Goal: Task Accomplishment & Management: Use online tool/utility

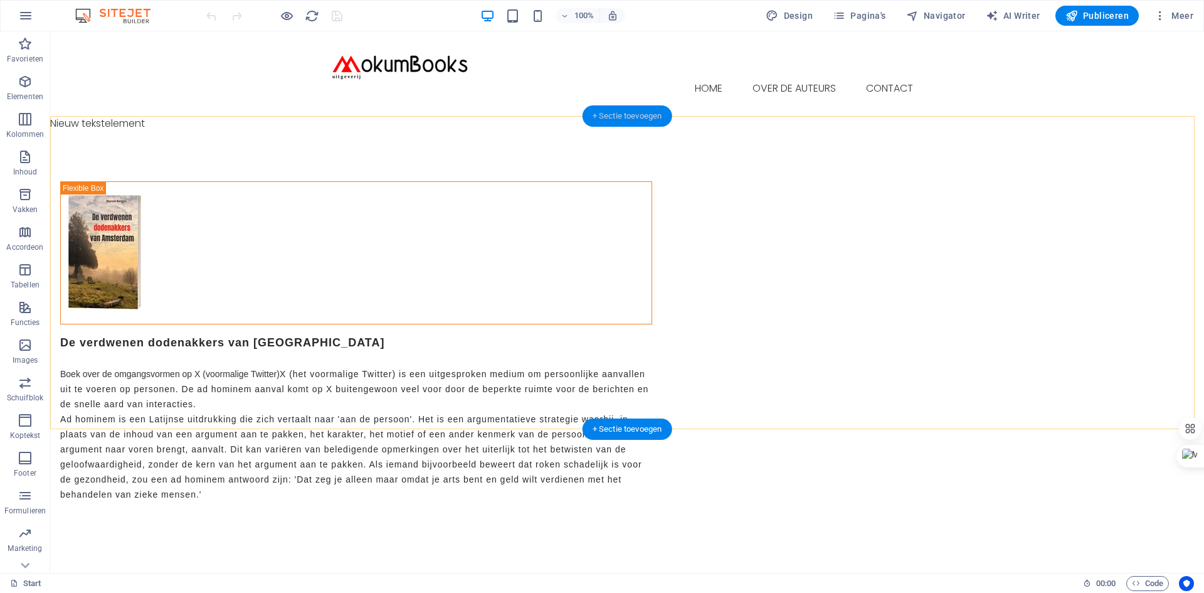
click at [648, 110] on div "+ Sectie toevoegen" at bounding box center [628, 115] width 90 height 21
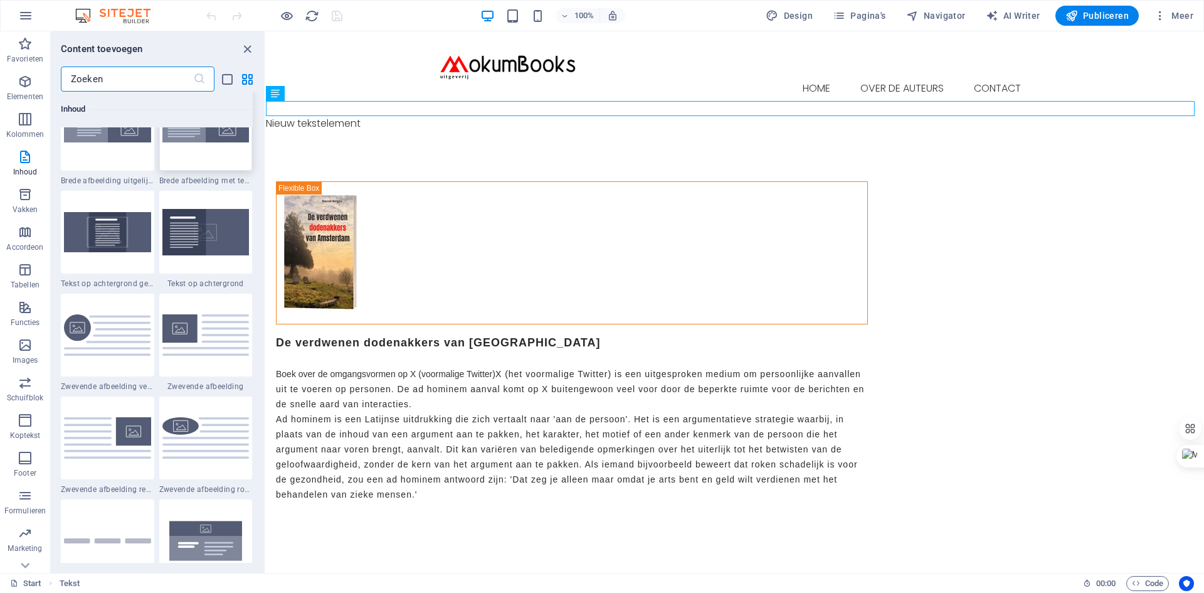
scroll to position [2571, 0]
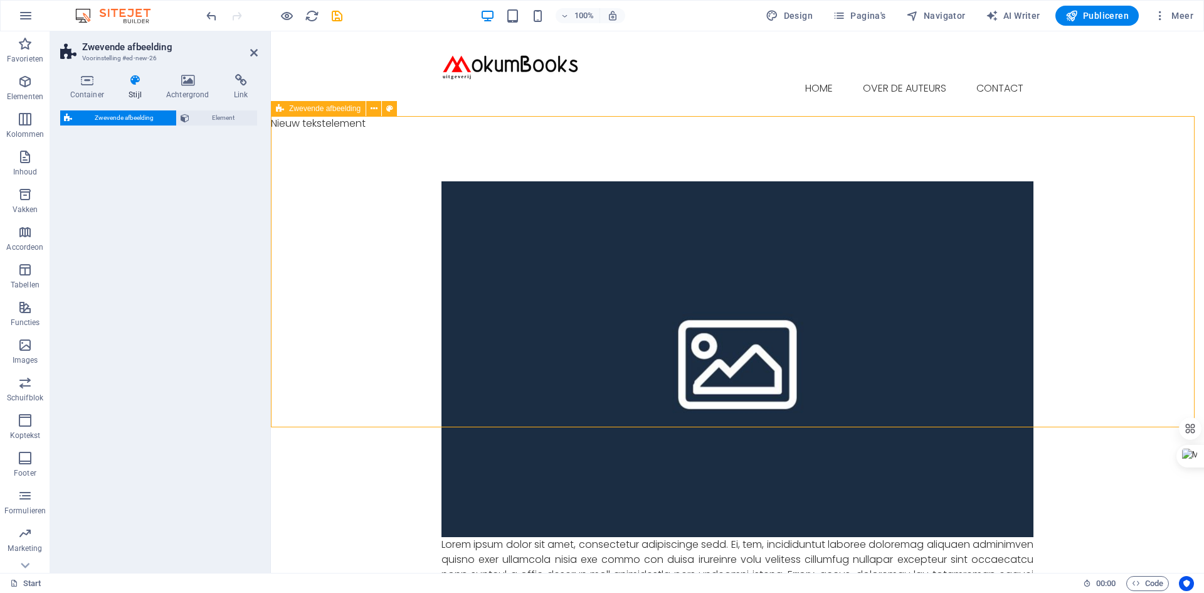
select select "%"
select select "rem"
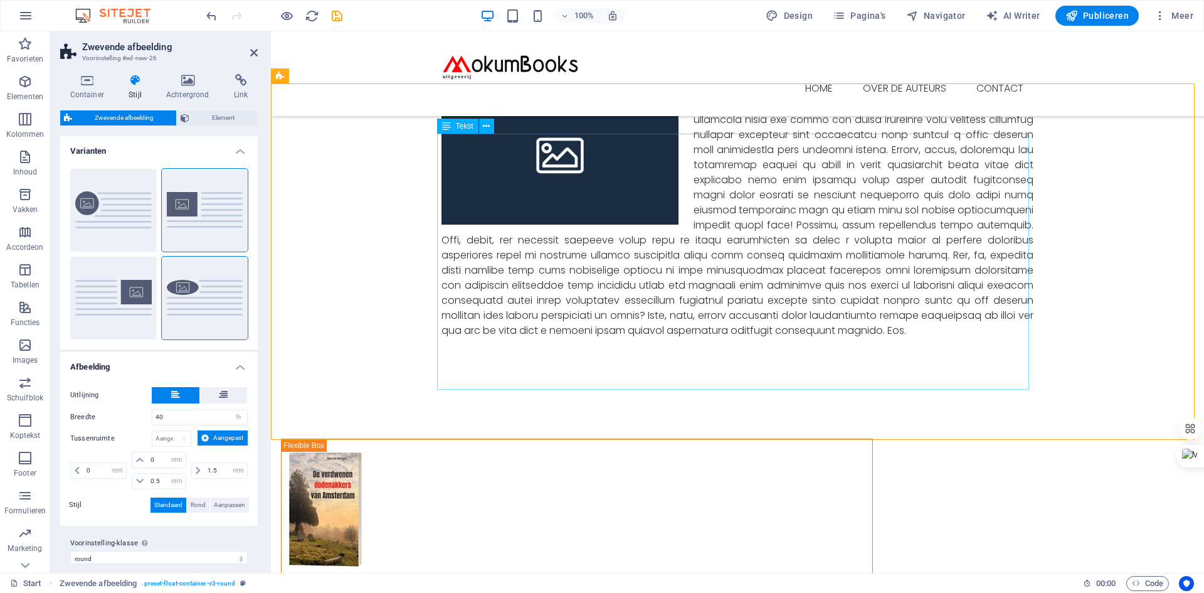
scroll to position [0, 0]
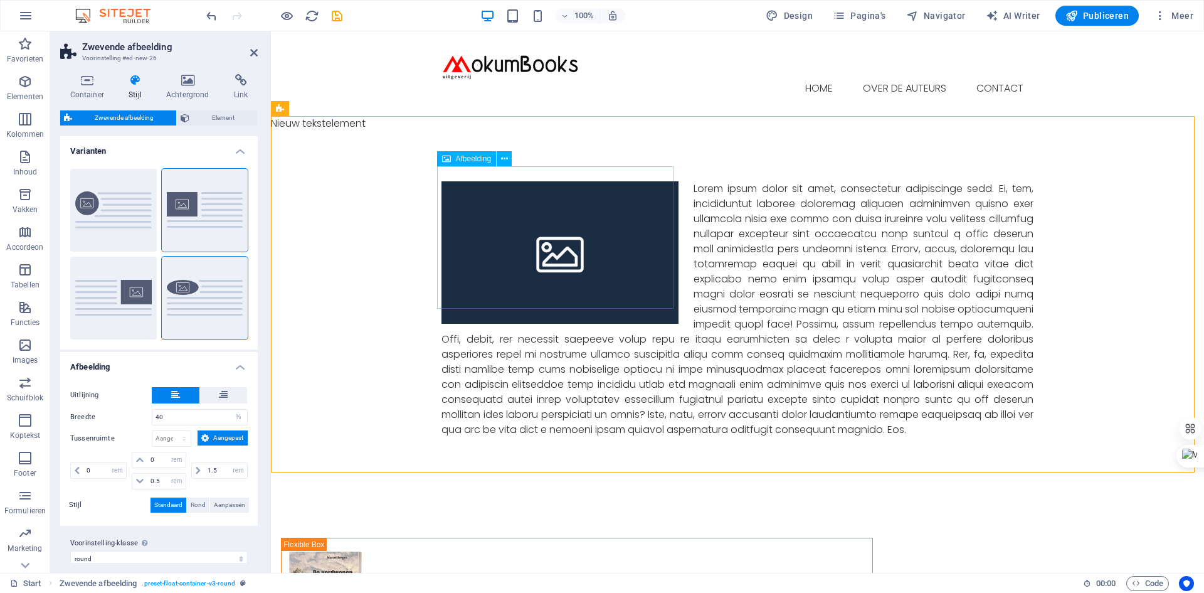
click at [547, 233] on figure at bounding box center [560, 252] width 237 height 142
click at [462, 159] on span "Afbeelding" at bounding box center [474, 159] width 36 height 8
click at [506, 156] on icon at bounding box center [504, 158] width 7 height 13
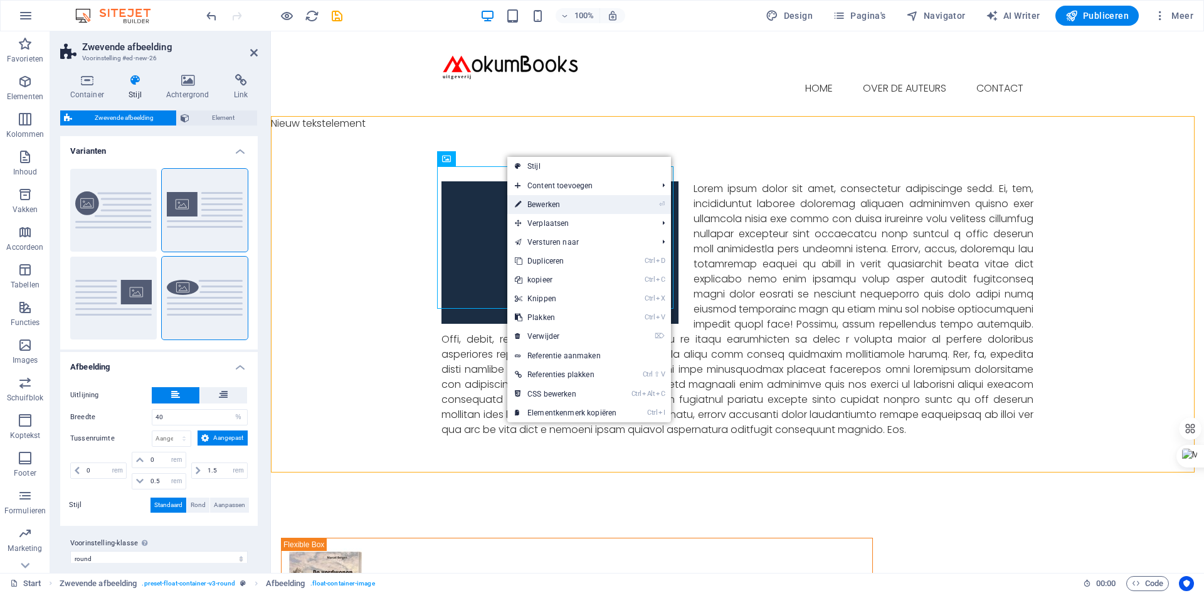
click at [548, 204] on link "⏎ Bewerken" at bounding box center [566, 204] width 117 height 19
select select "%"
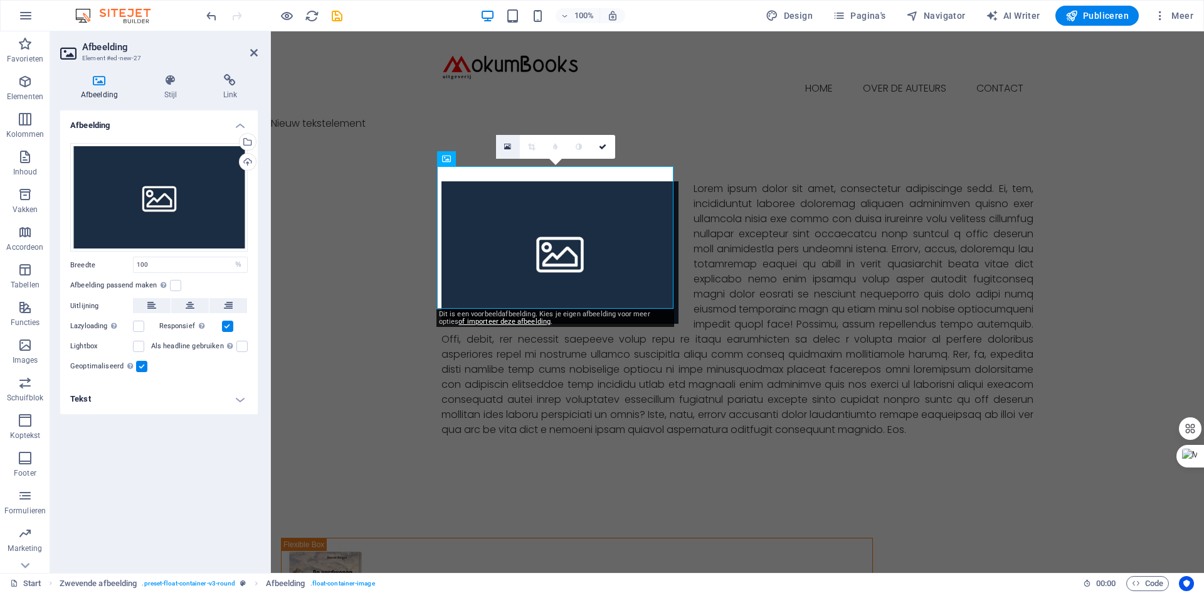
click at [507, 142] on icon at bounding box center [507, 146] width 7 height 9
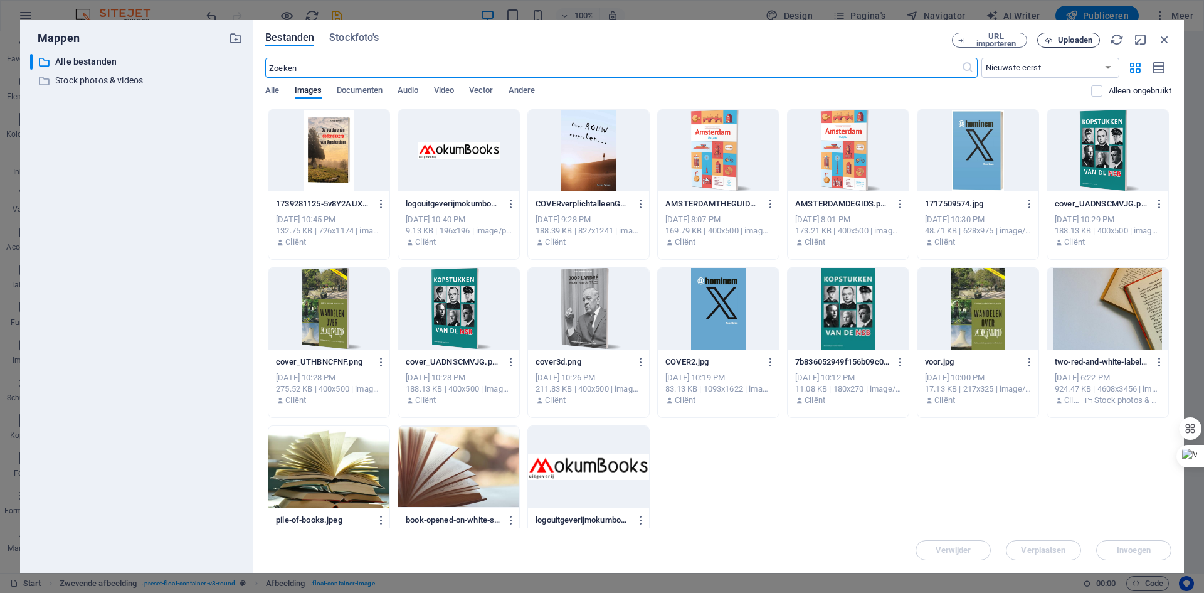
click at [1088, 39] on span "Uploaden" at bounding box center [1075, 40] width 35 height 8
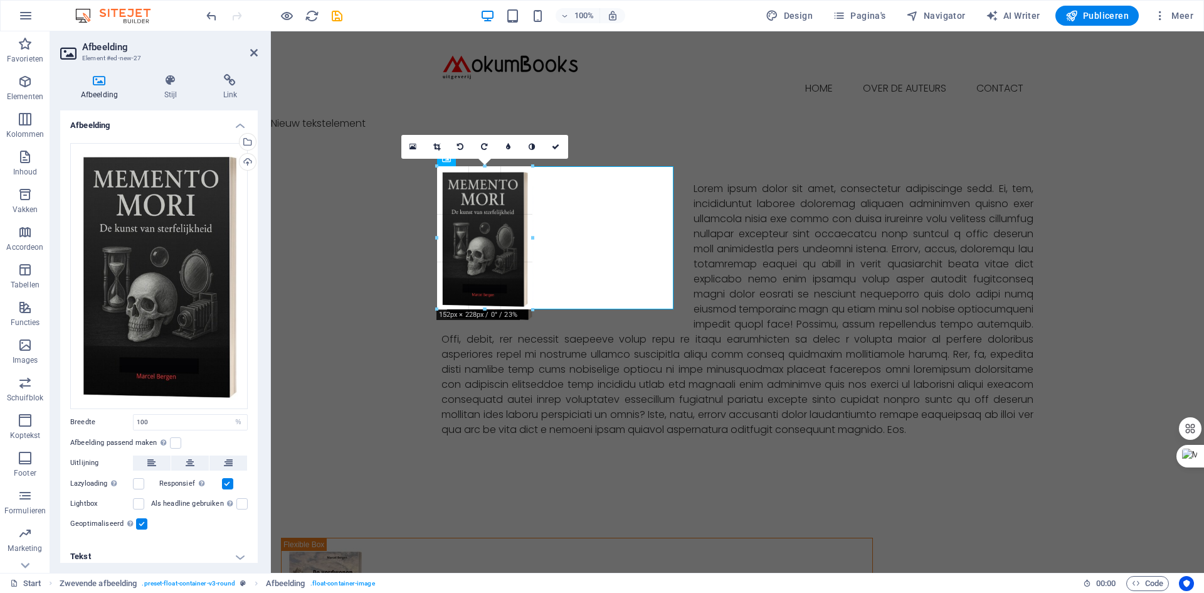
drag, startPoint x: 676, startPoint y: 527, endPoint x: 533, endPoint y: 233, distance: 326.6
type input "154"
select select "px"
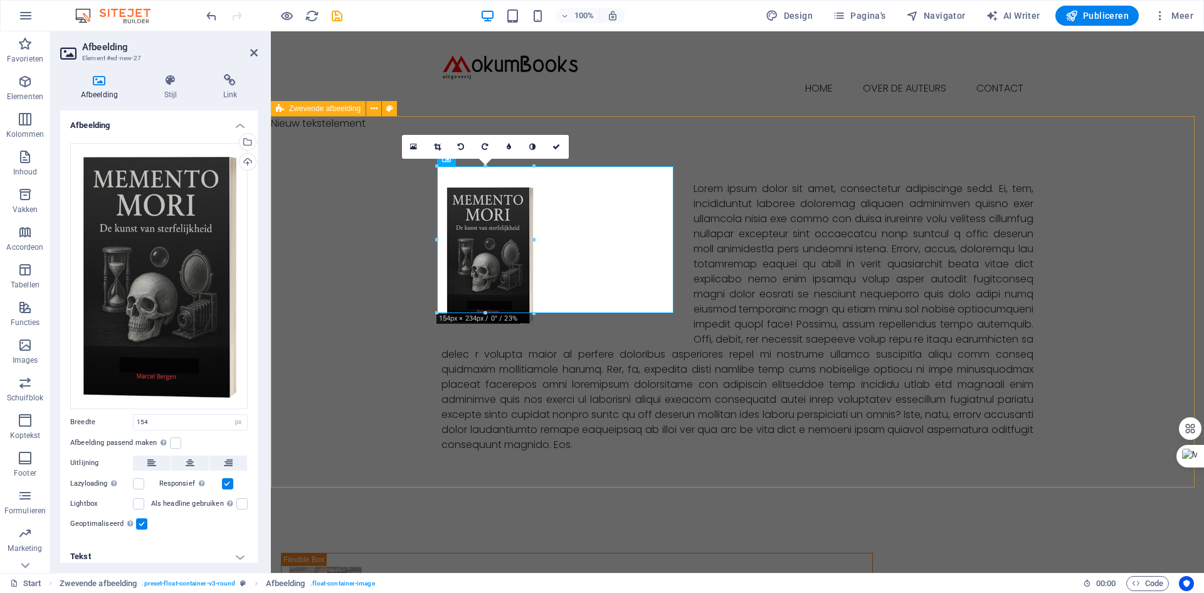
click at [348, 227] on div at bounding box center [737, 316] width 933 height 371
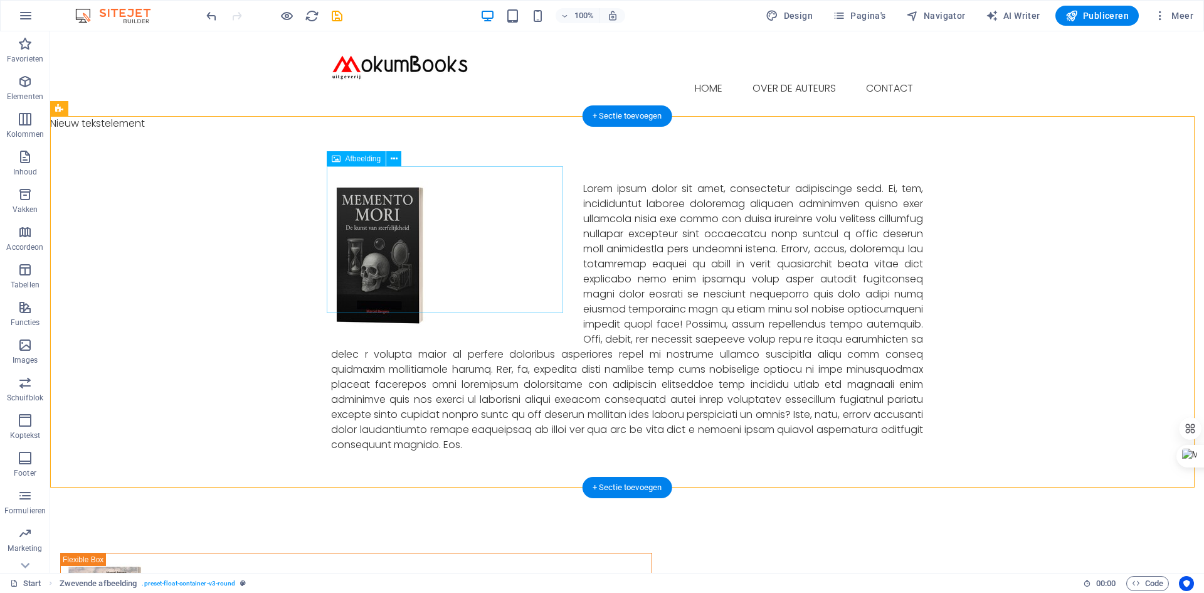
click at [514, 230] on figure at bounding box center [449, 254] width 237 height 147
click at [126, 245] on div at bounding box center [627, 316] width 1154 height 371
click at [396, 157] on icon at bounding box center [394, 158] width 7 height 13
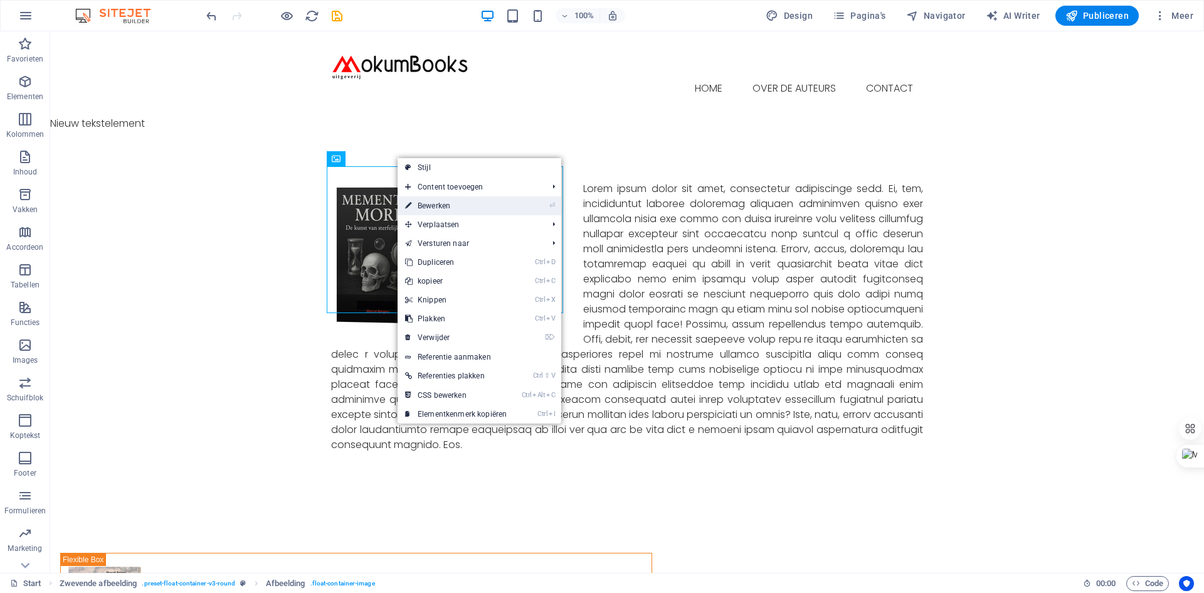
click at [432, 204] on link "⏎ Bewerken" at bounding box center [456, 205] width 117 height 19
select select "px"
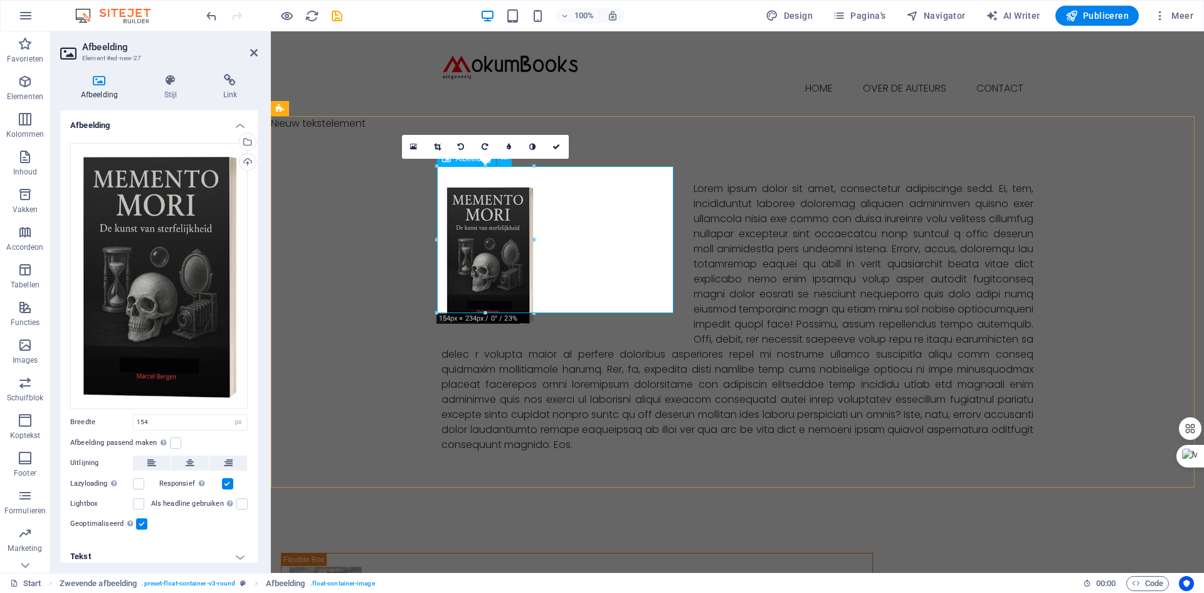
click at [618, 220] on figure at bounding box center [560, 254] width 237 height 147
click at [438, 149] on icon at bounding box center [437, 147] width 7 height 8
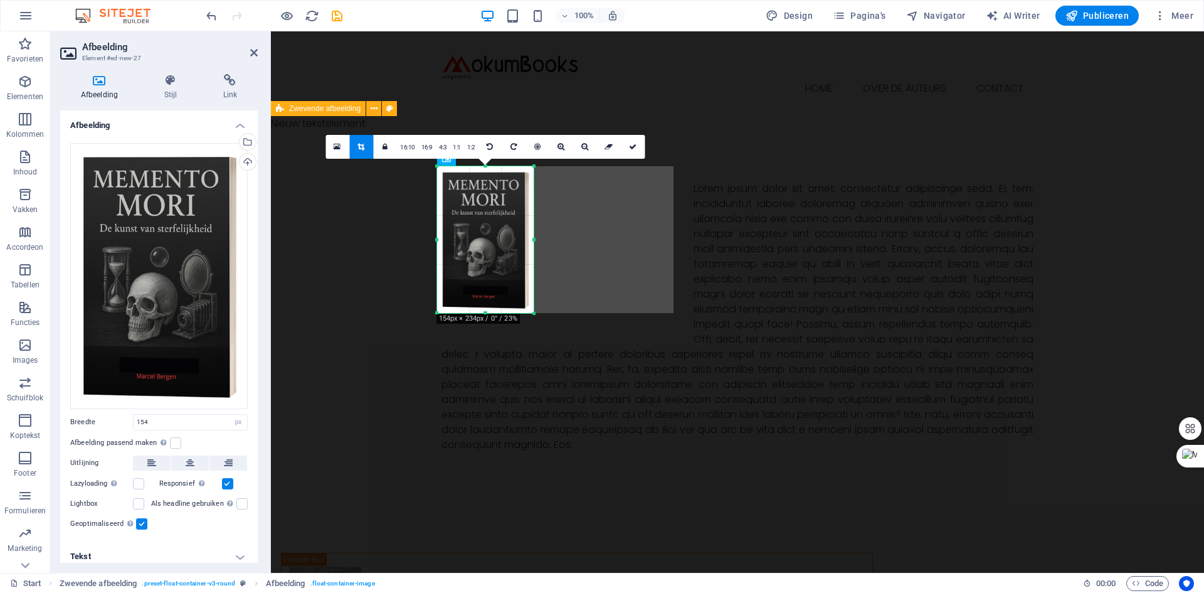
click at [311, 218] on div at bounding box center [737, 316] width 933 height 371
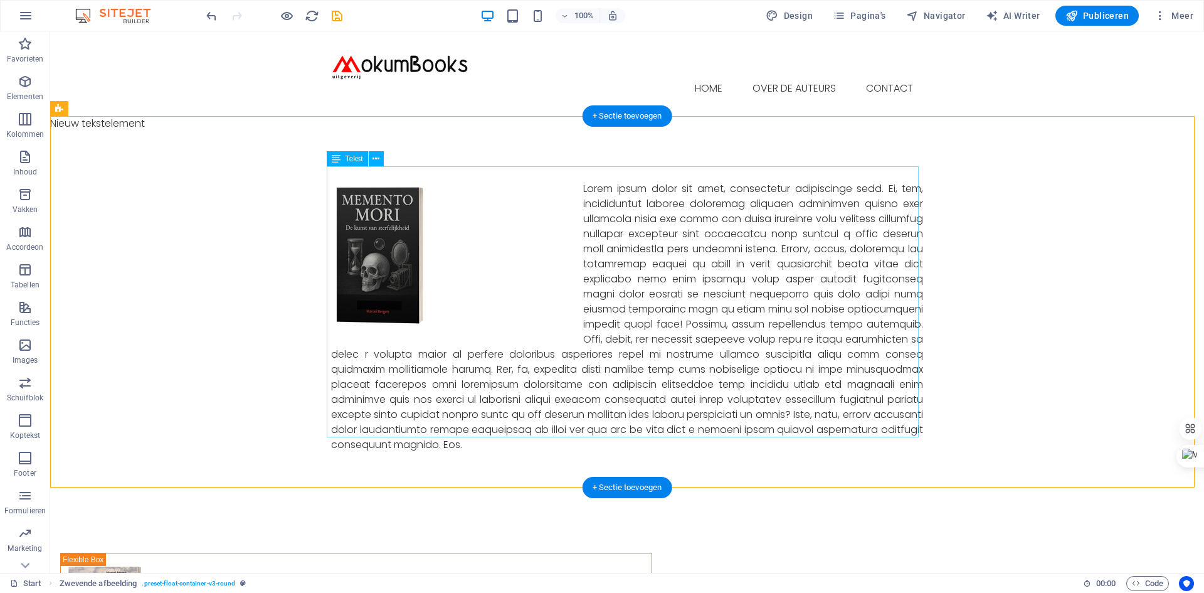
click at [693, 193] on div at bounding box center [627, 316] width 592 height 271
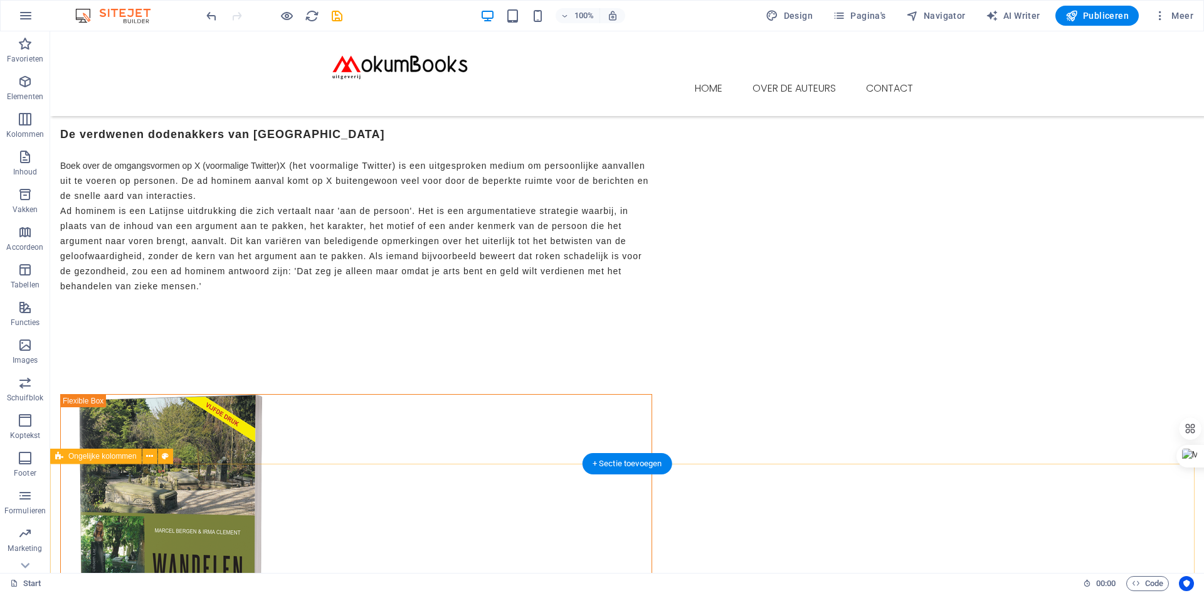
scroll to position [251, 0]
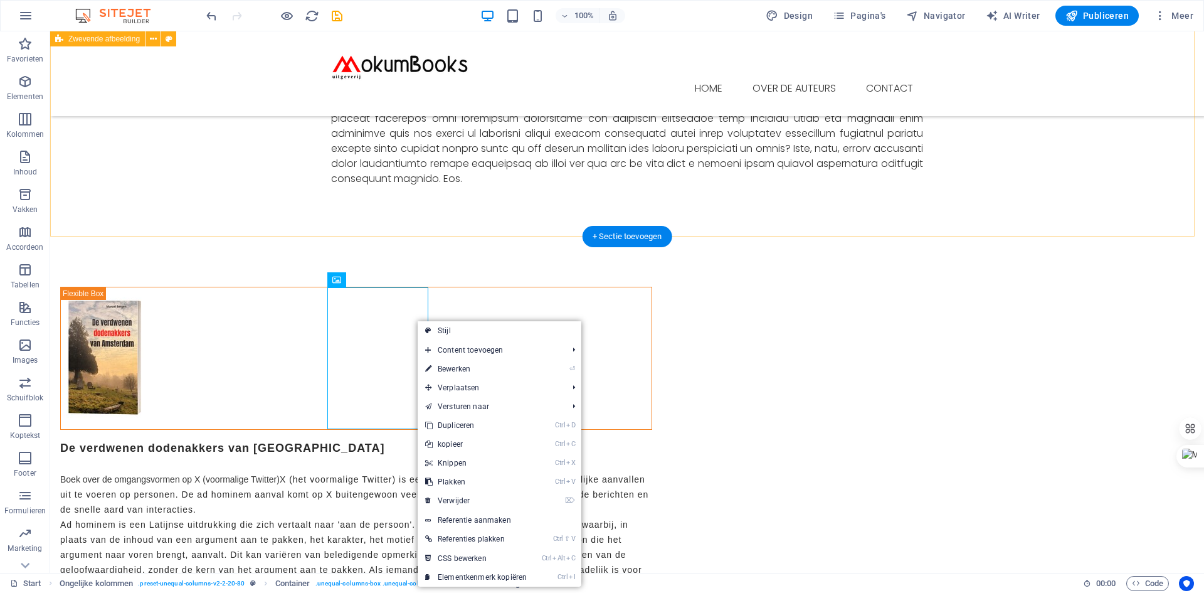
click at [493, 228] on div at bounding box center [627, 50] width 1154 height 371
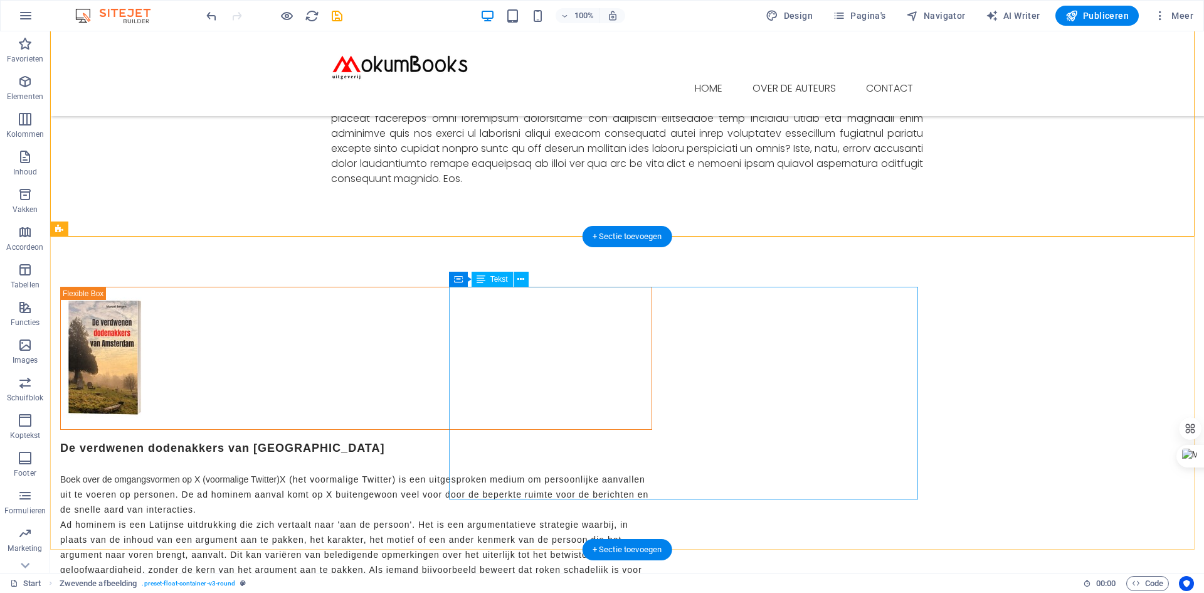
scroll to position [0, 0]
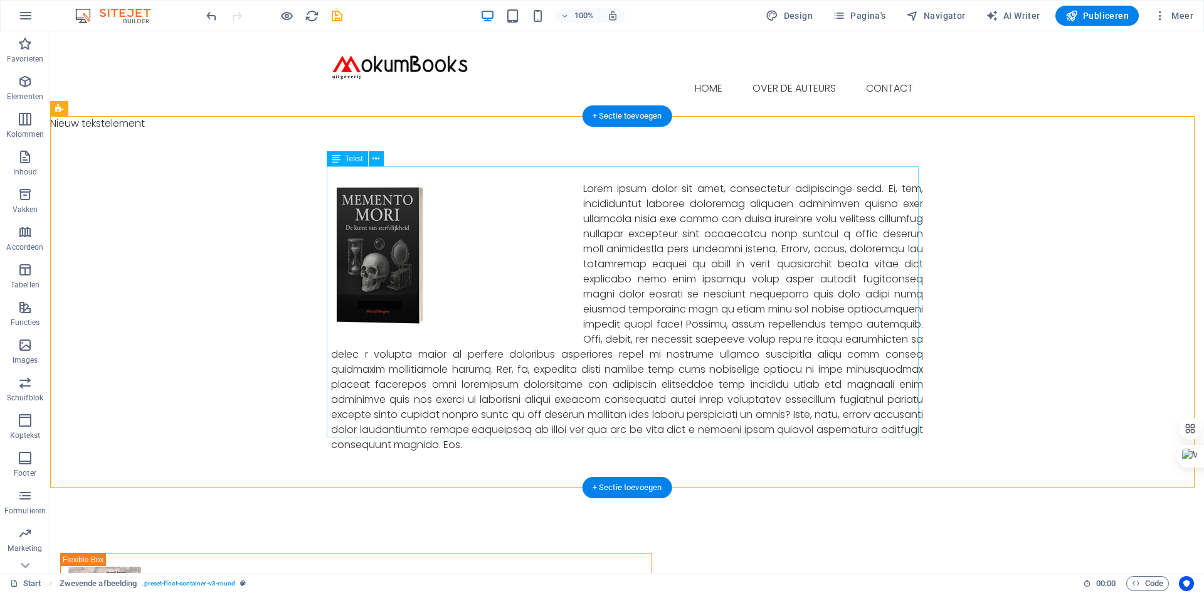
click at [835, 207] on div at bounding box center [627, 316] width 592 height 271
click at [394, 157] on icon at bounding box center [394, 158] width 7 height 13
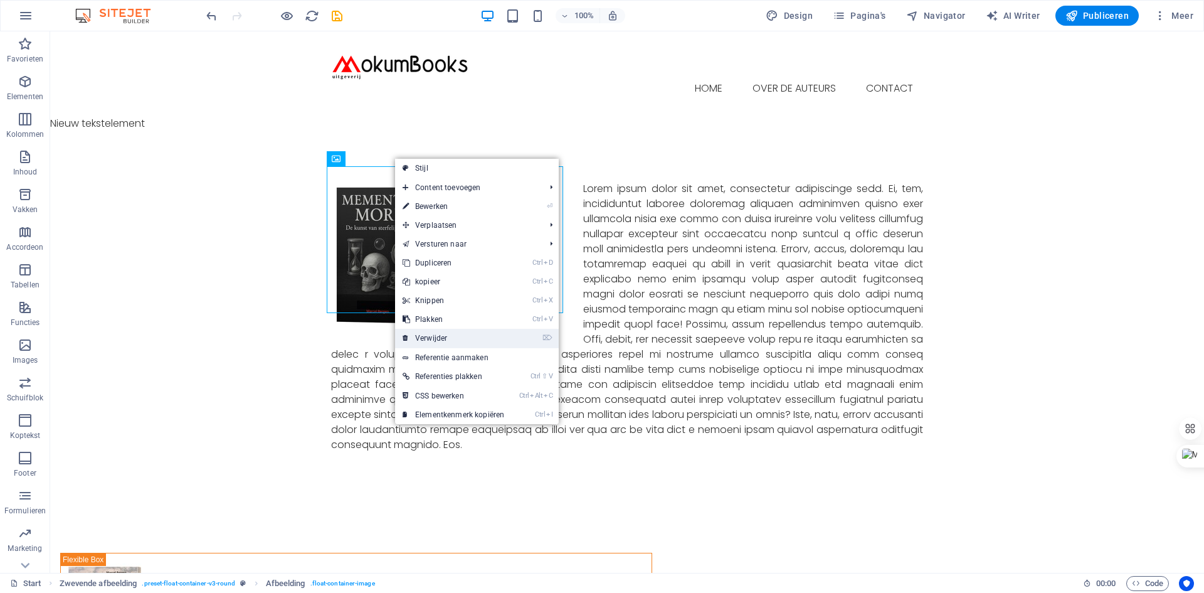
click at [445, 332] on link "⌦ Verwijder" at bounding box center [453, 338] width 117 height 19
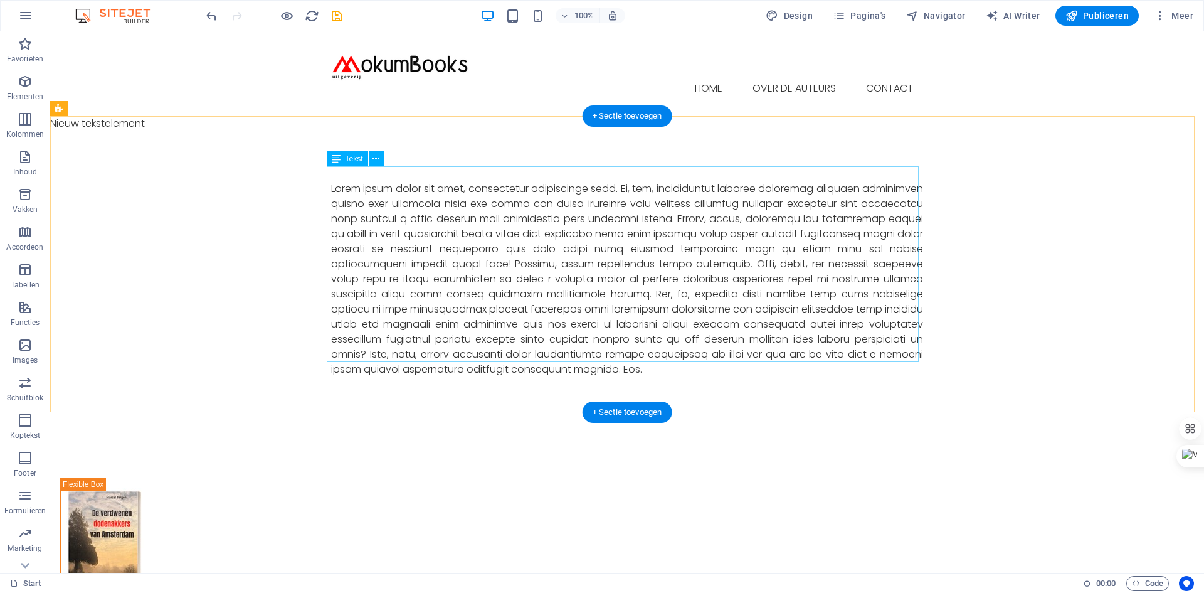
click at [658, 183] on div at bounding box center [627, 279] width 592 height 196
click at [377, 157] on icon at bounding box center [376, 158] width 7 height 13
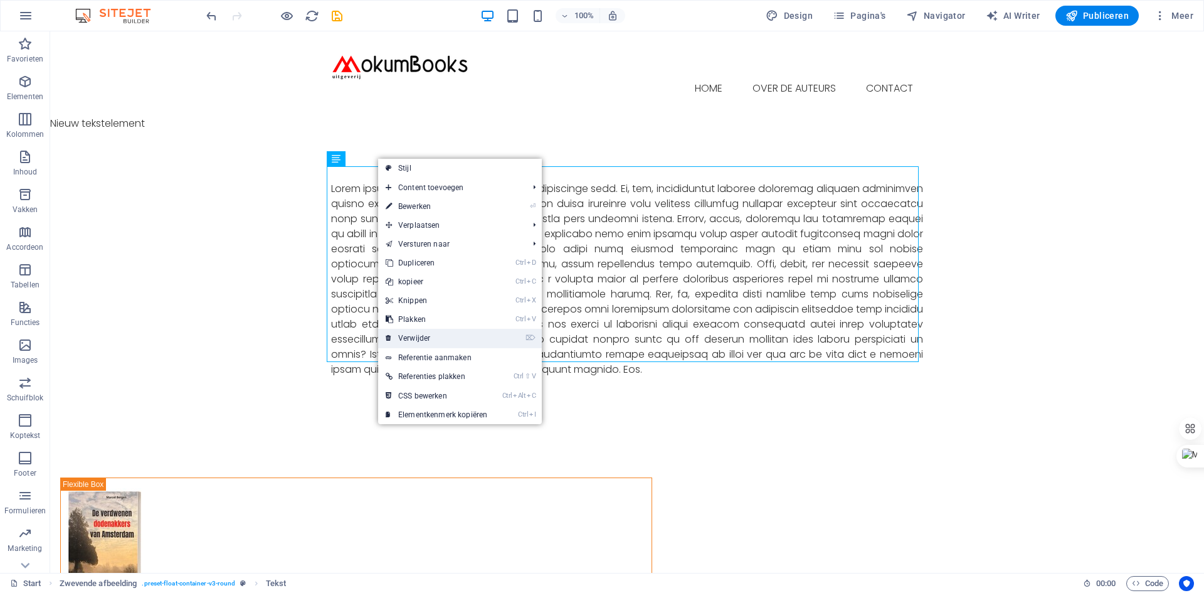
click at [426, 334] on link "⌦ Verwijder" at bounding box center [436, 338] width 117 height 19
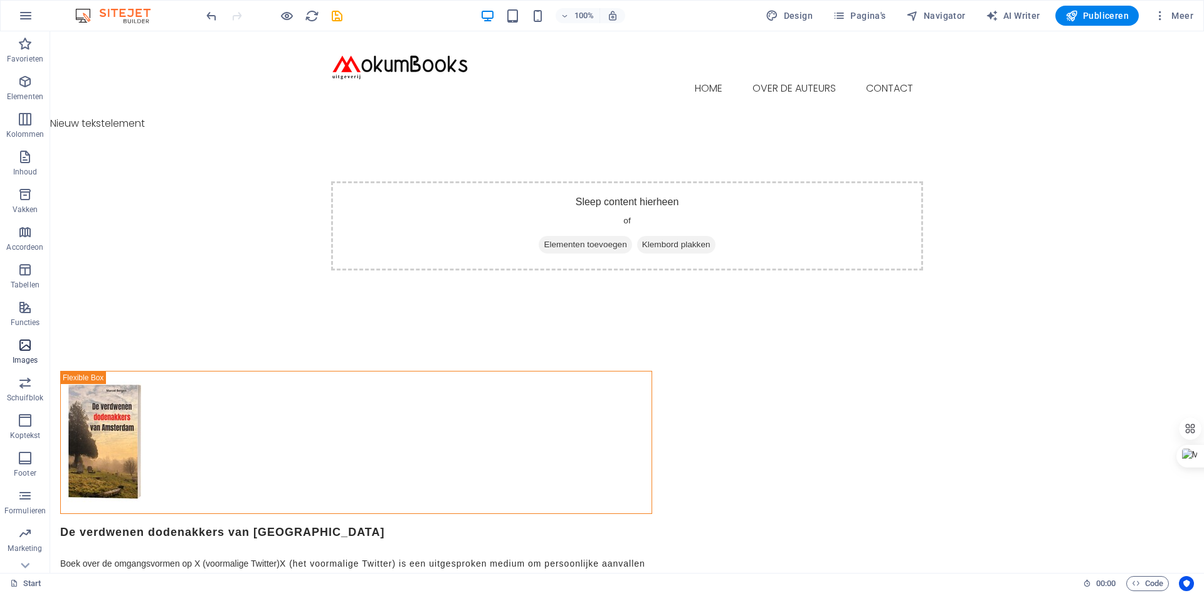
click at [22, 343] on icon "button" at bounding box center [25, 344] width 15 height 15
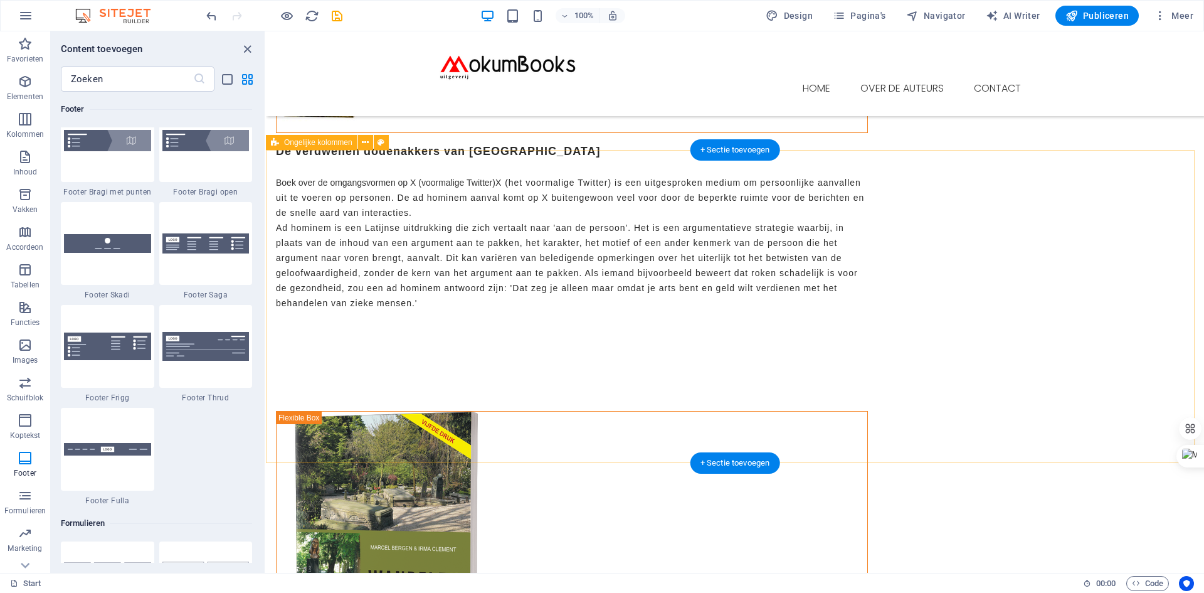
scroll to position [376, 0]
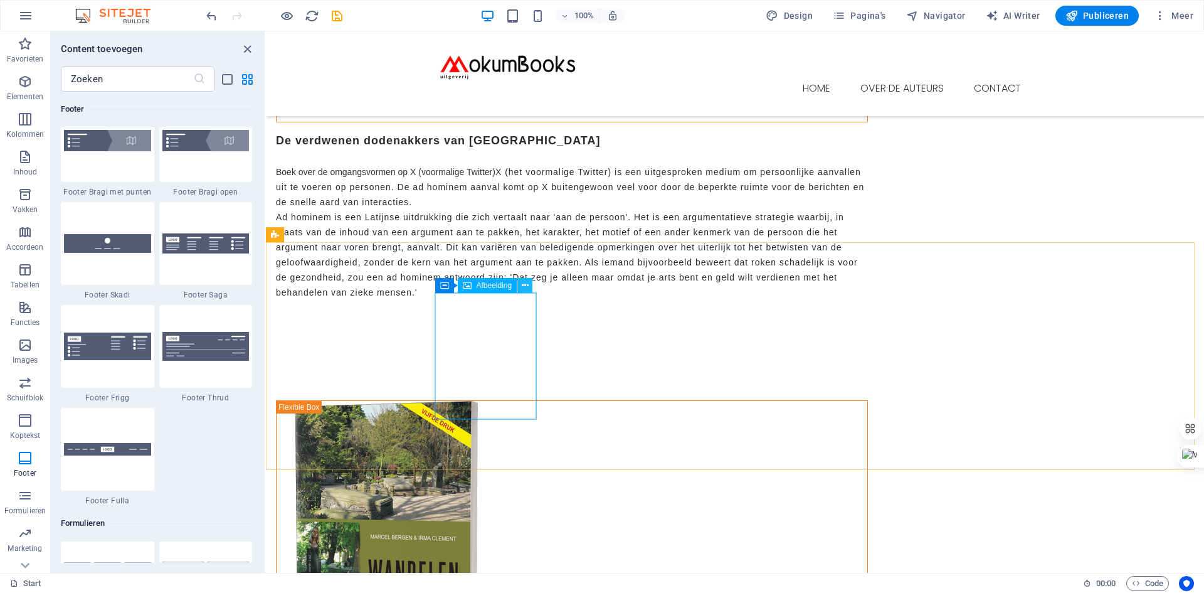
click at [523, 282] on icon at bounding box center [525, 285] width 7 height 13
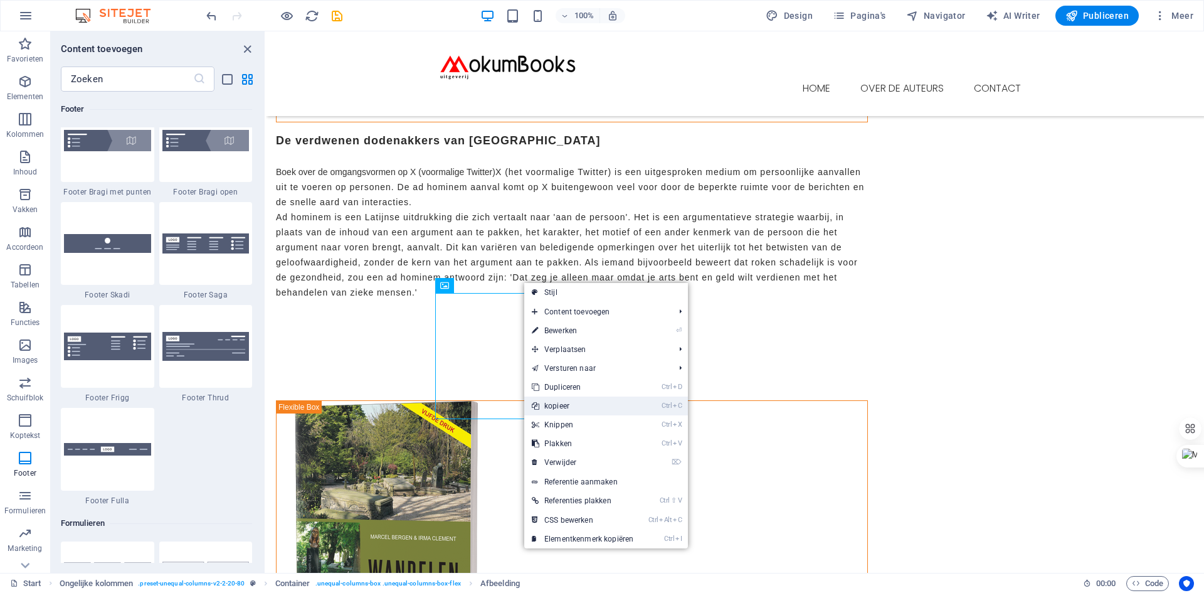
click at [561, 402] on link "Ctrl C kopieer" at bounding box center [582, 405] width 117 height 19
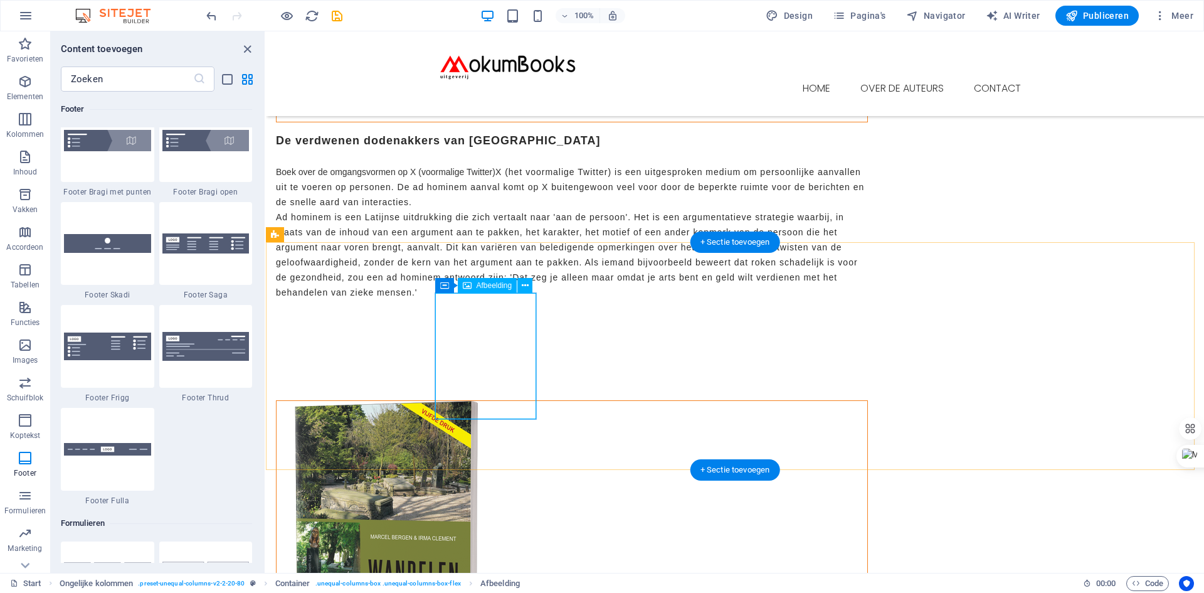
scroll to position [0, 0]
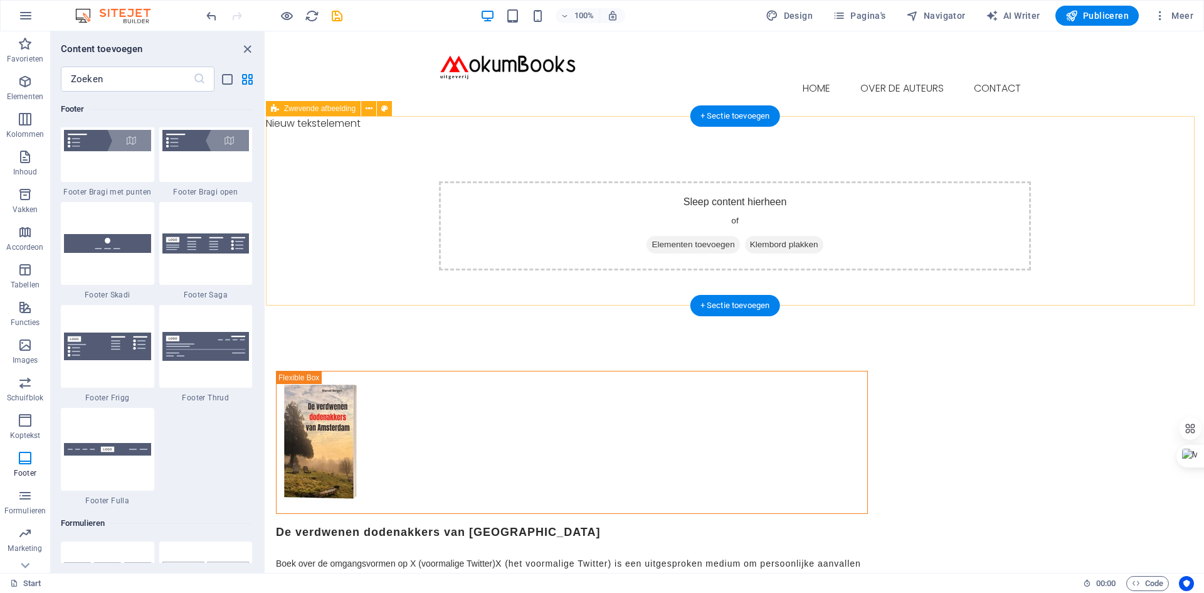
click at [481, 205] on div "Sleep content hierheen of Elementen toevoegen Klembord plakken" at bounding box center [735, 225] width 592 height 89
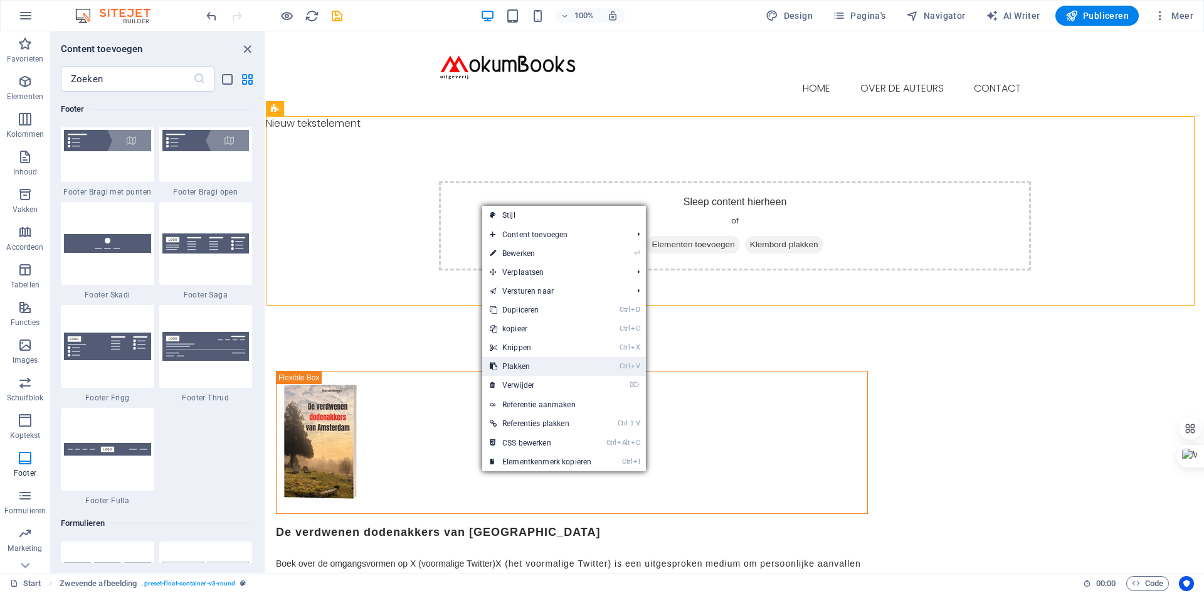
click at [509, 366] on link "Ctrl V Plakken" at bounding box center [540, 366] width 117 height 19
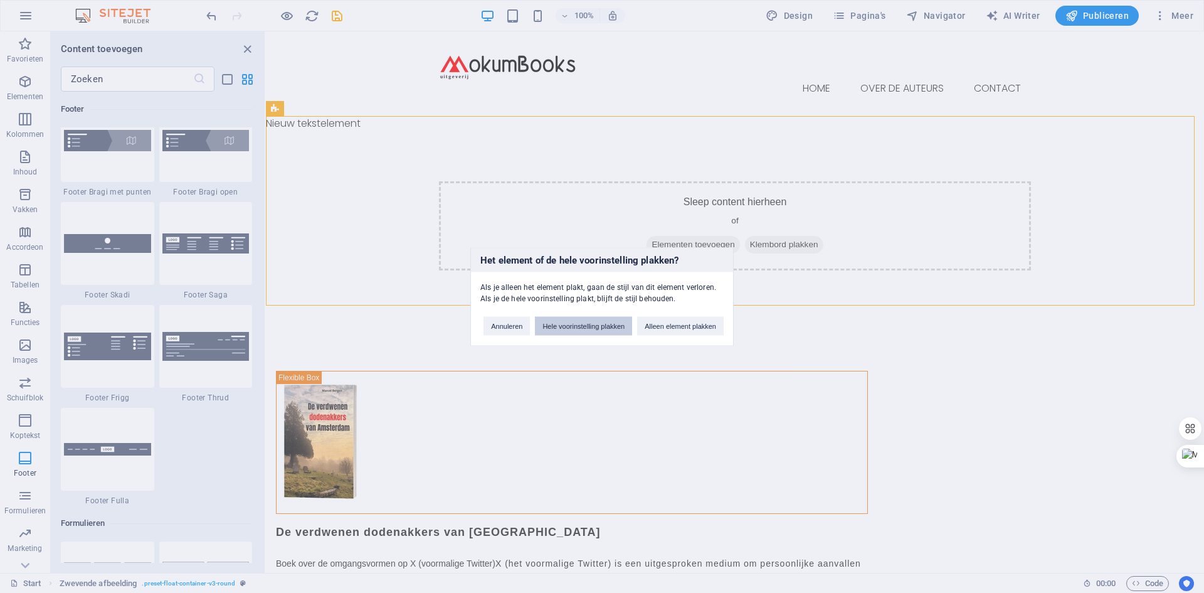
click at [606, 327] on button "Hele voorinstelling plakken" at bounding box center [583, 325] width 97 height 19
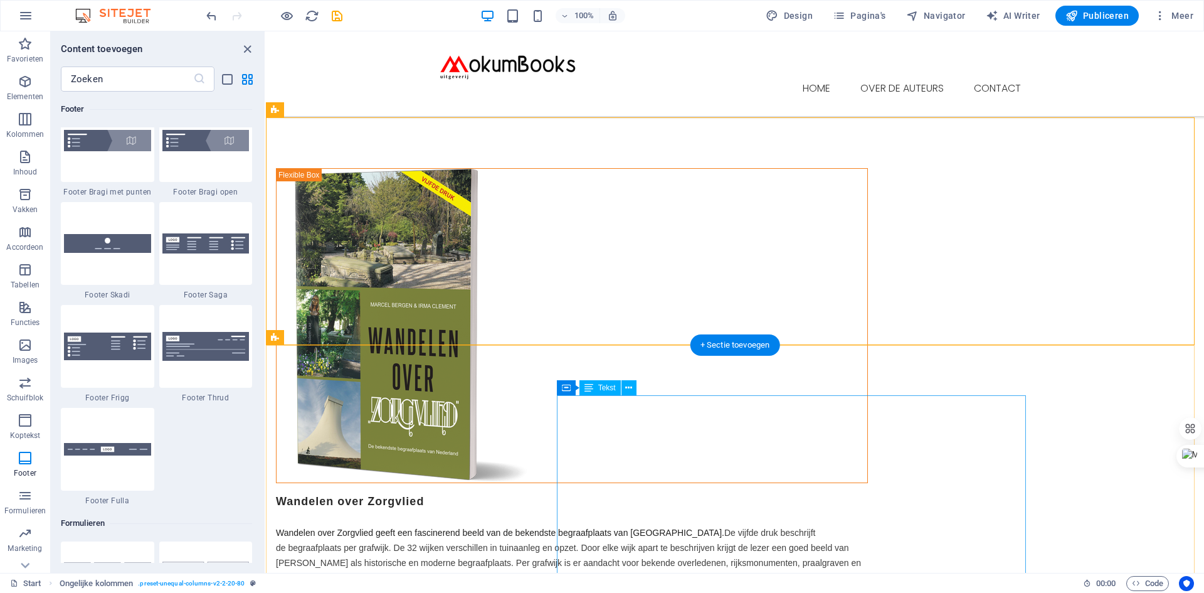
scroll to position [188, 0]
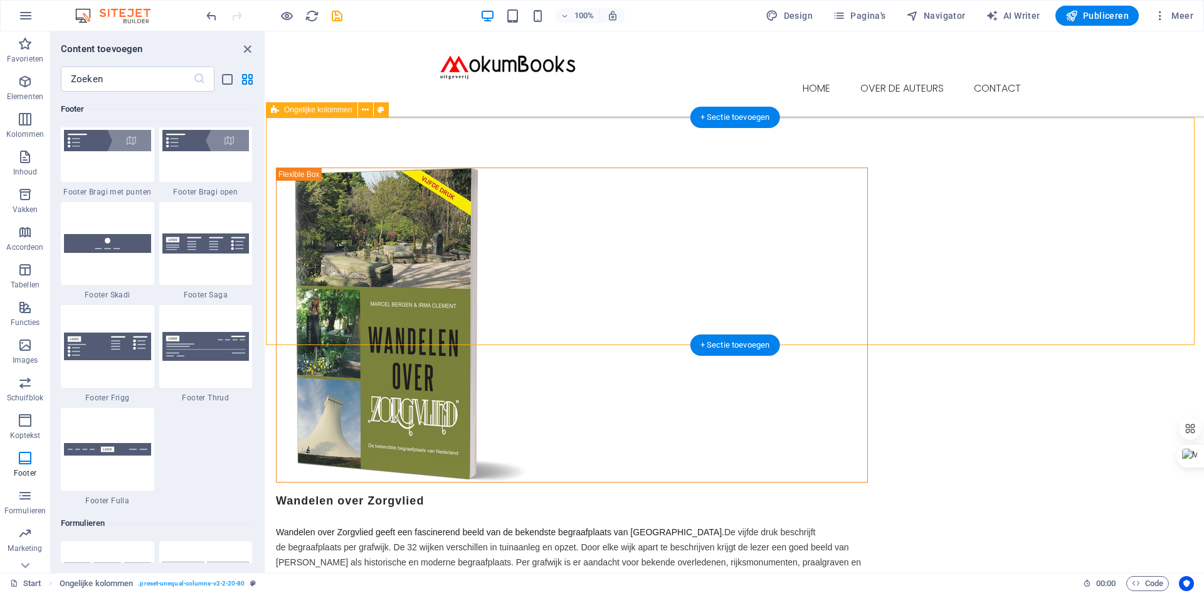
click at [350, 204] on div "Wandelen over Zorgvlied Wandelen over Zorgvlied geeft een fascinerend beeld van…" at bounding box center [735, 376] width 938 height 518
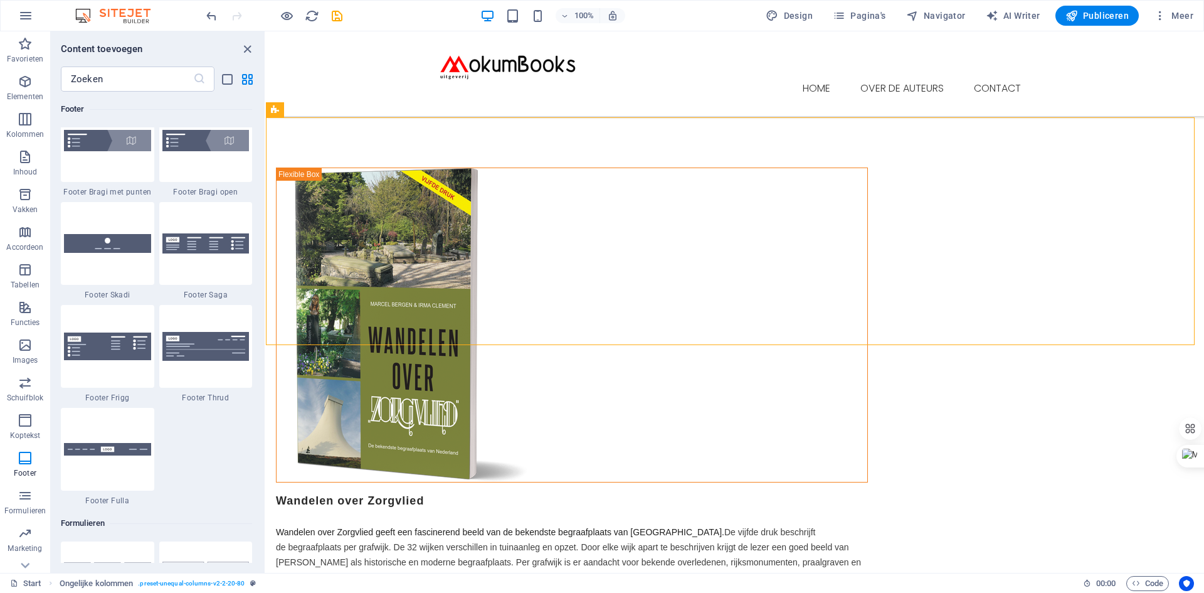
scroll to position [8306, 0]
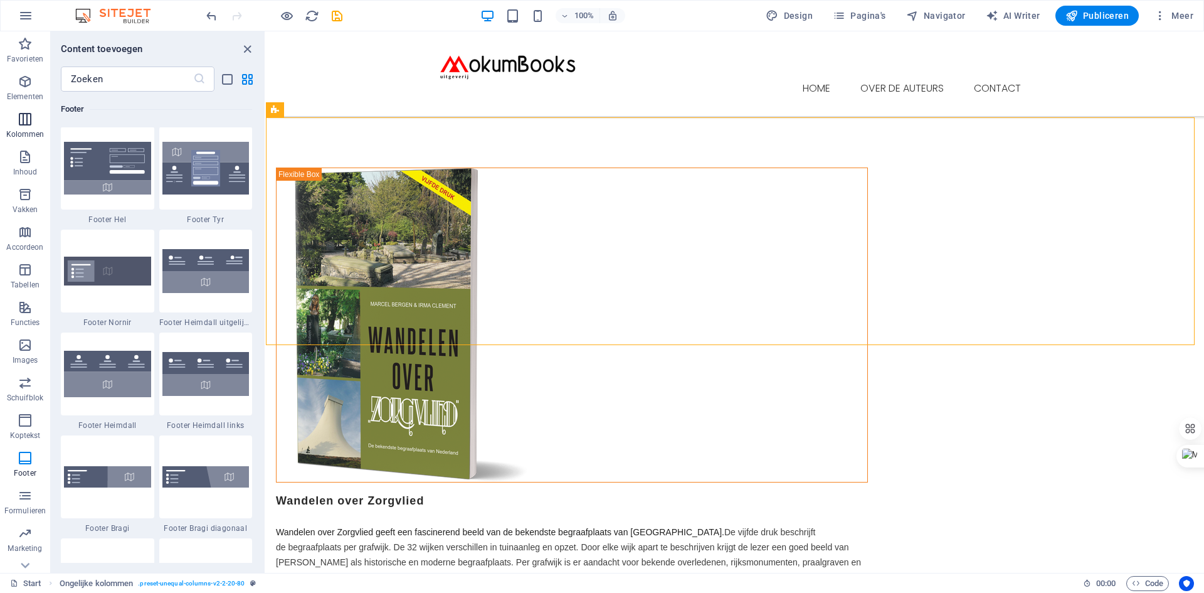
click at [27, 115] on icon "button" at bounding box center [25, 119] width 15 height 15
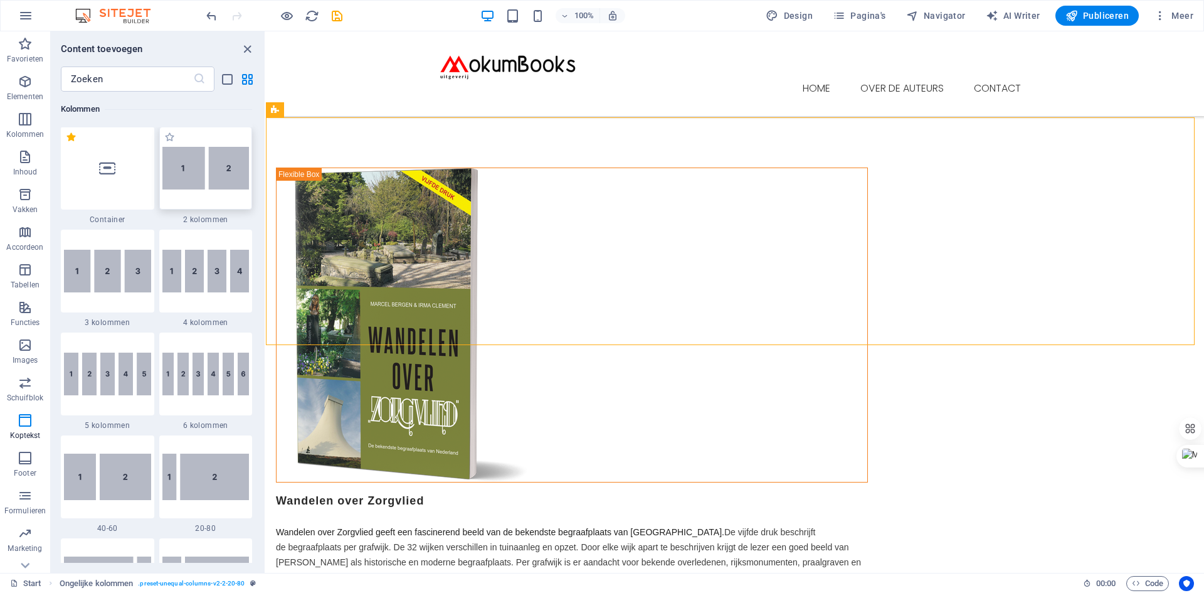
scroll to position [621, 0]
click at [368, 110] on icon at bounding box center [365, 110] width 7 height 13
click at [747, 109] on div "+ Sectie toevoegen" at bounding box center [736, 117] width 90 height 21
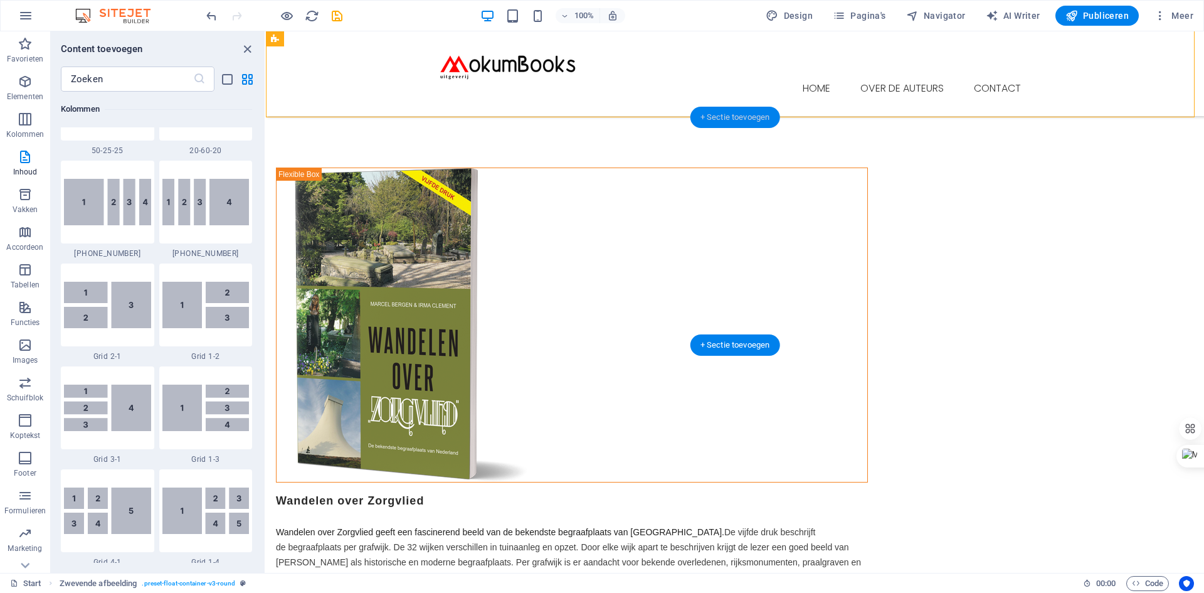
scroll to position [2195, 0]
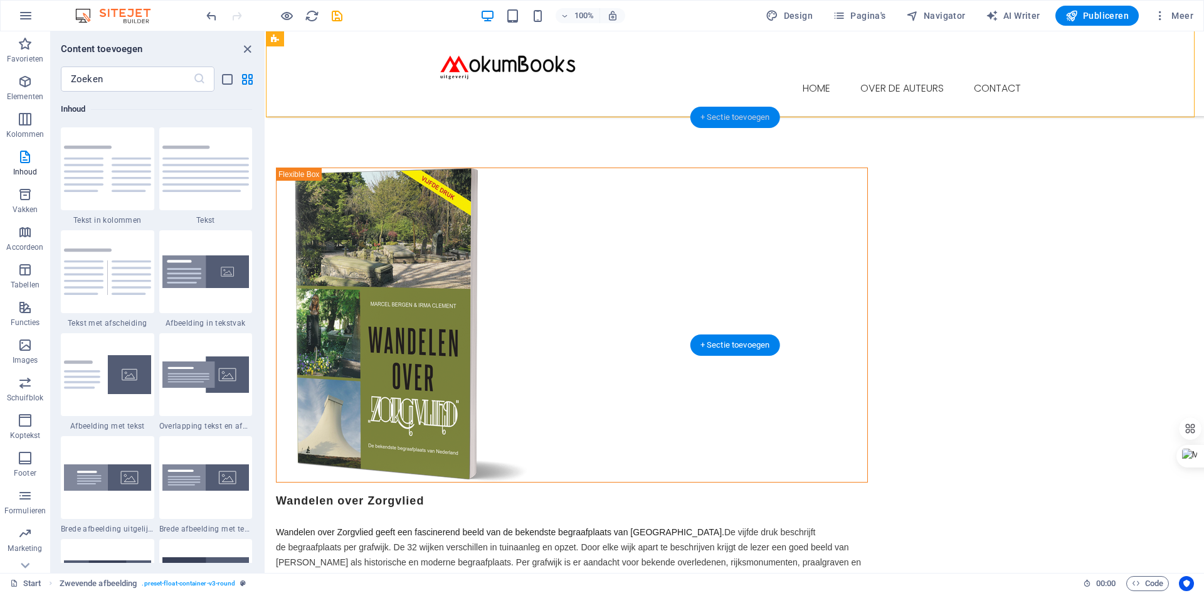
click at [747, 117] on div "+ Sectie toevoegen" at bounding box center [736, 117] width 90 height 21
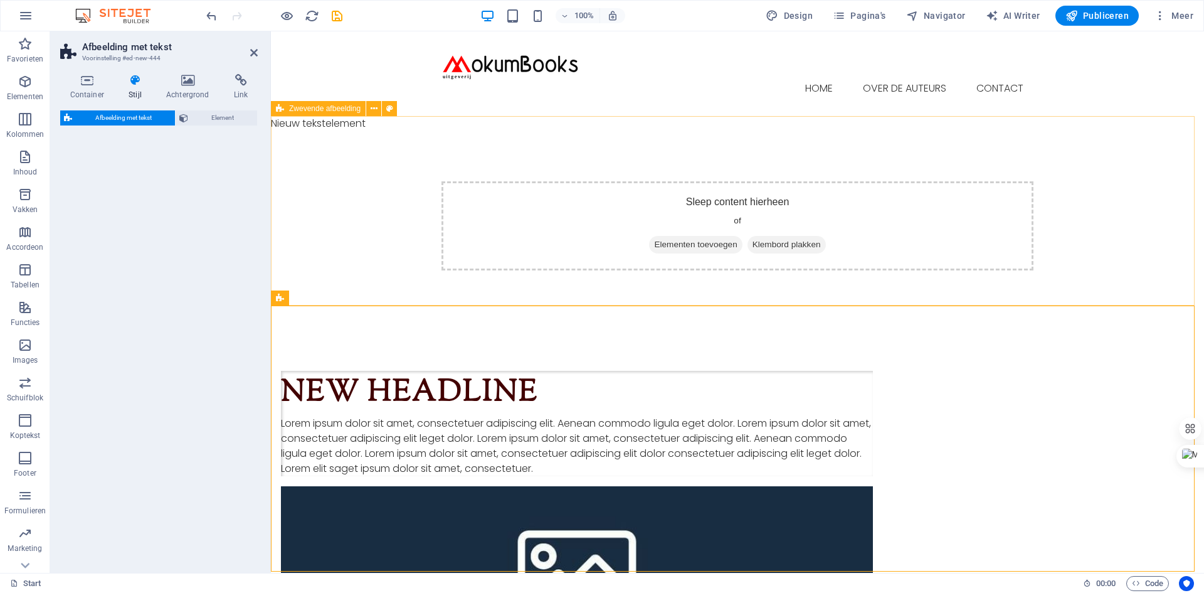
select select "rem"
select select "px"
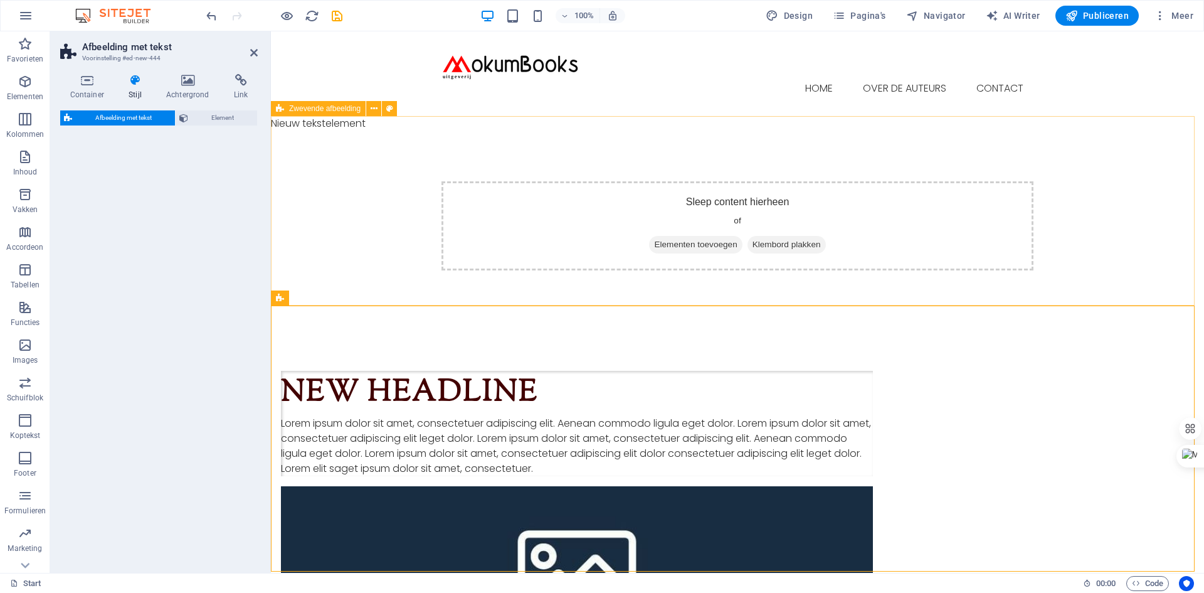
select select "px"
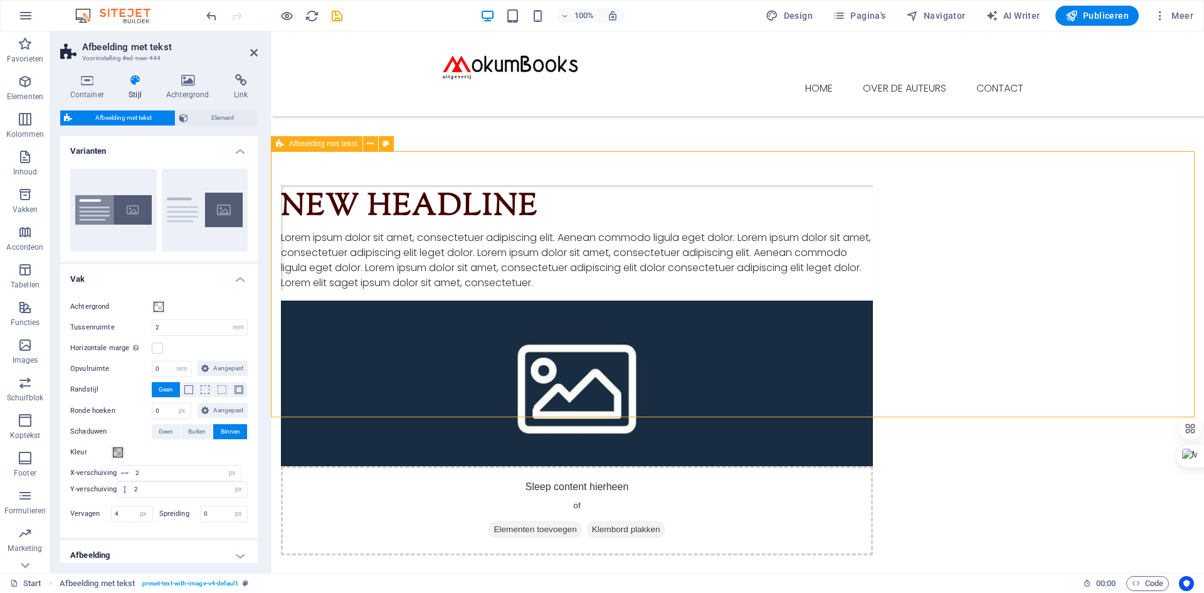
scroll to position [188, 0]
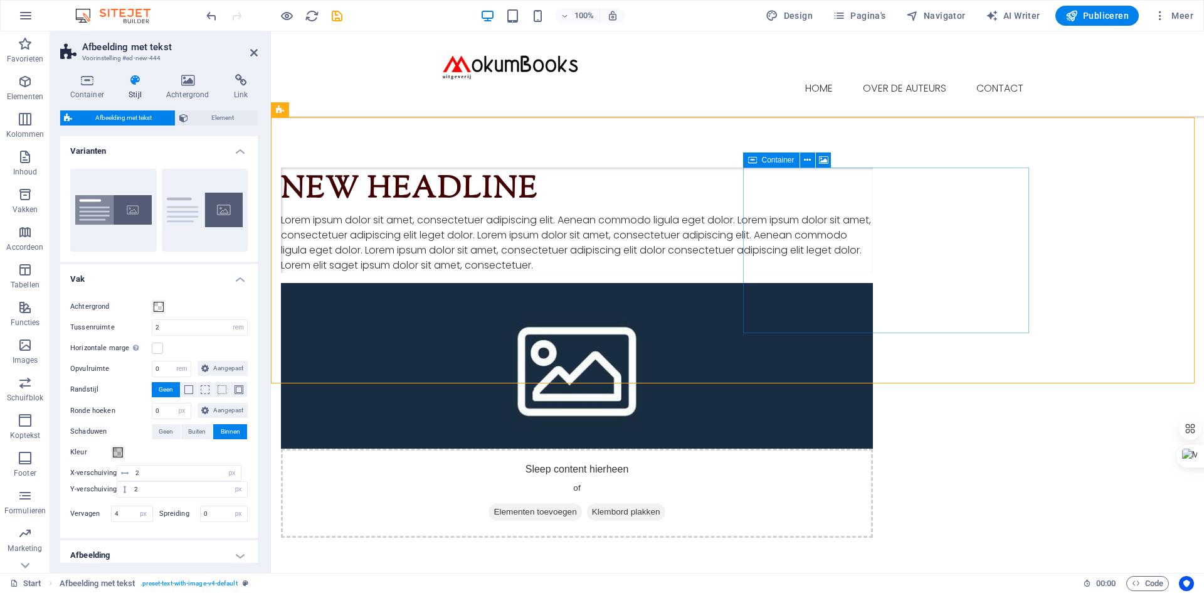
click at [666, 503] on span "Klembord plakken" at bounding box center [626, 512] width 78 height 18
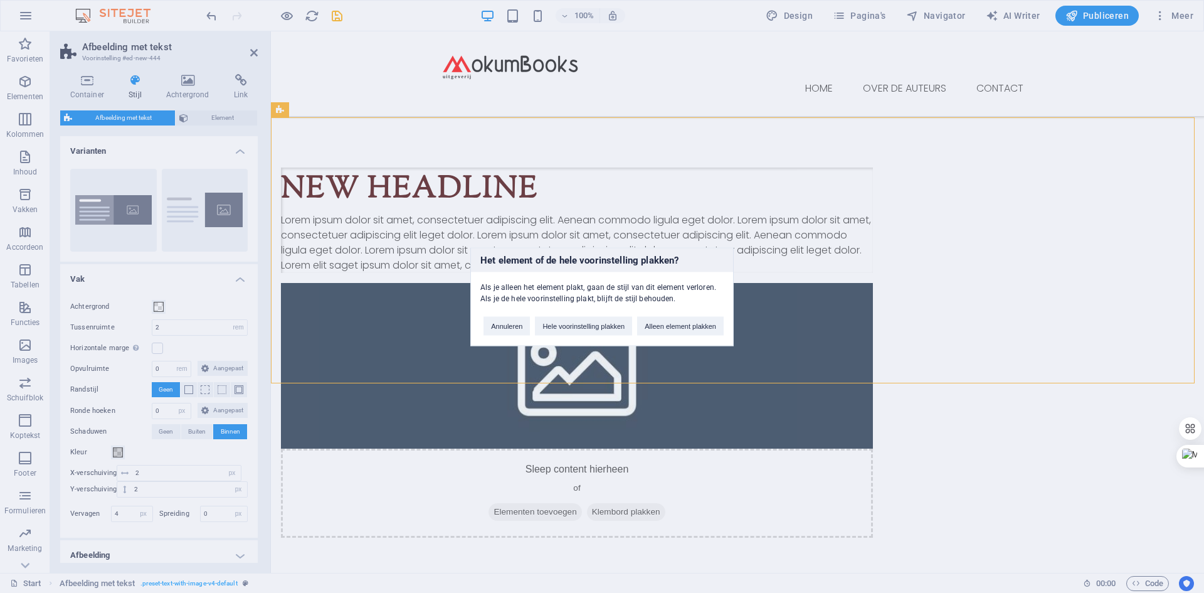
click at [902, 240] on div "Het element of de hele voorinstelling plakken? Als je alleen het element plakt,…" at bounding box center [602, 296] width 1204 height 593
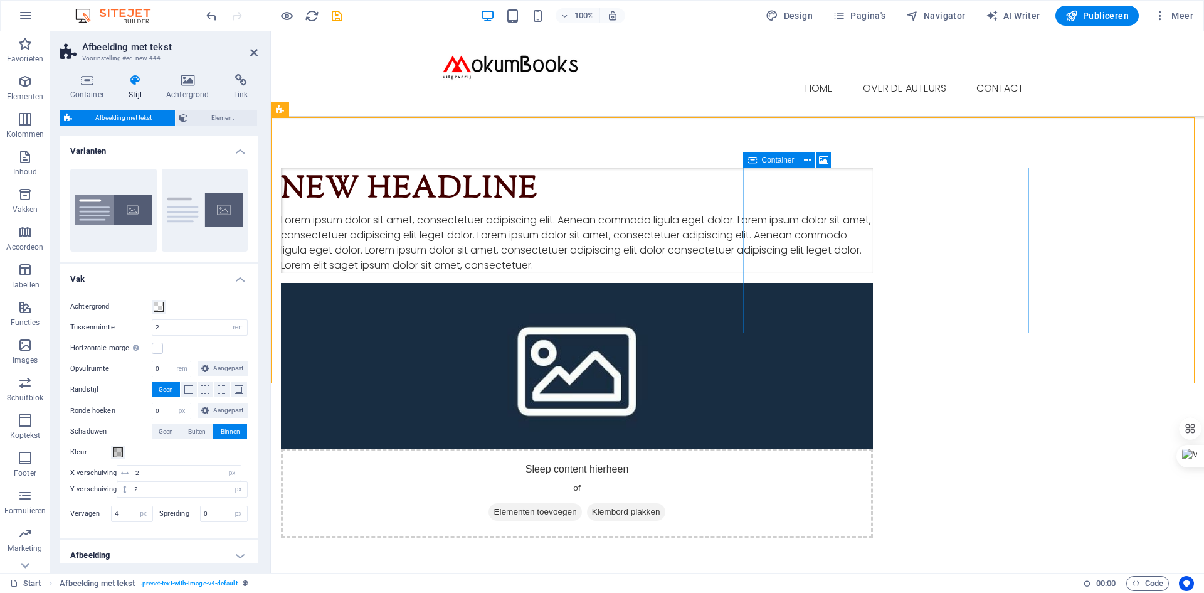
click at [582, 503] on span "Elementen toevoegen" at bounding box center [535, 512] width 93 height 18
click at [873, 449] on div "Sleep content hierheen of Elementen toevoegen Klembord plakken" at bounding box center [577, 493] width 592 height 89
click at [582, 503] on span "Elementen toevoegen" at bounding box center [535, 512] width 93 height 18
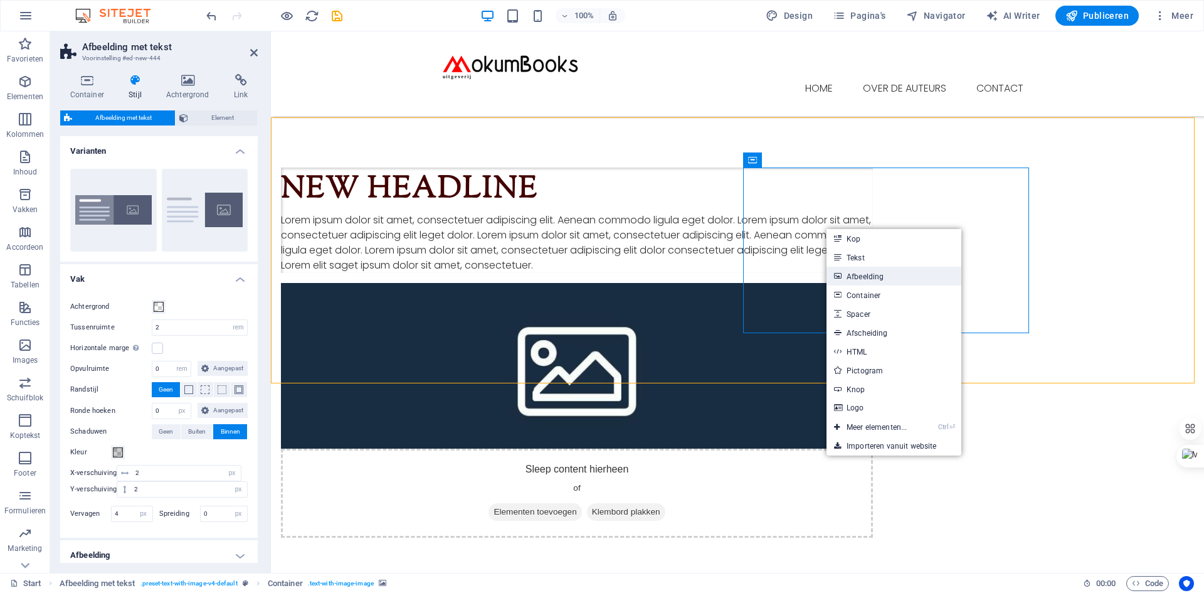
click at [858, 274] on link "Afbeelding" at bounding box center [894, 276] width 135 height 19
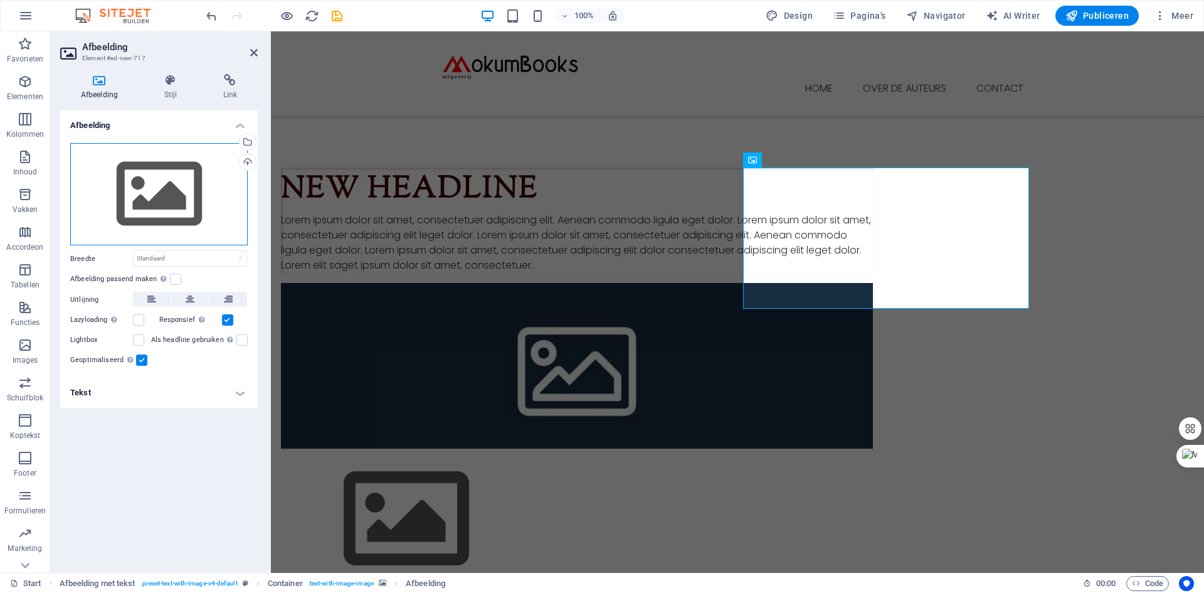
click at [193, 187] on div "Sleep bestanden hierheen, klik om bestanden te kiezen of selecteer bestanden ui…" at bounding box center [159, 194] width 178 height 103
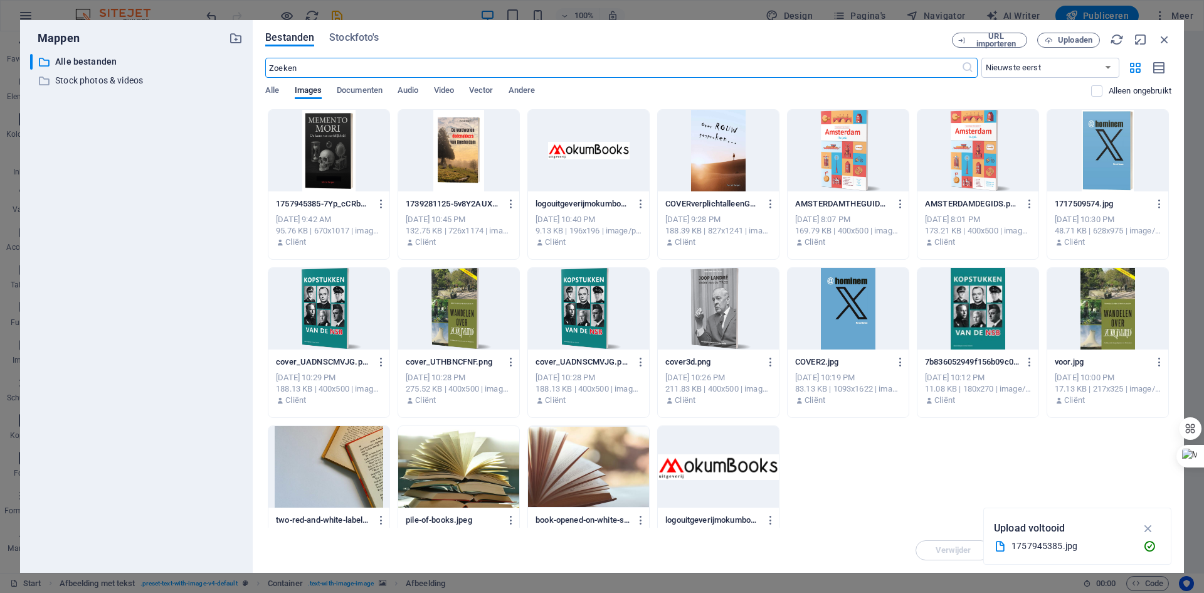
click at [324, 149] on div at bounding box center [328, 151] width 121 height 82
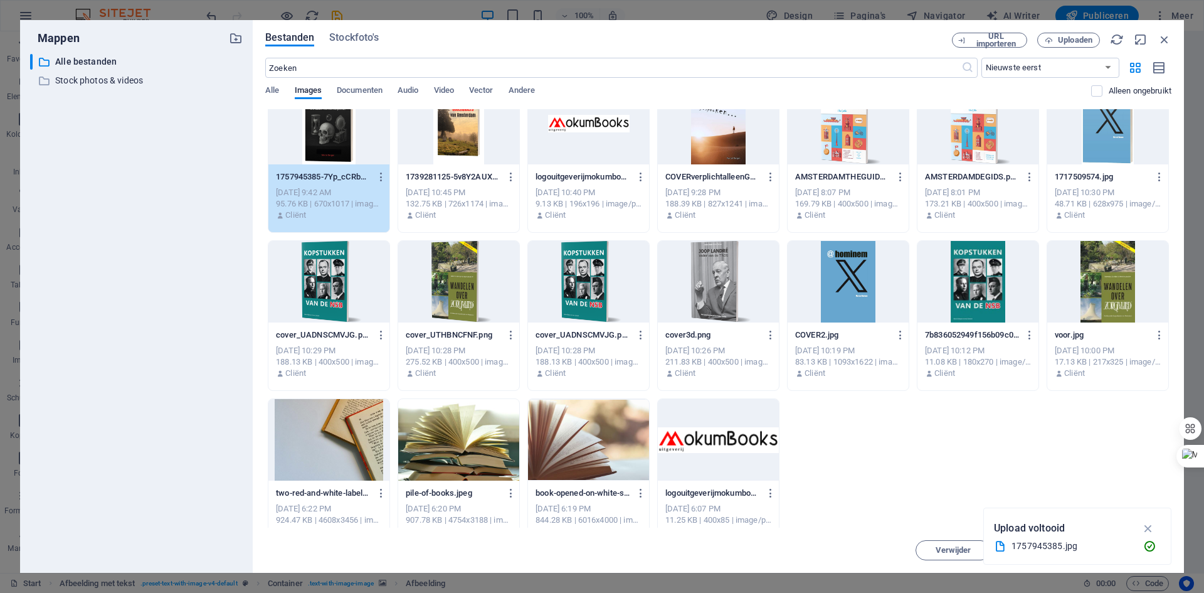
scroll to position [48, 0]
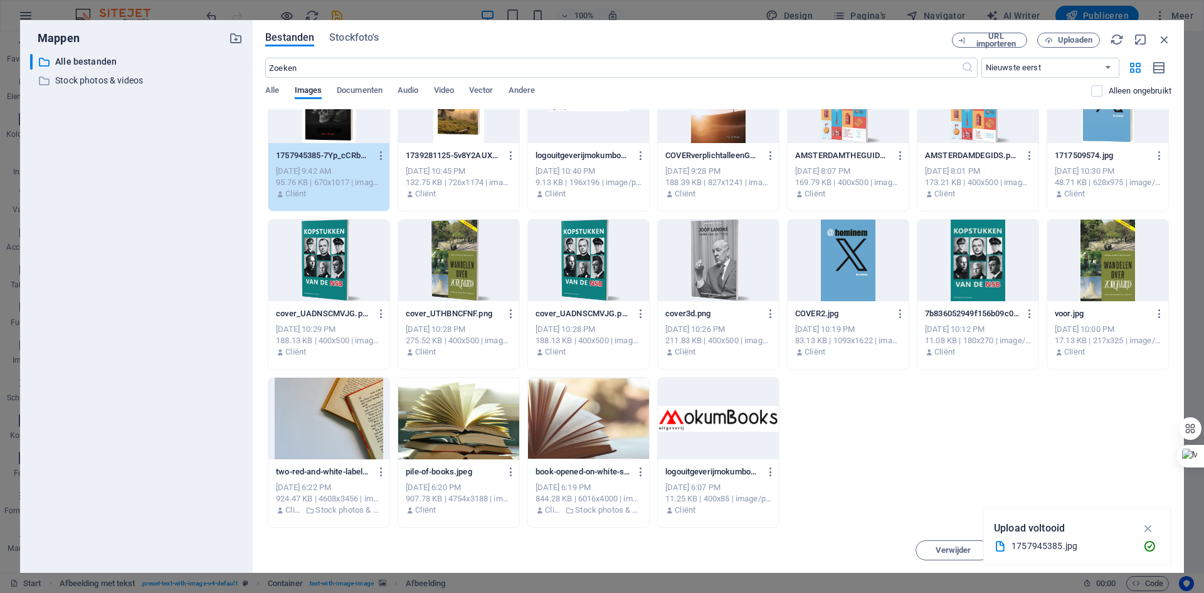
click at [1065, 459] on div "1 1757945385-7Yp_cCRbxPPALYoicBayIA.jpg 1757945385-7Yp_cCRbxPPALYoicBayIA.jpg […" at bounding box center [718, 294] width 906 height 467
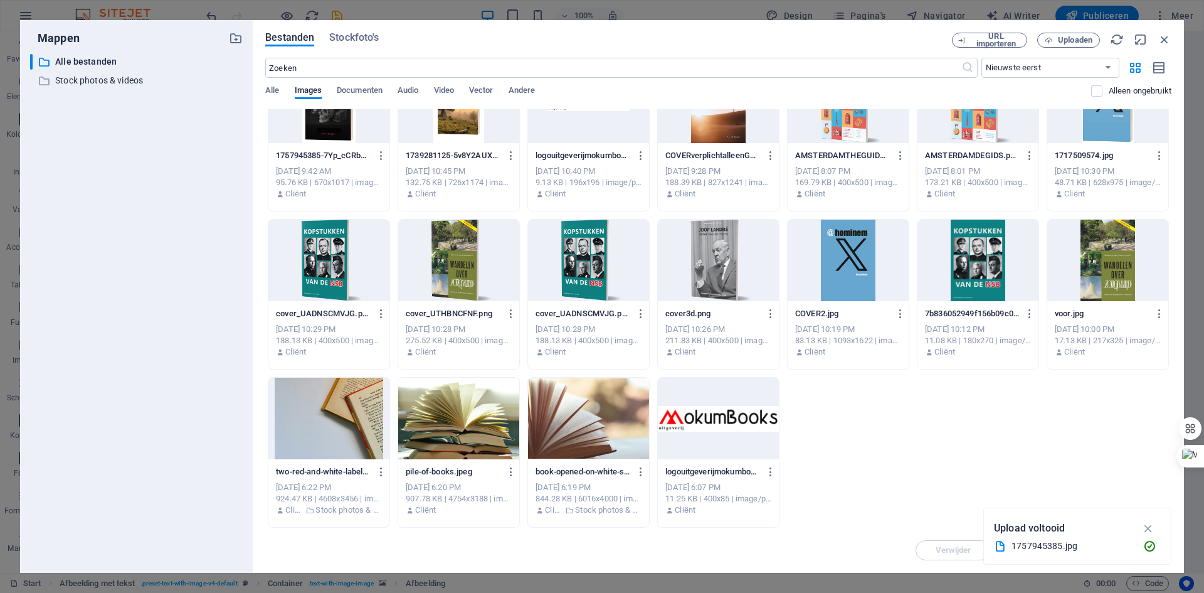
click at [332, 126] on div at bounding box center [328, 102] width 121 height 82
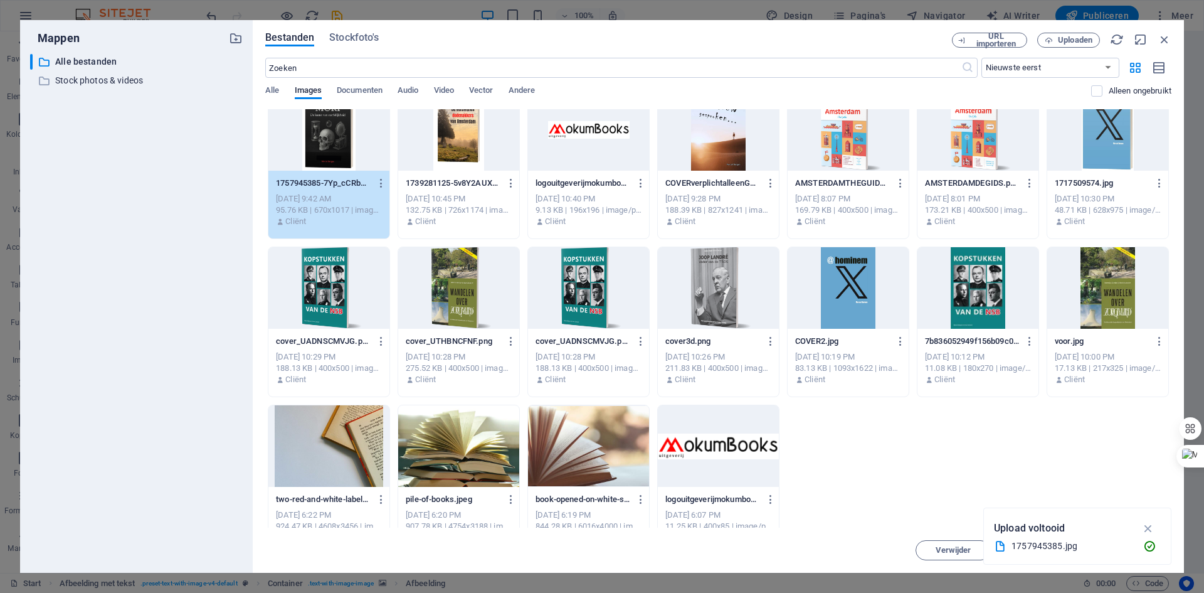
scroll to position [0, 0]
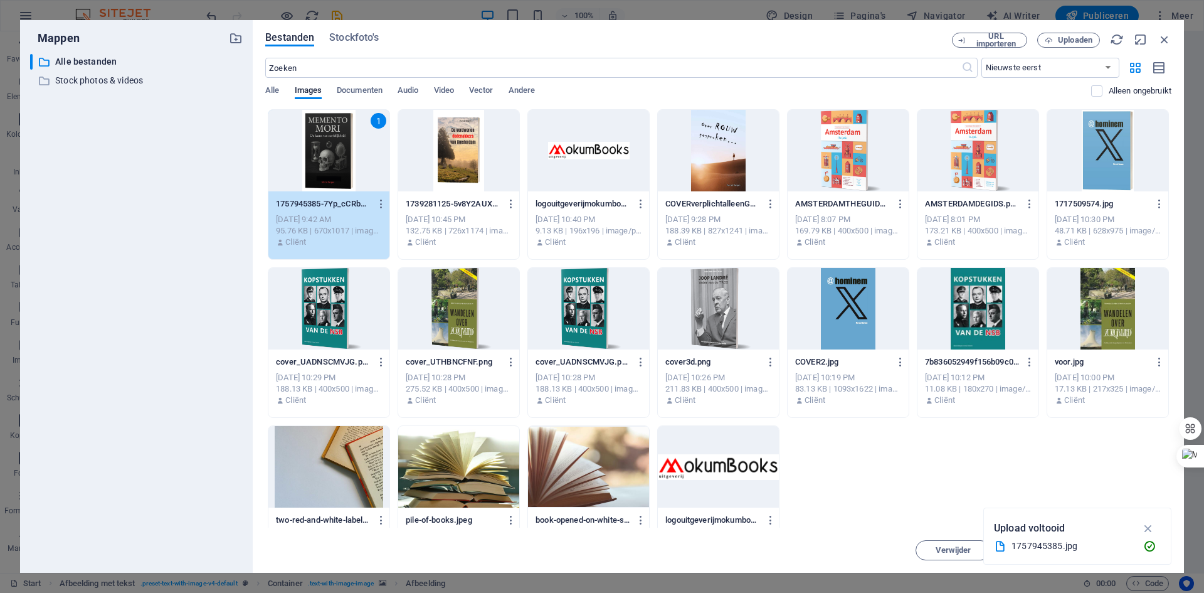
click at [331, 165] on div "1" at bounding box center [328, 151] width 121 height 82
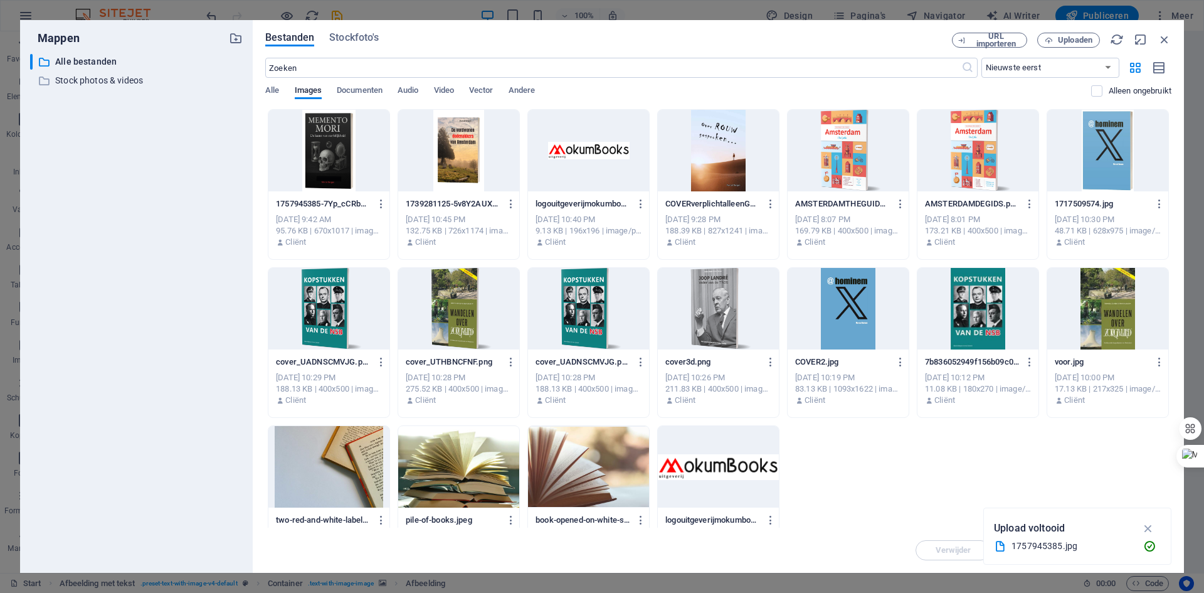
click at [331, 165] on div at bounding box center [328, 151] width 121 height 82
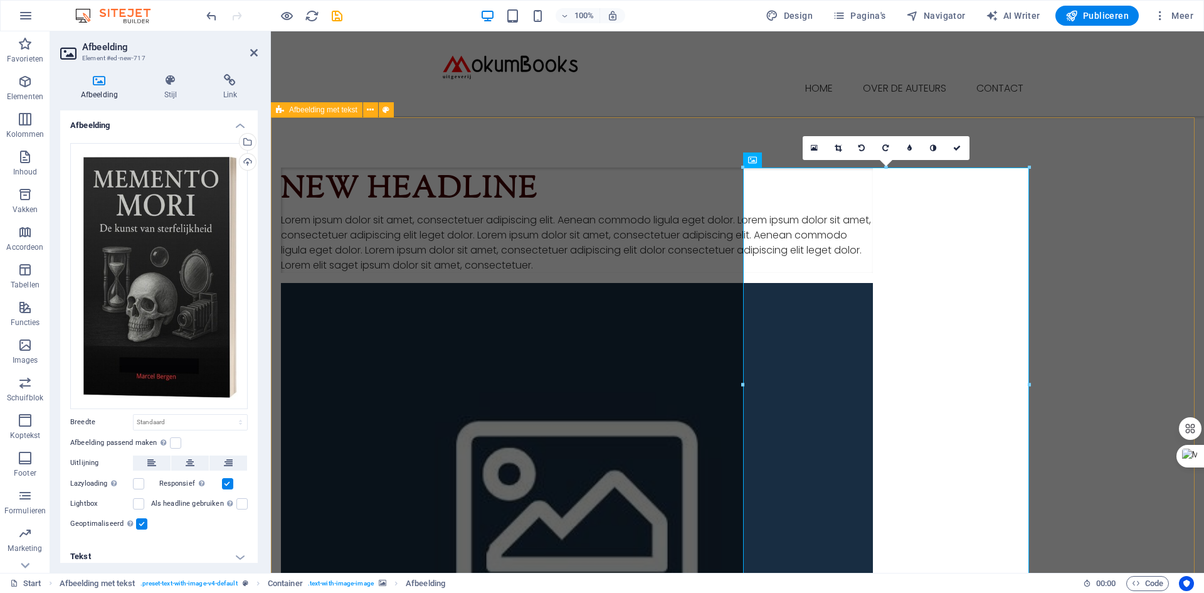
scroll to position [314, 0]
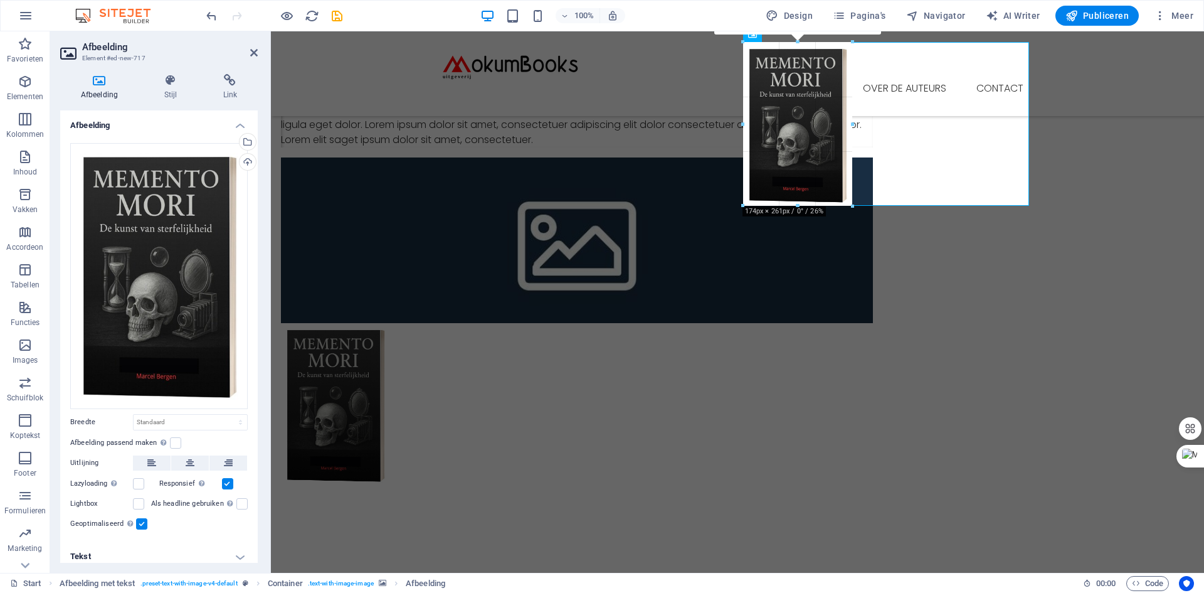
drag, startPoint x: 1032, startPoint y: 477, endPoint x: 855, endPoint y: 27, distance: 483.3
type input "176"
select select "px"
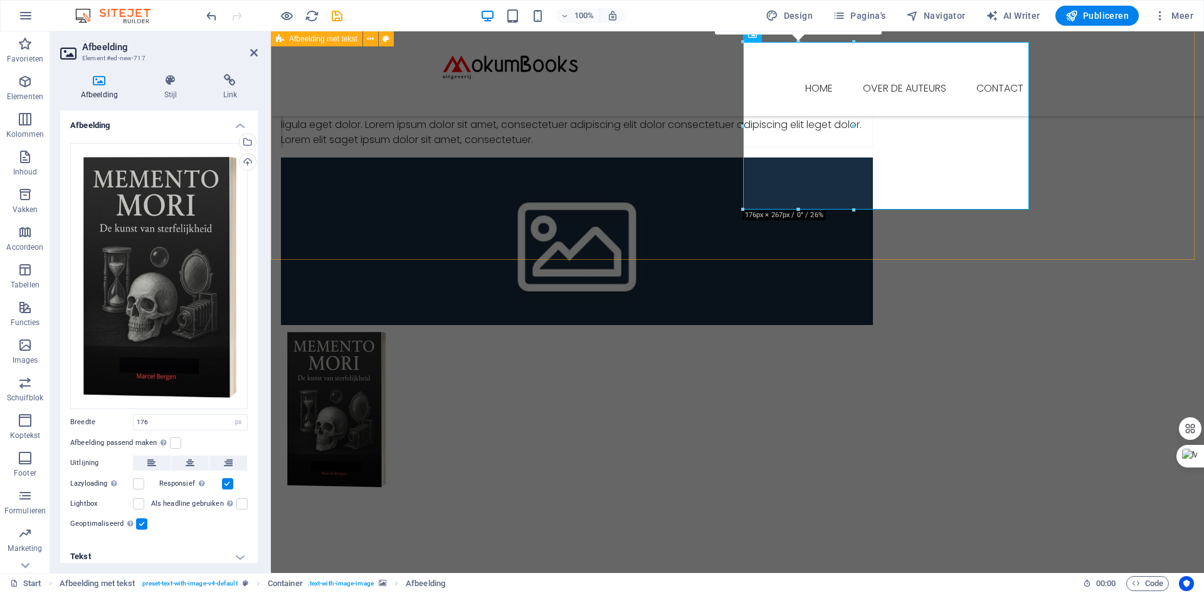
click at [1147, 206] on div "New headline Lorem ipsum dolor sit amet, consectetuer adipiscing elit. Aenean c…" at bounding box center [737, 267] width 933 height 551
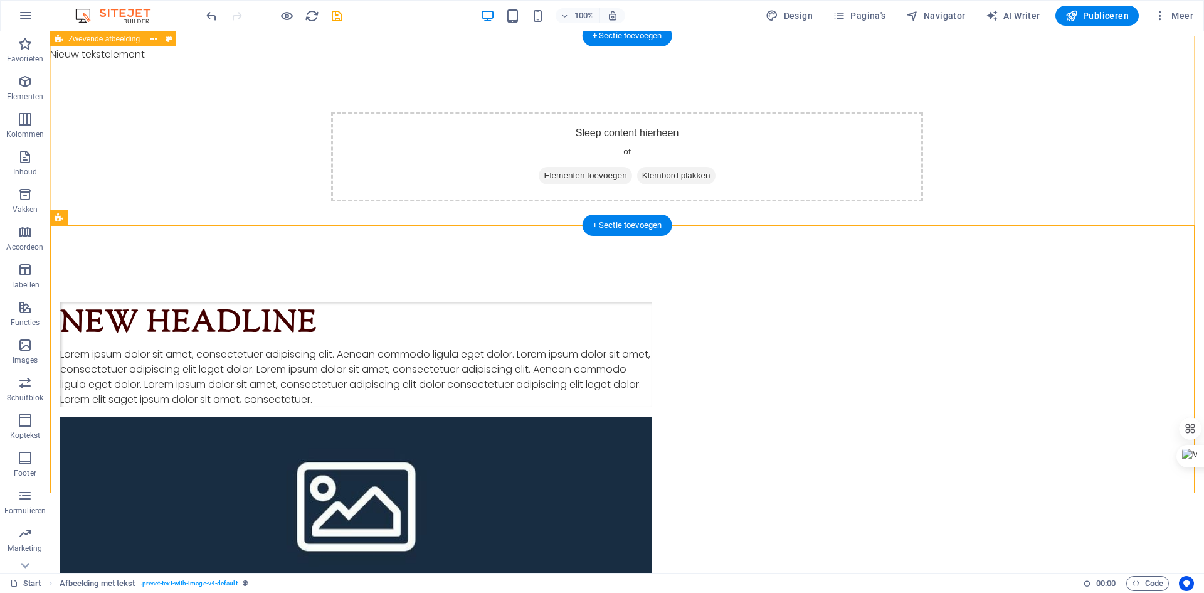
scroll to position [63, 0]
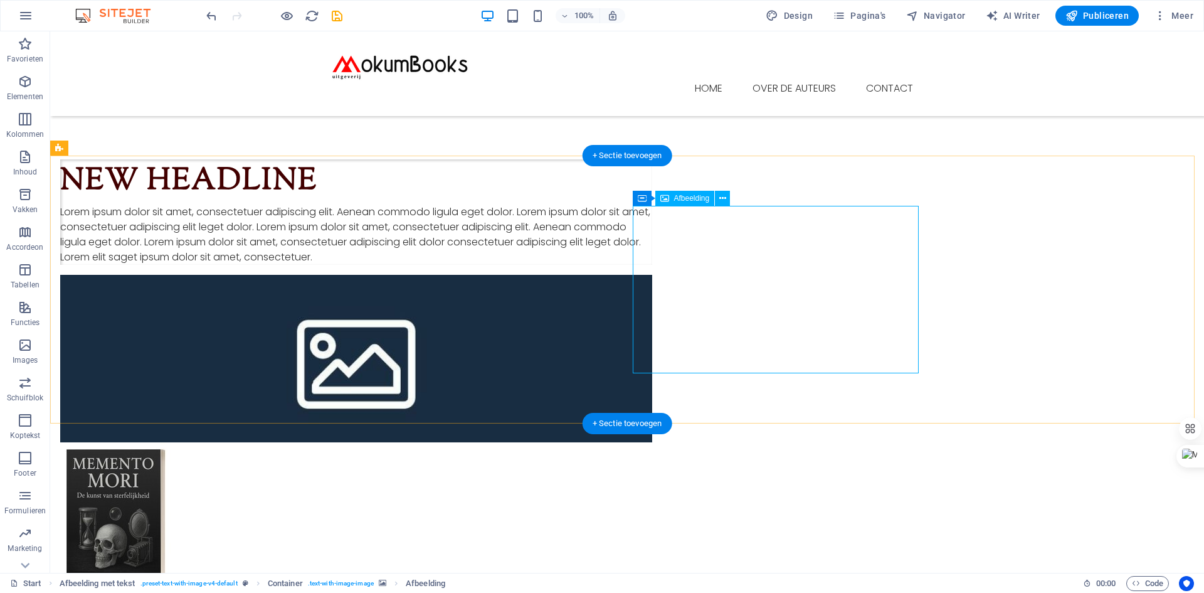
scroll to position [125, 0]
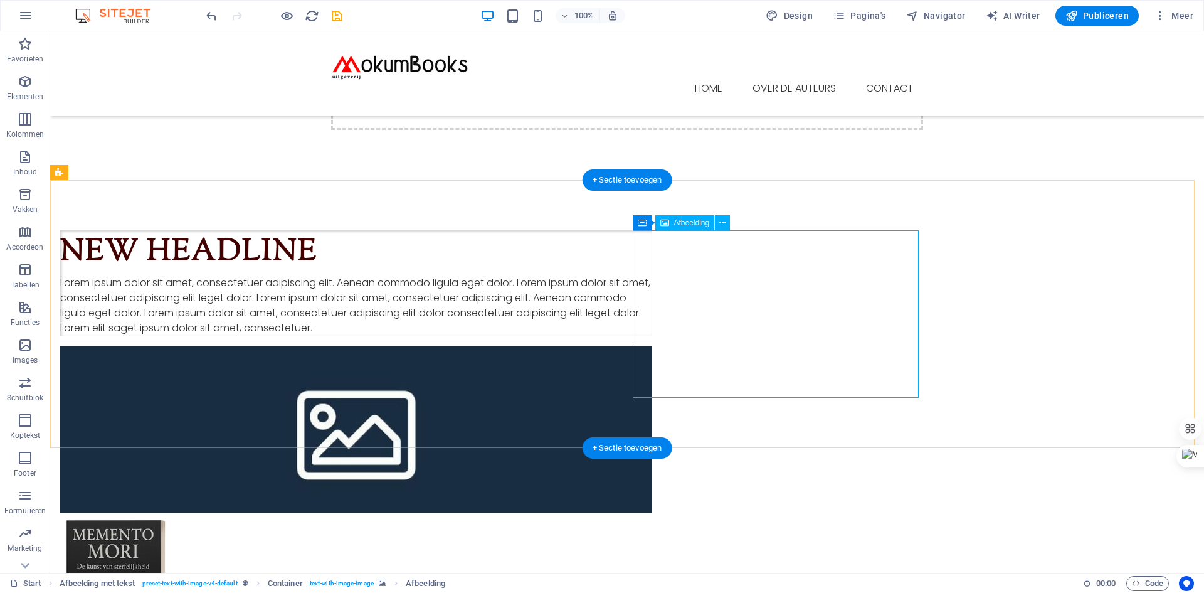
click at [652, 513] on figure at bounding box center [356, 596] width 592 height 167
click at [720, 221] on icon at bounding box center [723, 222] width 7 height 13
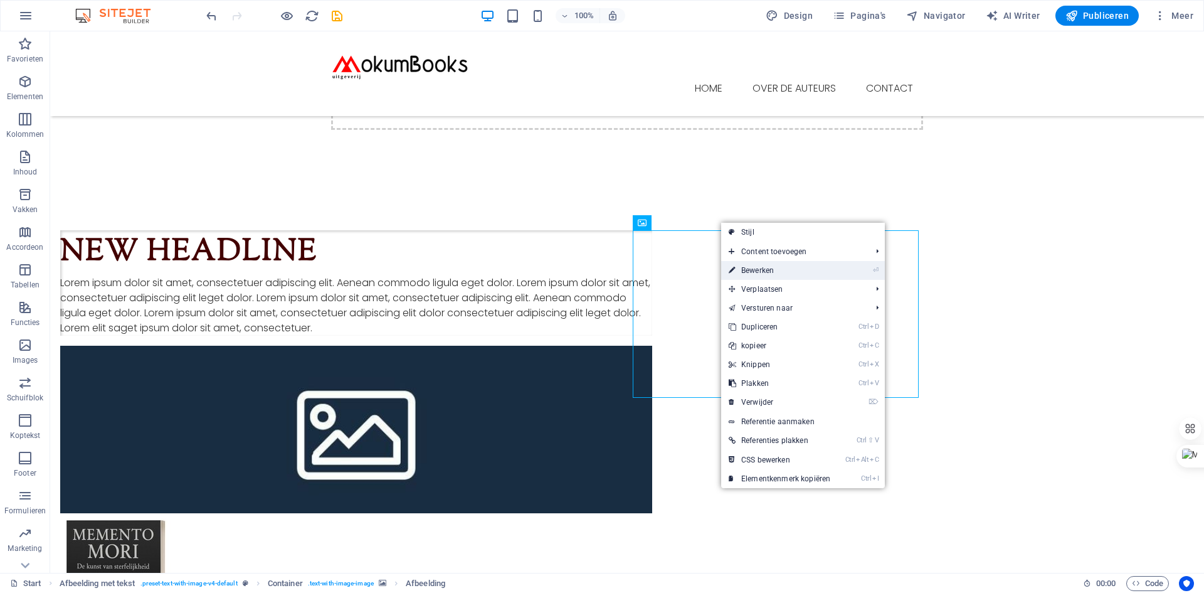
click at [770, 270] on link "⏎ Bewerken" at bounding box center [779, 270] width 117 height 19
select select "px"
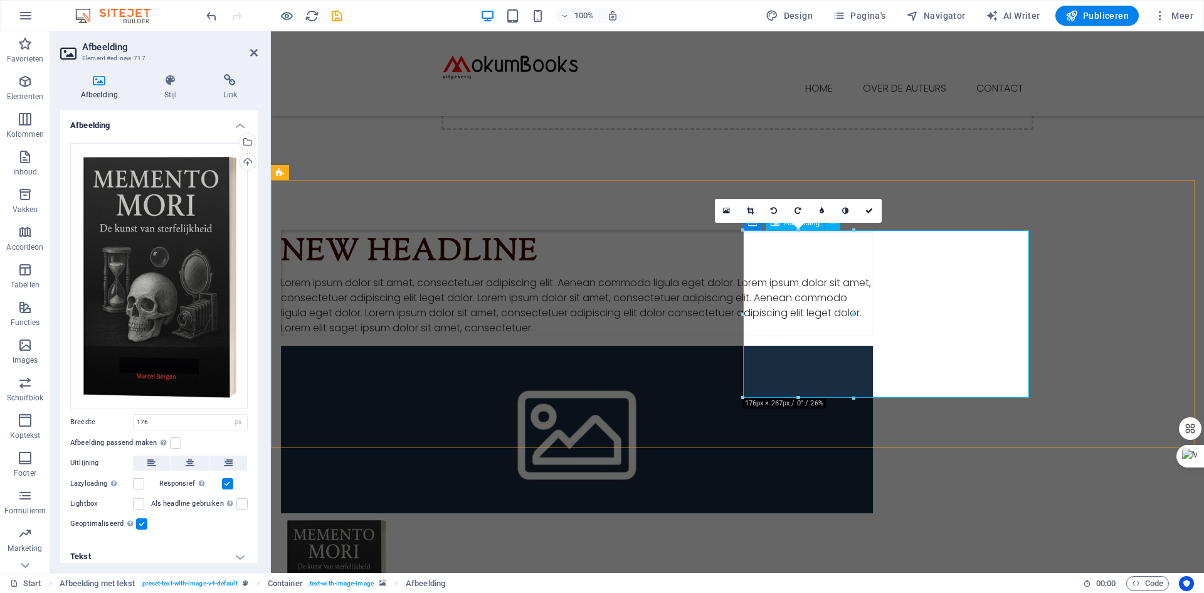
click at [873, 513] on figure at bounding box center [577, 596] width 592 height 167
click at [1088, 218] on div "New headline Lorem ipsum dolor sit amet, consectetuer adipiscing elit. Aenean c…" at bounding box center [737, 455] width 933 height 551
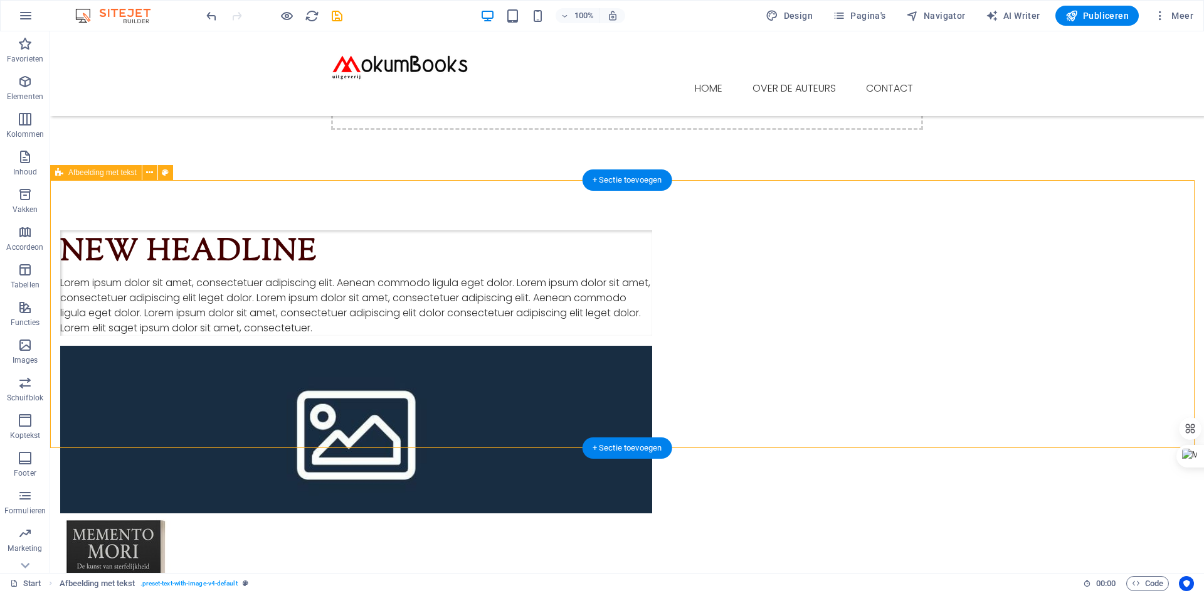
click at [1172, 329] on div "New headline Lorem ipsum dolor sit amet, consectetuer adipiscing elit. Aenean c…" at bounding box center [627, 455] width 1154 height 551
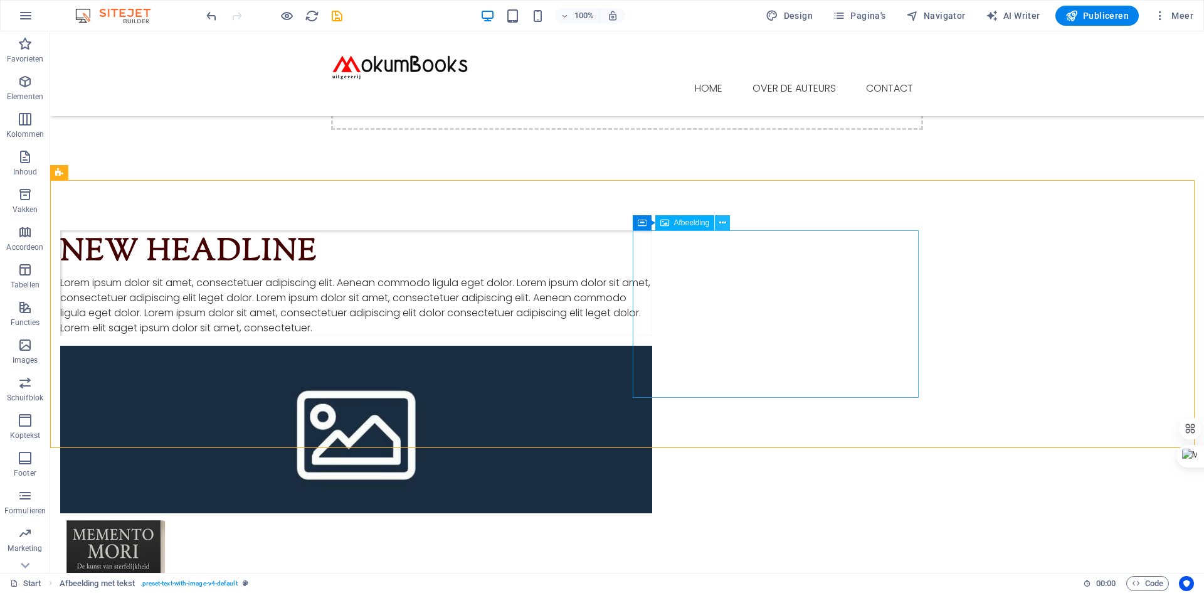
click at [721, 223] on icon at bounding box center [723, 222] width 7 height 13
click at [728, 220] on button at bounding box center [722, 222] width 15 height 15
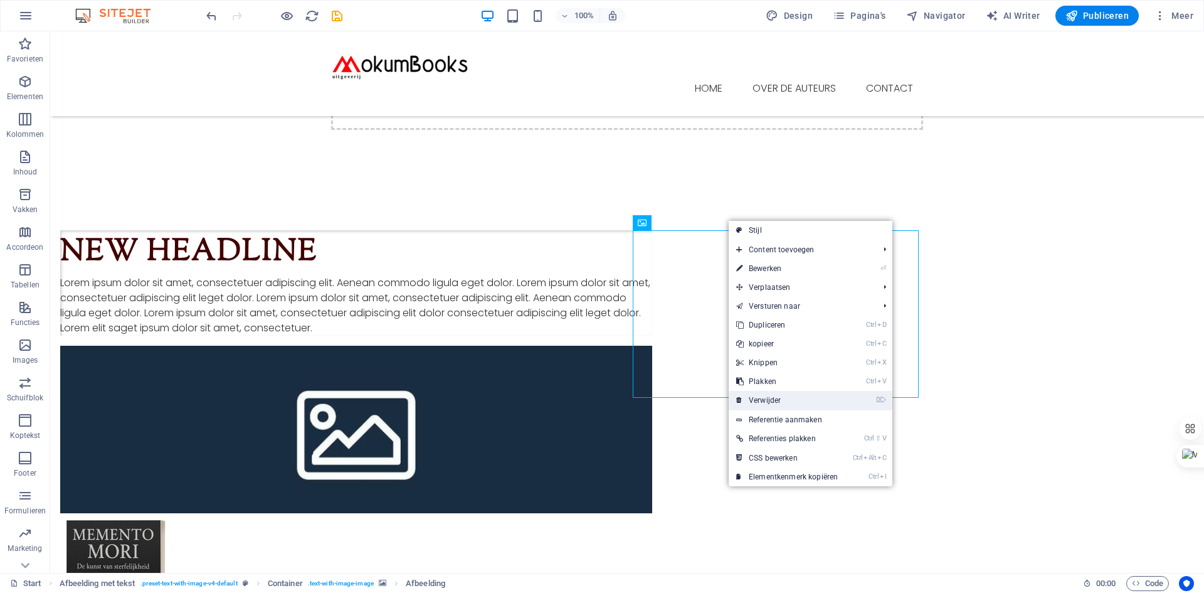
click at [772, 395] on link "⌦ Verwijder" at bounding box center [787, 400] width 117 height 19
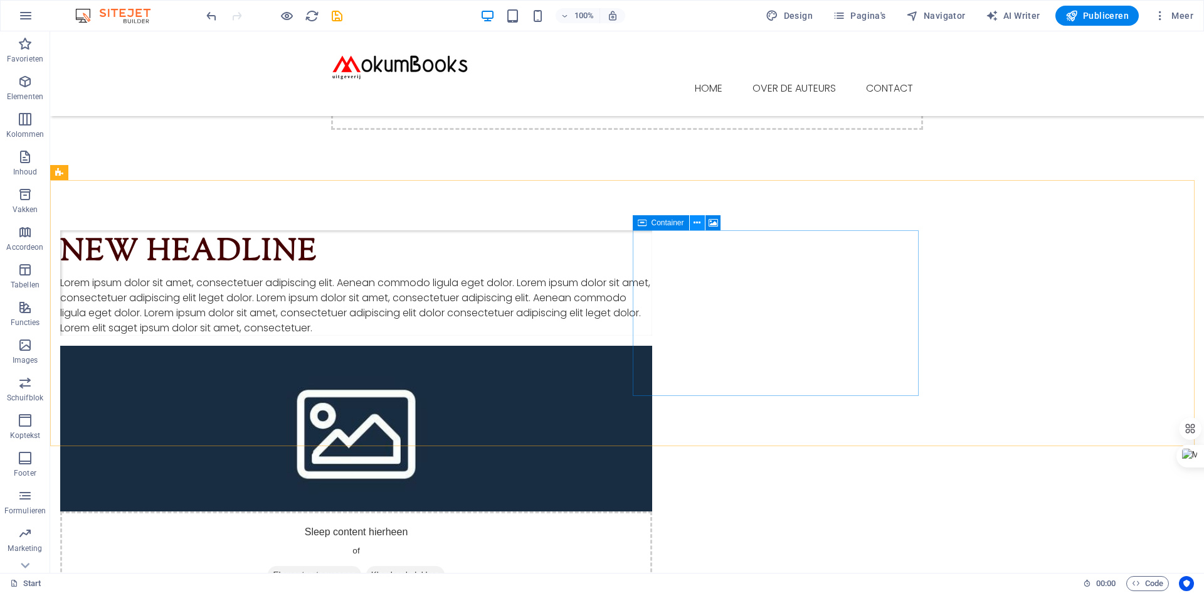
click at [696, 221] on icon at bounding box center [697, 222] width 7 height 13
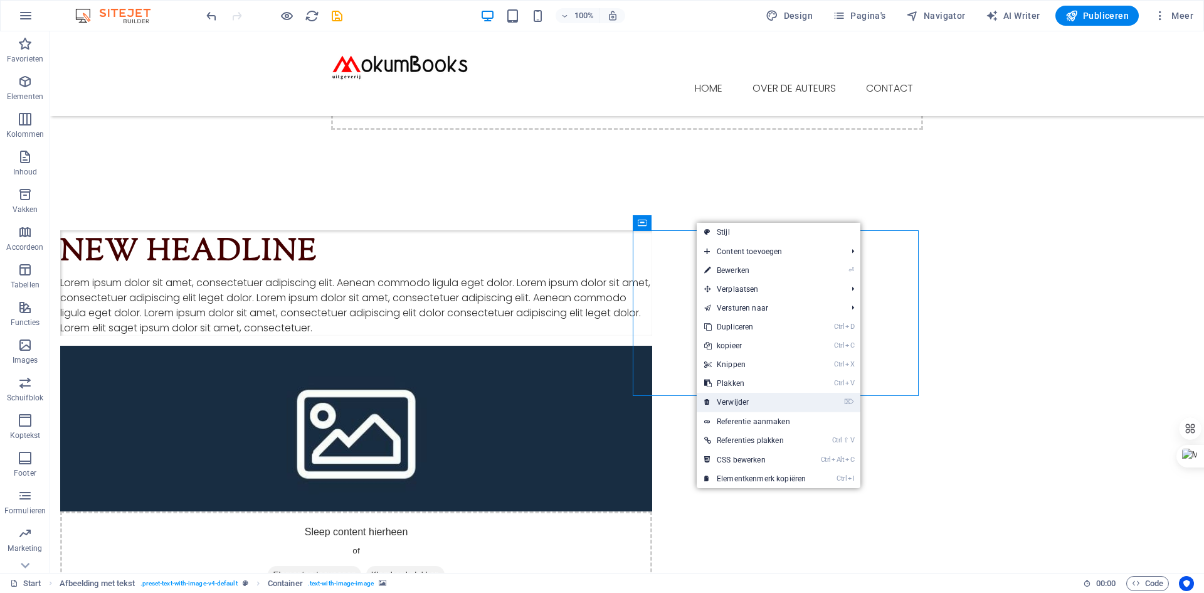
click at [743, 399] on link "⌦ Verwijder" at bounding box center [755, 402] width 117 height 19
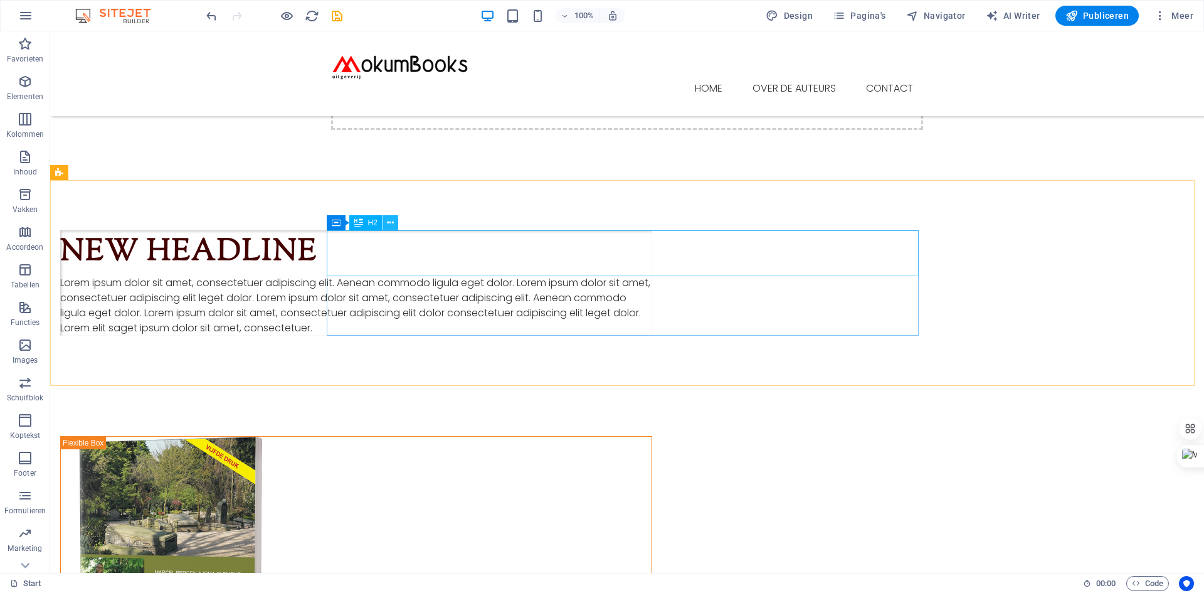
click at [390, 216] on icon at bounding box center [390, 222] width 7 height 13
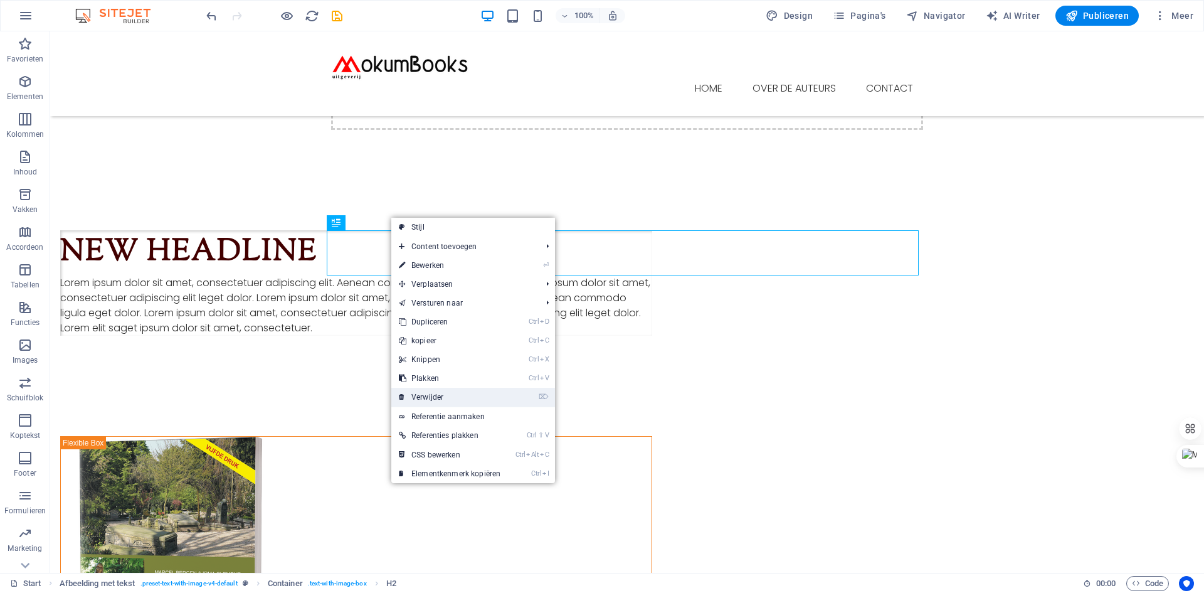
click at [437, 394] on link "⌦ Verwijder" at bounding box center [449, 397] width 117 height 19
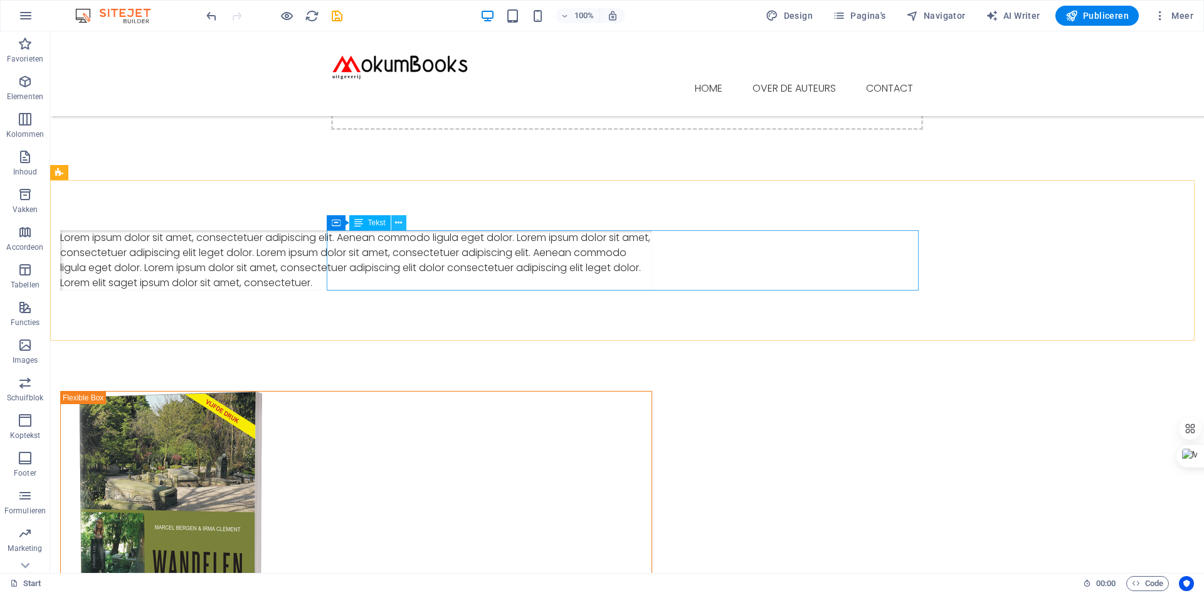
click at [396, 223] on icon at bounding box center [398, 222] width 7 height 13
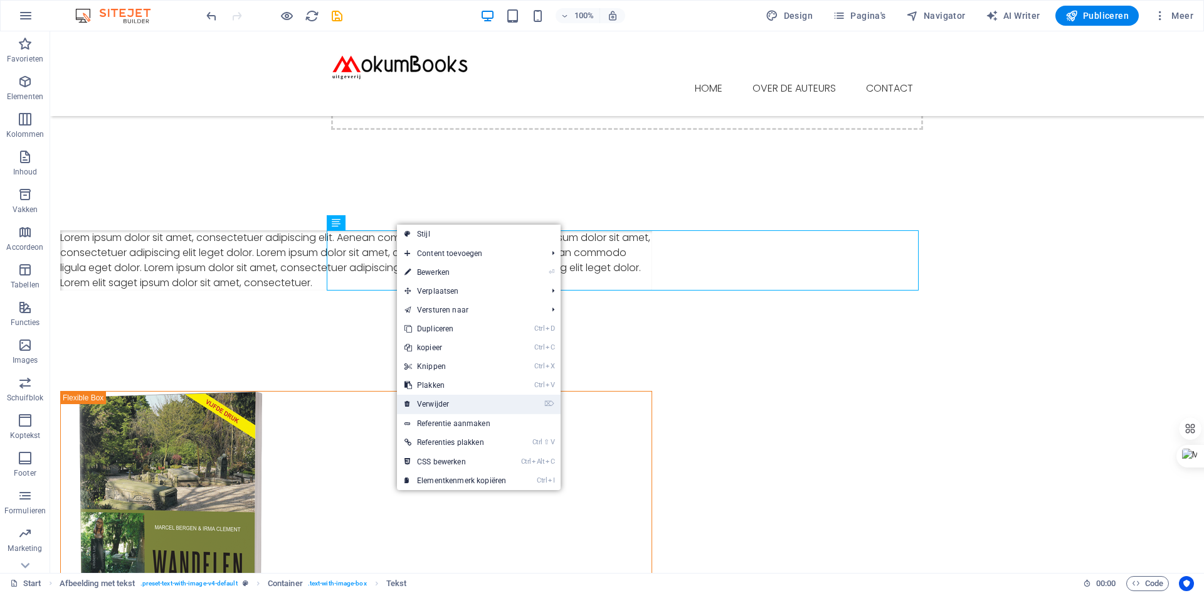
click at [445, 400] on link "⌦ Verwijder" at bounding box center [455, 404] width 117 height 19
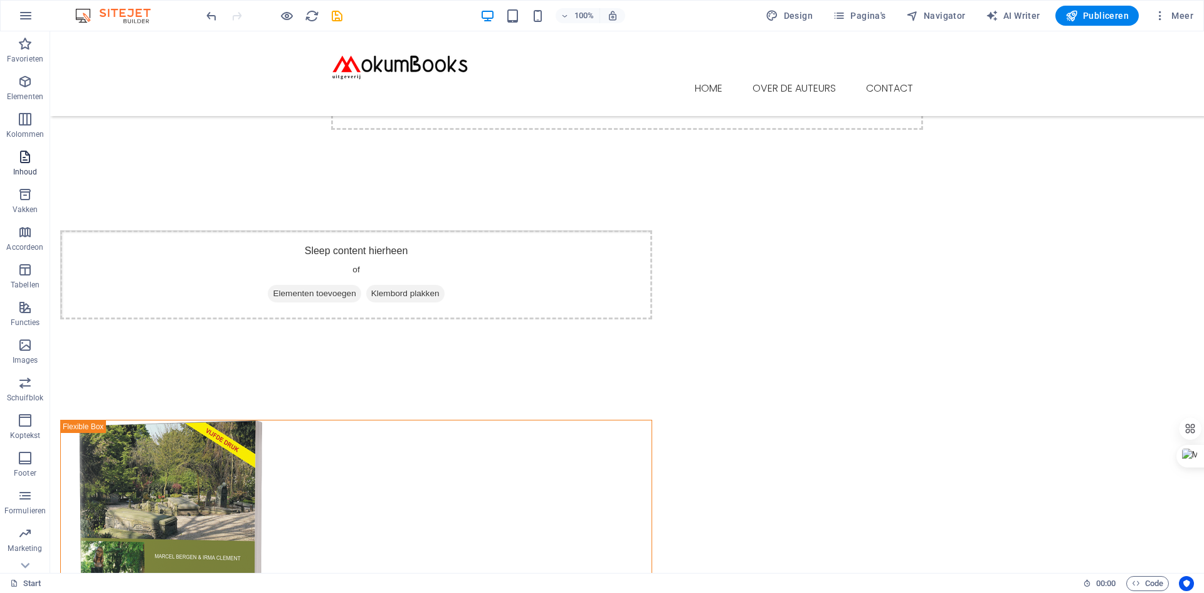
click at [28, 159] on icon "button" at bounding box center [25, 156] width 15 height 15
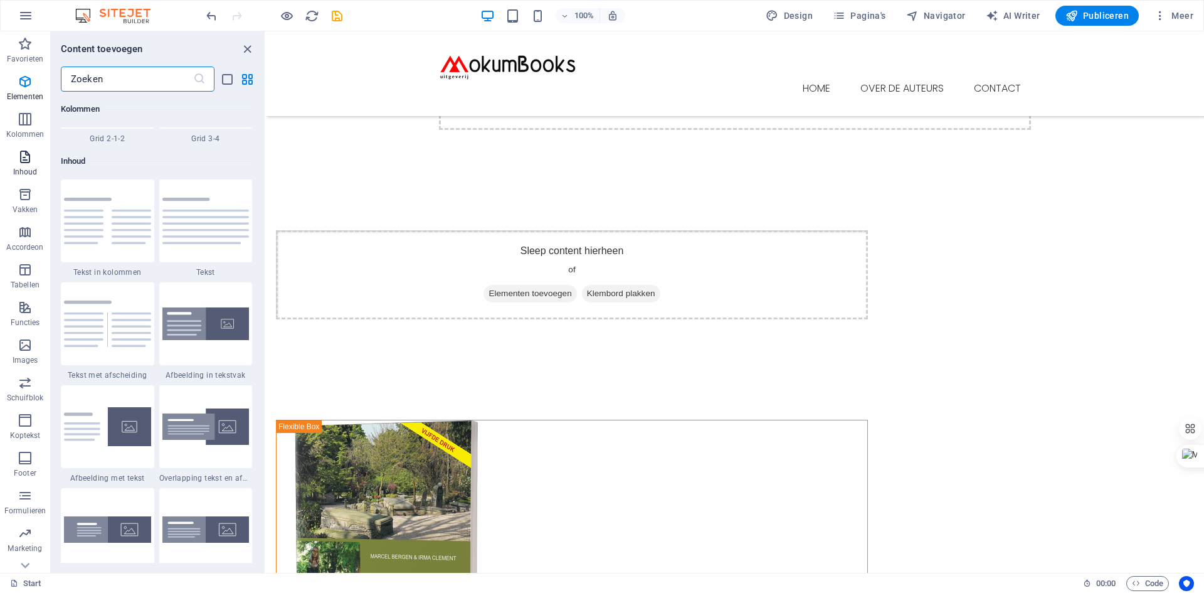
scroll to position [2195, 0]
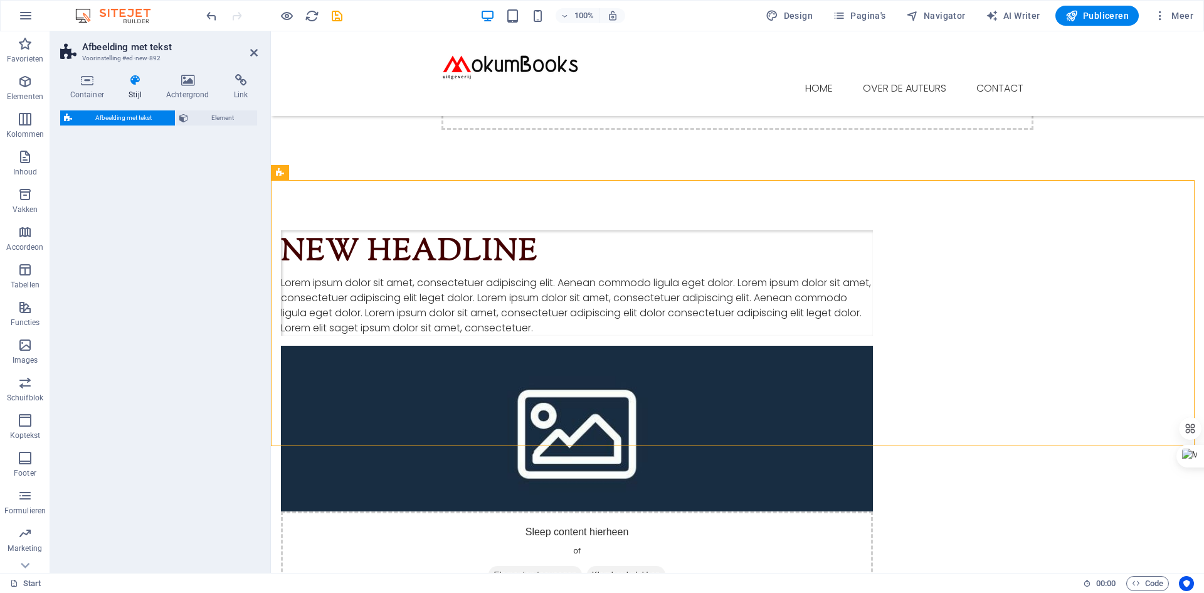
select select "rem"
select select "px"
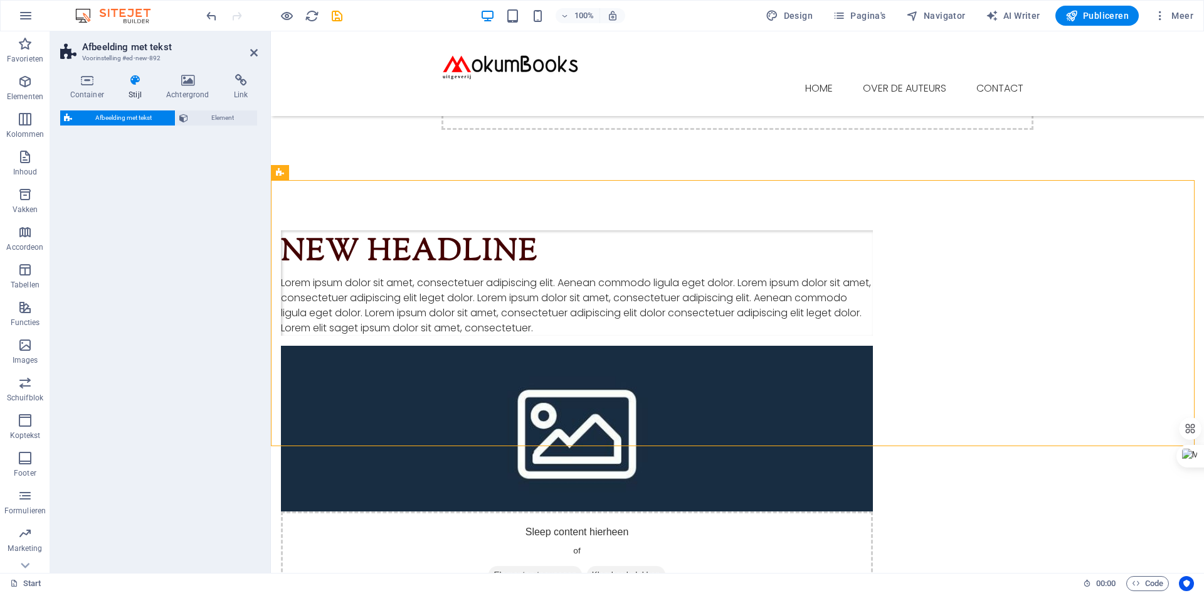
select select "px"
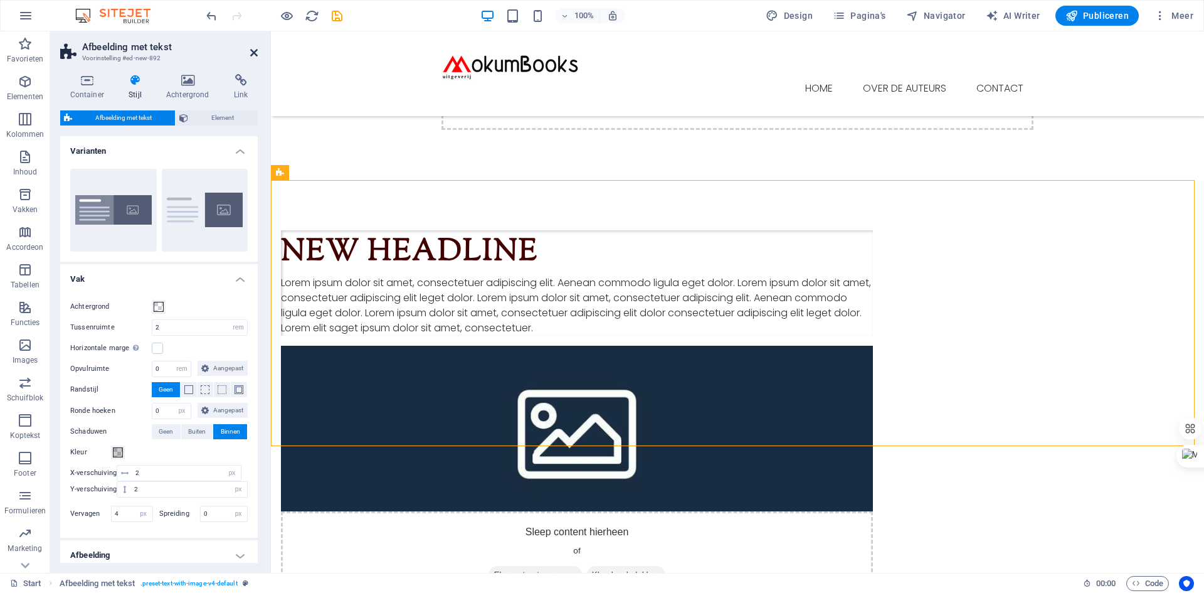
click at [252, 50] on icon at bounding box center [254, 53] width 8 height 10
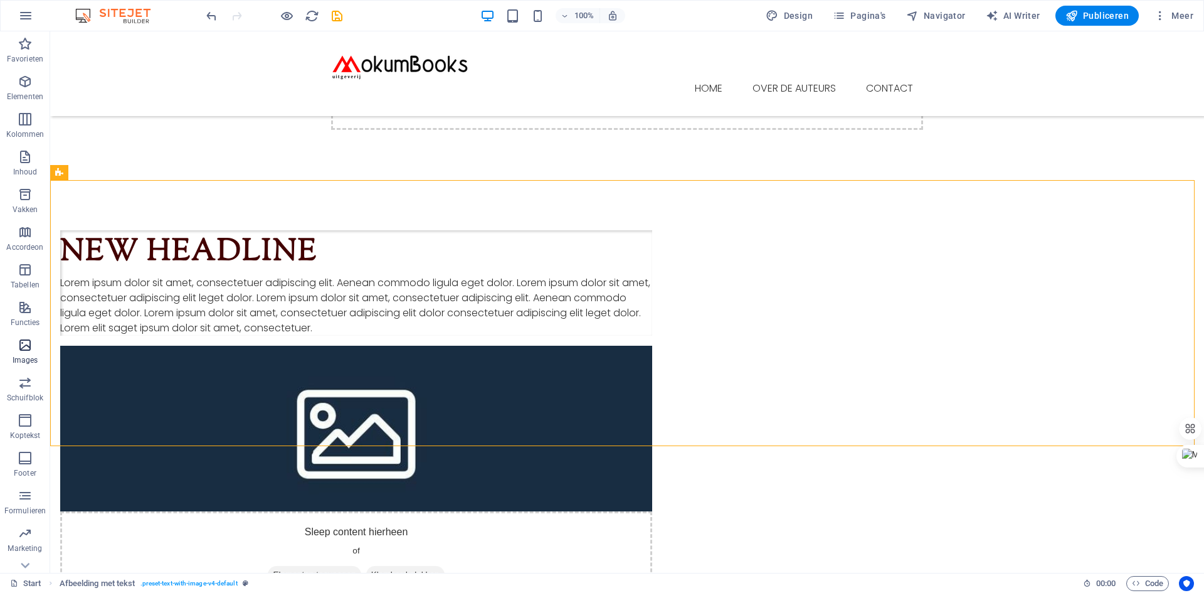
click at [31, 344] on icon "button" at bounding box center [25, 344] width 15 height 15
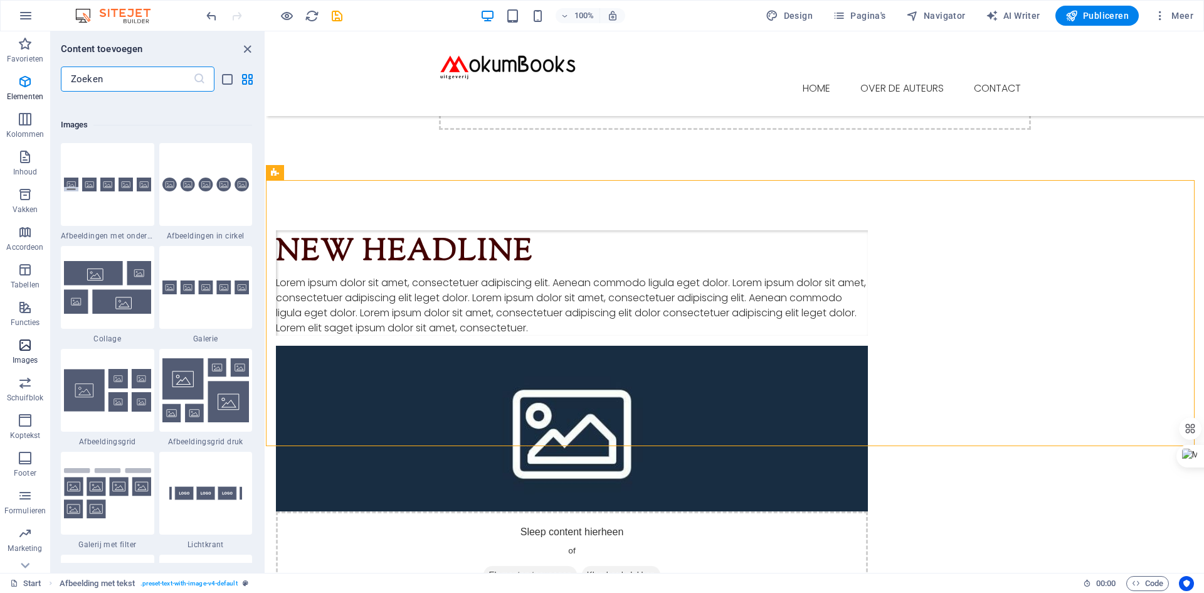
scroll to position [6361, 0]
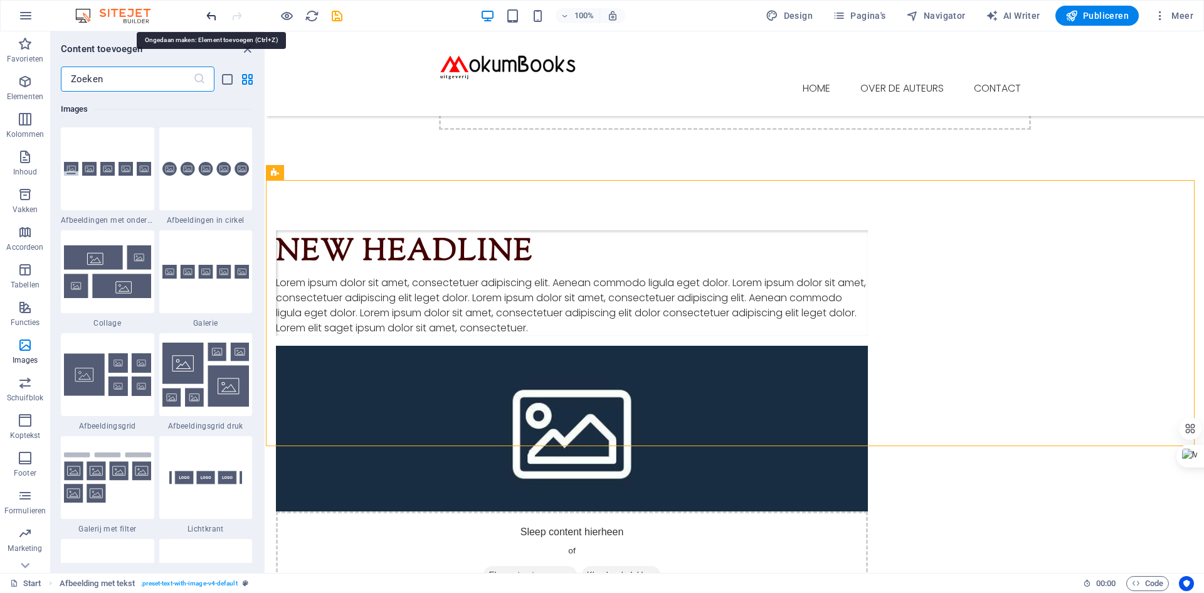
click at [211, 13] on icon "undo" at bounding box center [212, 16] width 14 height 14
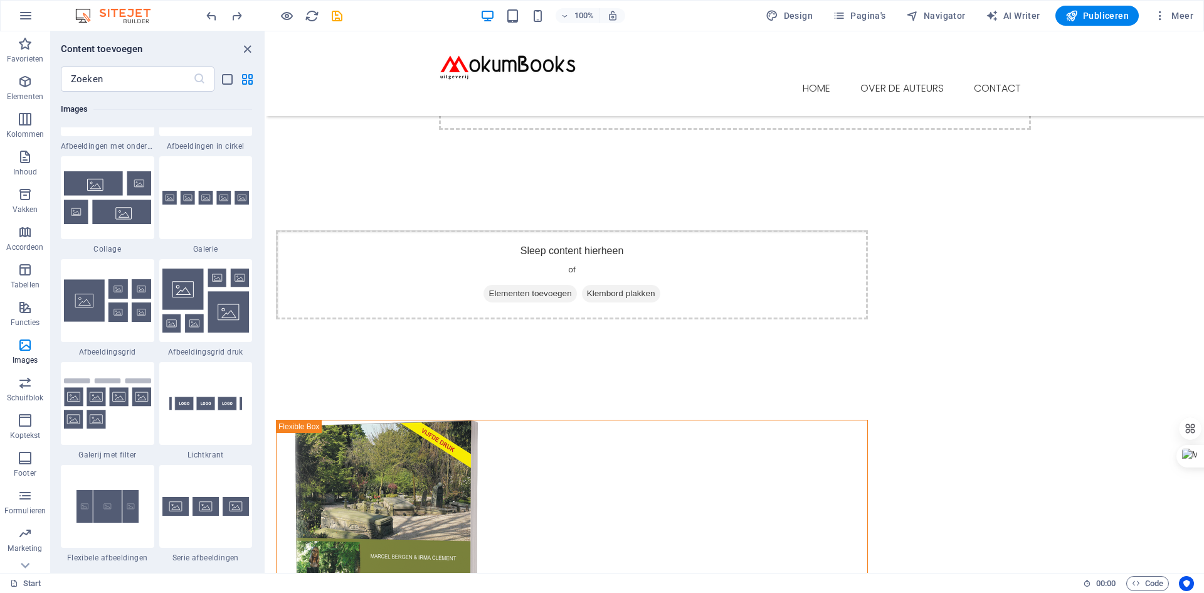
scroll to position [6675, 0]
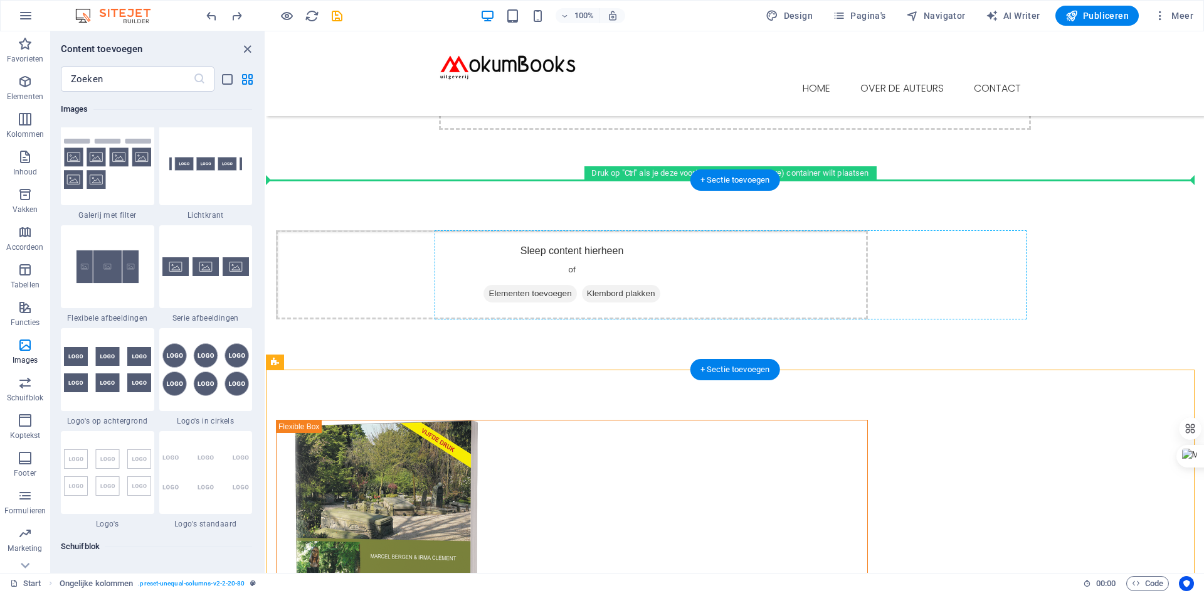
drag, startPoint x: 470, startPoint y: 464, endPoint x: 484, endPoint y: 250, distance: 213.7
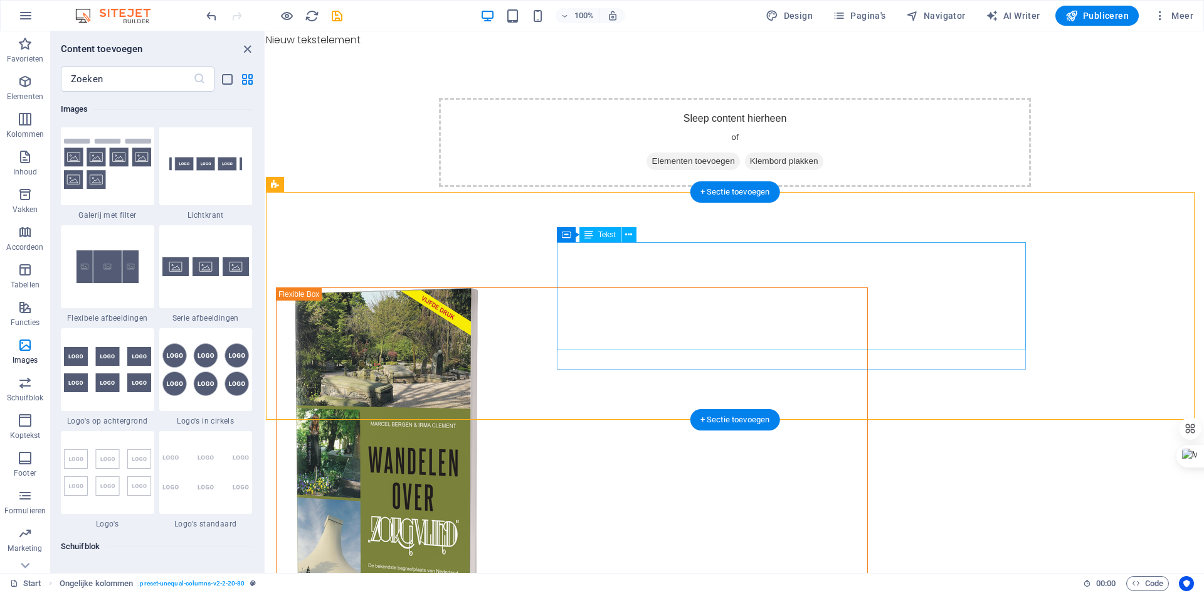
scroll to position [0, 0]
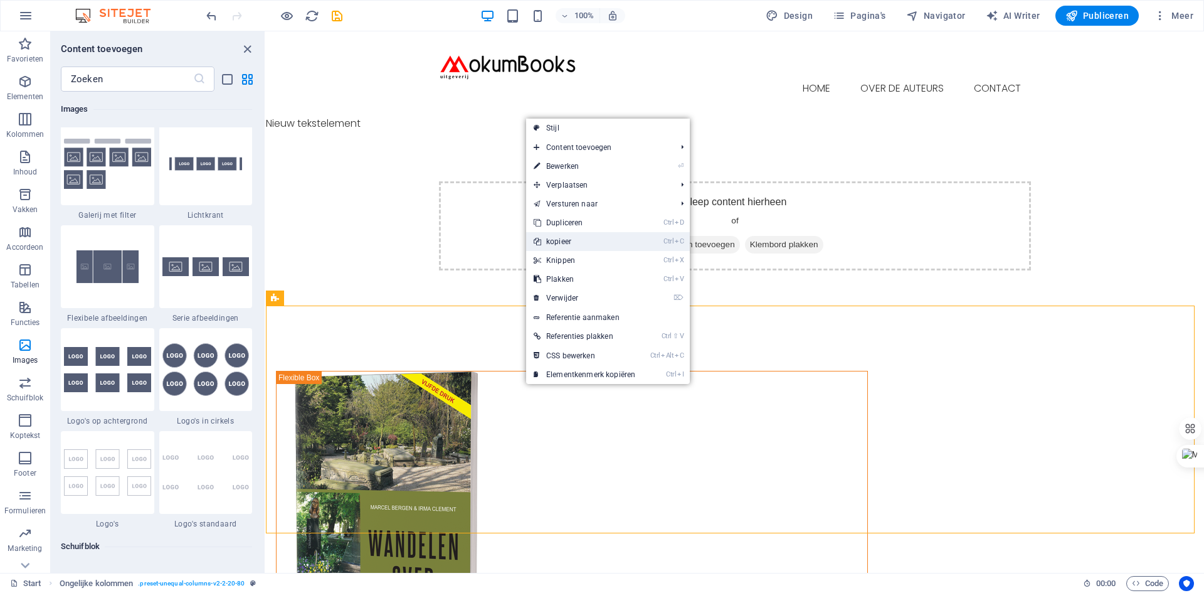
click at [561, 240] on link "Ctrl C kopieer" at bounding box center [584, 241] width 117 height 19
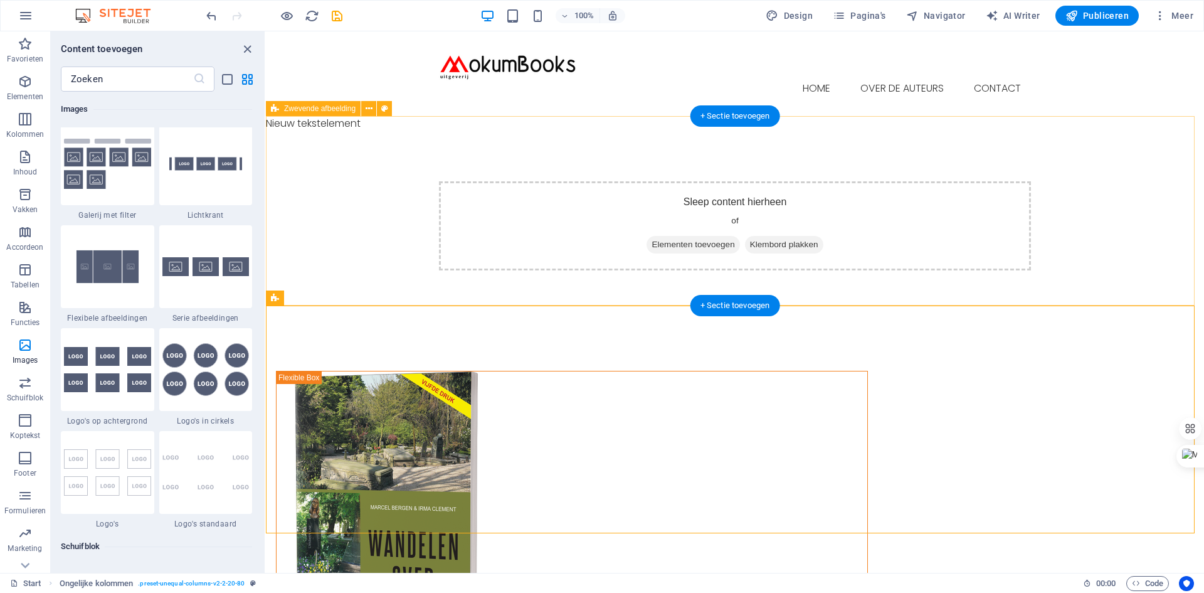
click at [531, 186] on div "Sleep content hierheen of Elementen toevoegen Klembord plakken" at bounding box center [735, 225] width 592 height 89
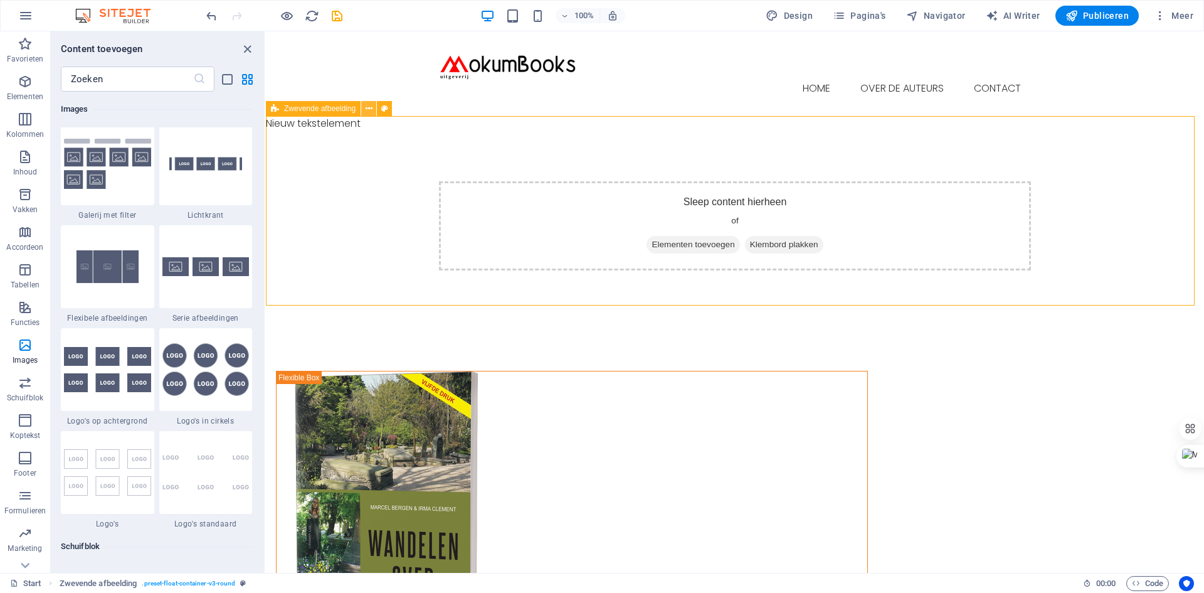
click at [364, 109] on button at bounding box center [368, 108] width 15 height 15
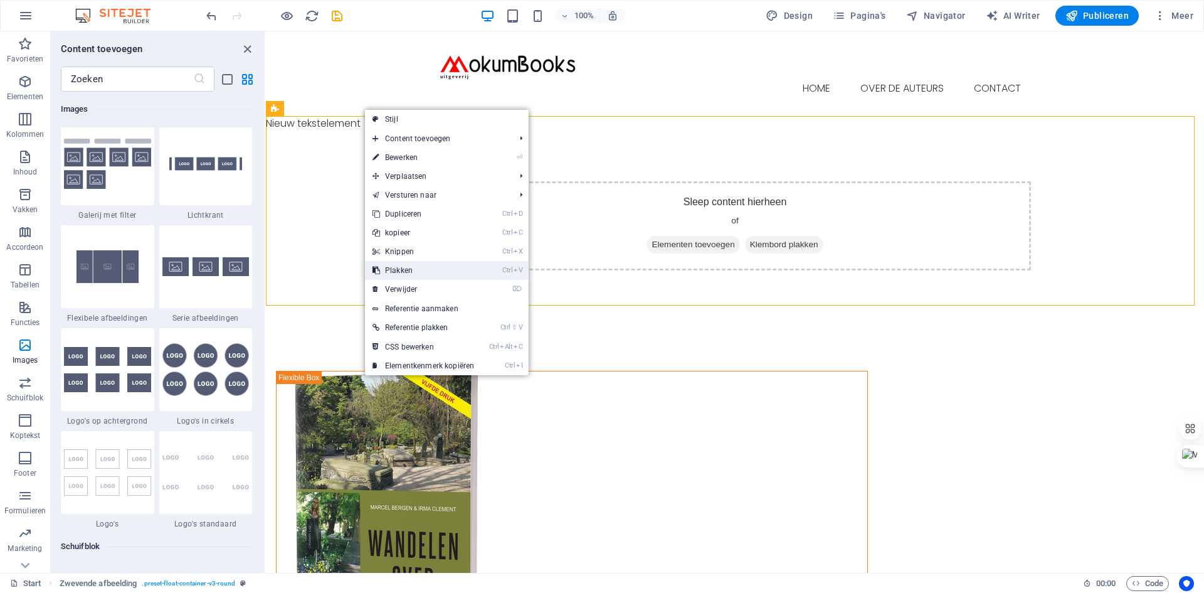
click at [411, 272] on link "Ctrl V Plakken" at bounding box center [423, 270] width 117 height 19
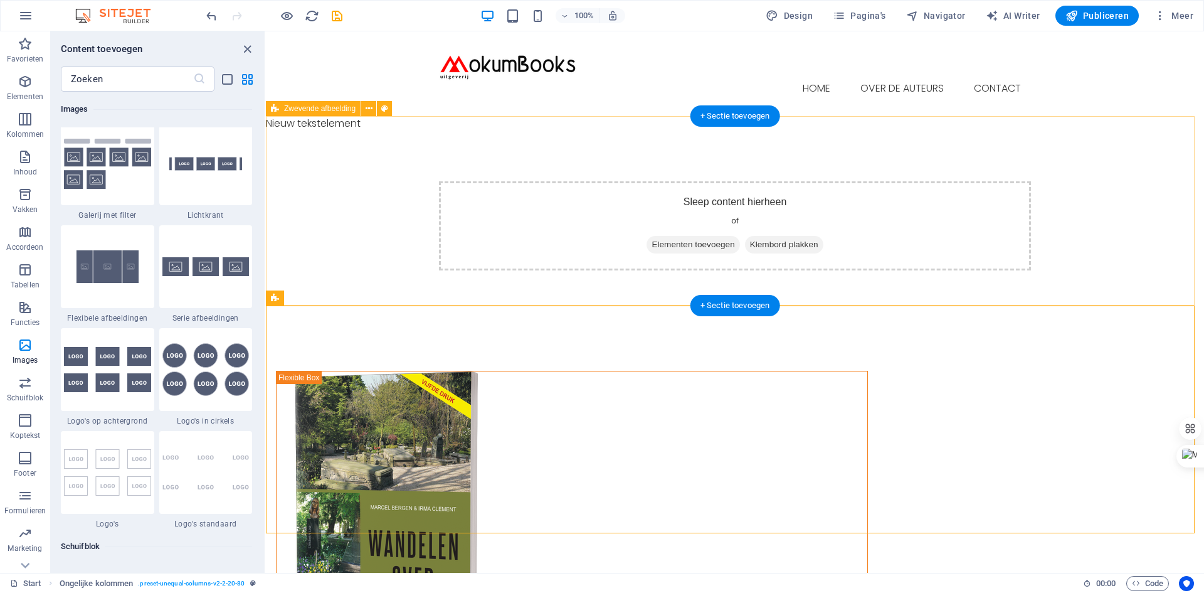
click at [794, 236] on span "Klembord plakken" at bounding box center [784, 245] width 78 height 18
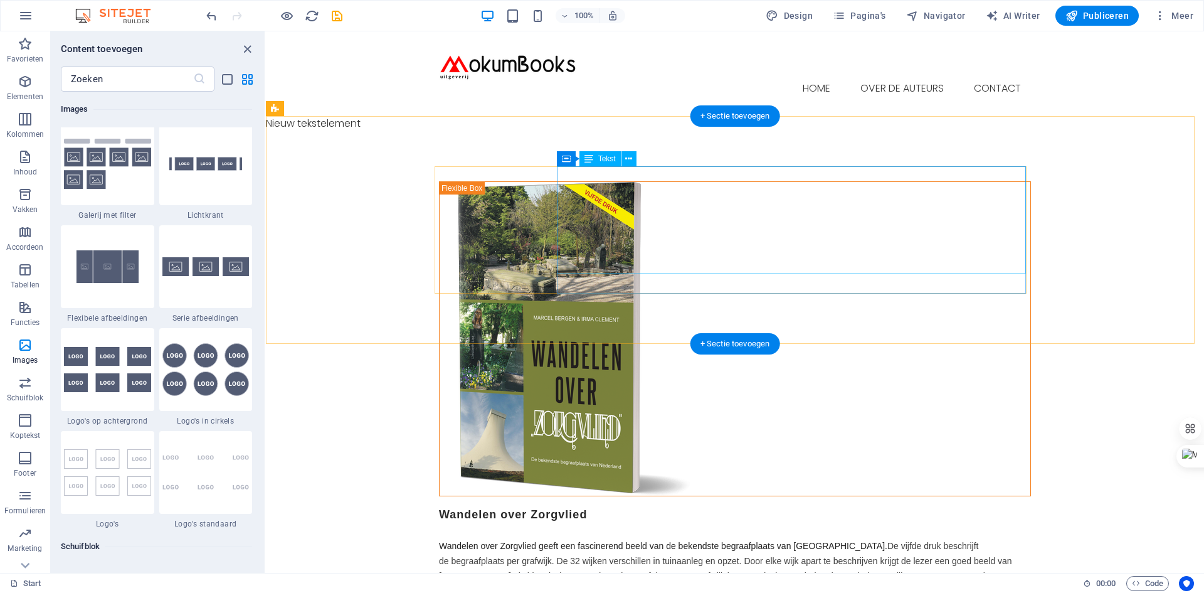
click at [735, 506] on div "Wandelen over Zorgvlied Wandelen over Zorgvlied geeft een fascinerend beeld van…" at bounding box center [735, 552] width 592 height 92
click at [727, 506] on div "Wandelen over Zorgvlied Wandelen over Zorgvlied geeft een fascinerend beeld van…" at bounding box center [735, 552] width 592 height 92
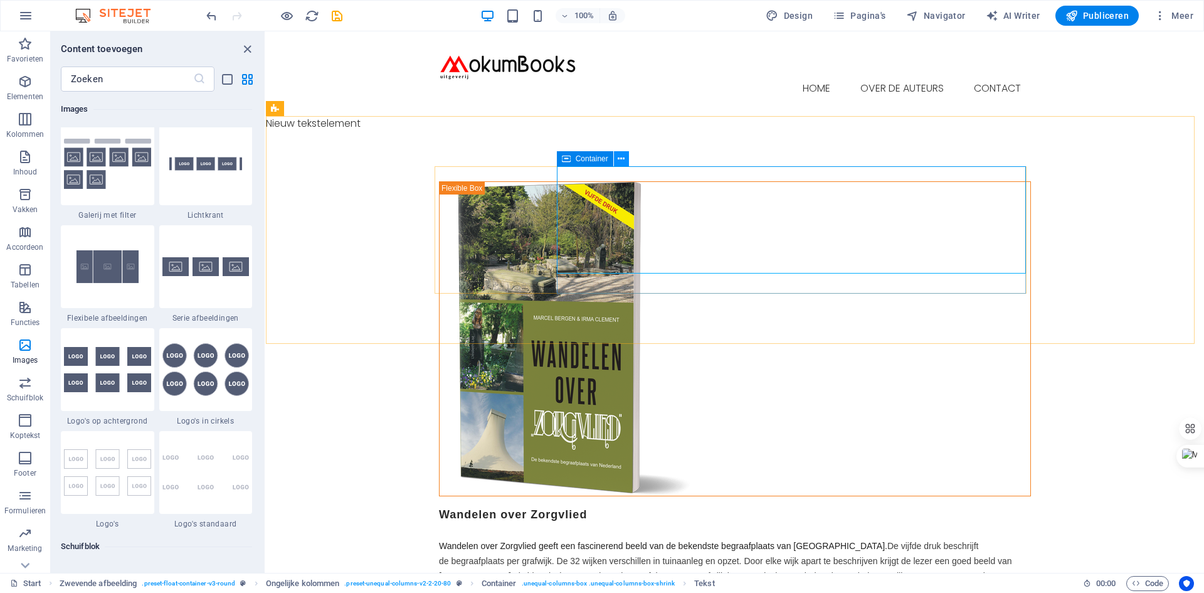
click at [627, 157] on button at bounding box center [621, 158] width 15 height 15
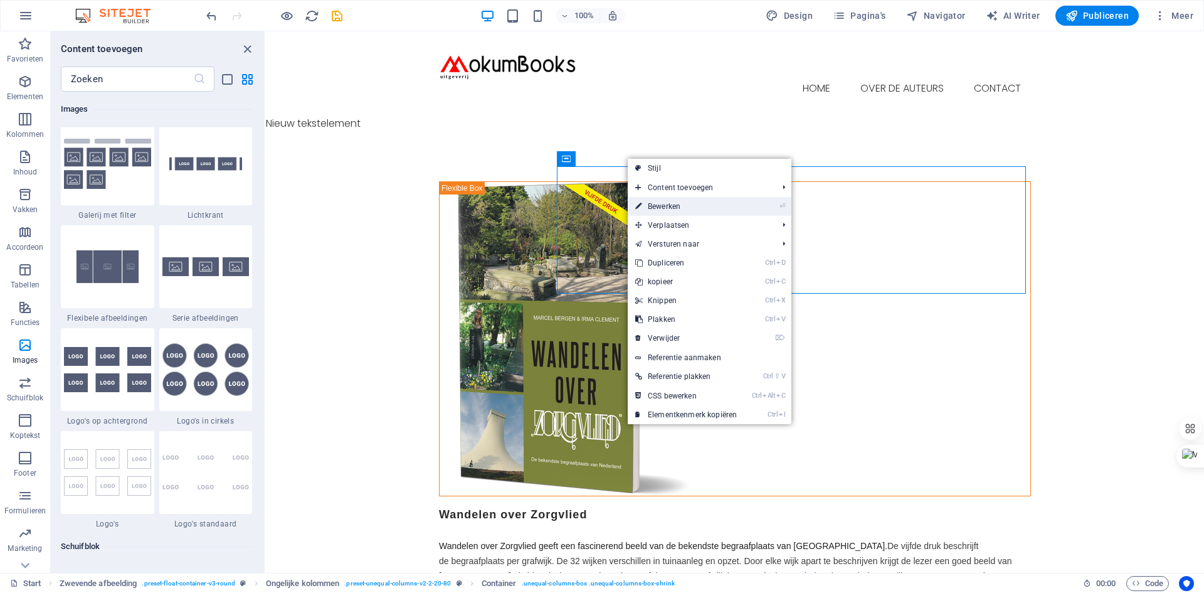
click at [663, 204] on link "⏎ Bewerken" at bounding box center [686, 206] width 117 height 19
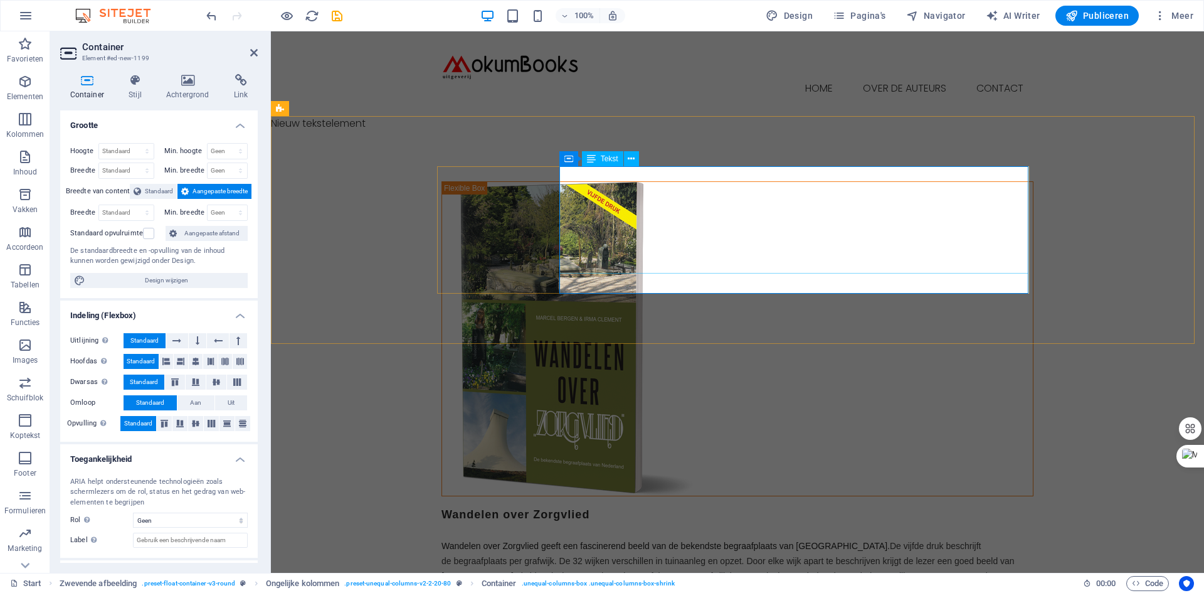
click at [603, 506] on div "Wandelen over Zorgvlied Wandelen over Zorgvlied geeft een fascinerend beeld van…" at bounding box center [738, 552] width 592 height 92
click at [610, 161] on span "Tekst" at bounding box center [610, 159] width 18 height 8
click at [637, 160] on button at bounding box center [631, 158] width 15 height 15
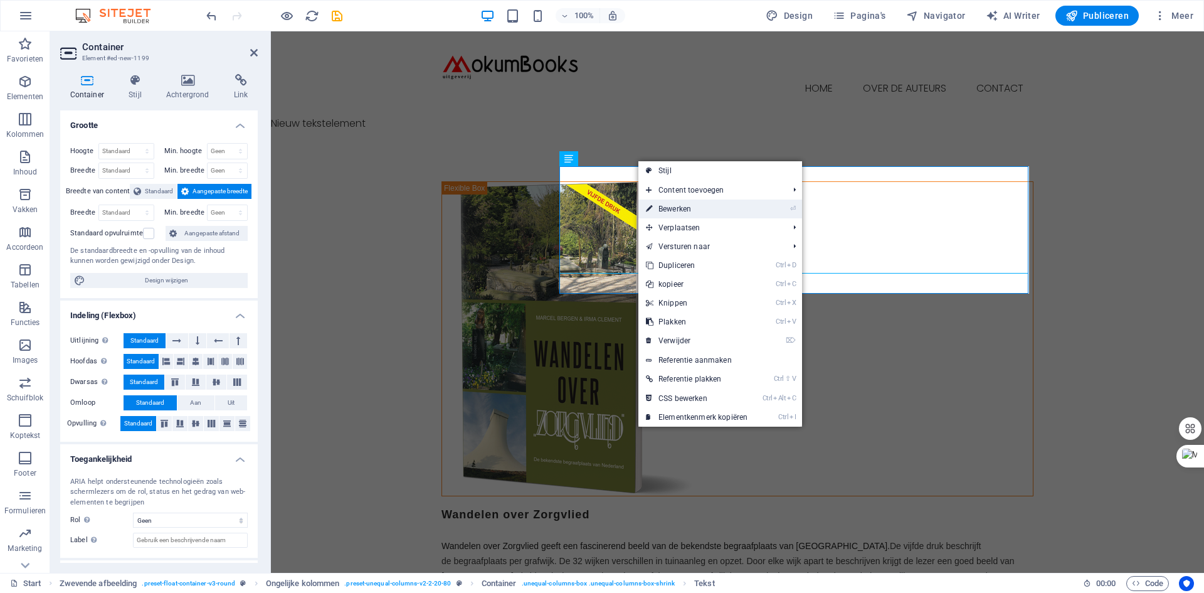
click at [675, 211] on link "⏎ Bewerken" at bounding box center [697, 208] width 117 height 19
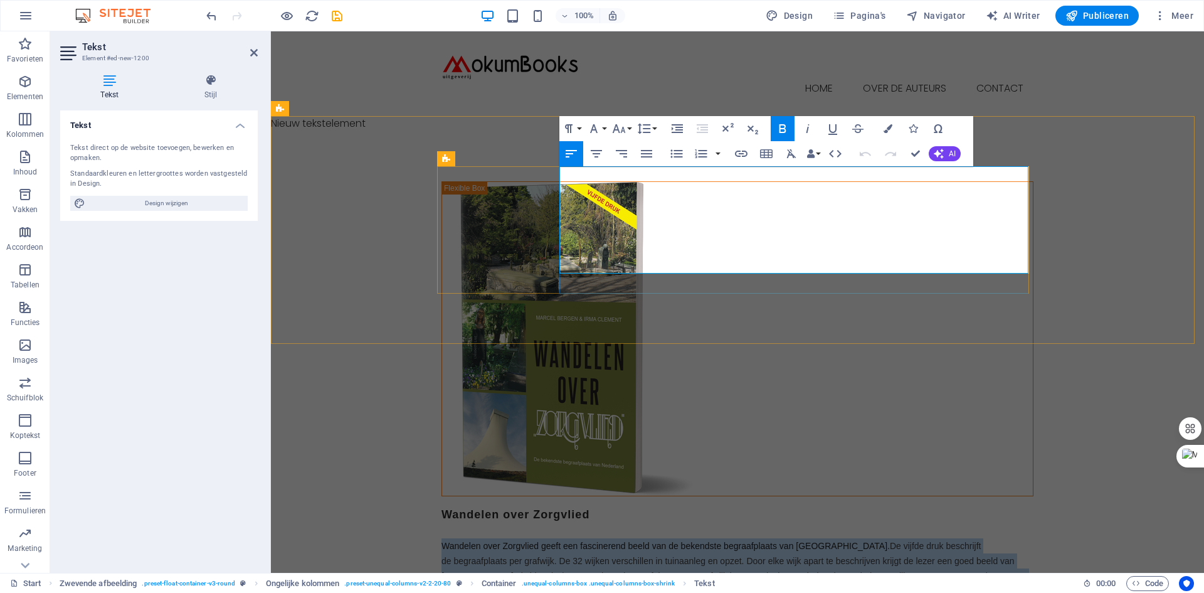
drag, startPoint x: 560, startPoint y: 202, endPoint x: 666, endPoint y: 270, distance: 125.8
click at [666, 506] on p "Wandelen over Zorgvlied Wandelen over Zorgvlied geeft een fascinerend beeld van…" at bounding box center [738, 552] width 592 height 92
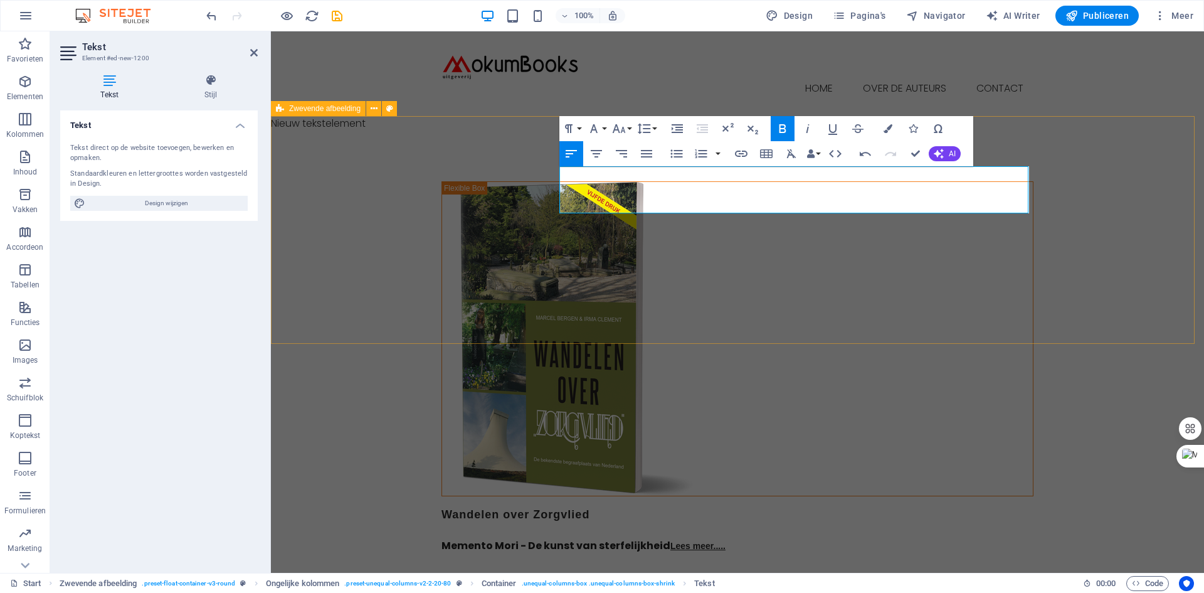
click at [1137, 154] on div "Wandelen over Zorgvlied Memento Mori - De kunst van sterfelijkheid Lees meer...…" at bounding box center [737, 367] width 933 height 472
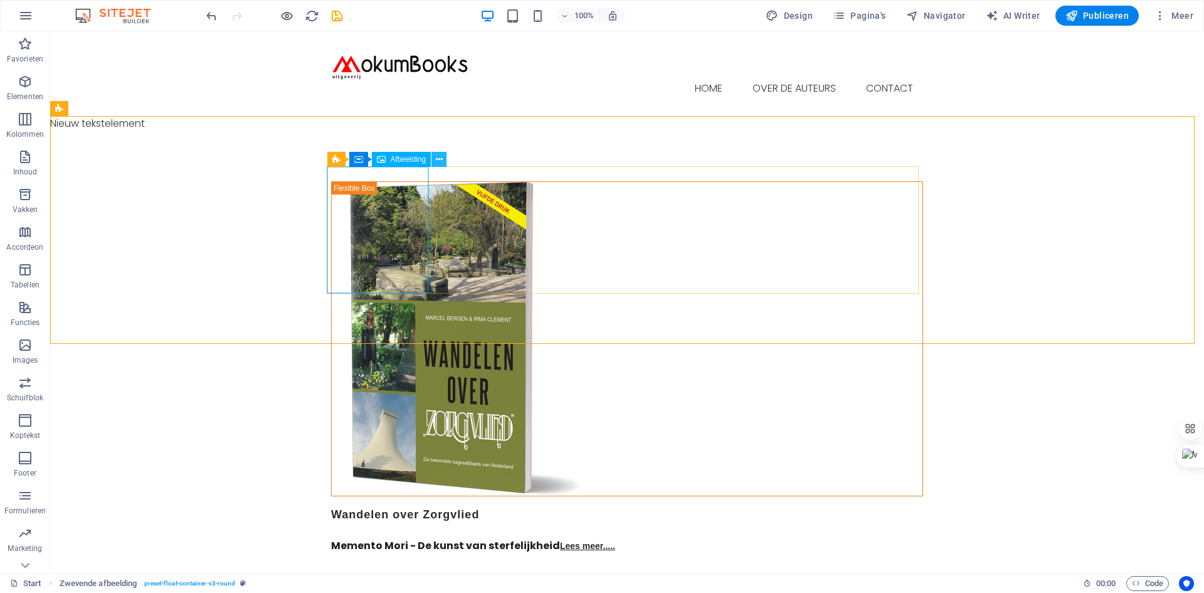
click at [440, 159] on icon at bounding box center [439, 159] width 7 height 13
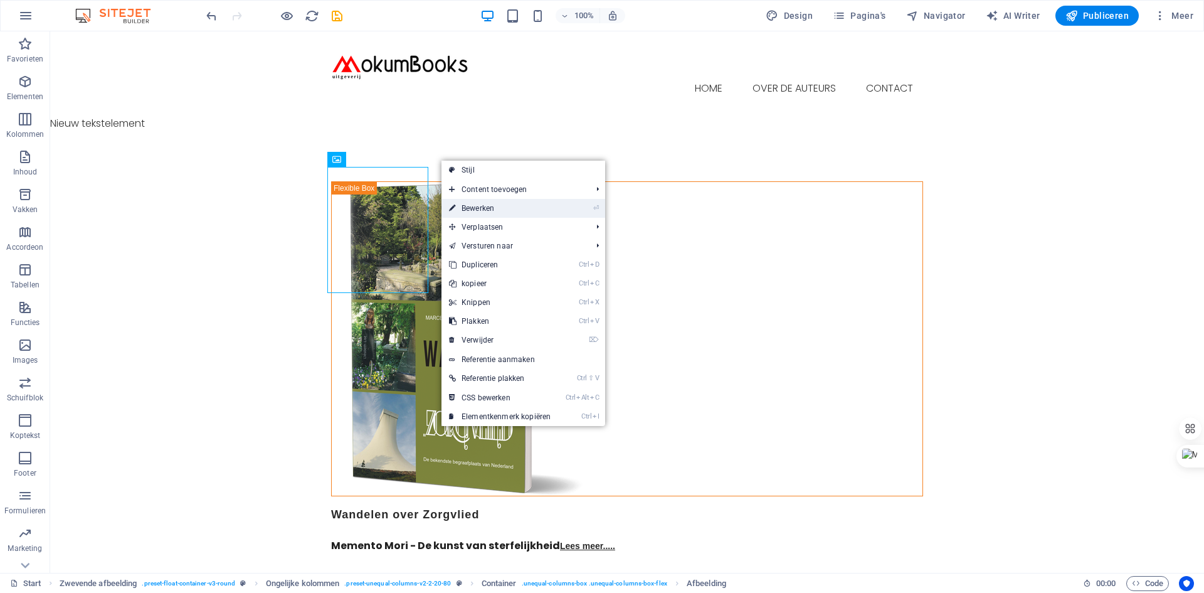
click at [479, 206] on link "⏎ Bewerken" at bounding box center [500, 208] width 117 height 19
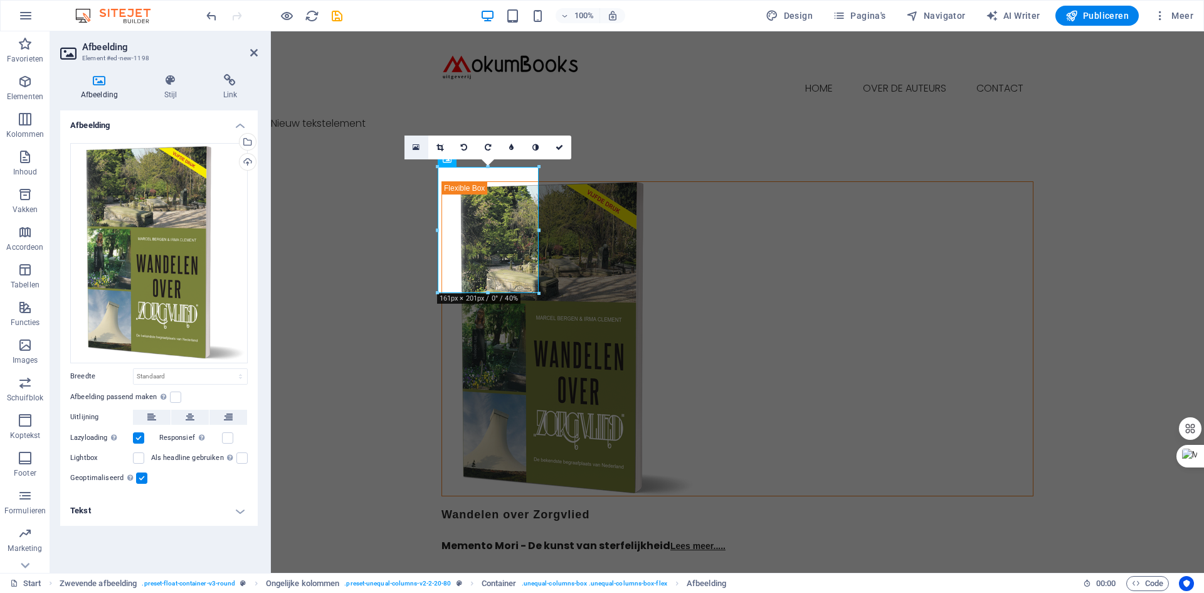
click at [418, 144] on icon at bounding box center [416, 147] width 7 height 9
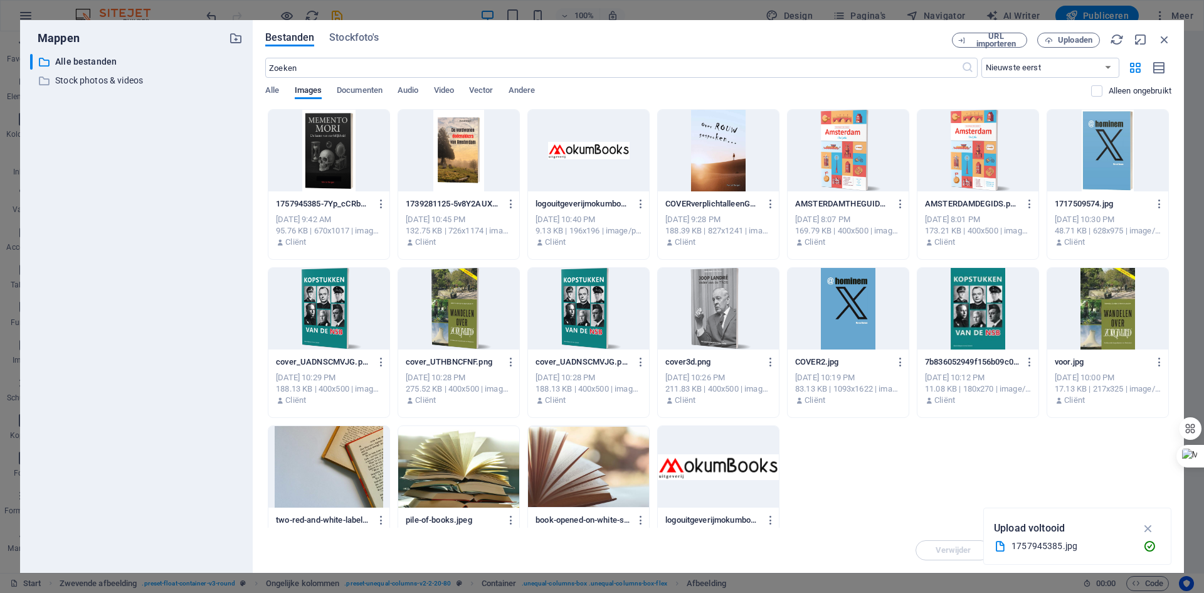
click at [319, 143] on div at bounding box center [328, 151] width 121 height 82
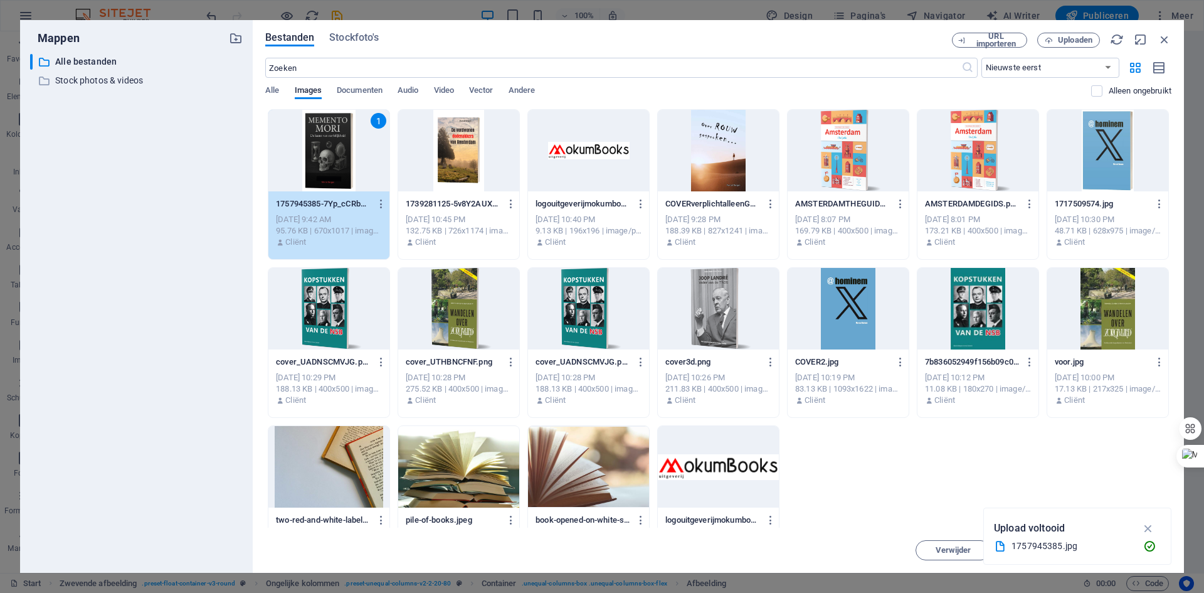
click at [338, 148] on div "1" at bounding box center [328, 151] width 121 height 82
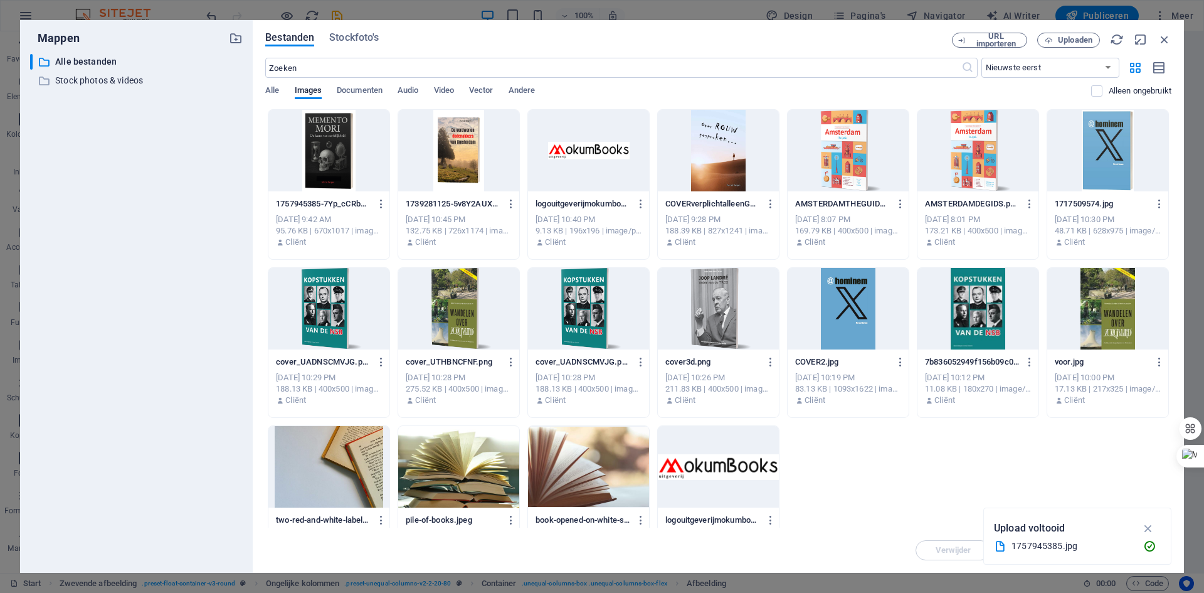
click at [338, 148] on div at bounding box center [328, 151] width 121 height 82
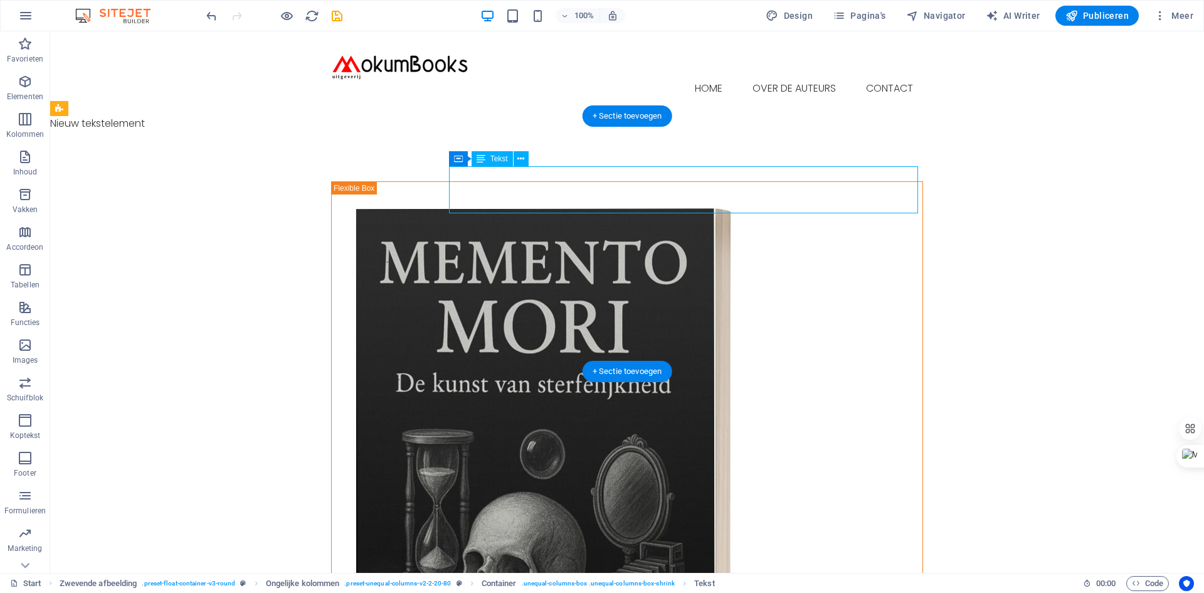
click at [524, 159] on icon at bounding box center [521, 158] width 7 height 13
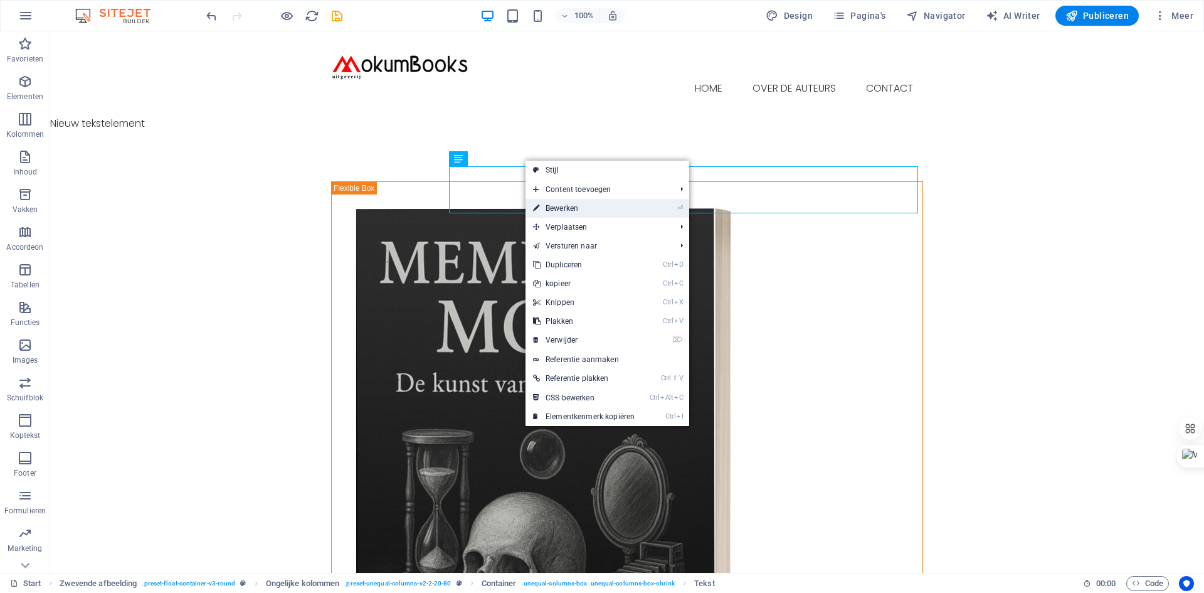
click at [566, 209] on link "⏎ Bewerken" at bounding box center [584, 208] width 117 height 19
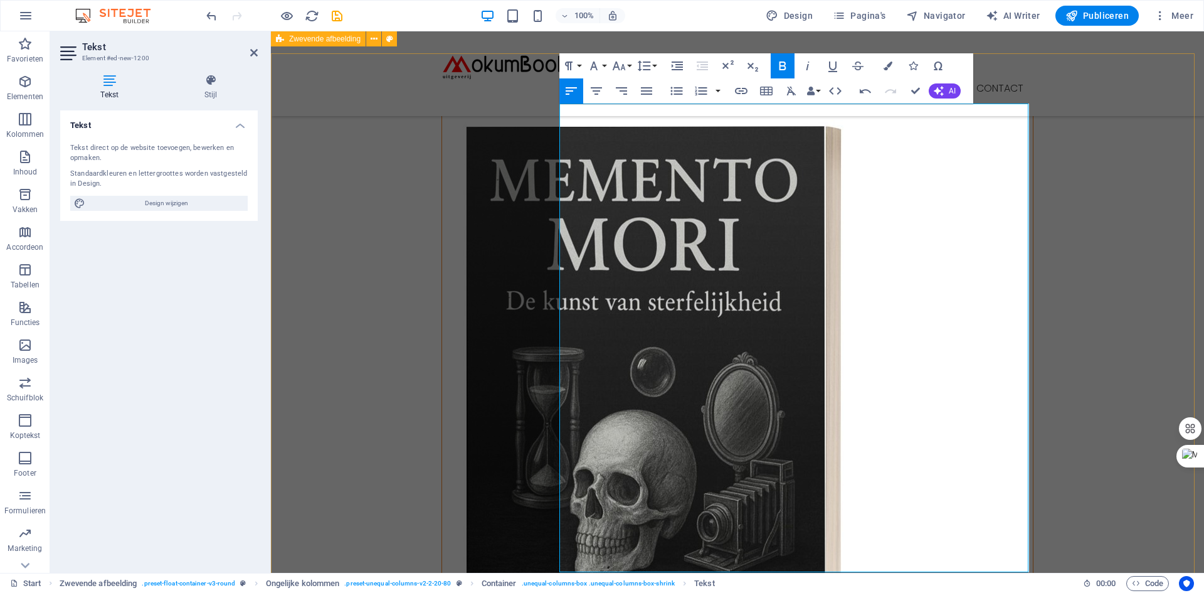
scroll to position [63, 0]
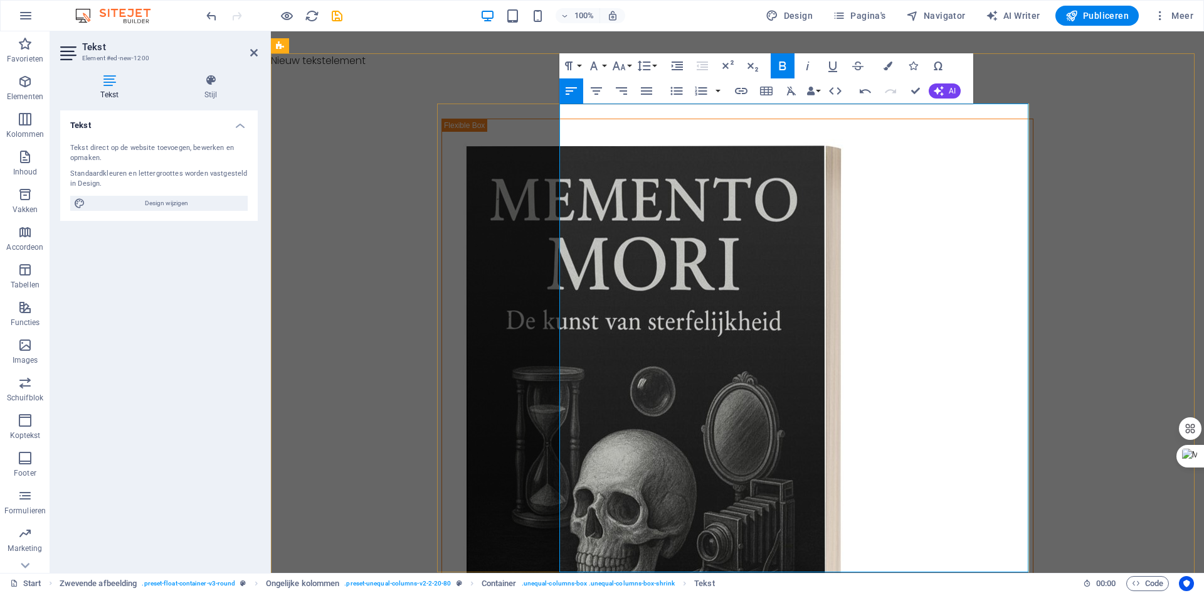
drag, startPoint x: 559, startPoint y: 157, endPoint x: 799, endPoint y: 164, distance: 240.3
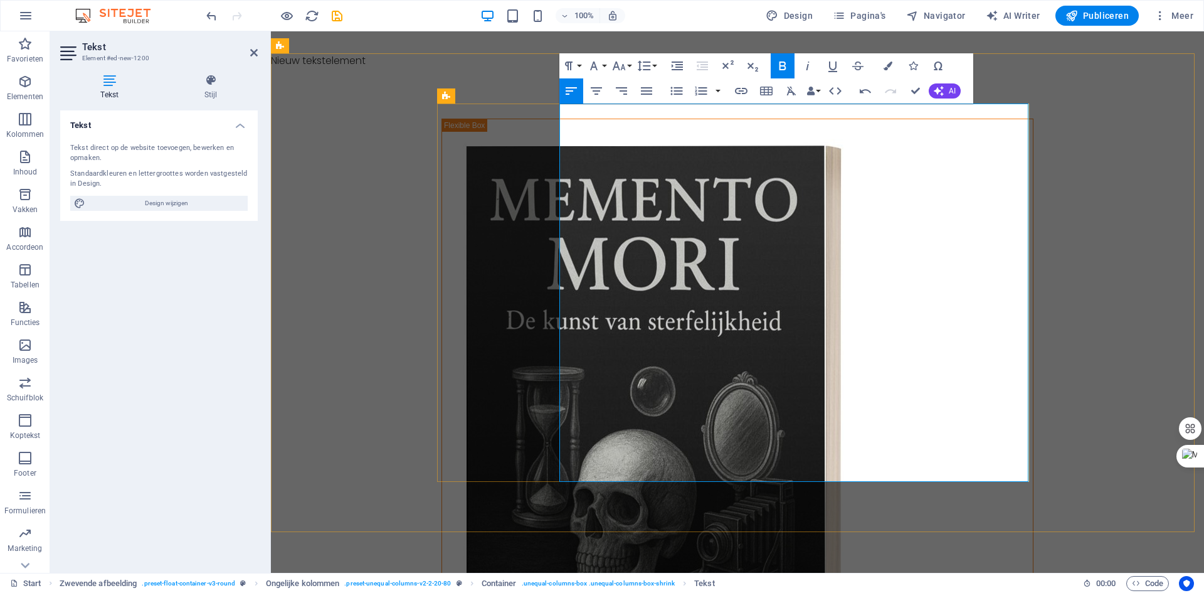
drag, startPoint x: 560, startPoint y: 309, endPoint x: 964, endPoint y: 334, distance: 405.4
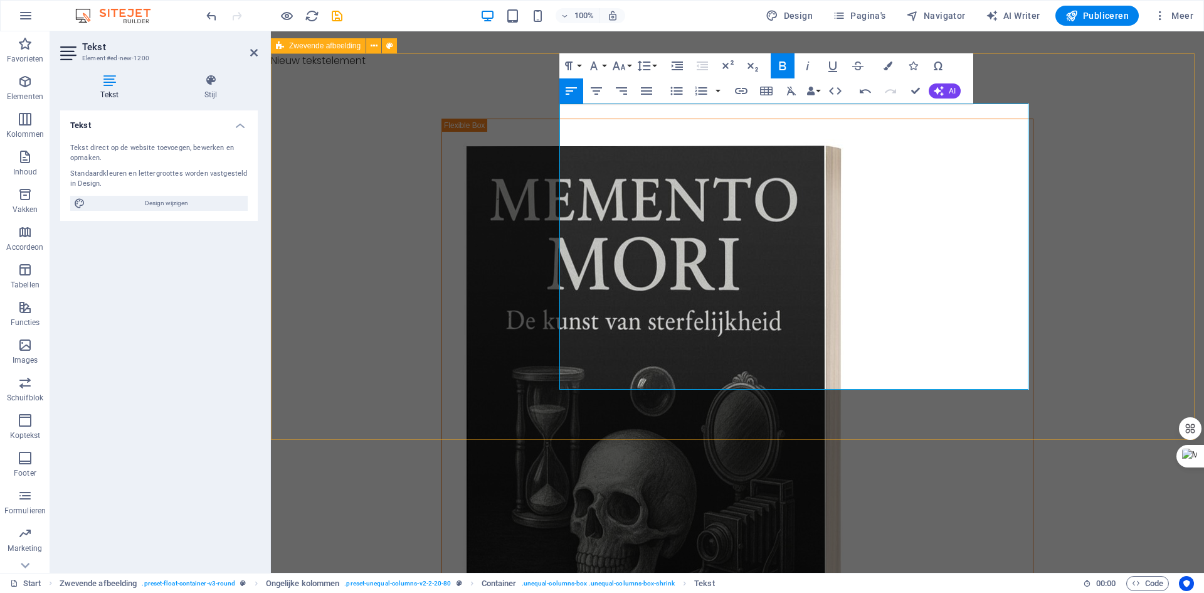
click at [344, 110] on div "Memento Mori - De kunst van sterfelijkheid Weinig woorden dragen zoveel gewicht…" at bounding box center [737, 578] width 933 height 1021
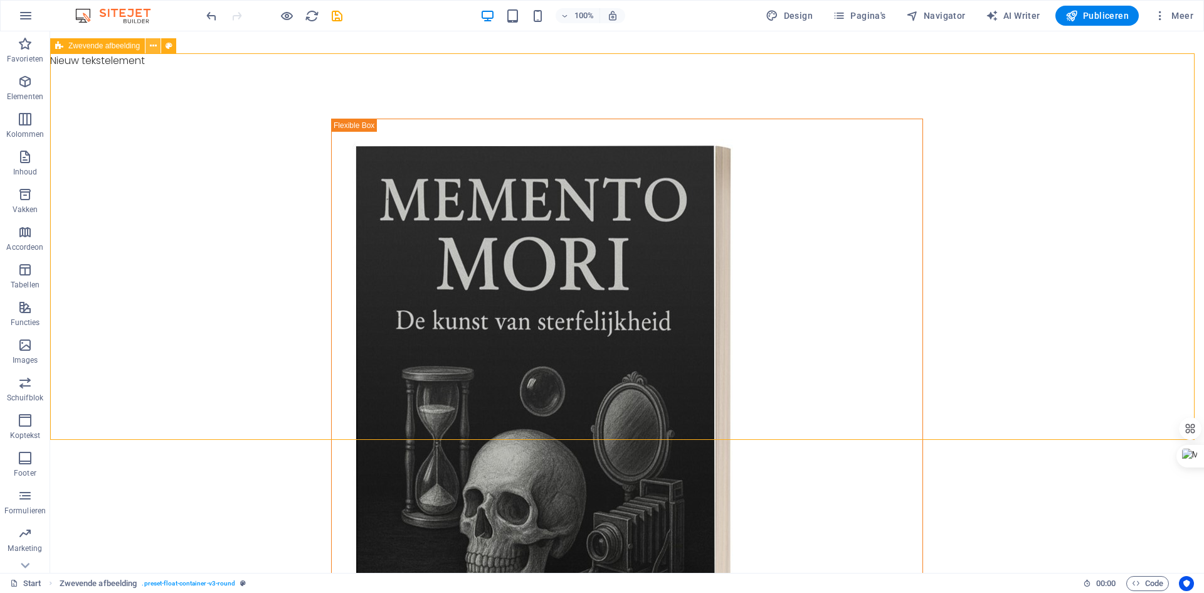
click at [151, 47] on icon at bounding box center [153, 46] width 7 height 13
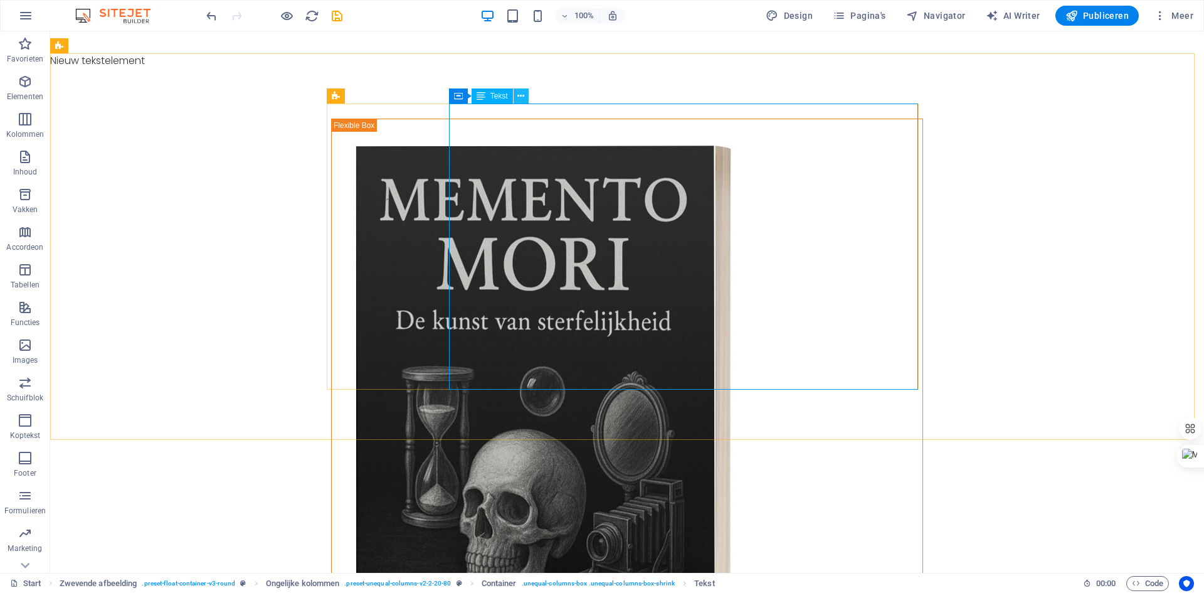
click at [524, 96] on icon at bounding box center [521, 96] width 7 height 13
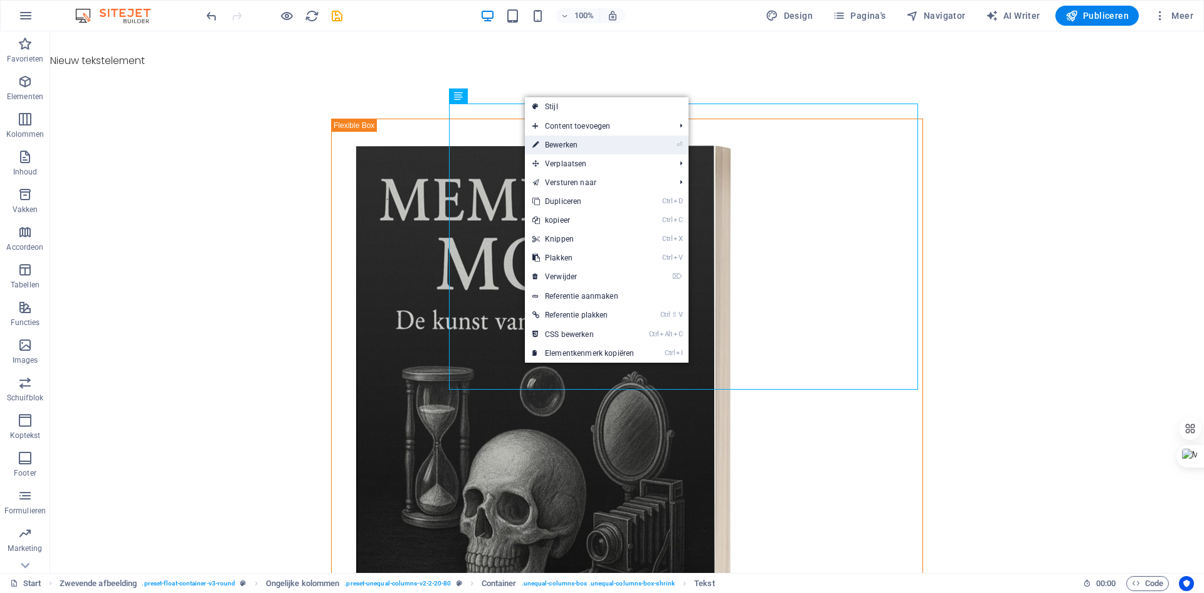
click at [560, 146] on link "⏎ Bewerken" at bounding box center [583, 145] width 117 height 19
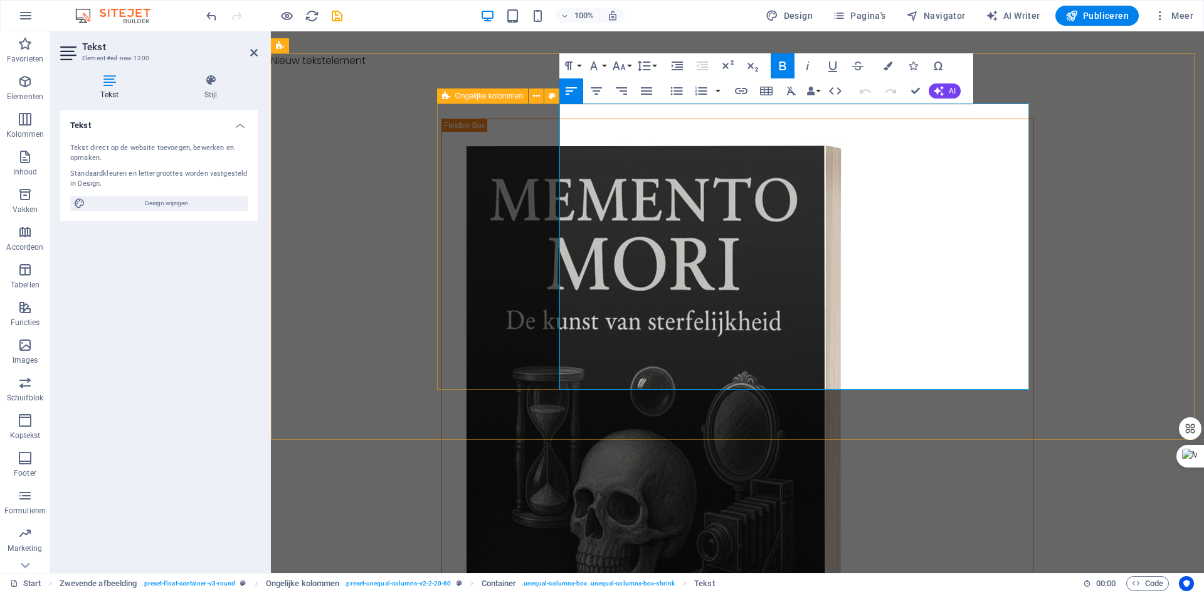
drag, startPoint x: 602, startPoint y: 382, endPoint x: 556, endPoint y: 293, distance: 100.4
click at [556, 293] on div "Memento Mori - De kunst van sterfelijkheid Weinig woorden dragen zoveel gewicht…" at bounding box center [738, 579] width 592 height 920
click at [632, 63] on button "Font Size" at bounding box center [622, 65] width 24 height 25
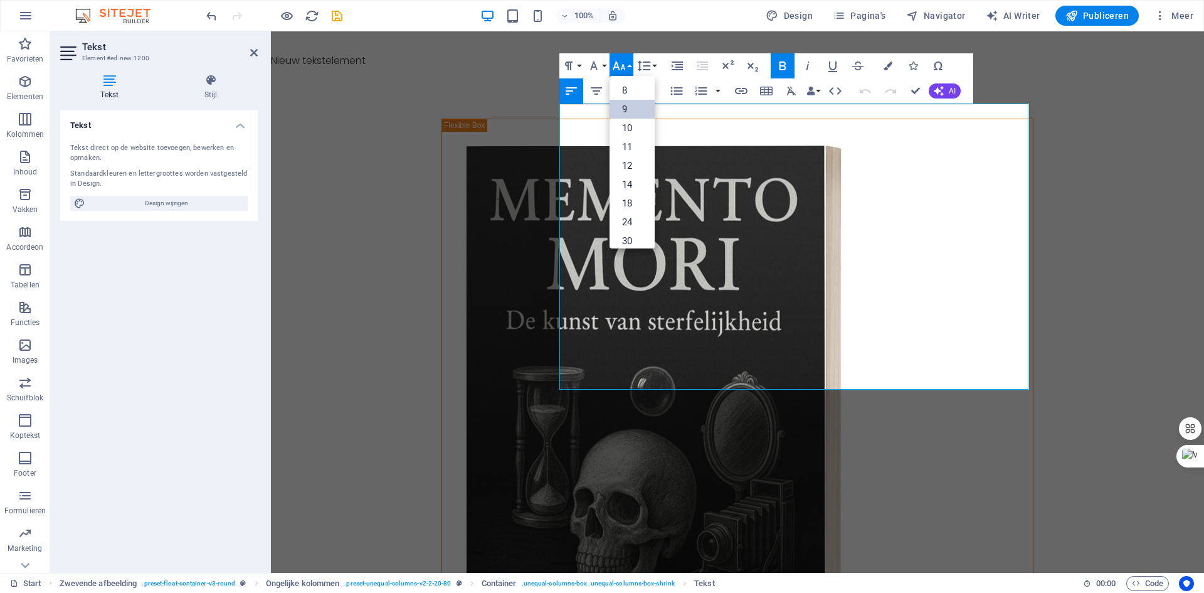
click at [626, 106] on link "9" at bounding box center [632, 109] width 45 height 19
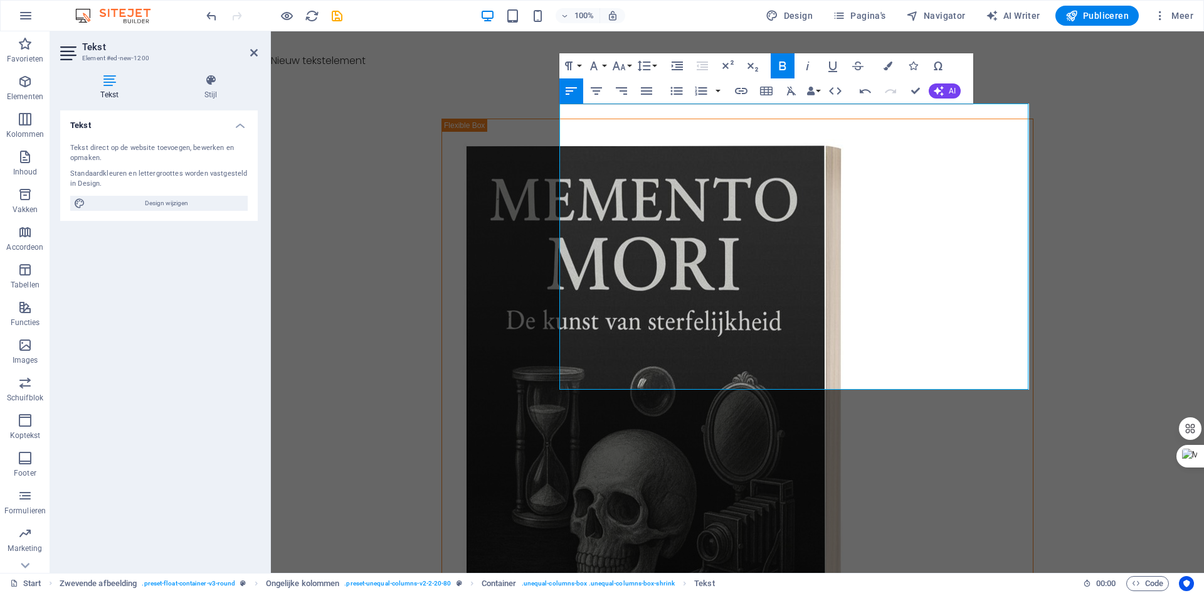
click at [634, 65] on div "Paragraph Format Normal Heading 1 Heading 2 Heading 3 Heading 4 Heading 5 Headi…" at bounding box center [610, 65] width 100 height 25
click at [630, 65] on button "Font Size" at bounding box center [622, 65] width 24 height 25
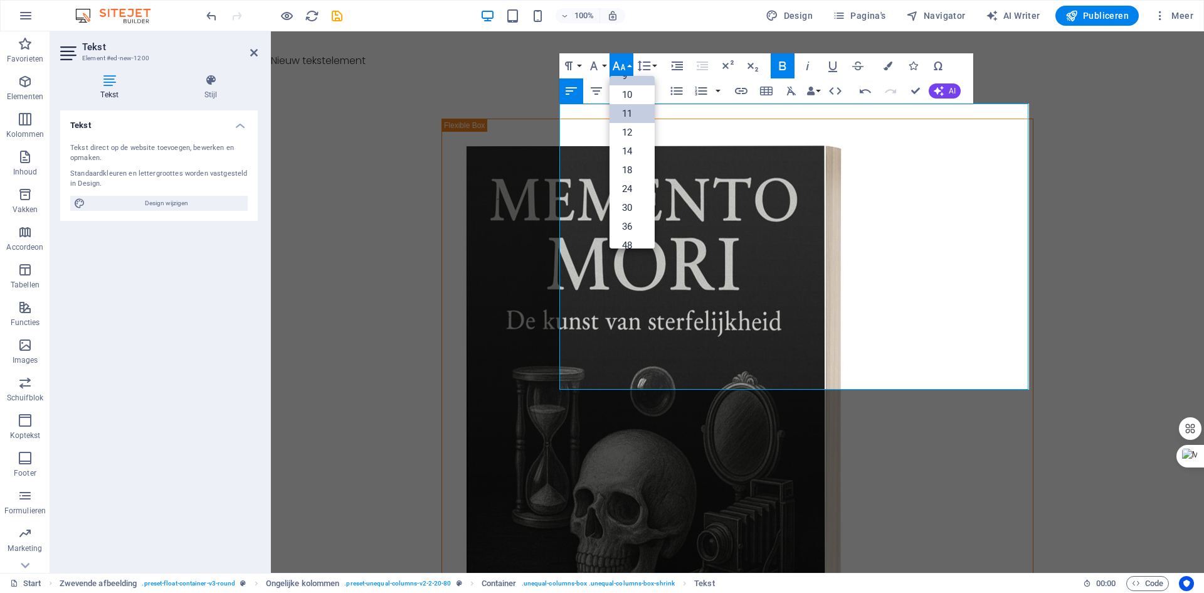
click at [630, 115] on link "11" at bounding box center [632, 113] width 45 height 19
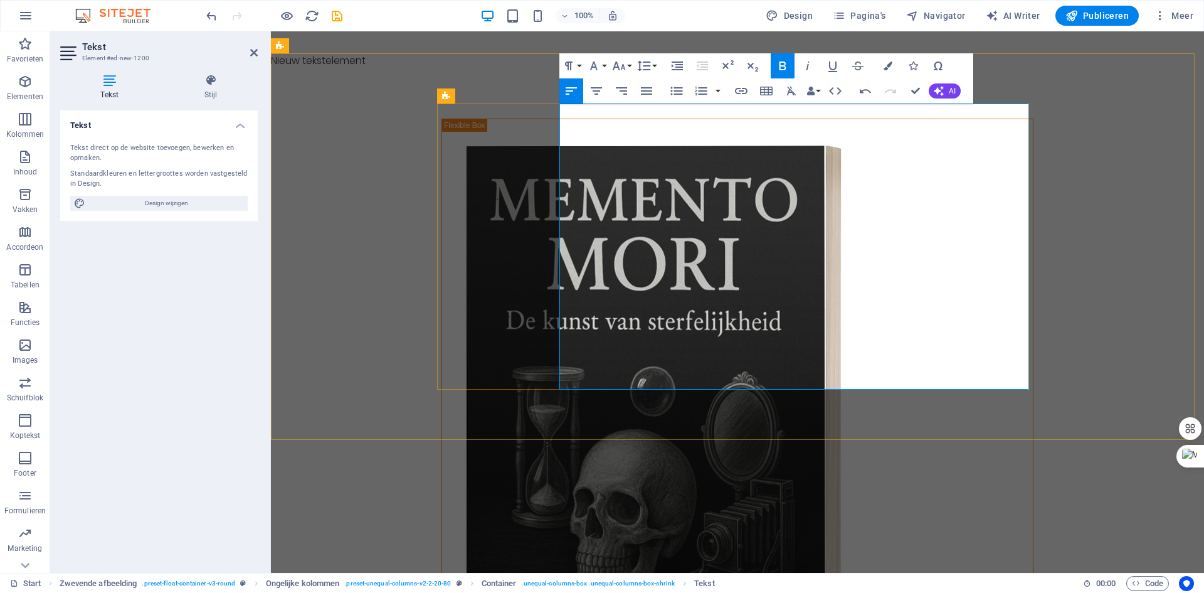
click at [1172, 225] on div "Memento Mori - De kunst van sterfelijkheid Weinig woorden dragen zoveel gewicht…" at bounding box center [737, 578] width 933 height 1021
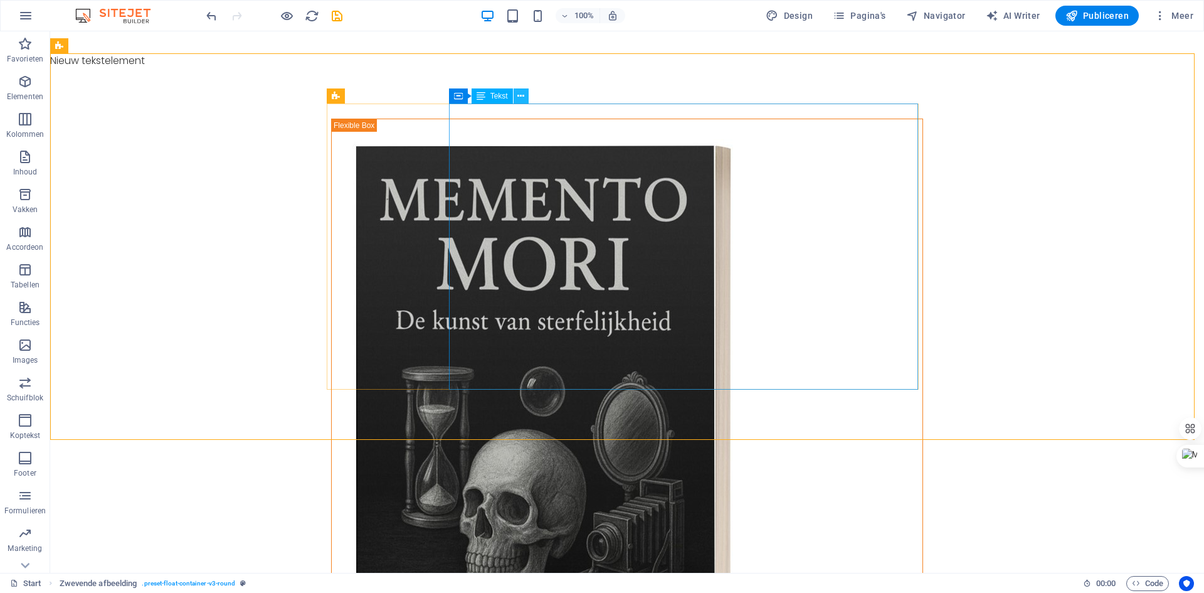
click at [523, 95] on icon at bounding box center [521, 96] width 7 height 13
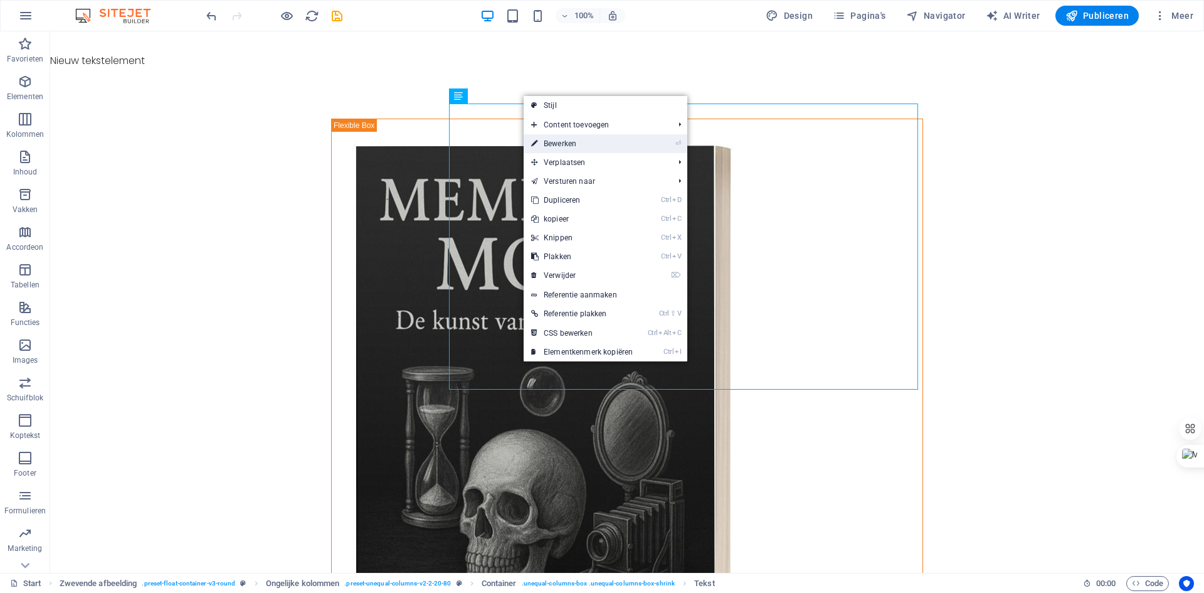
click at [558, 142] on link "⏎ Bewerken" at bounding box center [582, 143] width 117 height 19
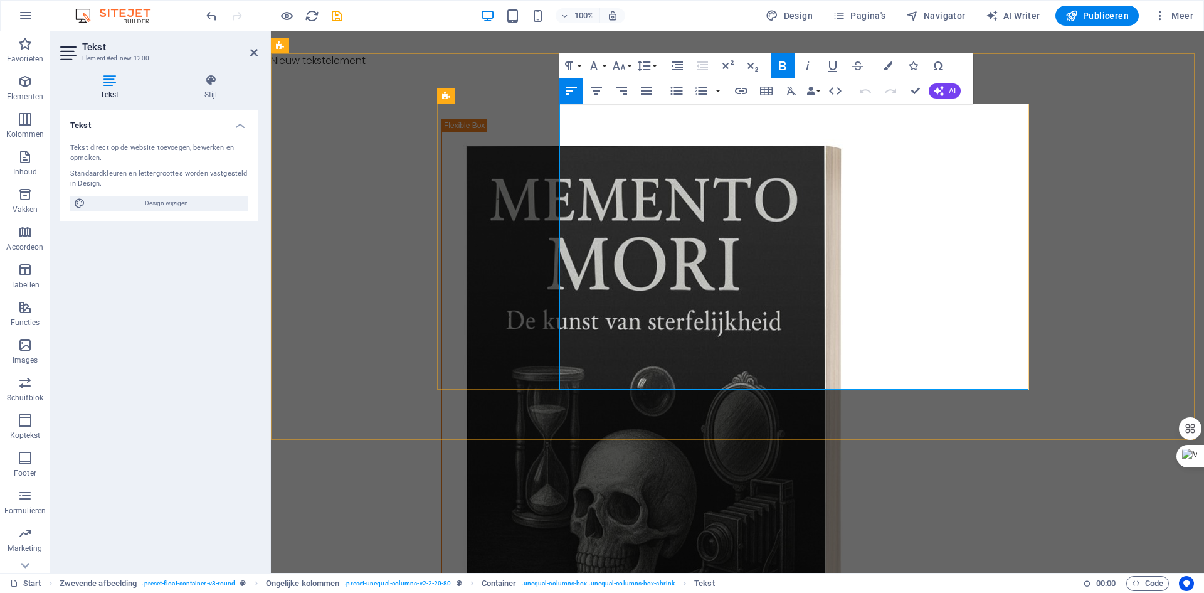
drag, startPoint x: 583, startPoint y: 382, endPoint x: 560, endPoint y: 383, distance: 22.6
click at [632, 63] on button "Font Size" at bounding box center [622, 65] width 24 height 25
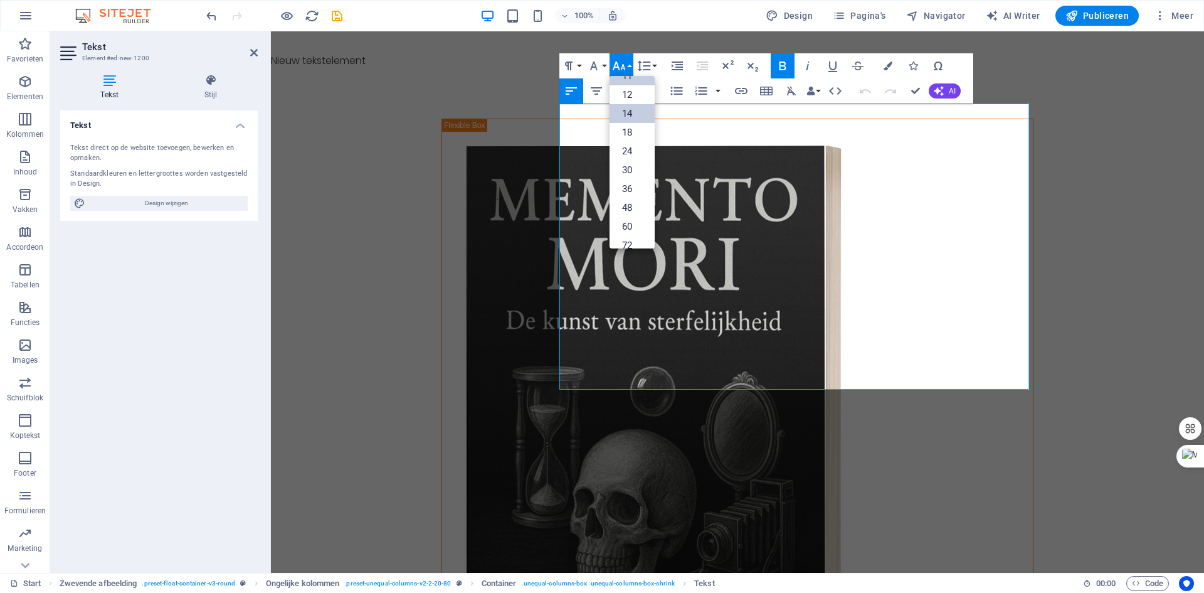
click at [632, 108] on link "14" at bounding box center [632, 113] width 45 height 19
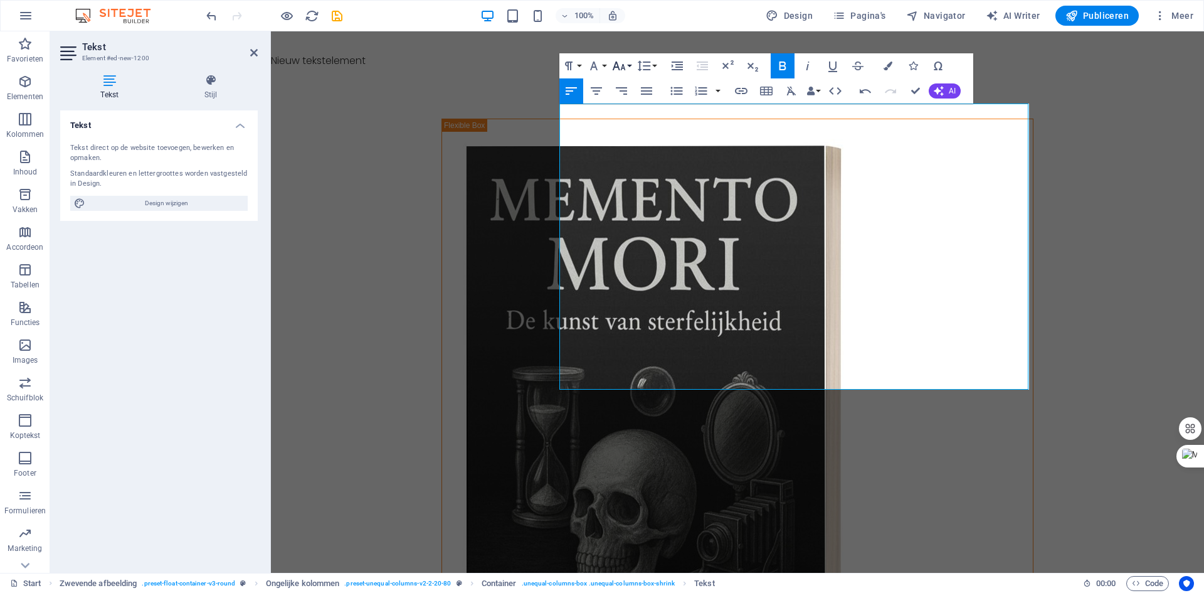
click at [631, 60] on button "Font Size" at bounding box center [622, 65] width 24 height 25
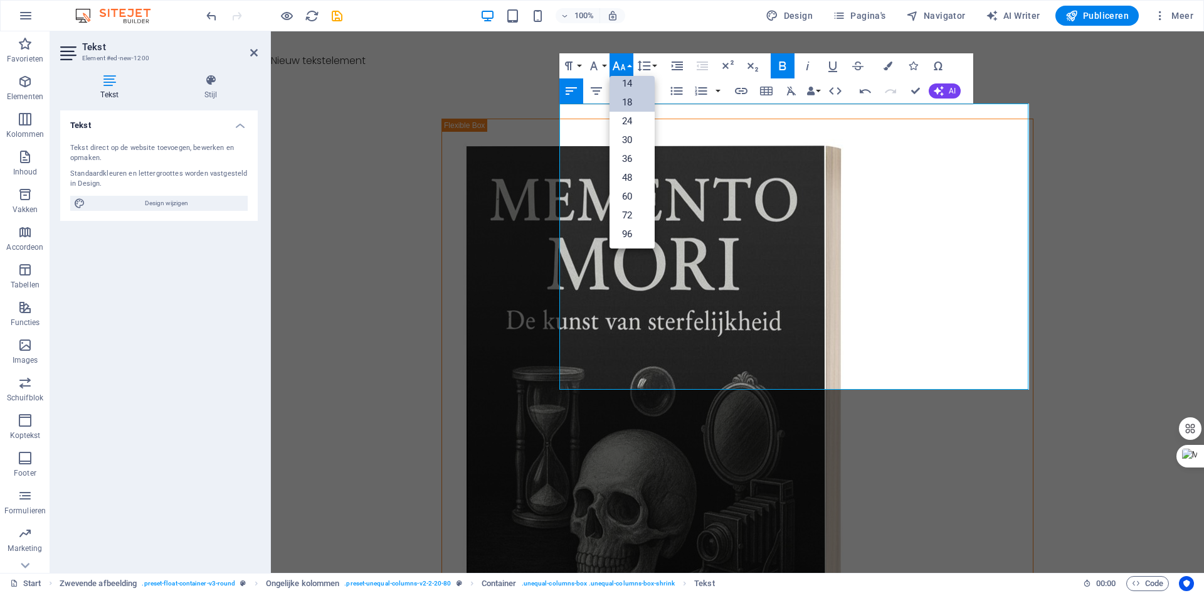
click at [629, 102] on link "18" at bounding box center [632, 102] width 45 height 19
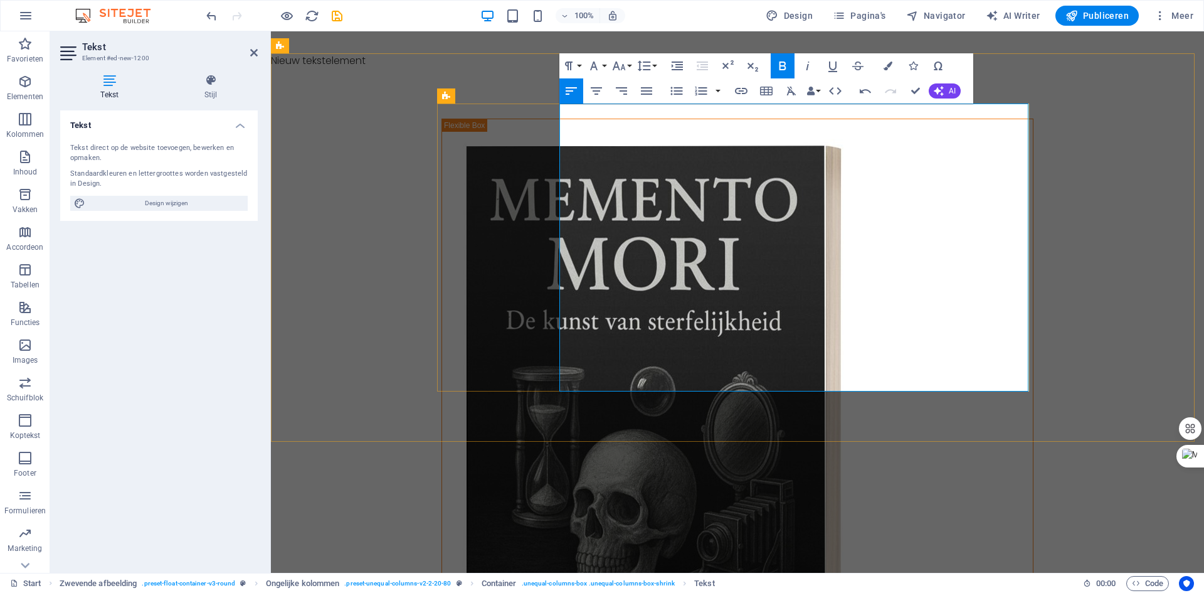
click at [1149, 235] on div "Memento Mori - De kunst van sterfelijkheid Weinig woorden dragen zoveel gewicht…" at bounding box center [737, 579] width 933 height 1023
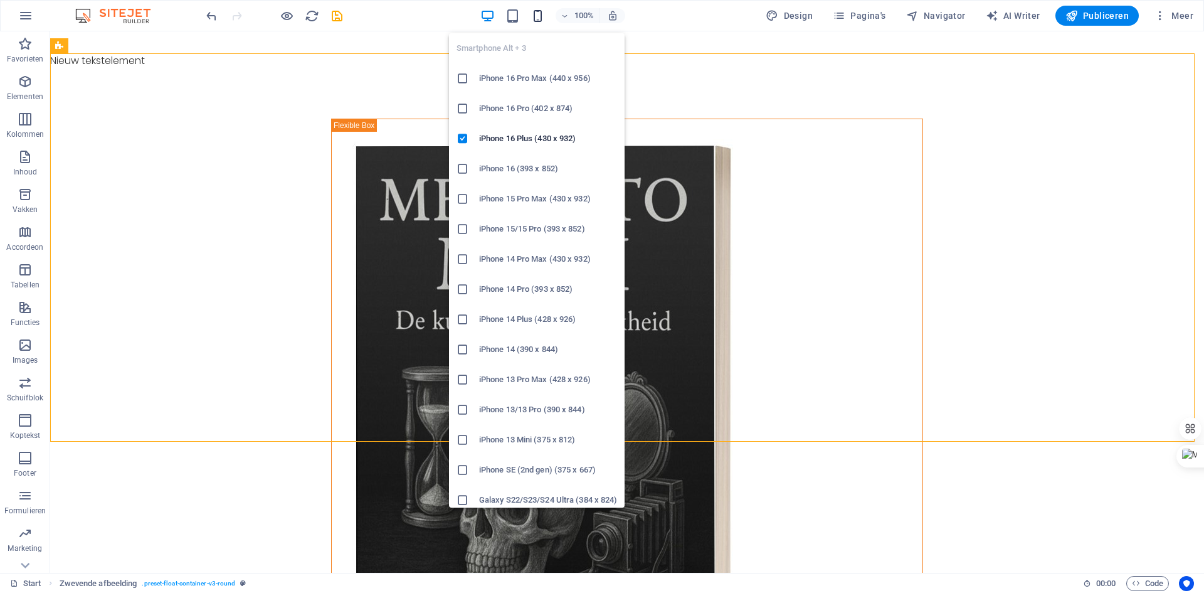
click at [545, 15] on icon "button" at bounding box center [538, 16] width 14 height 14
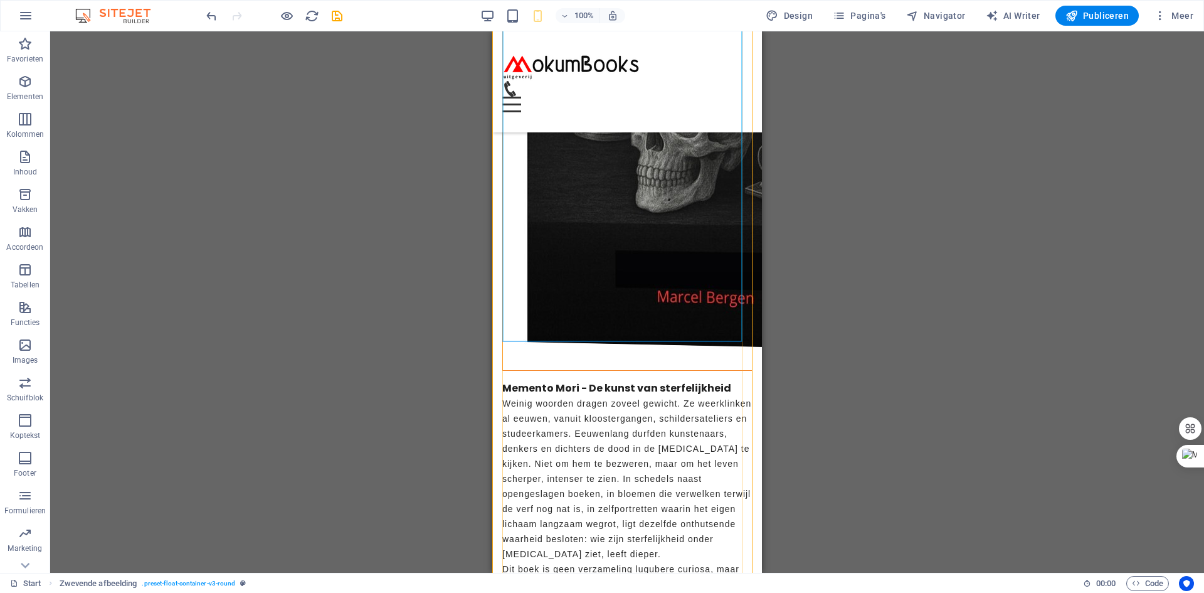
scroll to position [439, 0]
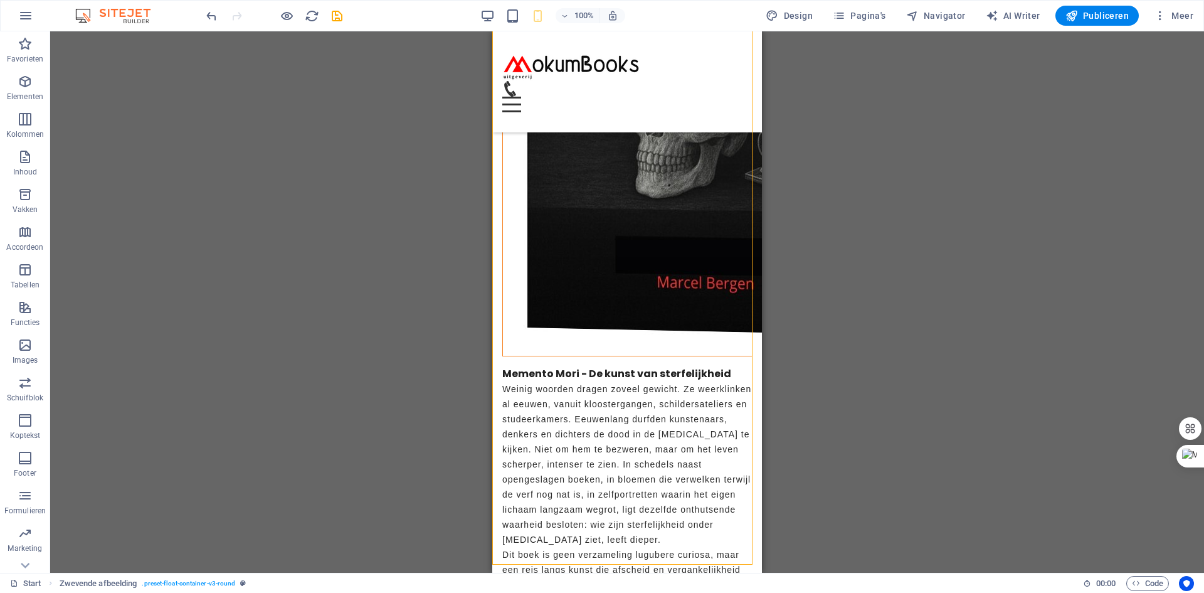
click at [872, 113] on div "Sleep hierheen om de bestaande content te vervangen. Druk op “Ctrl” als je een …" at bounding box center [627, 301] width 1154 height 541
click at [169, 111] on div "Sleep hierheen om de bestaande content te vervangen. Druk op “Ctrl” als je een …" at bounding box center [627, 301] width 1154 height 541
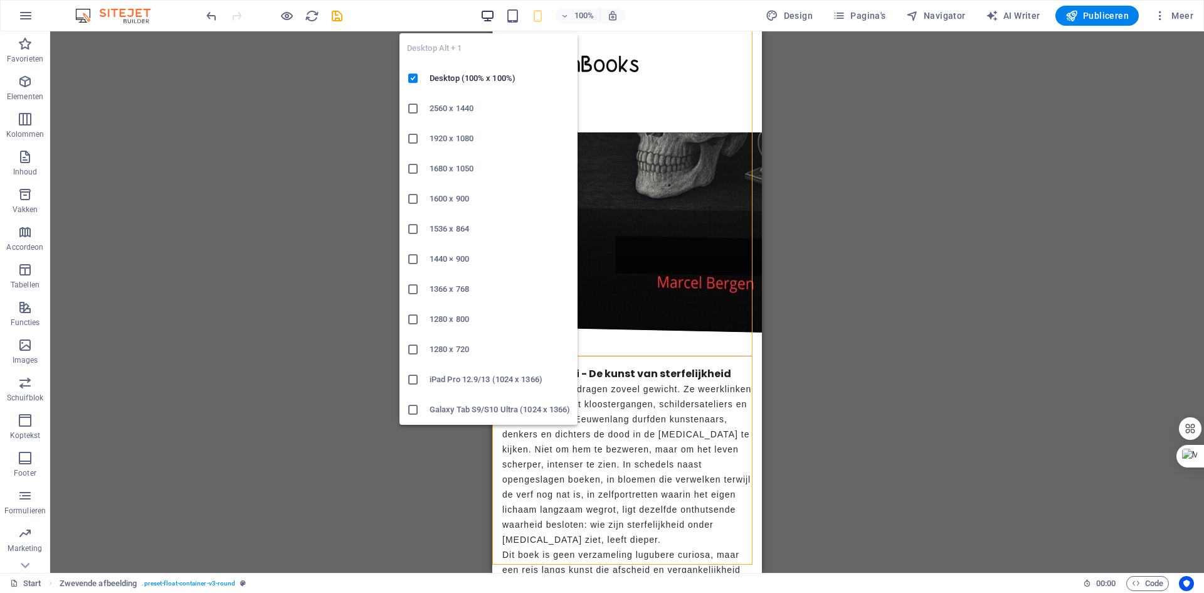
click at [487, 18] on icon "button" at bounding box center [488, 16] width 14 height 14
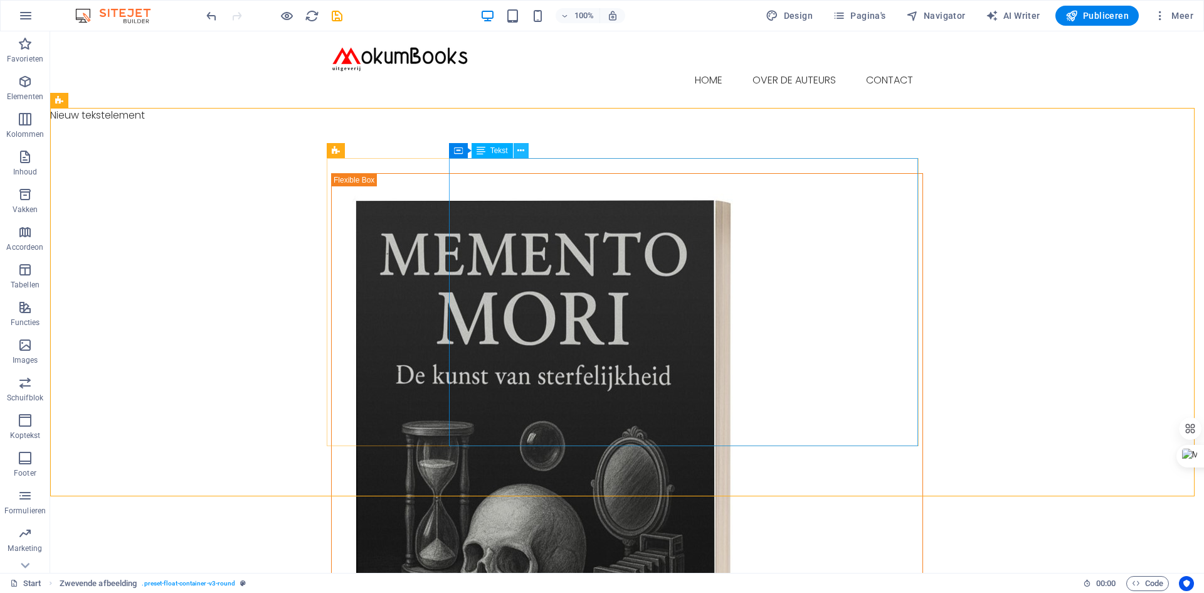
click at [521, 151] on icon at bounding box center [521, 150] width 7 height 13
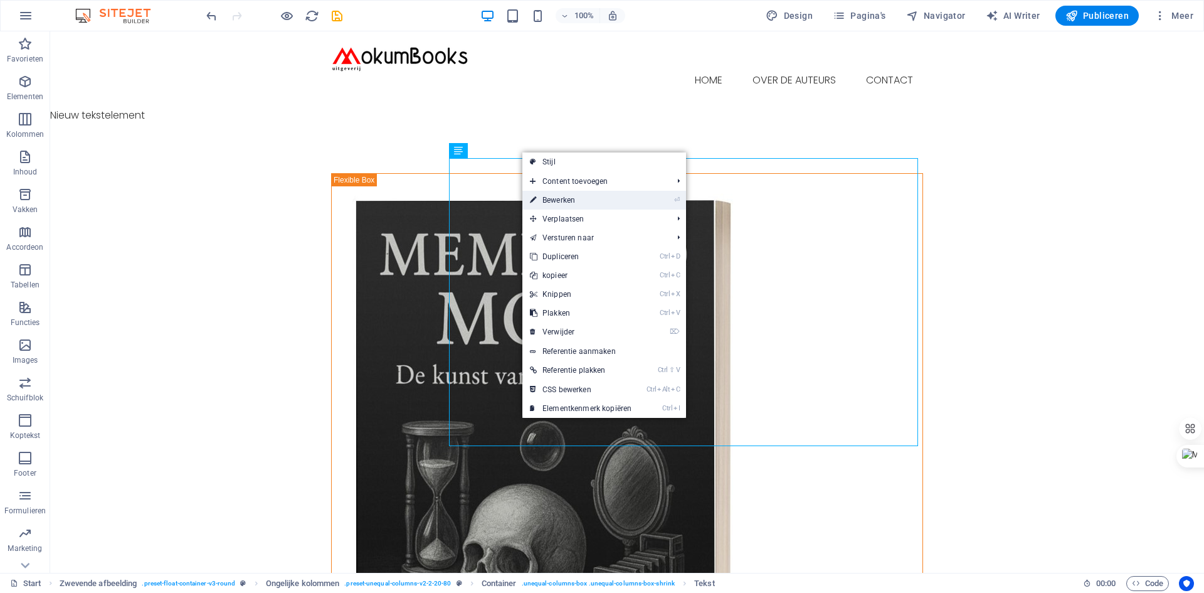
click at [556, 199] on link "⏎ Bewerken" at bounding box center [581, 200] width 117 height 19
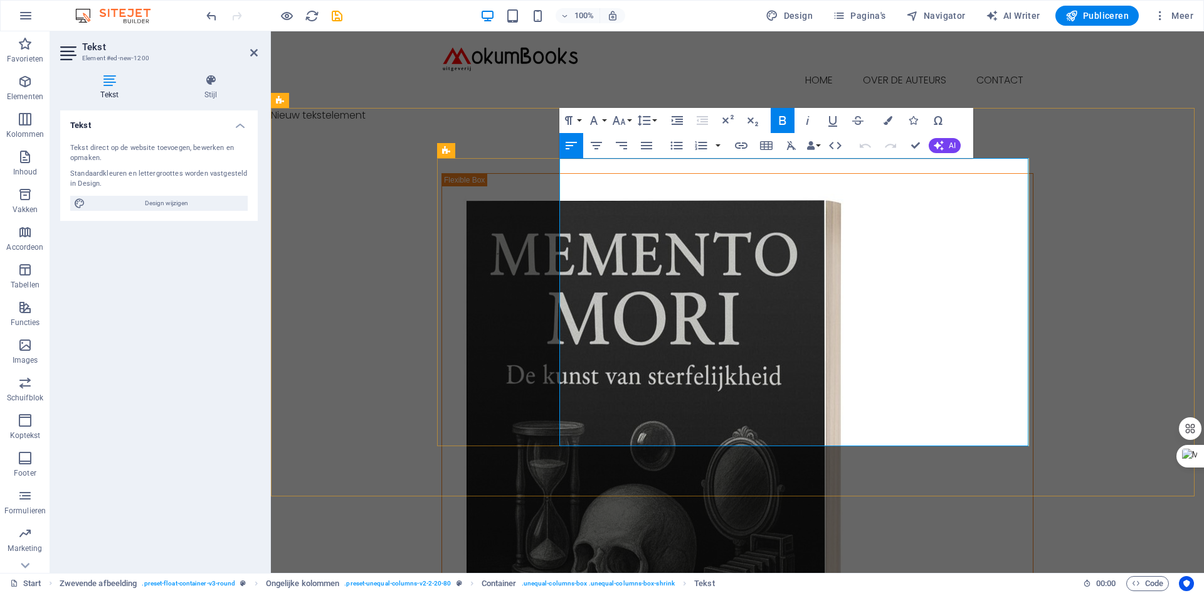
drag, startPoint x: 967, startPoint y: 317, endPoint x: 561, endPoint y: 184, distance: 426.5
click at [651, 141] on icon "button" at bounding box center [646, 145] width 15 height 15
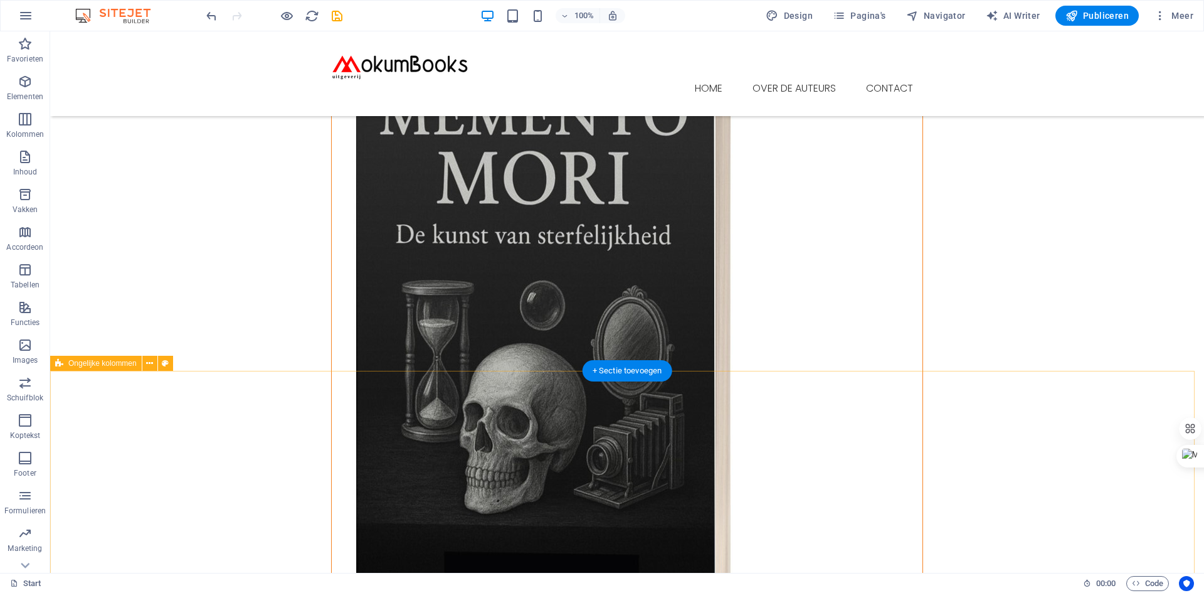
scroll to position [0, 0]
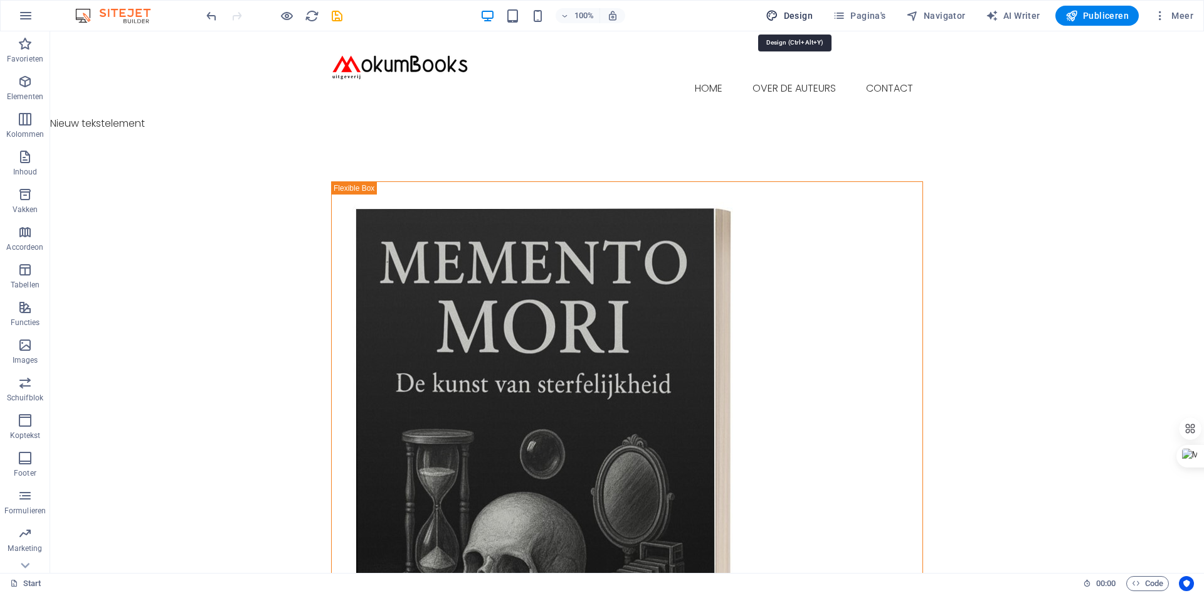
click at [801, 17] on span "Design" at bounding box center [789, 15] width 47 height 13
select select "rem"
select select "300"
select select "px"
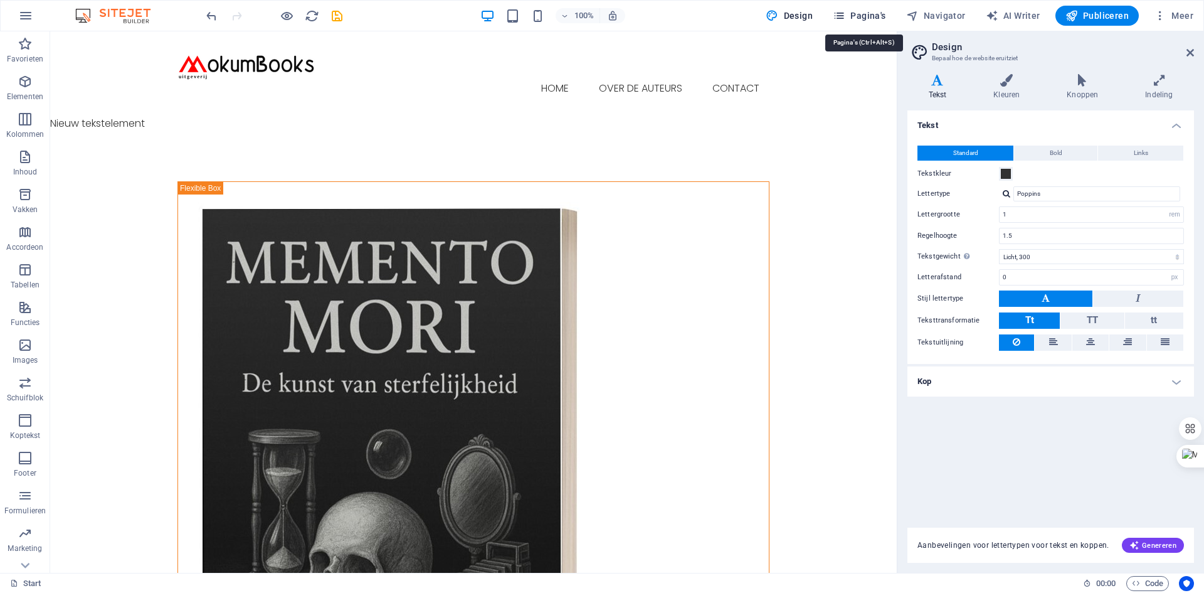
click at [874, 18] on span "Pagina's" at bounding box center [859, 15] width 53 height 13
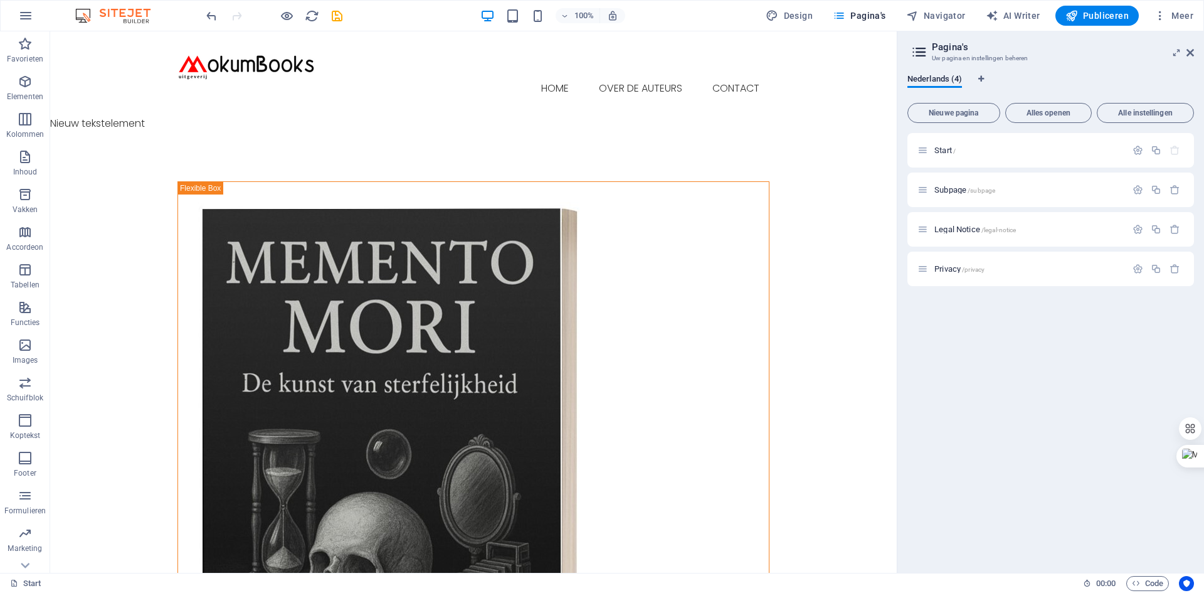
click at [1196, 50] on aside "Pagina's Uw pagina en instellingen beheren Nederlands (4) Nieuwe pagina Alles o…" at bounding box center [1050, 301] width 307 height 541
click at [1190, 55] on icon at bounding box center [1191, 53] width 8 height 10
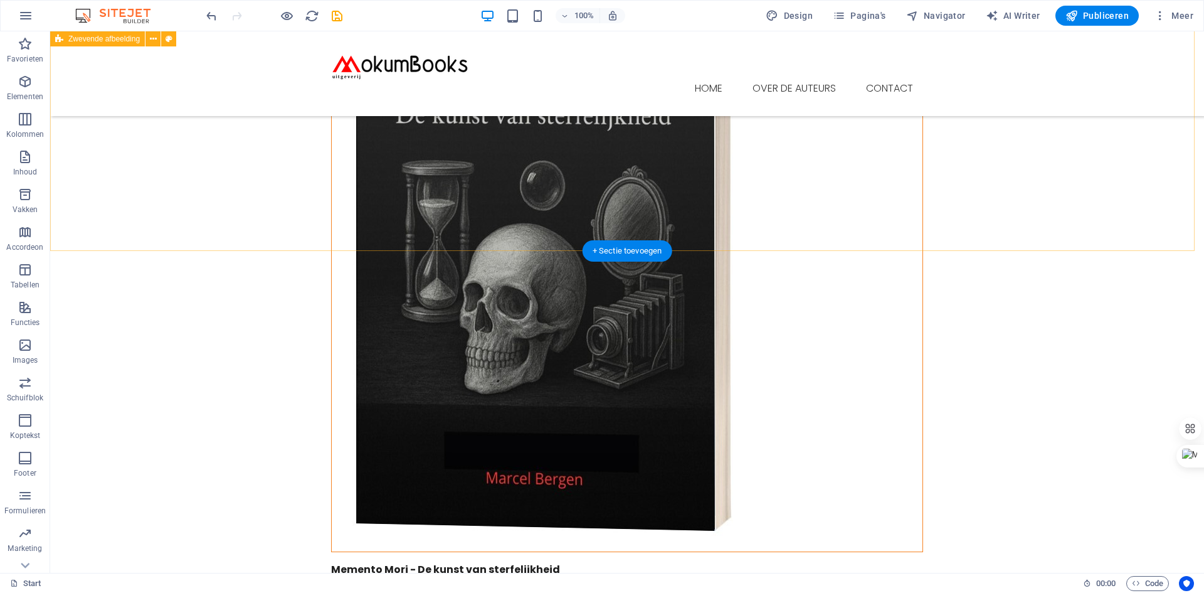
scroll to position [188, 0]
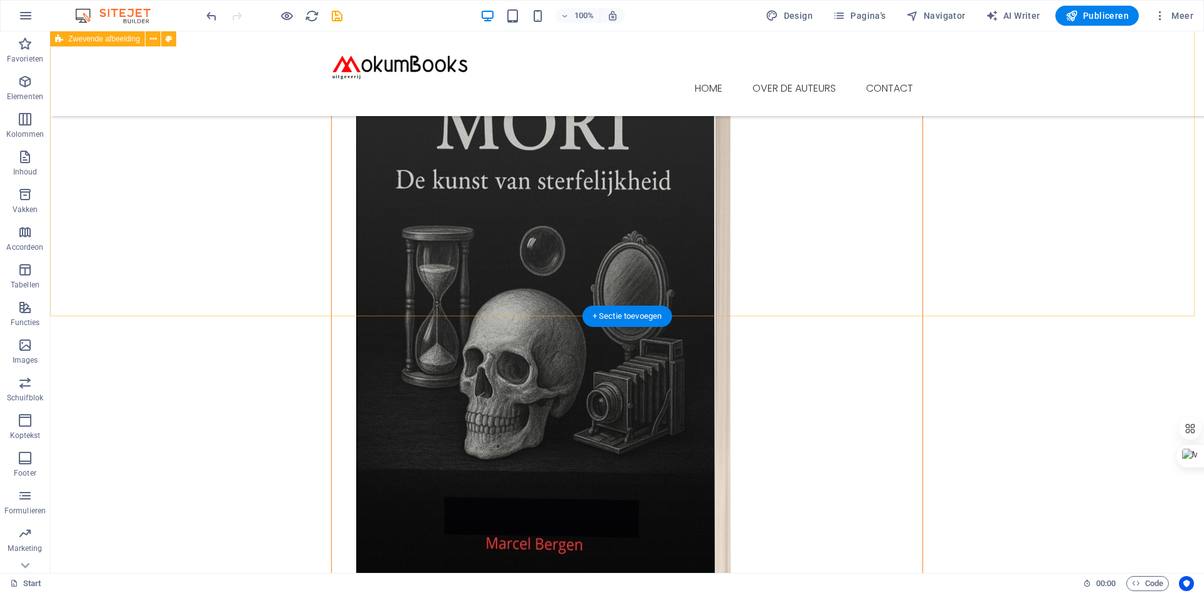
click at [450, 291] on div "Memento Mori - De kunst van sterfelijkheid Weinig woorden dragen zoveel gewicht…" at bounding box center [627, 431] width 1154 height 1007
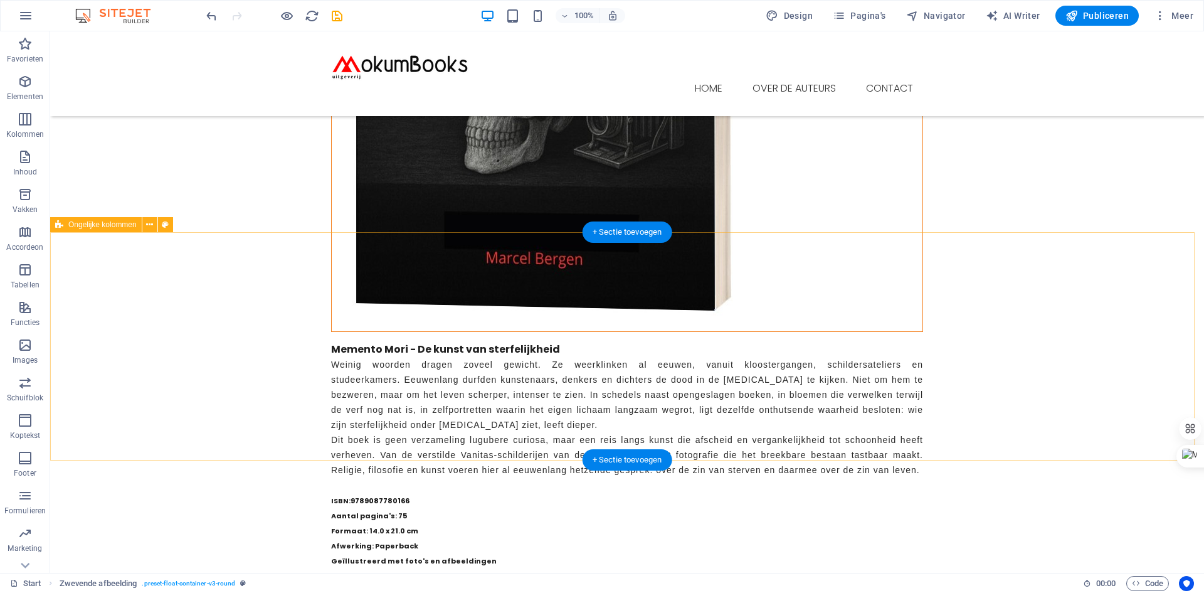
scroll to position [502, 0]
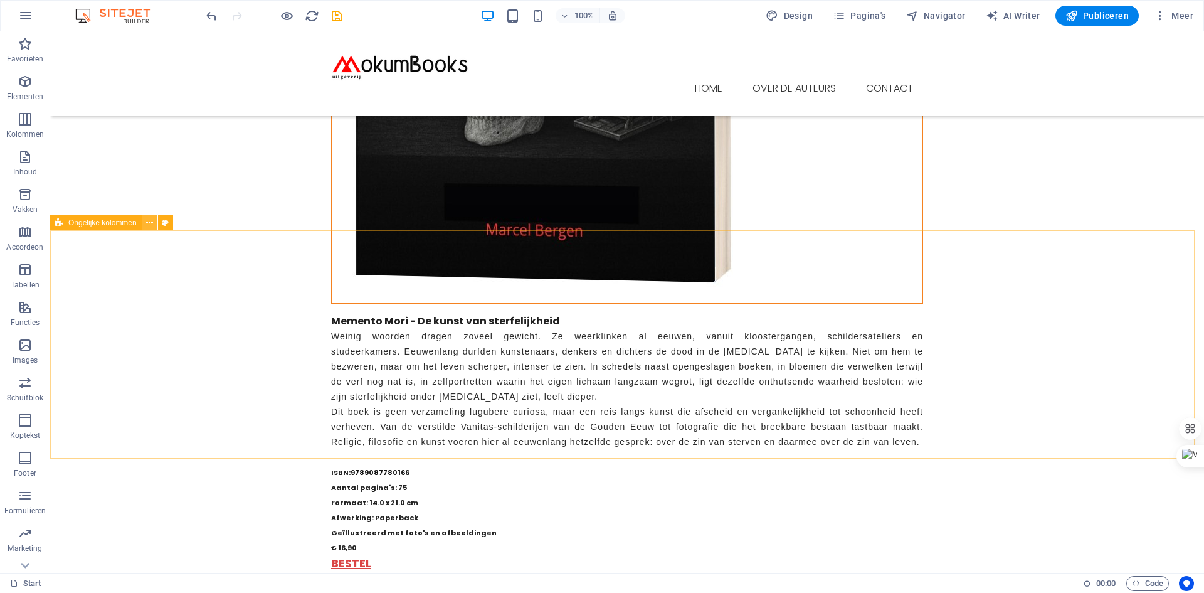
click at [153, 223] on icon at bounding box center [149, 222] width 7 height 13
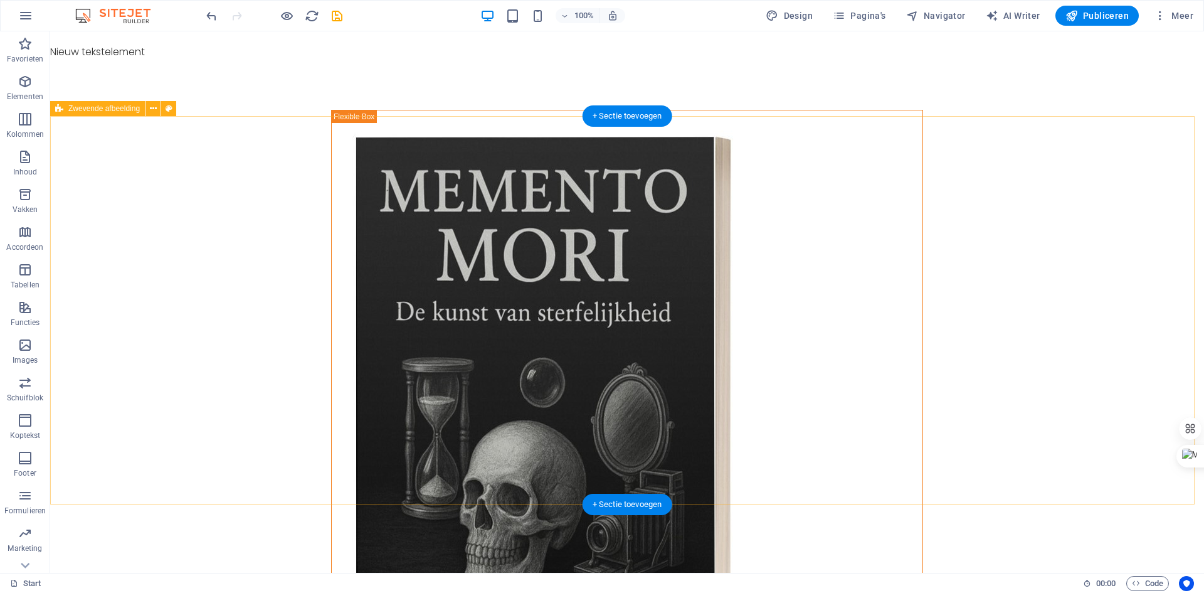
scroll to position [251, 0]
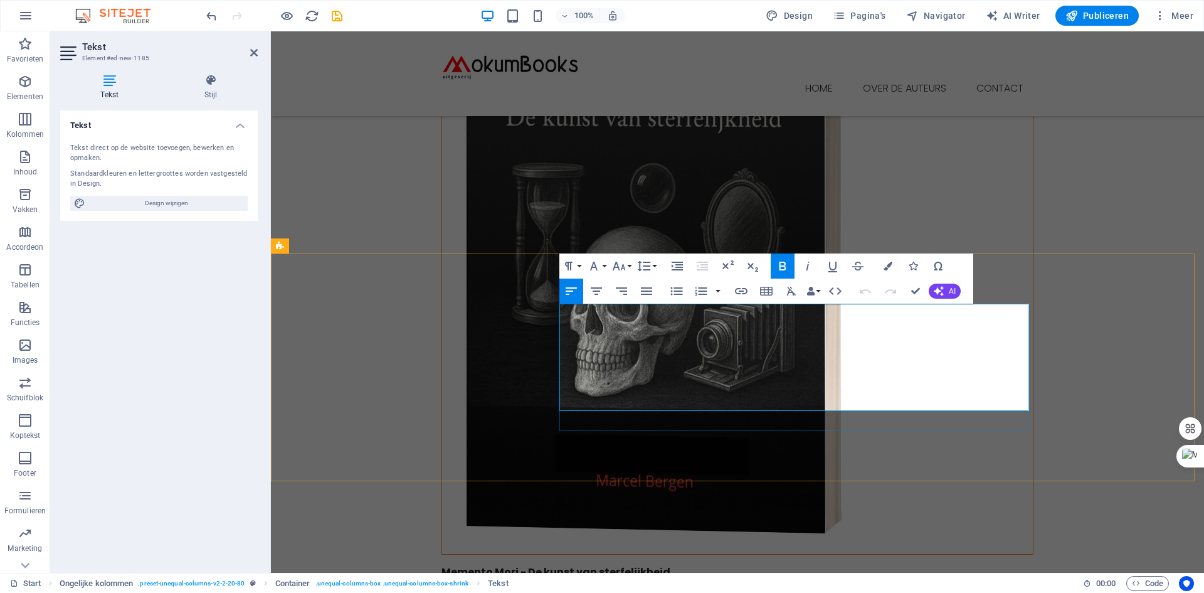
click at [1092, 230] on div "Memento Mori - De kunst van sterfelijkheid Weinig woorden dragen zoveel gewicht…" at bounding box center [737, 368] width 933 height 1007
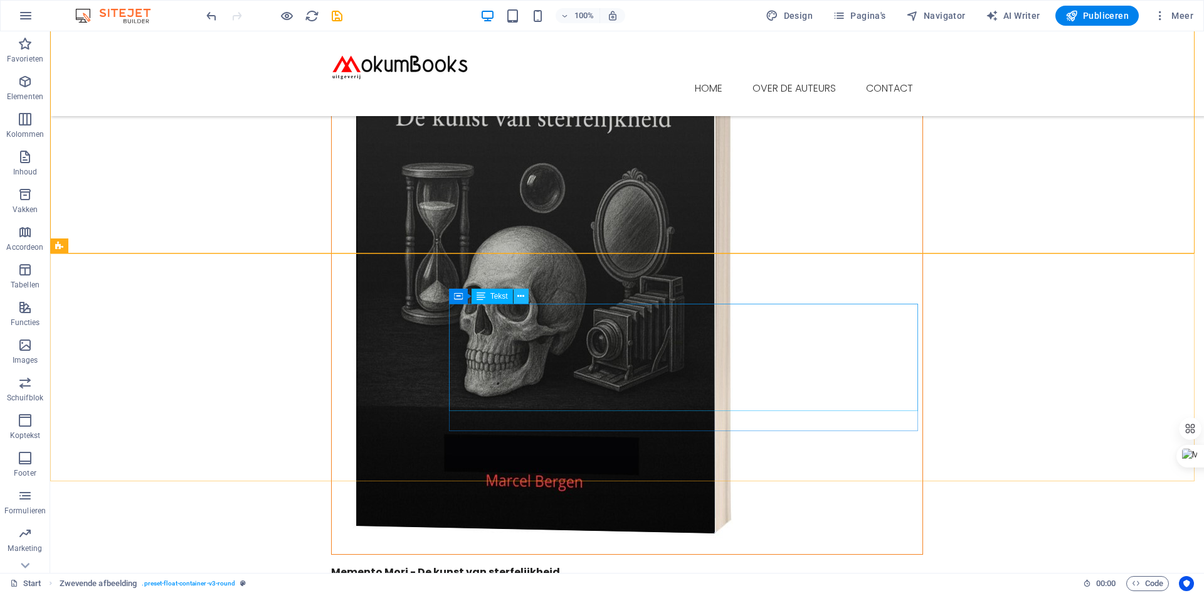
click at [525, 292] on button at bounding box center [521, 296] width 15 height 15
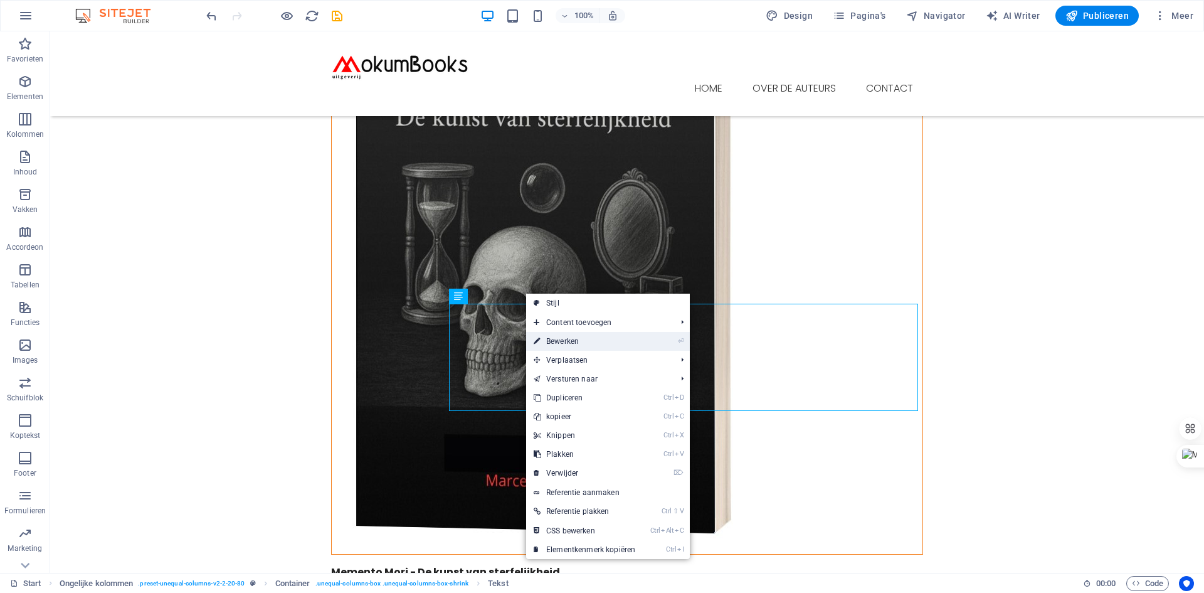
click at [560, 340] on link "⏎ Bewerken" at bounding box center [584, 341] width 117 height 19
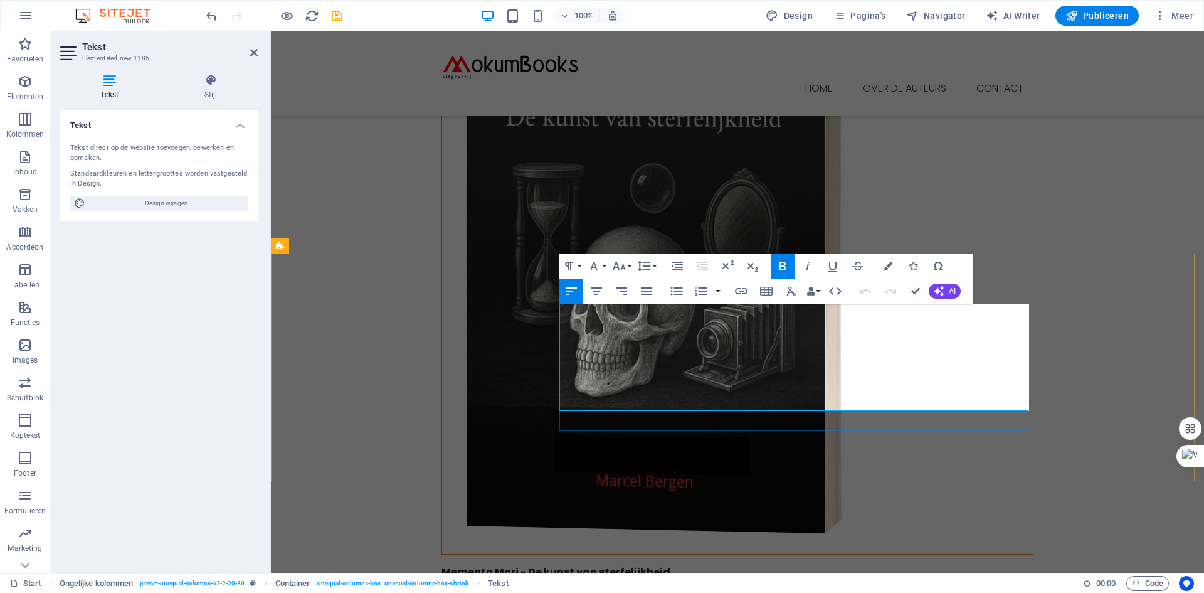
drag, startPoint x: 560, startPoint y: 342, endPoint x: 796, endPoint y: 397, distance: 242.2
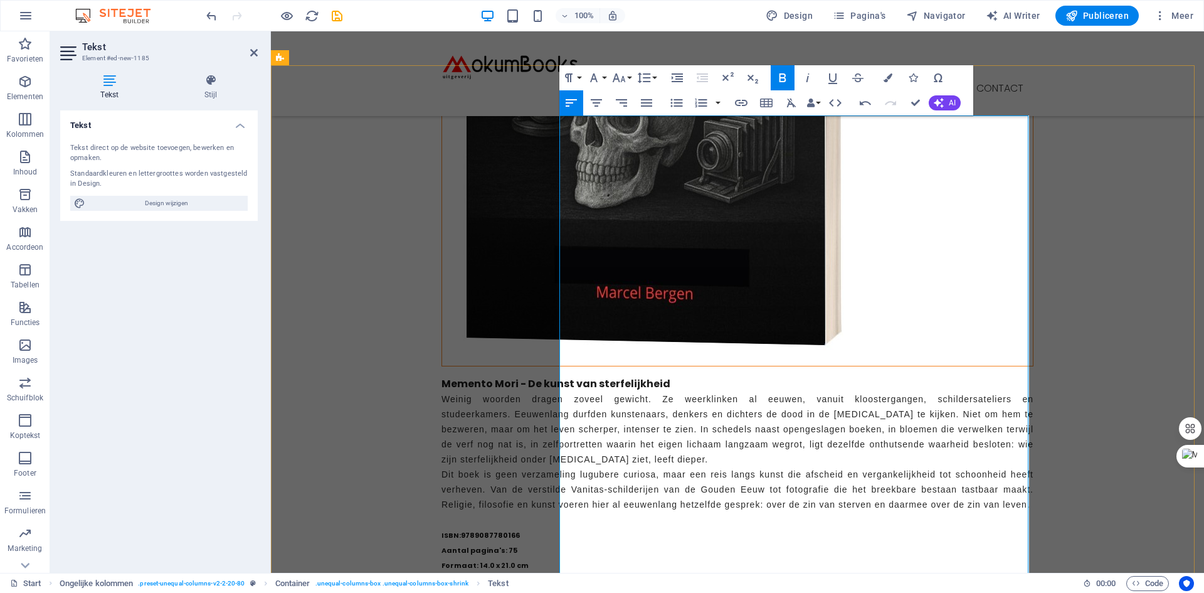
scroll to position [376, 0]
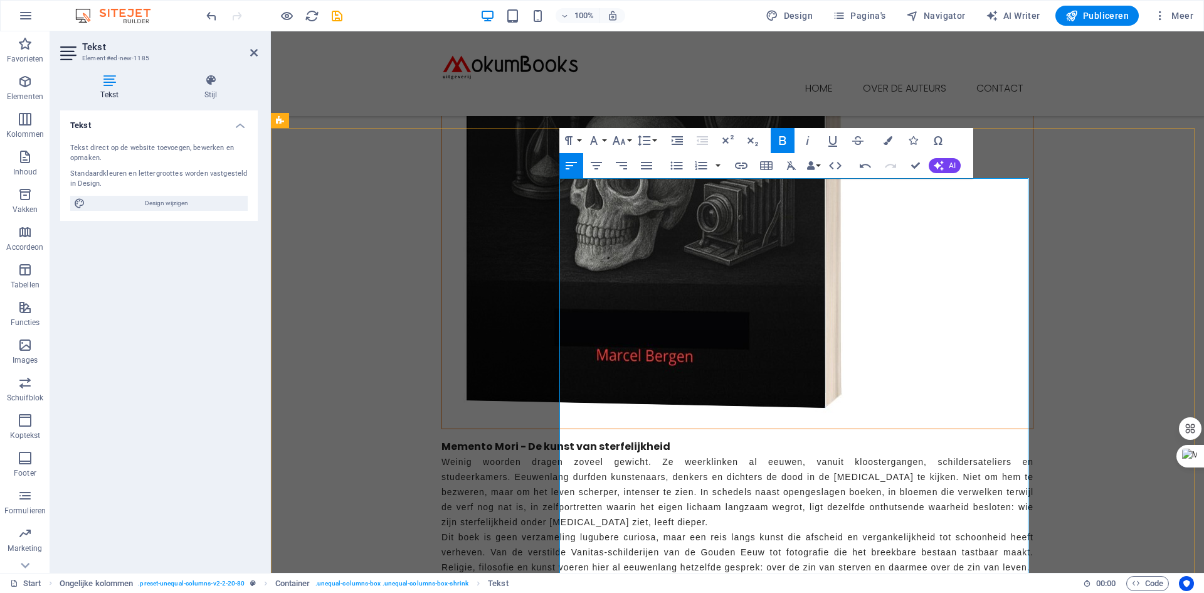
drag, startPoint x: 725, startPoint y: 247, endPoint x: 555, endPoint y: 234, distance: 169.8
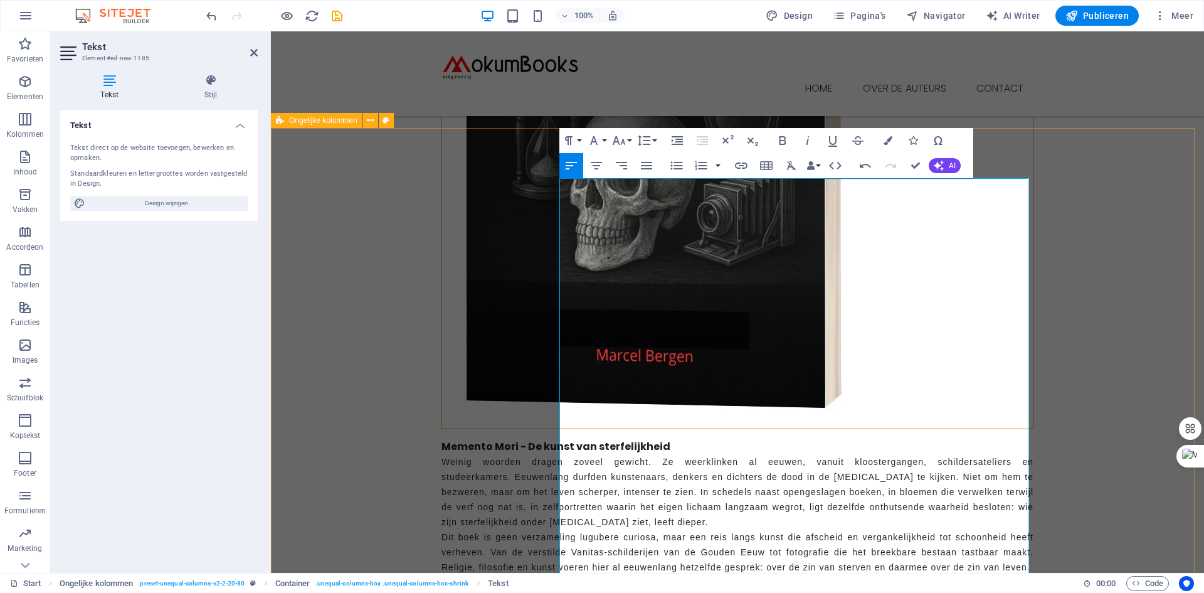
drag, startPoint x: 864, startPoint y: 382, endPoint x: 551, endPoint y: 354, distance: 313.7
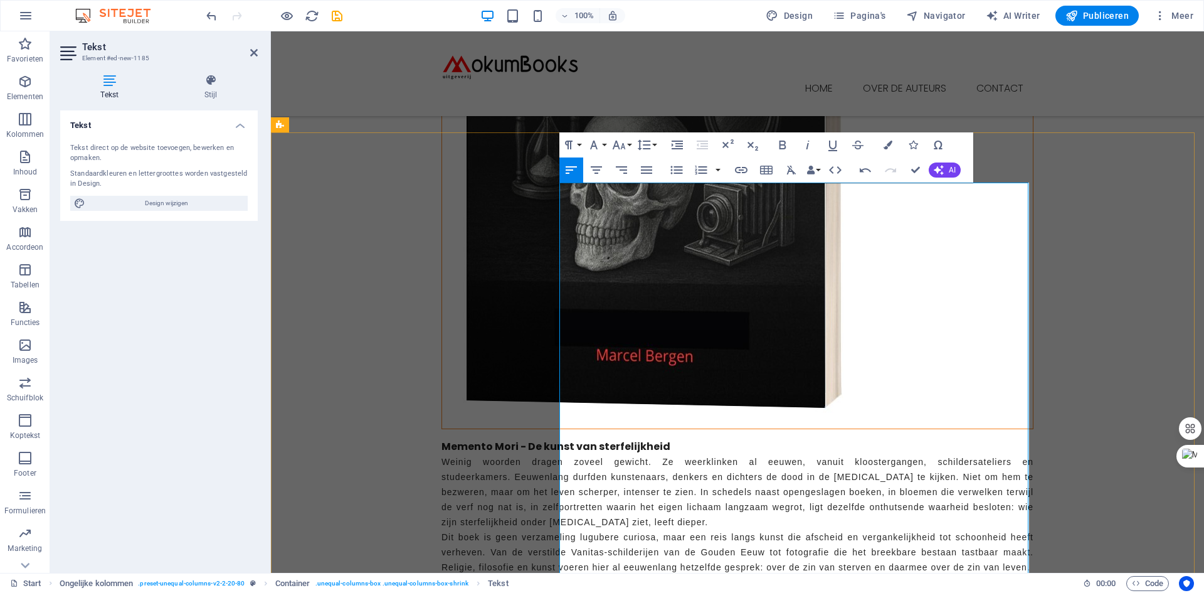
scroll to position [0, 0]
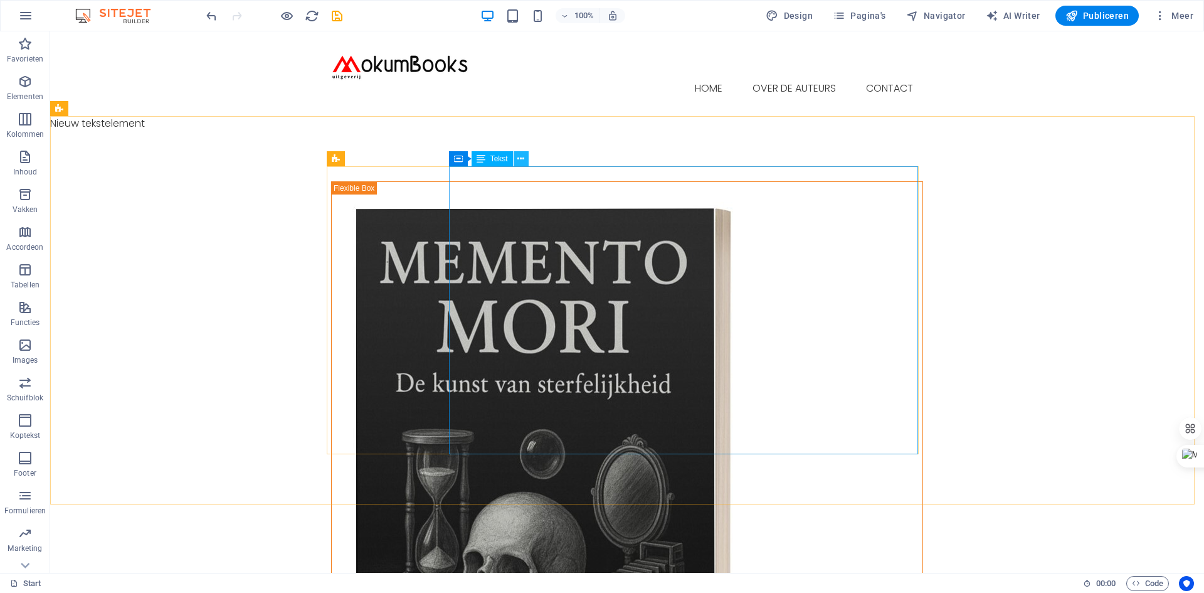
click at [521, 160] on icon at bounding box center [521, 158] width 7 height 13
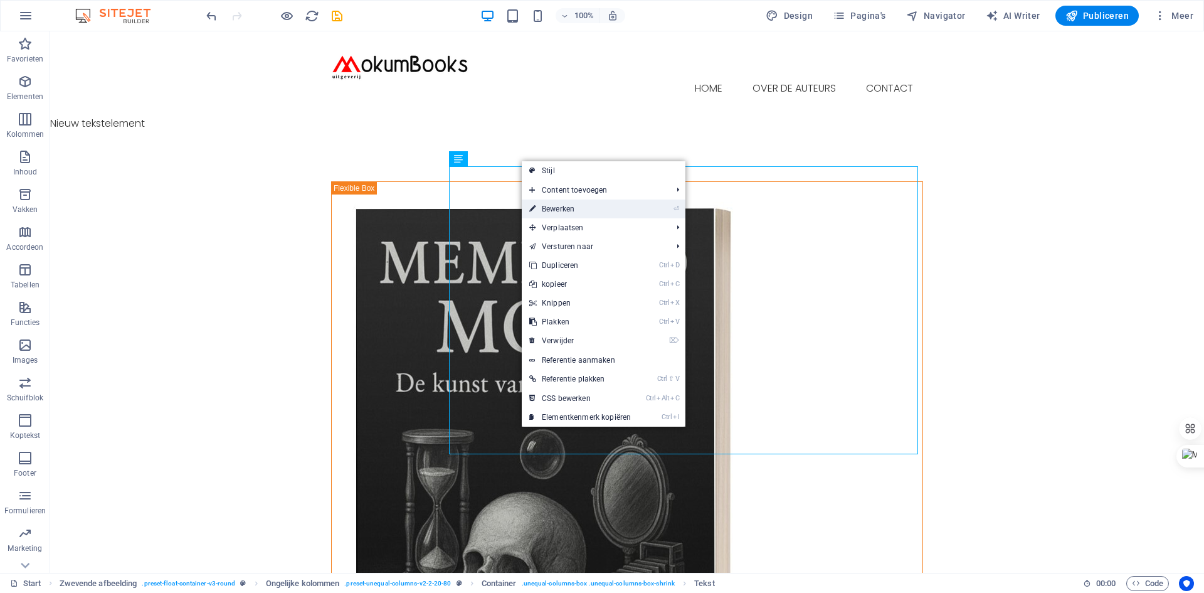
click at [566, 209] on link "⏎ Bewerken" at bounding box center [580, 208] width 117 height 19
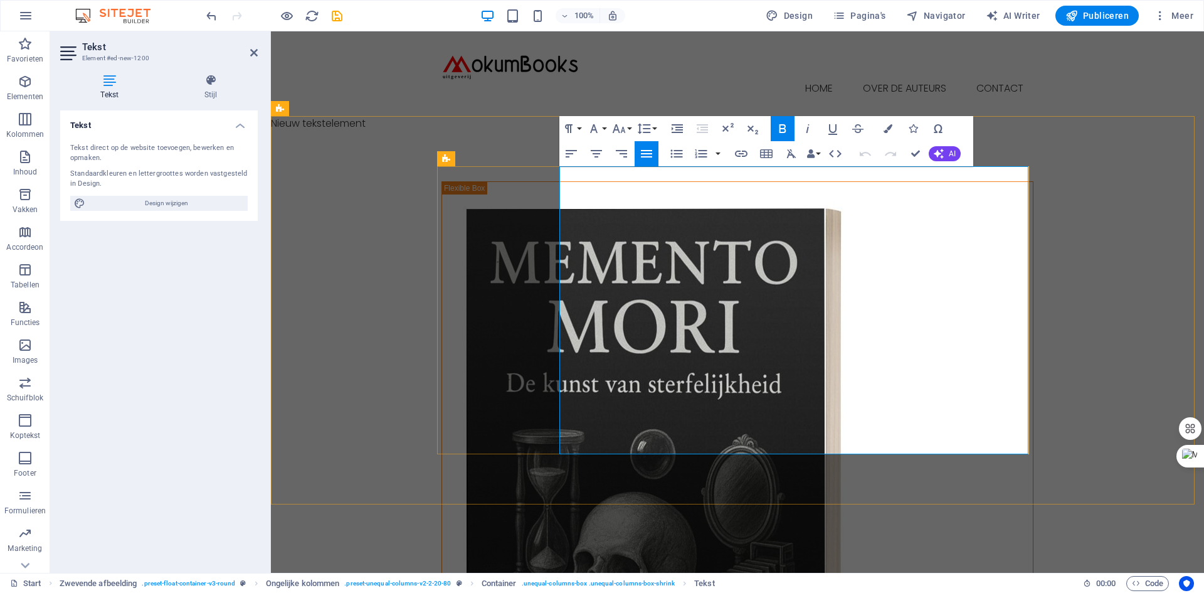
drag, startPoint x: 642, startPoint y: 235, endPoint x: 763, endPoint y: 235, distance: 121.1
click at [632, 127] on button "Font Size" at bounding box center [622, 128] width 24 height 25
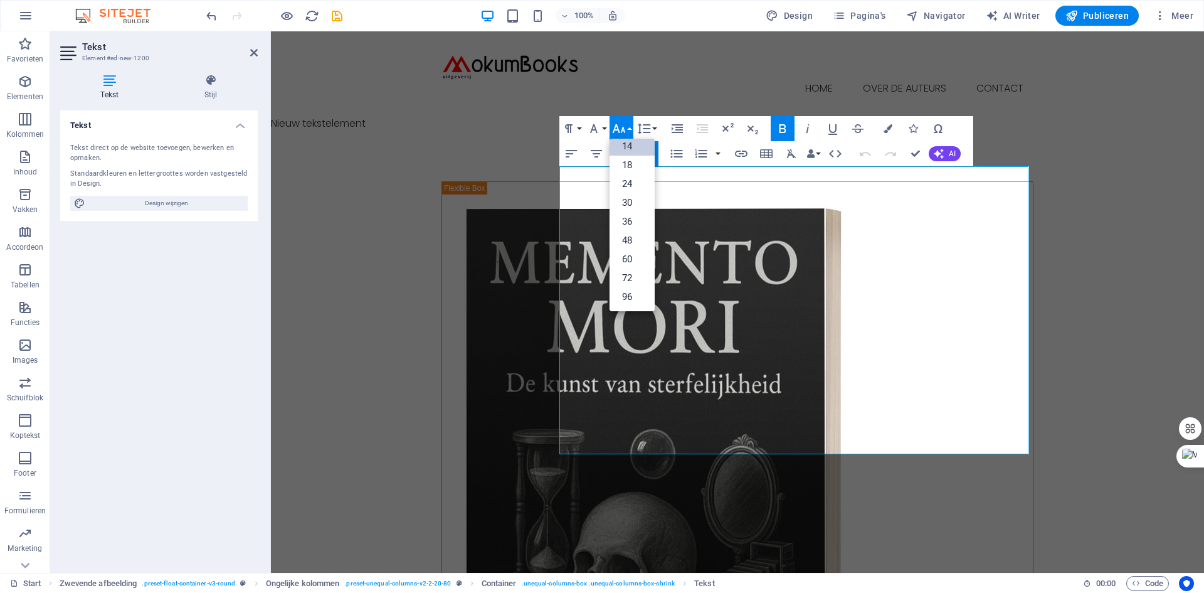
scroll to position [101, 0]
click at [1026, 116] on div "Nieuw tekstelement" at bounding box center [737, 123] width 933 height 15
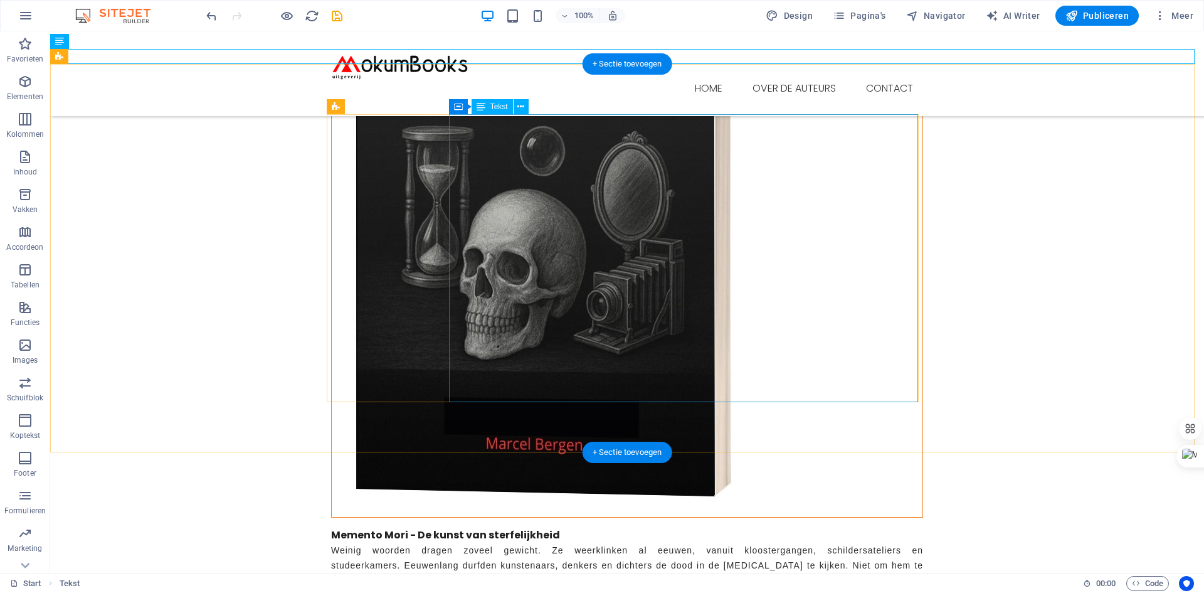
scroll to position [314, 0]
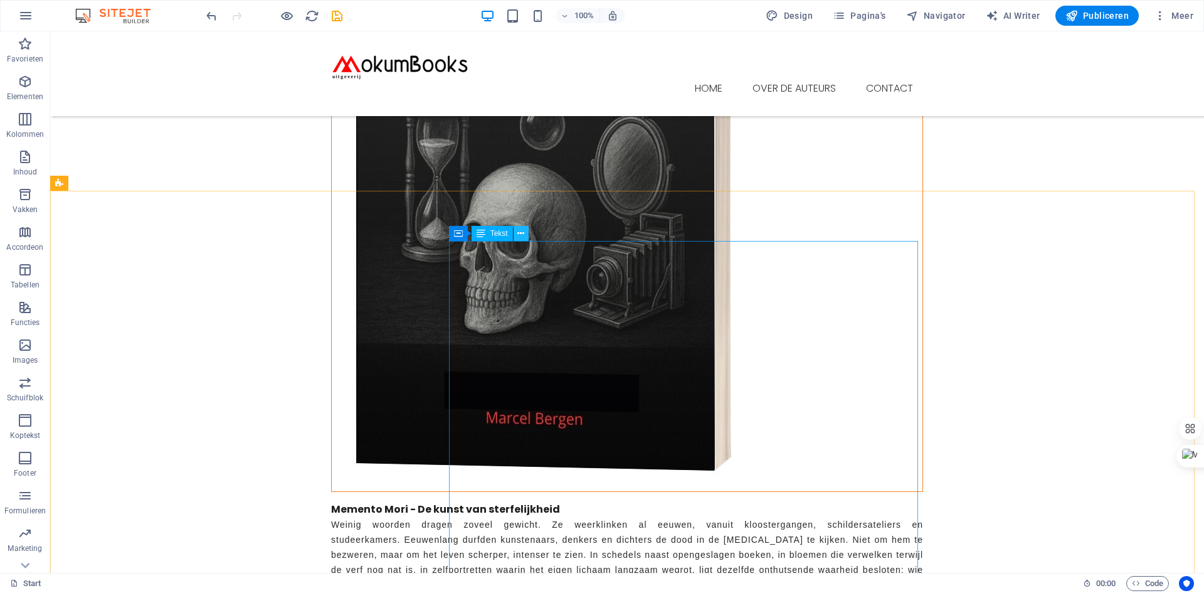
click at [523, 233] on icon at bounding box center [521, 233] width 7 height 13
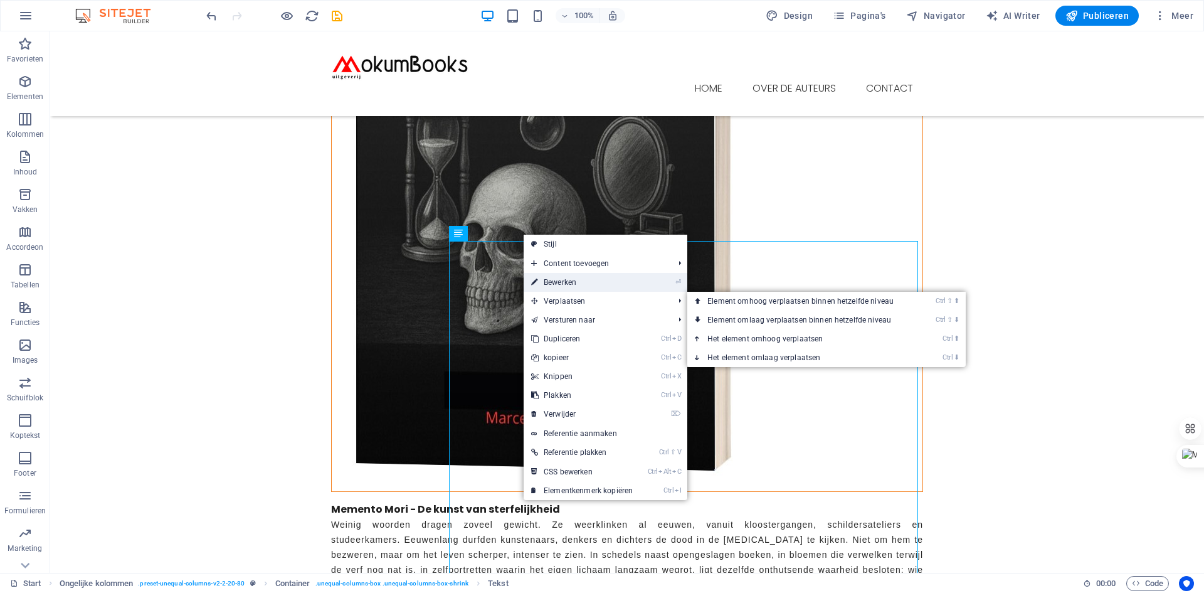
click at [563, 279] on link "⏎ Bewerken" at bounding box center [582, 282] width 117 height 19
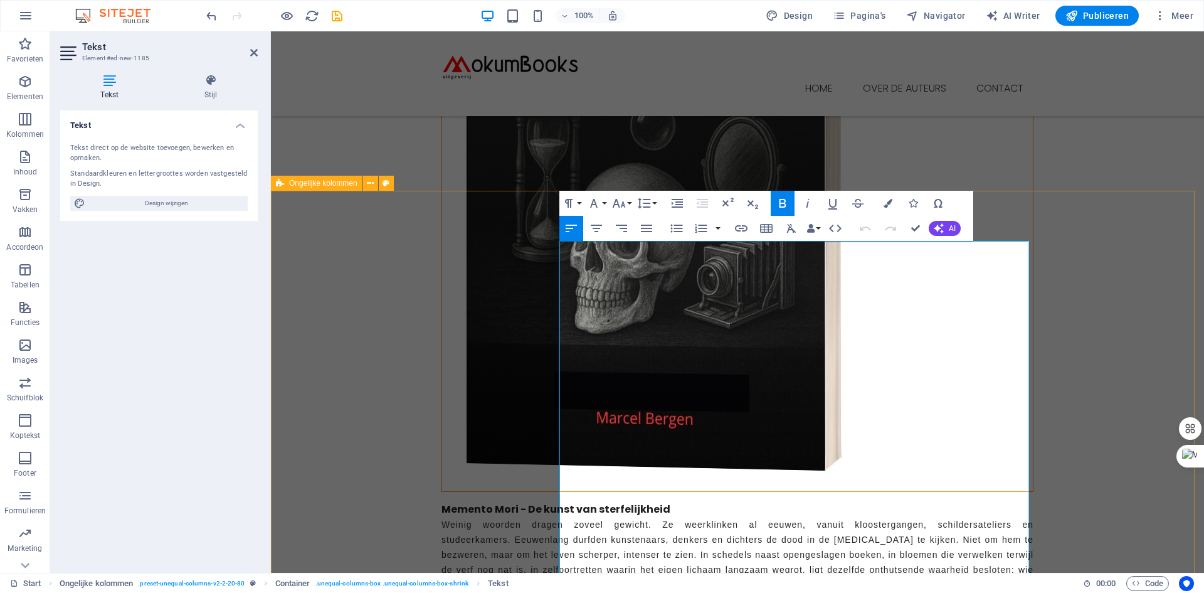
drag, startPoint x: 812, startPoint y: 268, endPoint x: 557, endPoint y: 260, distance: 255.4
drag, startPoint x: 655, startPoint y: 428, endPoint x: 556, endPoint y: 281, distance: 177.3
click at [632, 204] on button "Font Size" at bounding box center [622, 203] width 24 height 25
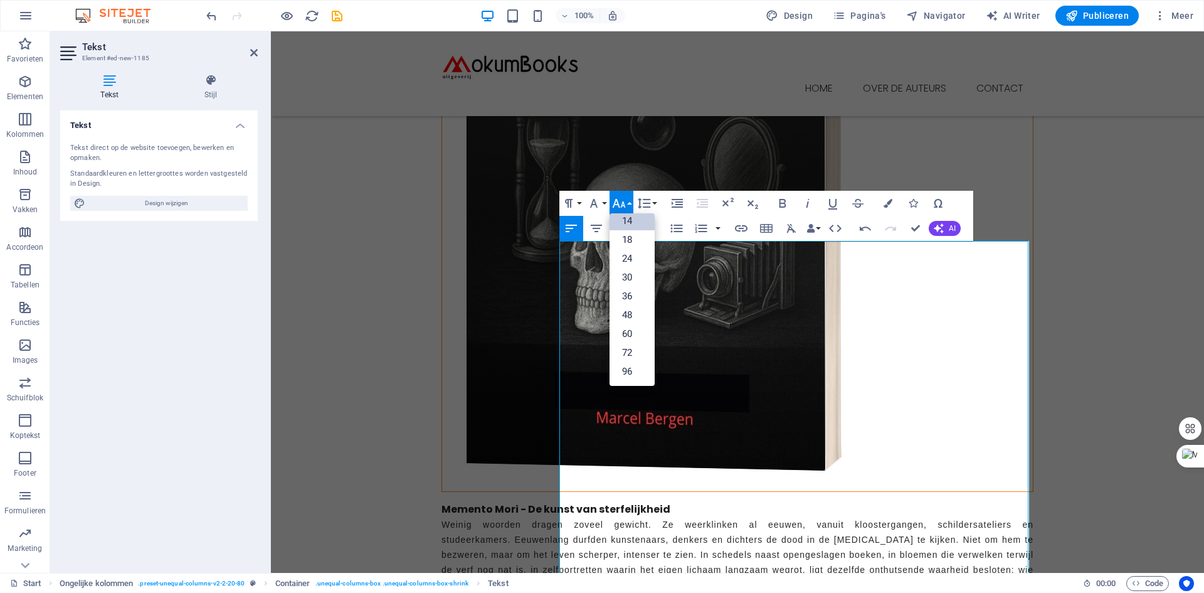
scroll to position [101, 0]
click at [631, 215] on link "14" at bounding box center [632, 220] width 45 height 19
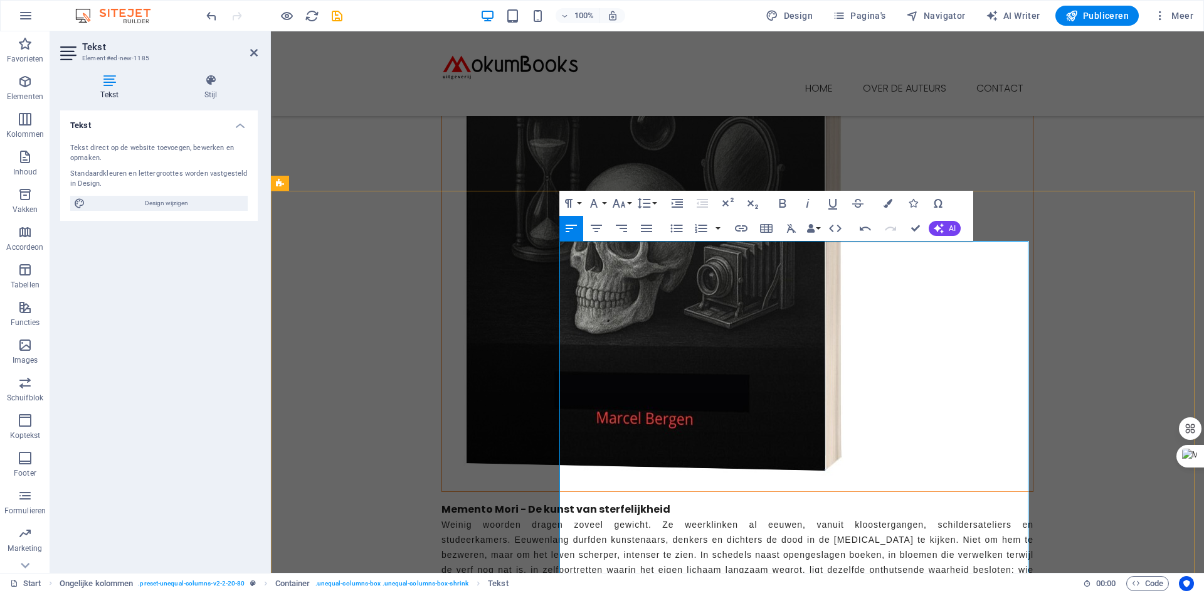
click at [1134, 187] on div "Memento Mori - De kunst van sterfelijkheid Weinig woorden dragen zoveel gewicht…" at bounding box center [737, 305] width 933 height 1007
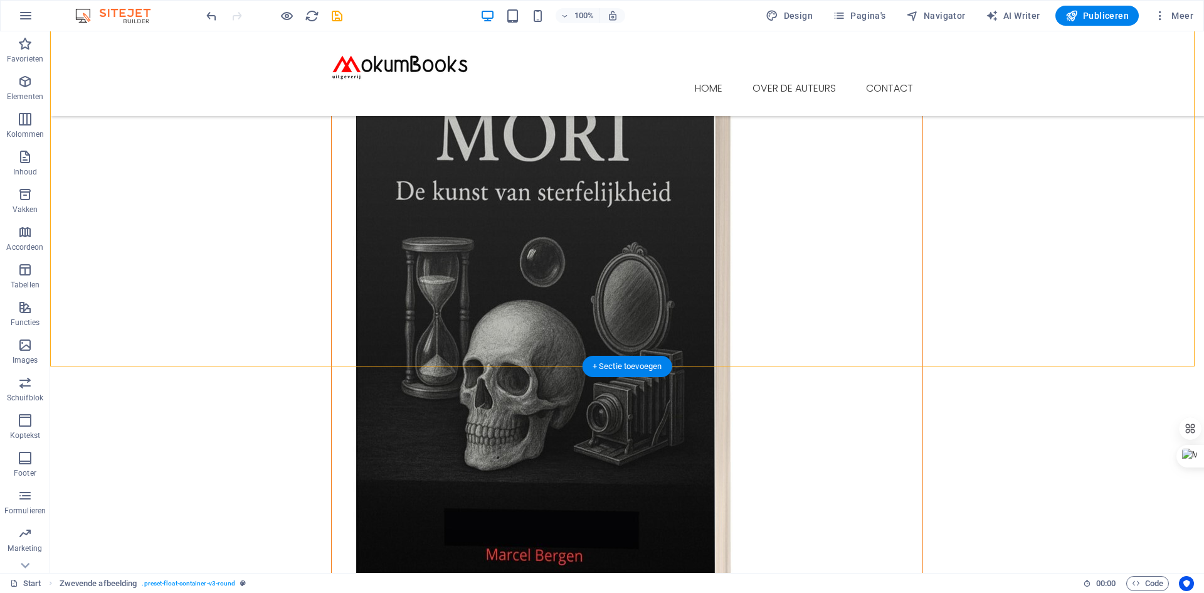
scroll to position [376, 0]
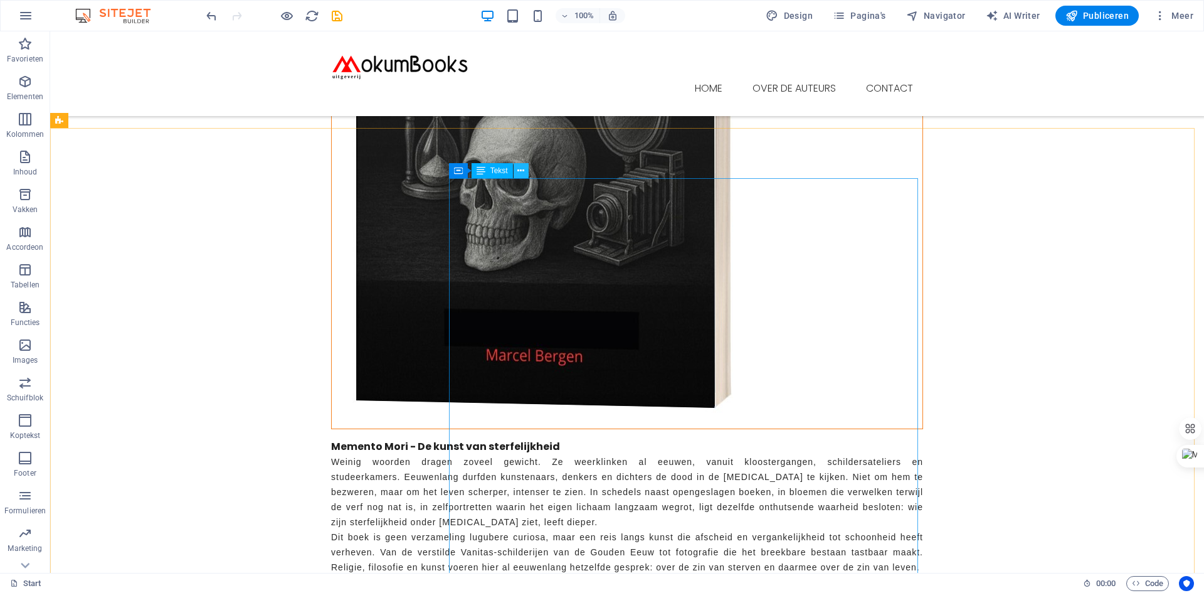
click at [523, 172] on icon at bounding box center [521, 170] width 7 height 13
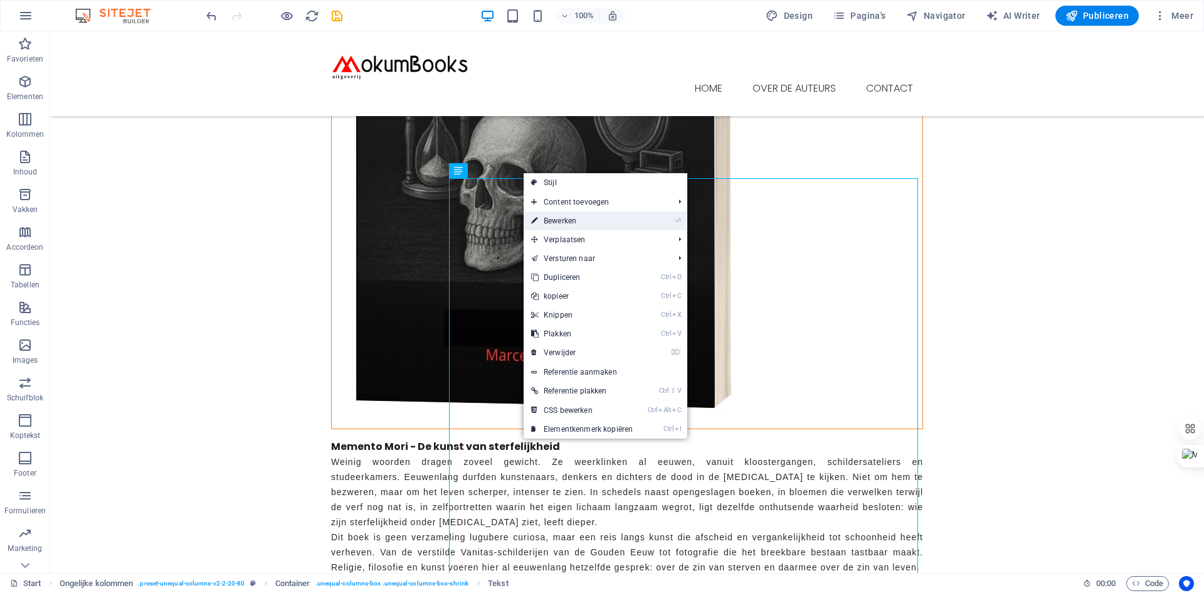
click at [553, 218] on link "⏎ Bewerken" at bounding box center [582, 220] width 117 height 19
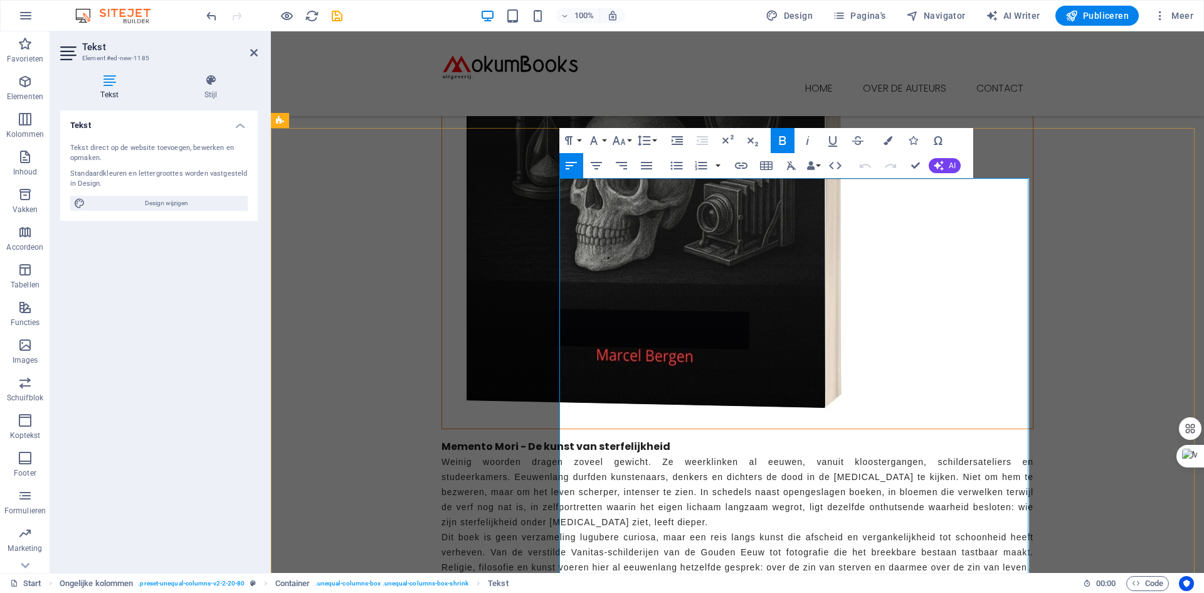
drag, startPoint x: 588, startPoint y: 284, endPoint x: 554, endPoint y: 205, distance: 86.6
click at [646, 166] on icon "button" at bounding box center [646, 166] width 11 height 8
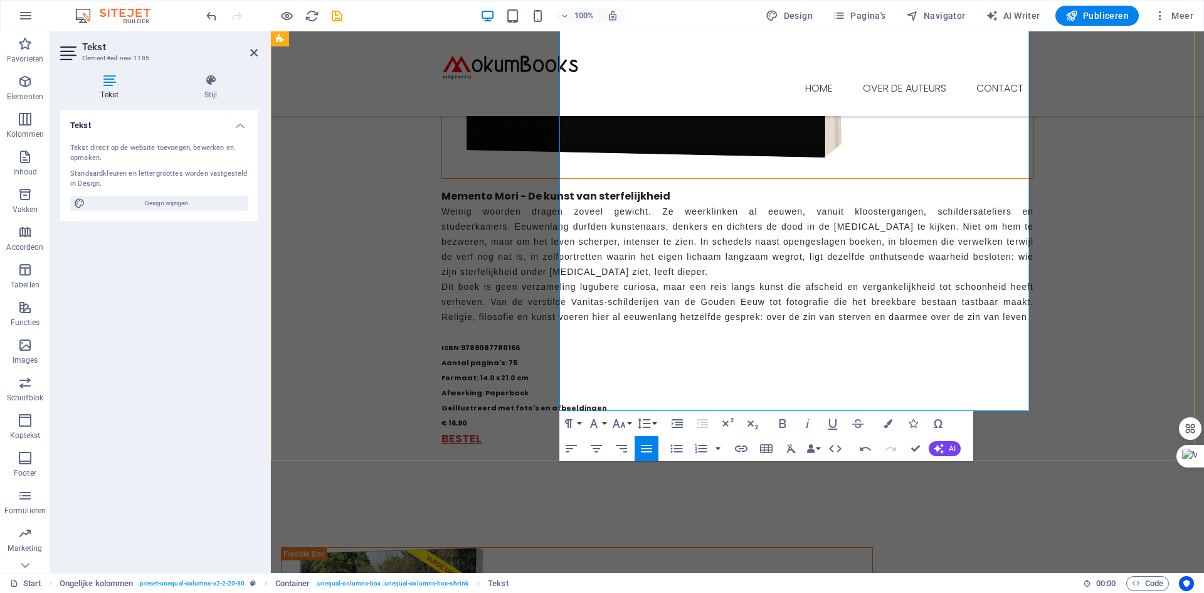
scroll to position [627, 0]
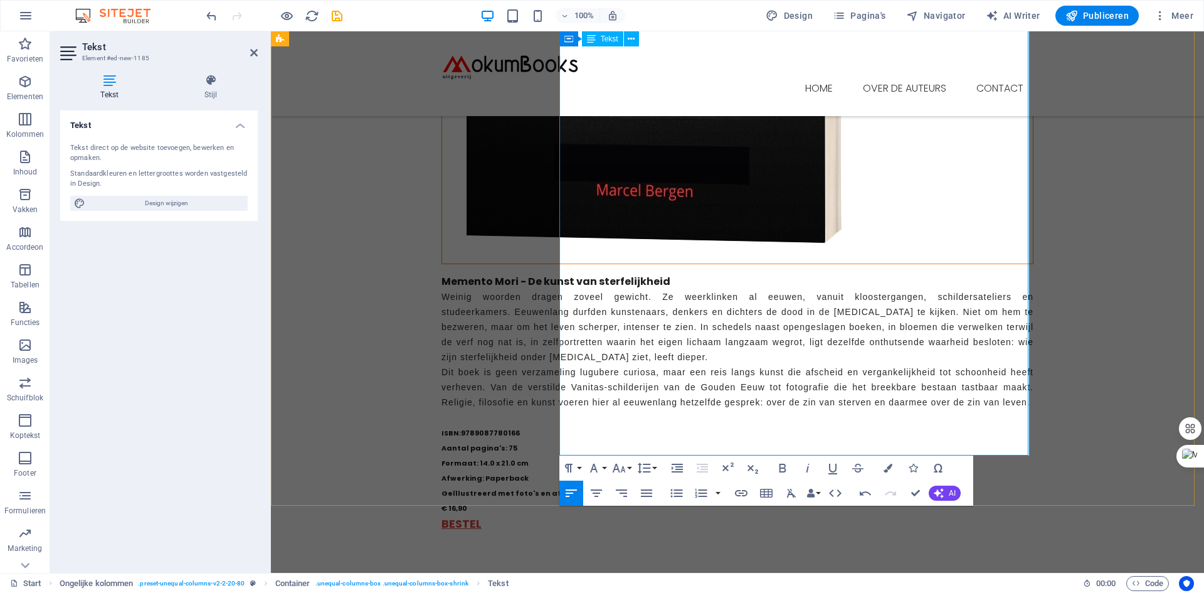
scroll to position [439, 0]
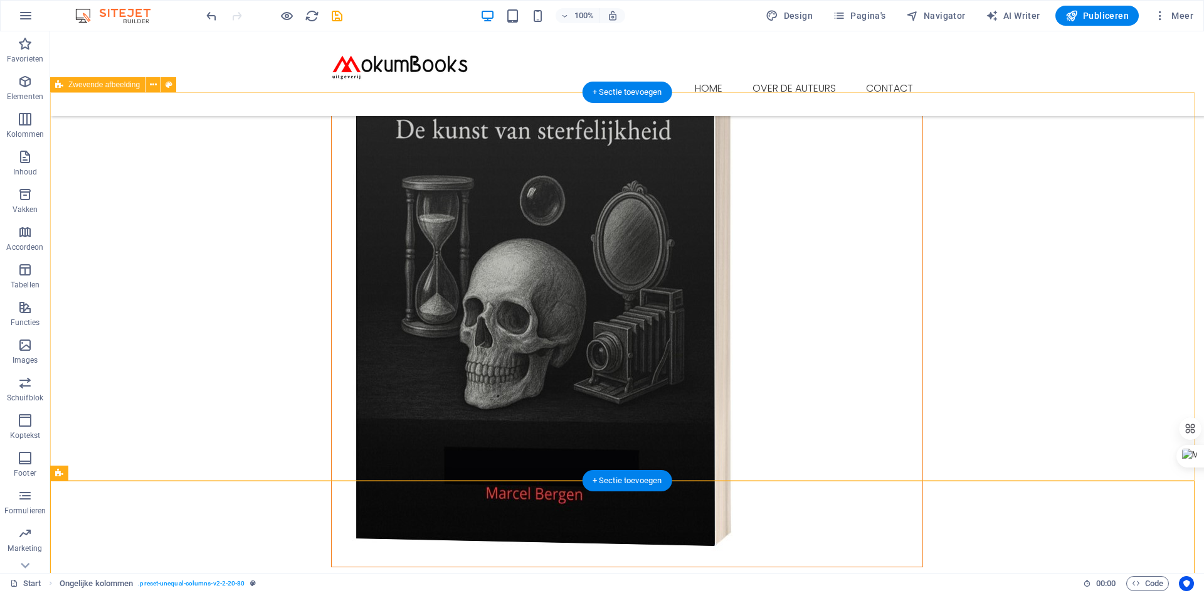
scroll to position [376, 0]
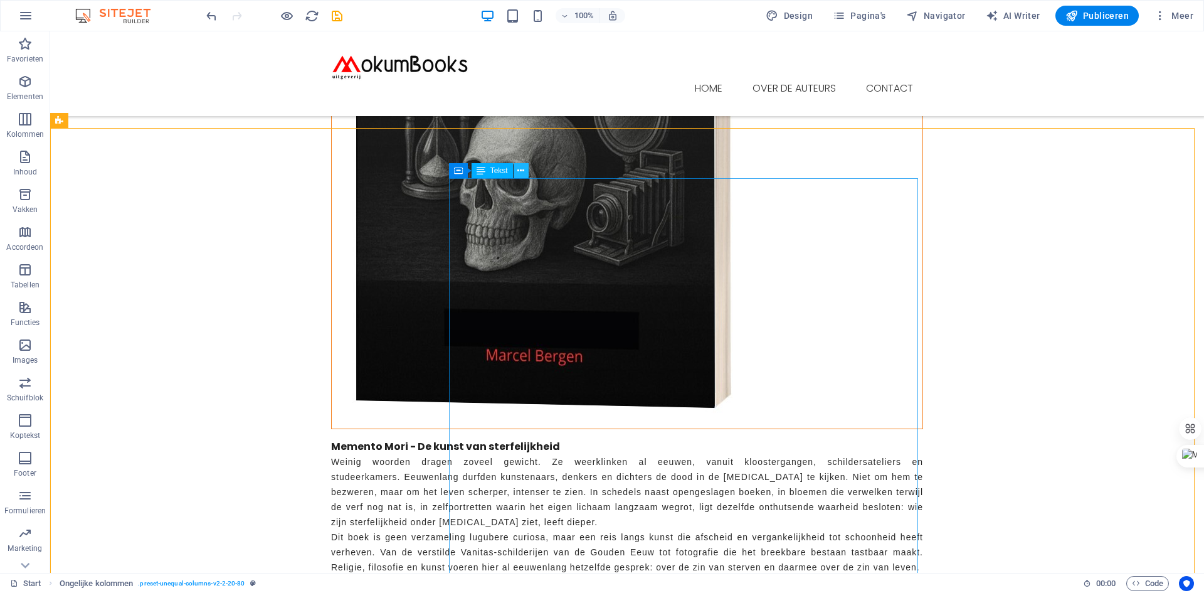
click at [523, 167] on icon at bounding box center [521, 170] width 7 height 13
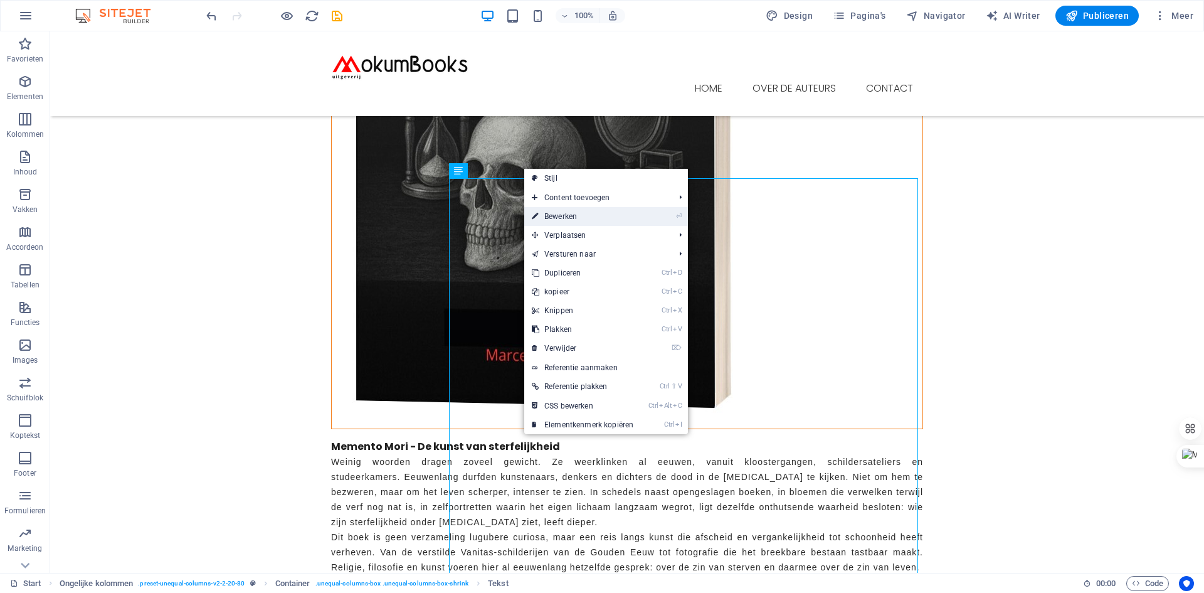
click at [563, 215] on link "⏎ Bewerken" at bounding box center [582, 216] width 117 height 19
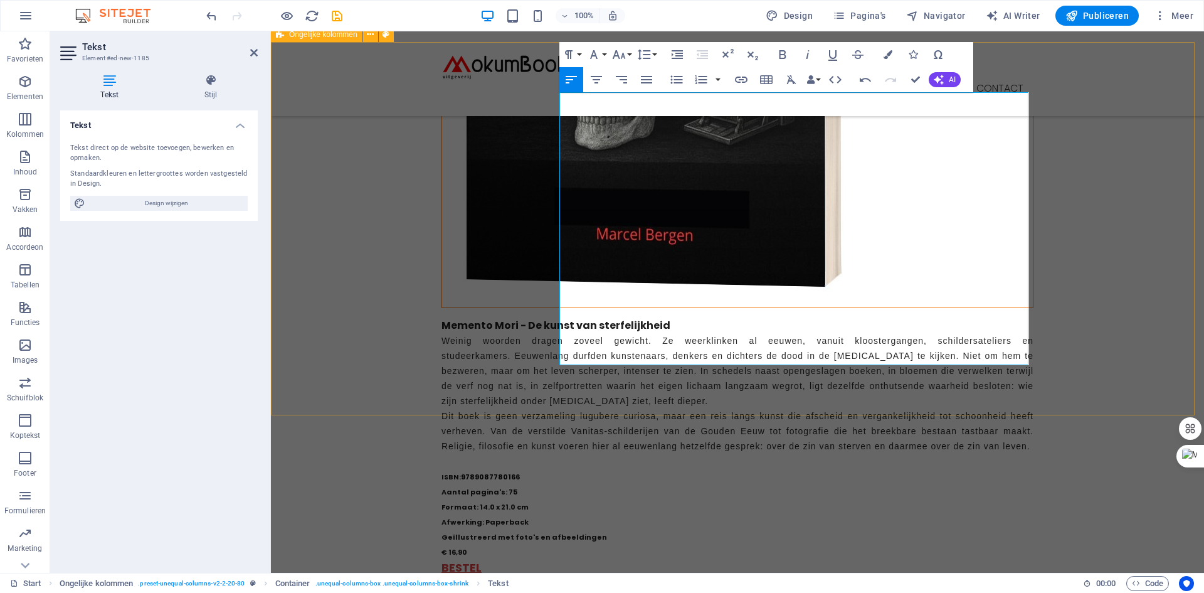
scroll to position [502, 0]
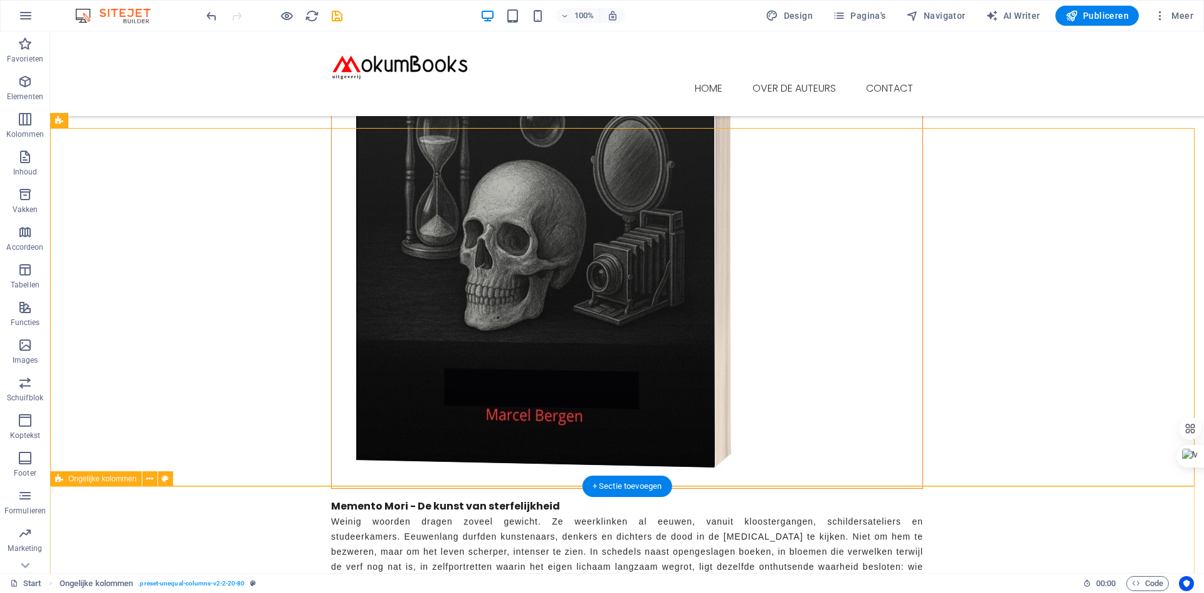
scroll to position [376, 0]
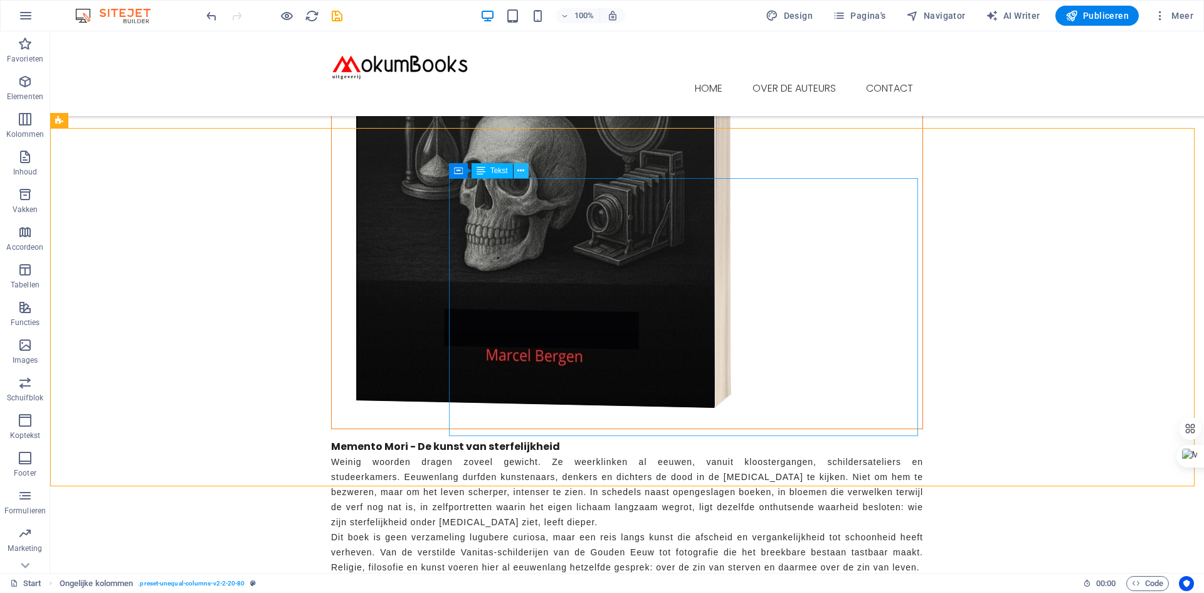
click at [523, 168] on icon at bounding box center [521, 170] width 7 height 13
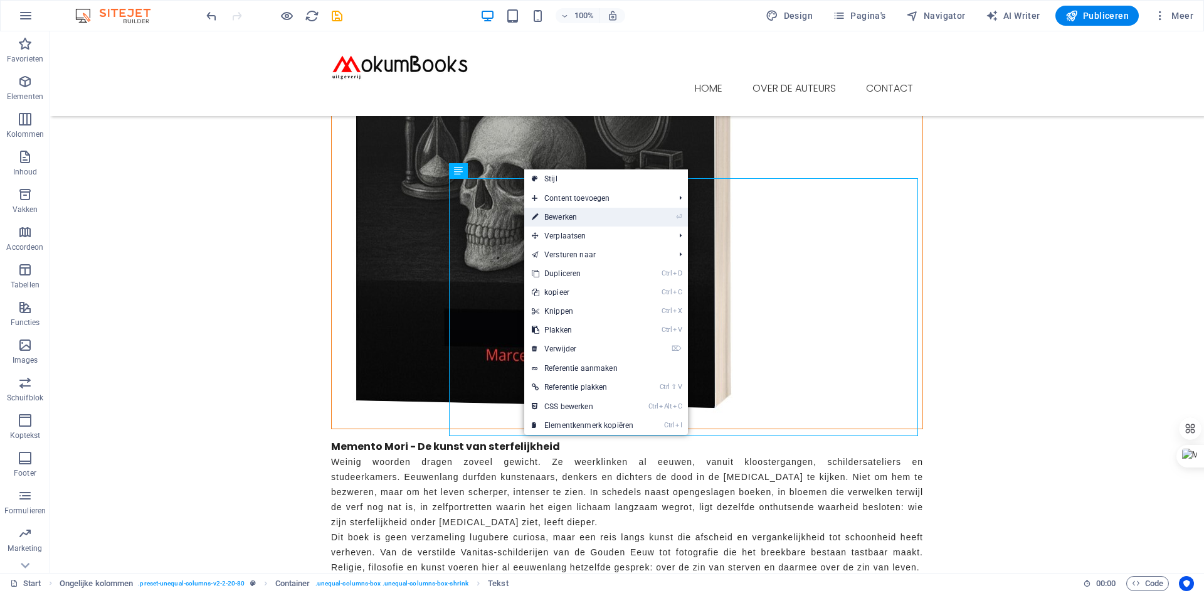
click at [563, 217] on link "⏎ Bewerken" at bounding box center [582, 217] width 117 height 19
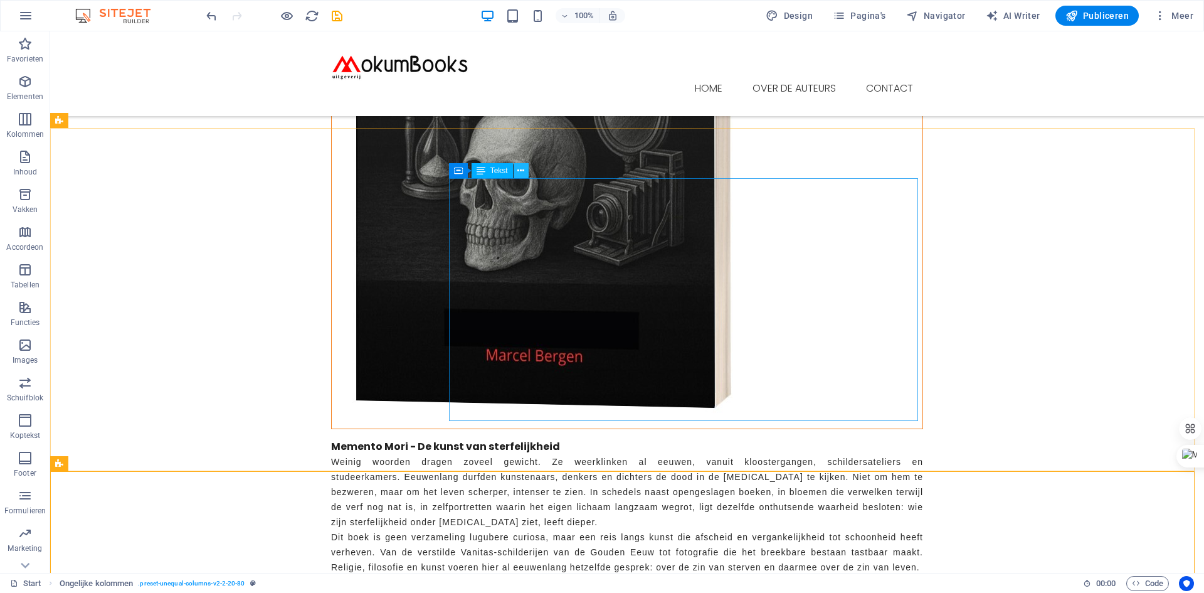
click at [524, 168] on icon at bounding box center [521, 170] width 7 height 13
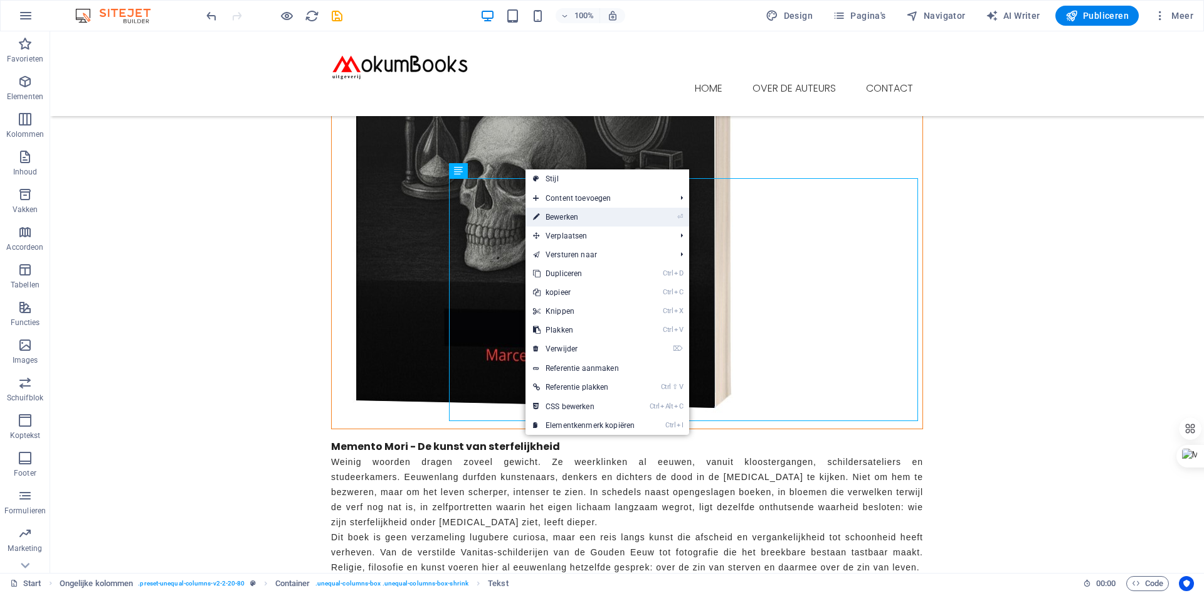
click at [563, 215] on link "⏎ Bewerken" at bounding box center [584, 217] width 117 height 19
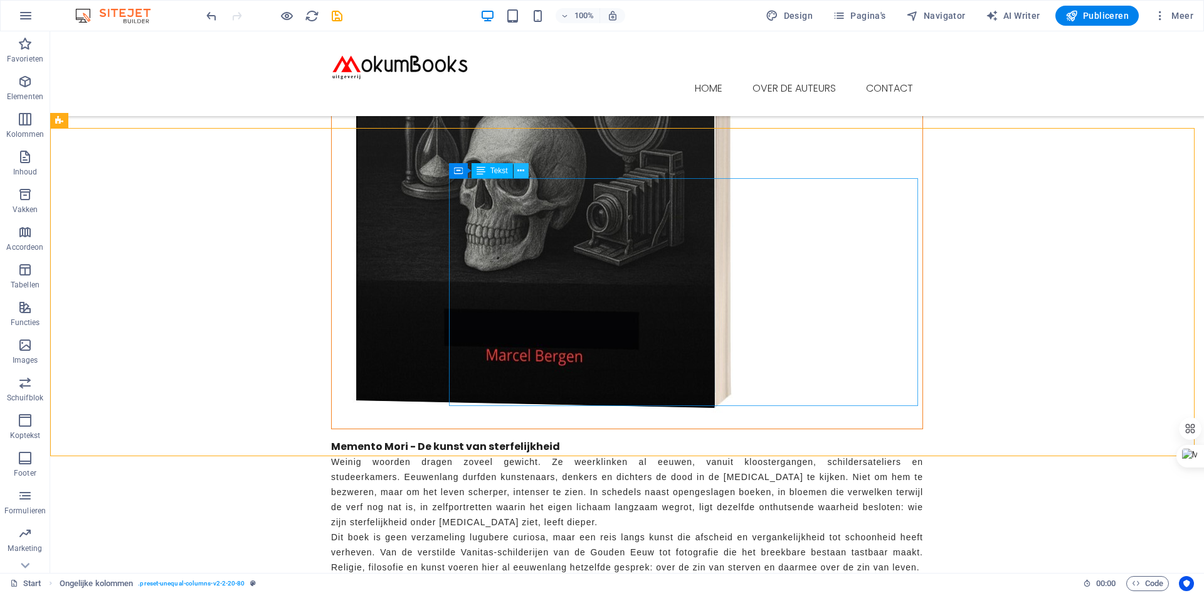
click at [523, 169] on icon at bounding box center [521, 170] width 7 height 13
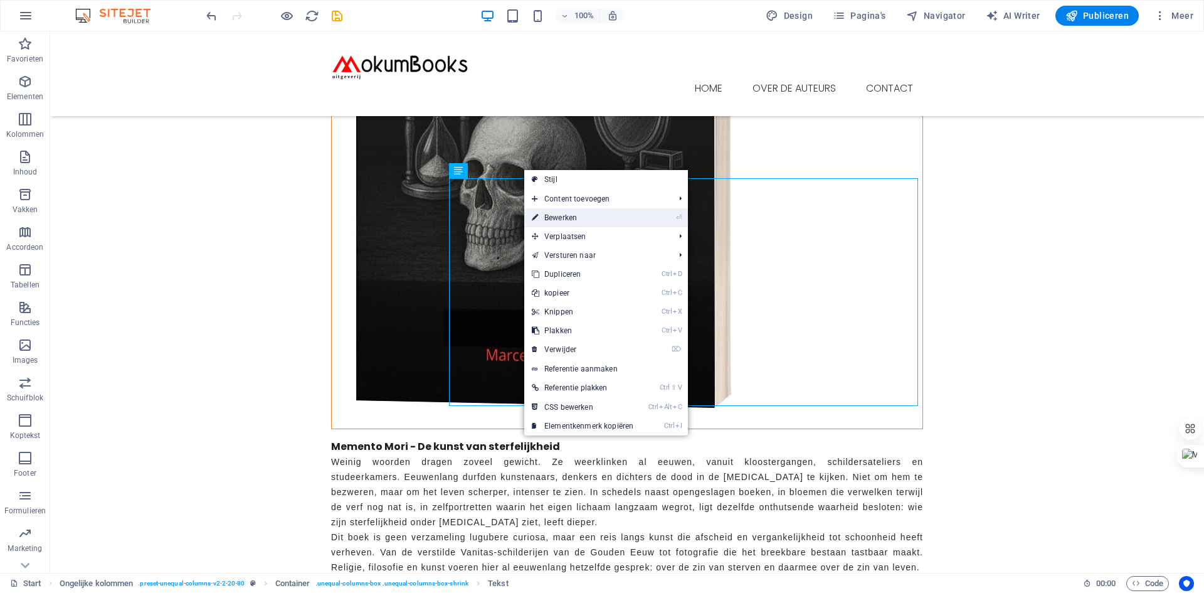
click at [565, 215] on link "⏎ Bewerken" at bounding box center [582, 217] width 117 height 19
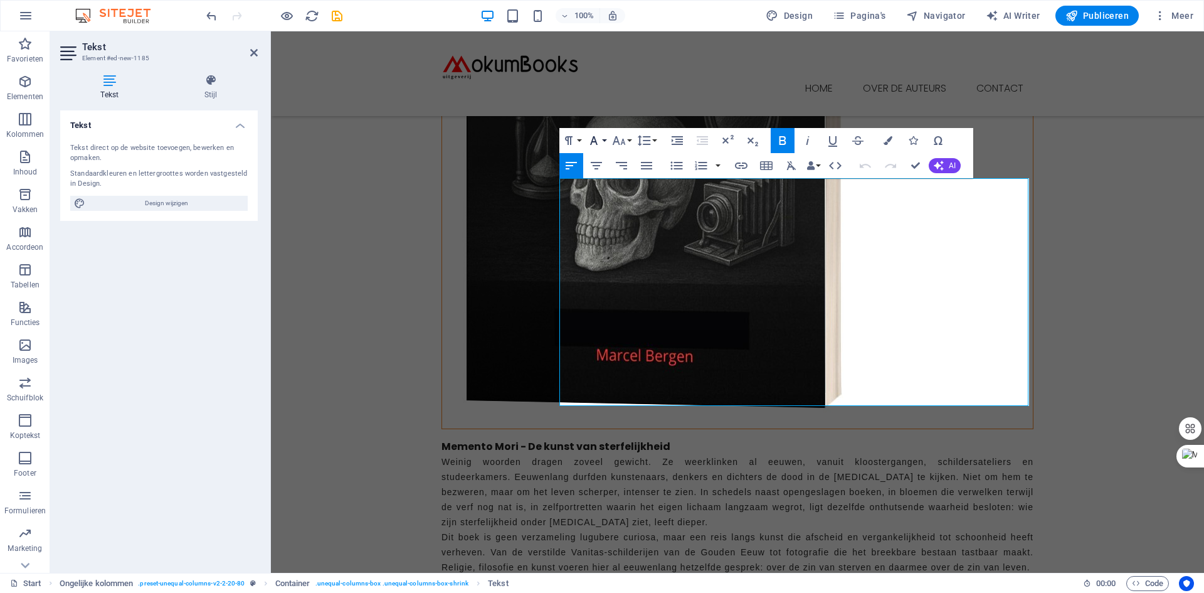
click at [603, 139] on button "Font Family" at bounding box center [597, 140] width 24 height 25
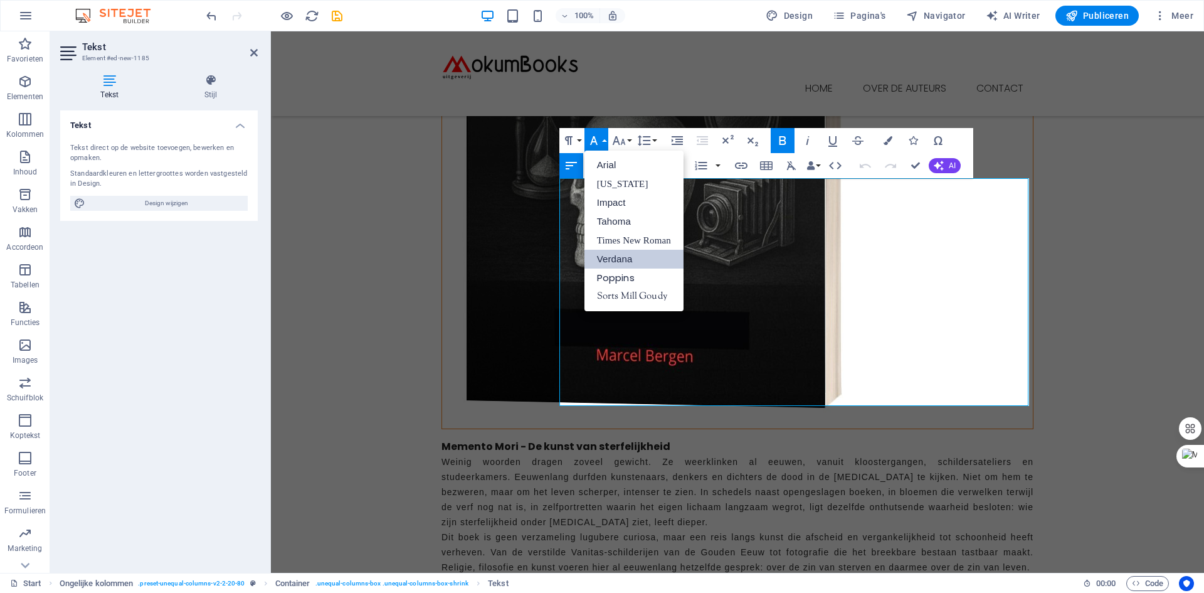
scroll to position [0, 0]
click at [614, 164] on link "Arial" at bounding box center [634, 165] width 99 height 19
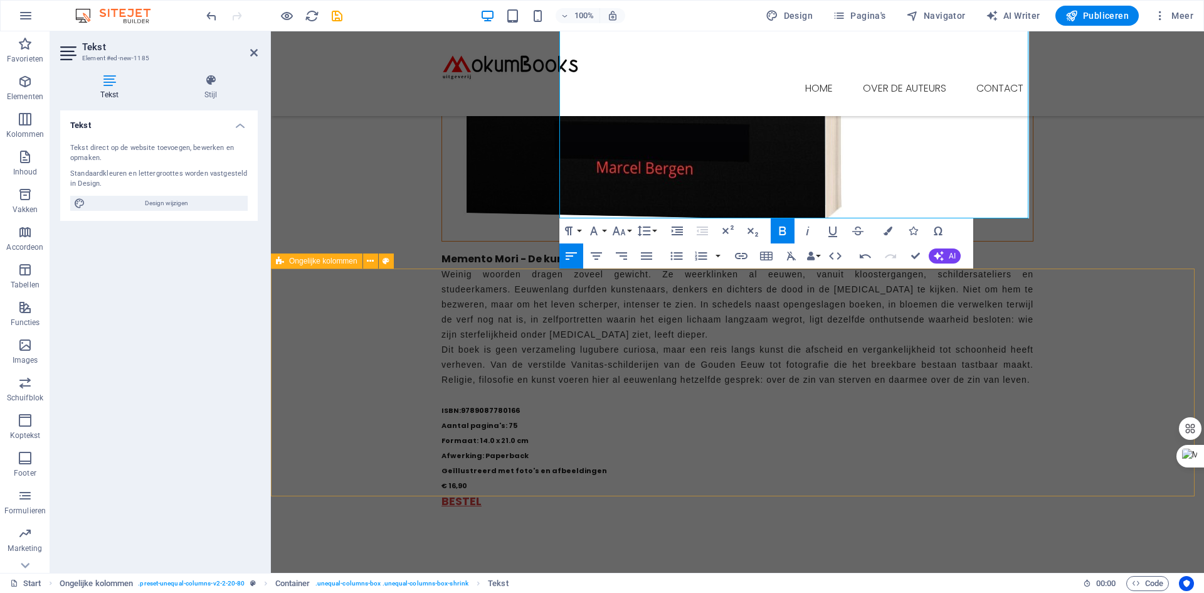
scroll to position [565, 0]
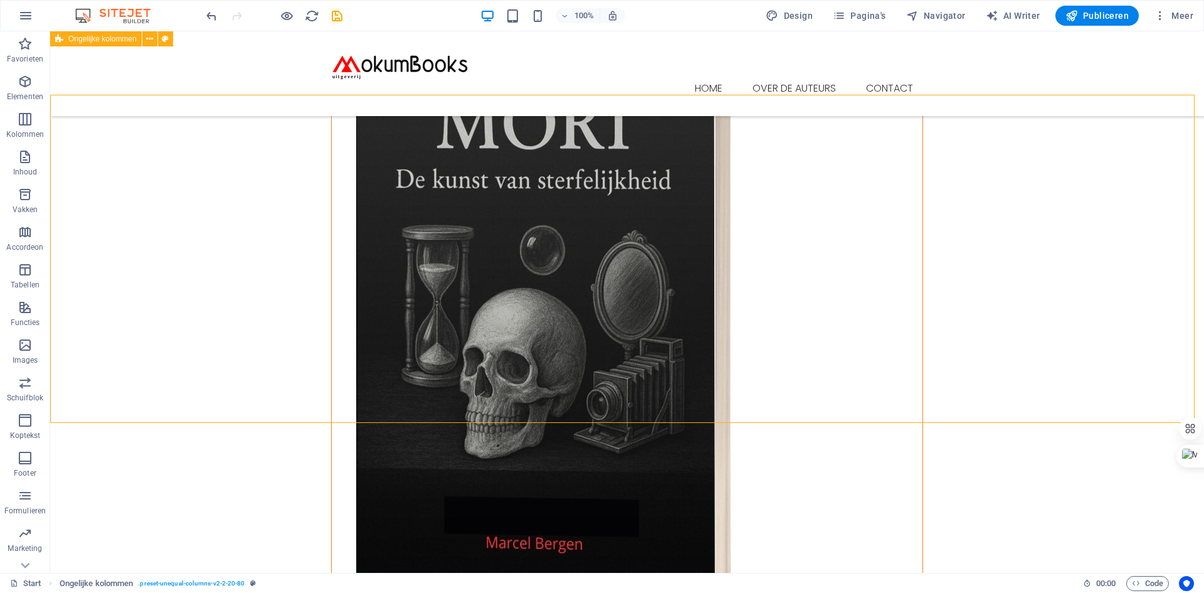
scroll to position [63, 0]
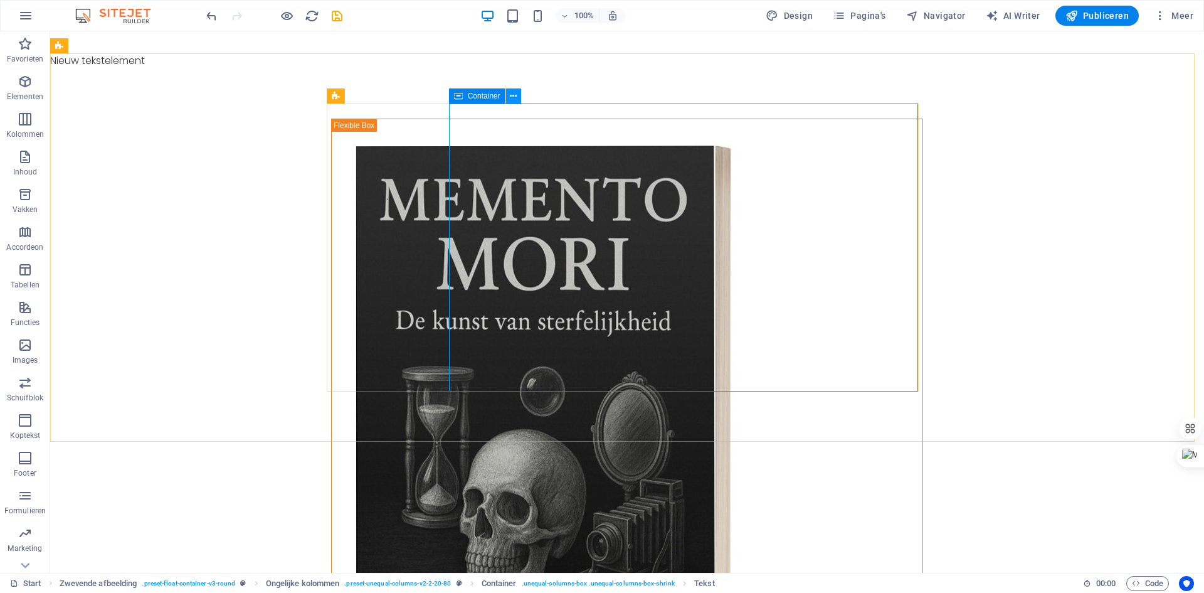
click at [517, 95] on icon at bounding box center [513, 96] width 7 height 13
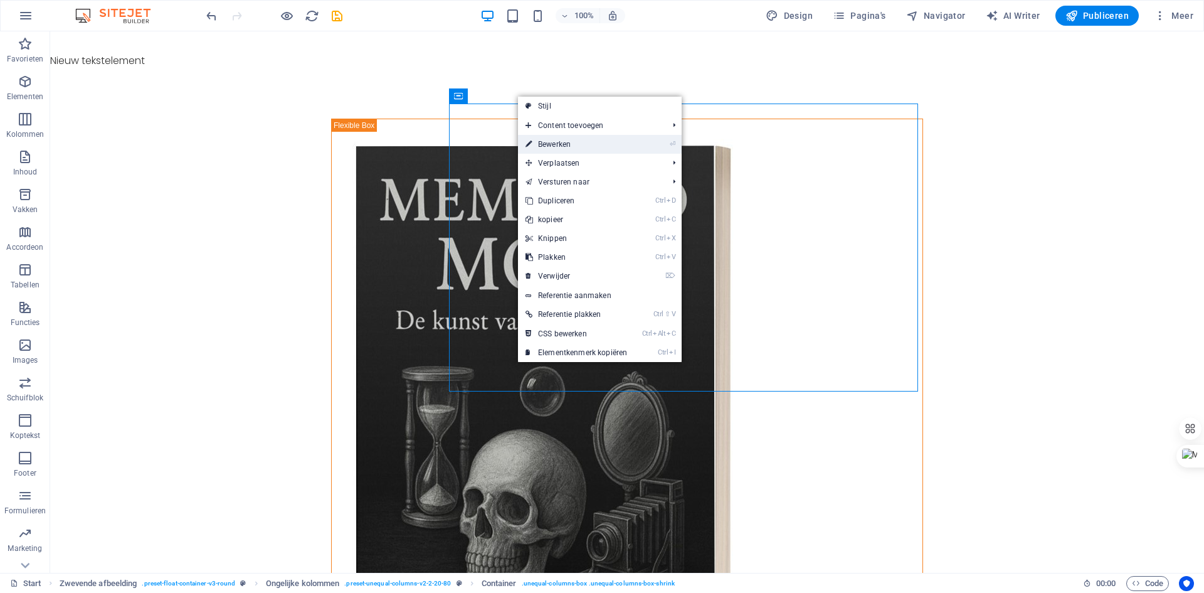
click at [560, 142] on link "⏎ Bewerken" at bounding box center [576, 144] width 117 height 19
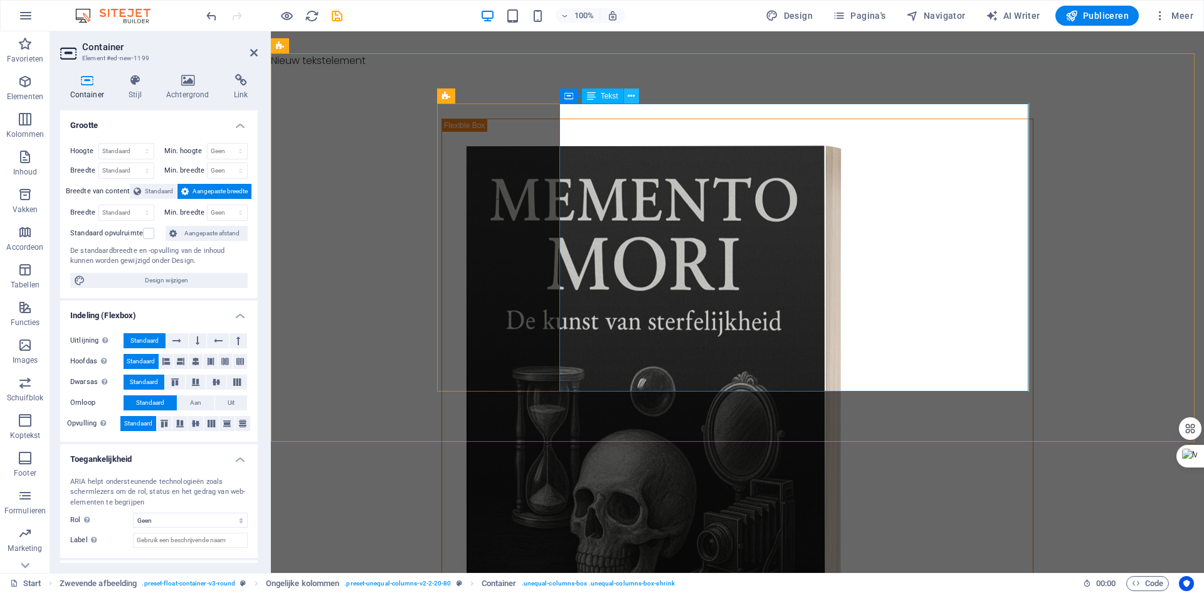
click at [632, 98] on icon at bounding box center [631, 96] width 7 height 13
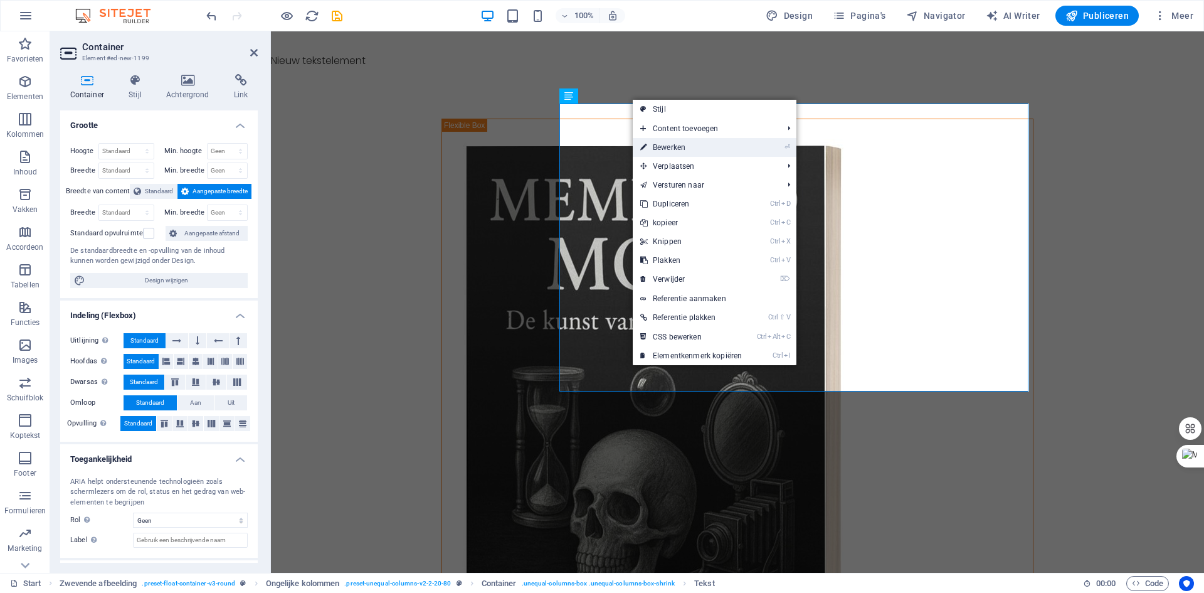
click at [673, 146] on link "⏎ Bewerken" at bounding box center [691, 147] width 117 height 19
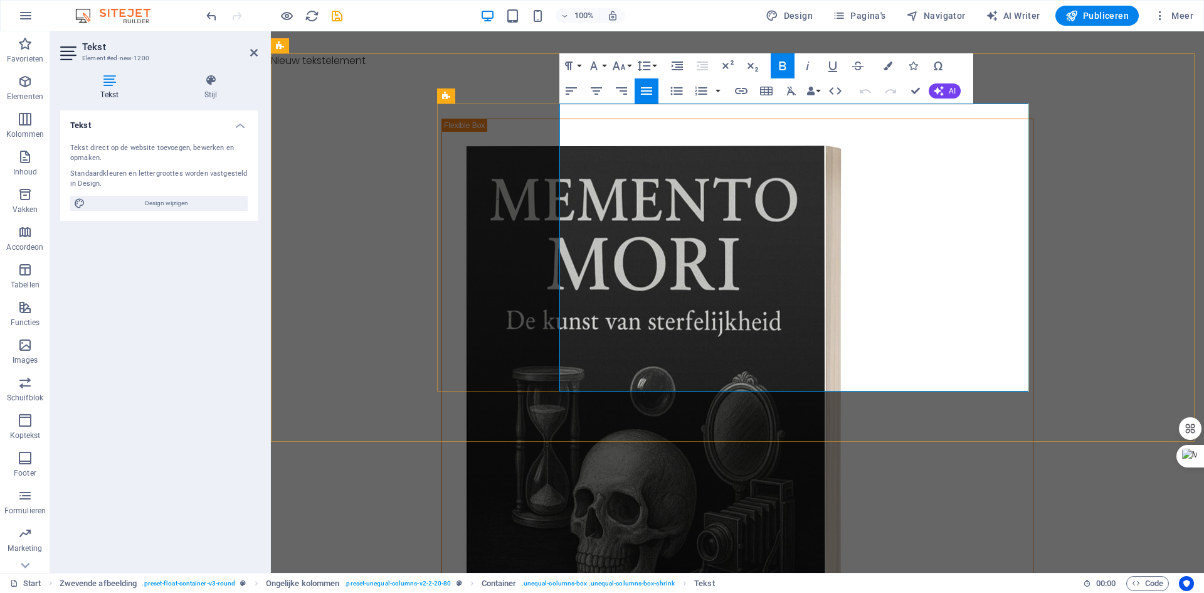
drag, startPoint x: 676, startPoint y: 234, endPoint x: 563, endPoint y: 124, distance: 157.5
click at [631, 65] on button "Font Size" at bounding box center [622, 65] width 24 height 25
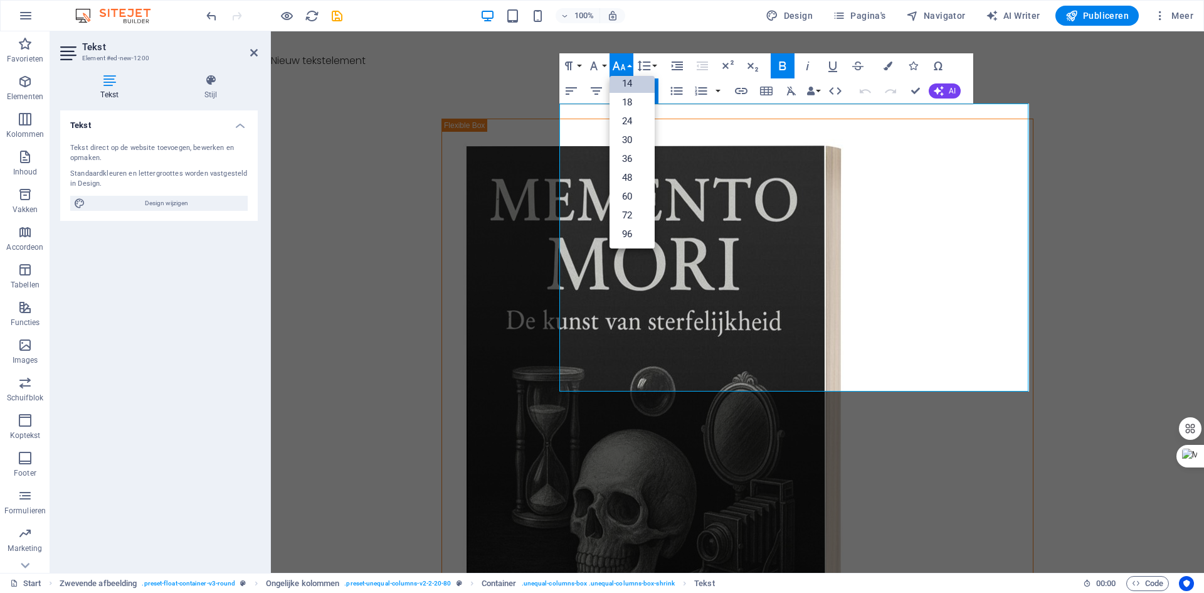
scroll to position [101, 0]
click at [631, 65] on button "Font Size" at bounding box center [622, 65] width 24 height 25
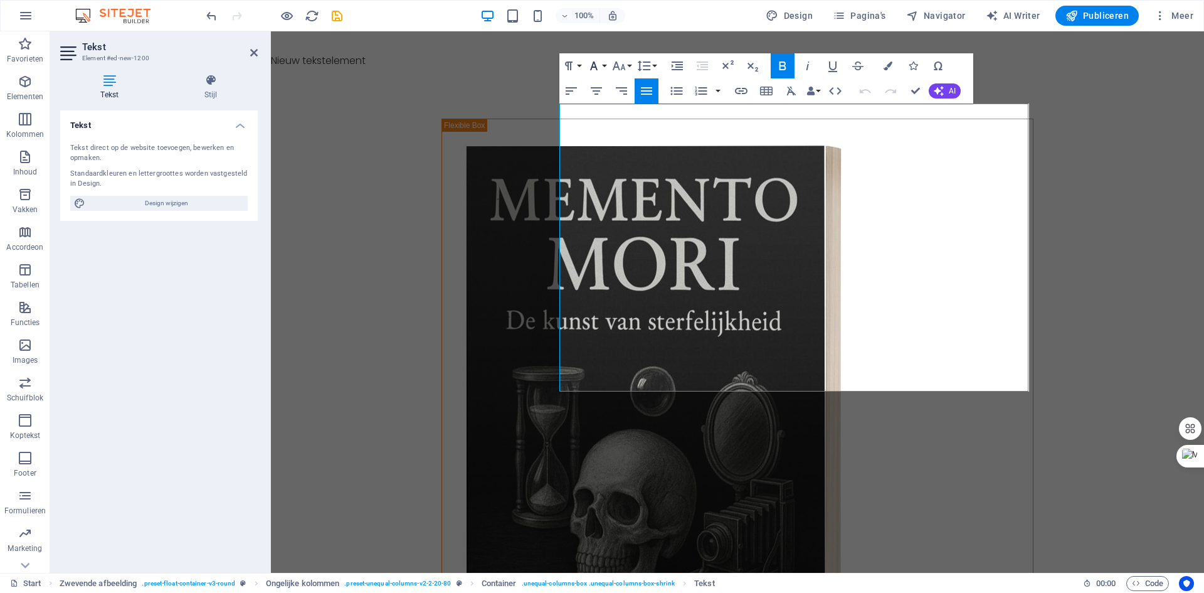
click at [605, 63] on button "Font Family" at bounding box center [597, 65] width 24 height 25
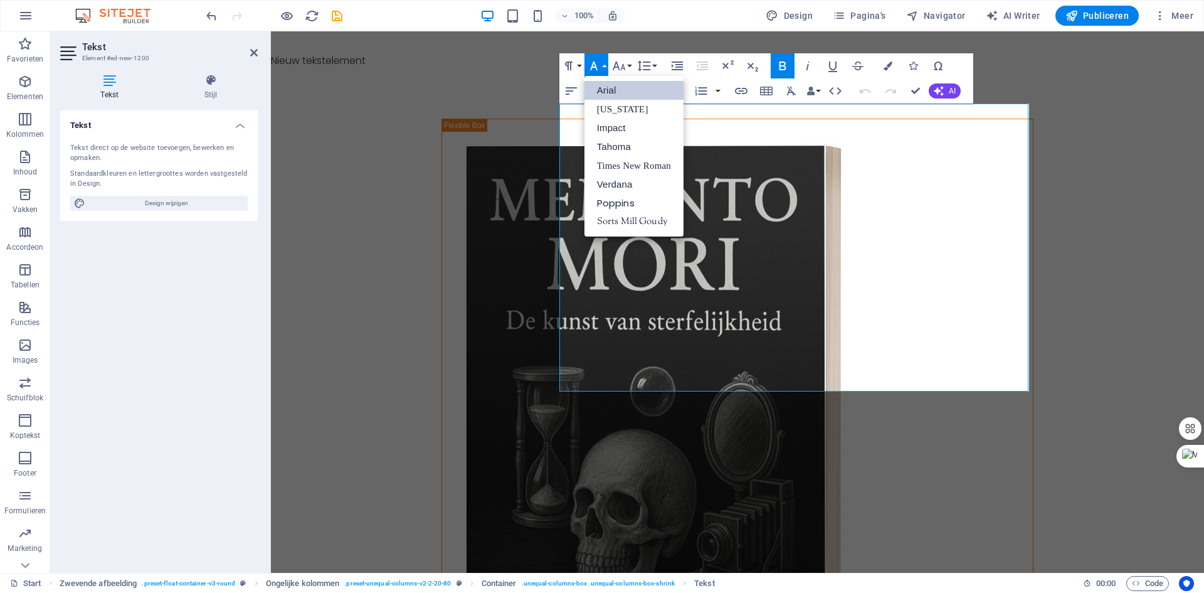
scroll to position [0, 0]
click at [612, 88] on link "Arial" at bounding box center [634, 90] width 99 height 19
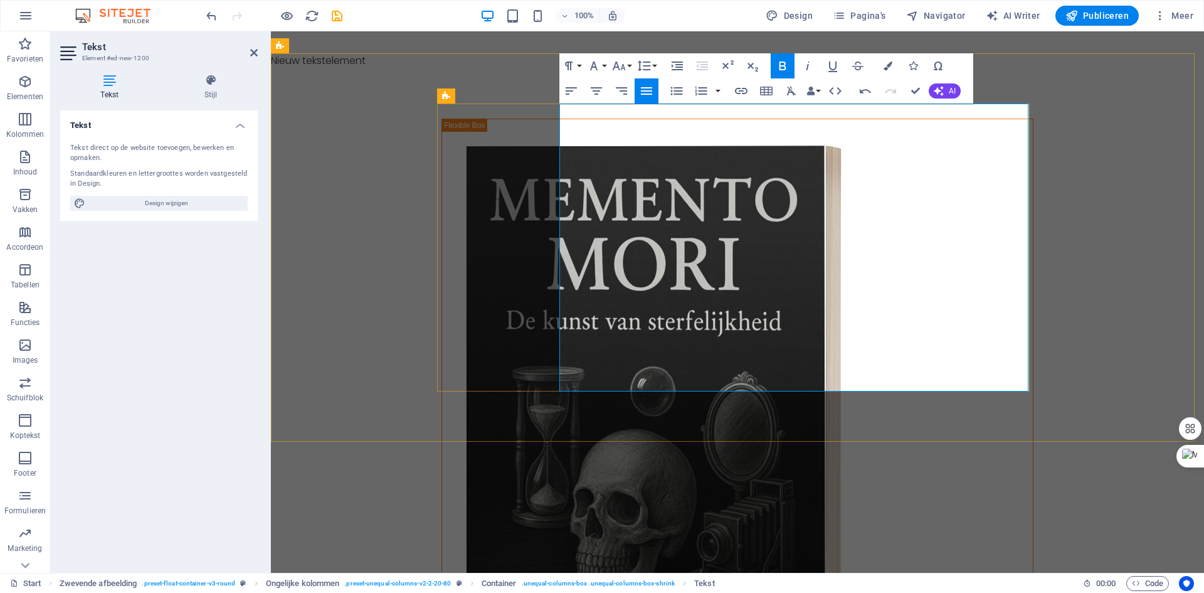
drag, startPoint x: 969, startPoint y: 268, endPoint x: 548, endPoint y: 126, distance: 443.8
click at [548, 126] on div "Memento Mori - De kunst van sterfelijkheid Weinig woorden dragen zoveel gewicht…" at bounding box center [738, 572] width 592 height 907
click at [605, 64] on button "Font Family" at bounding box center [597, 65] width 24 height 25
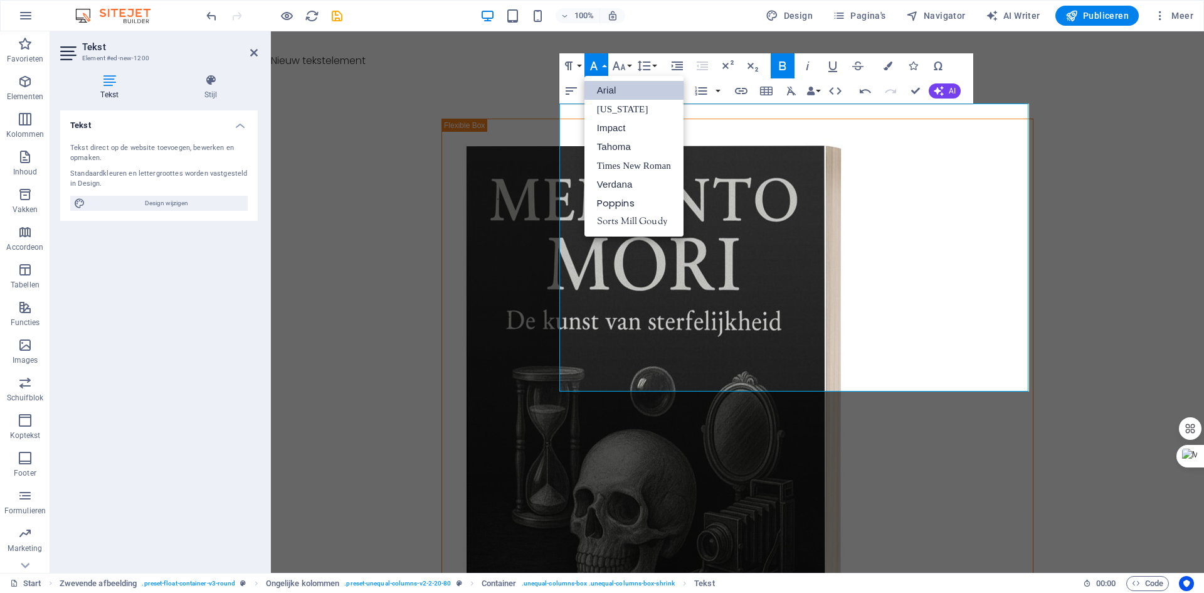
click at [613, 87] on link "Arial" at bounding box center [634, 90] width 99 height 19
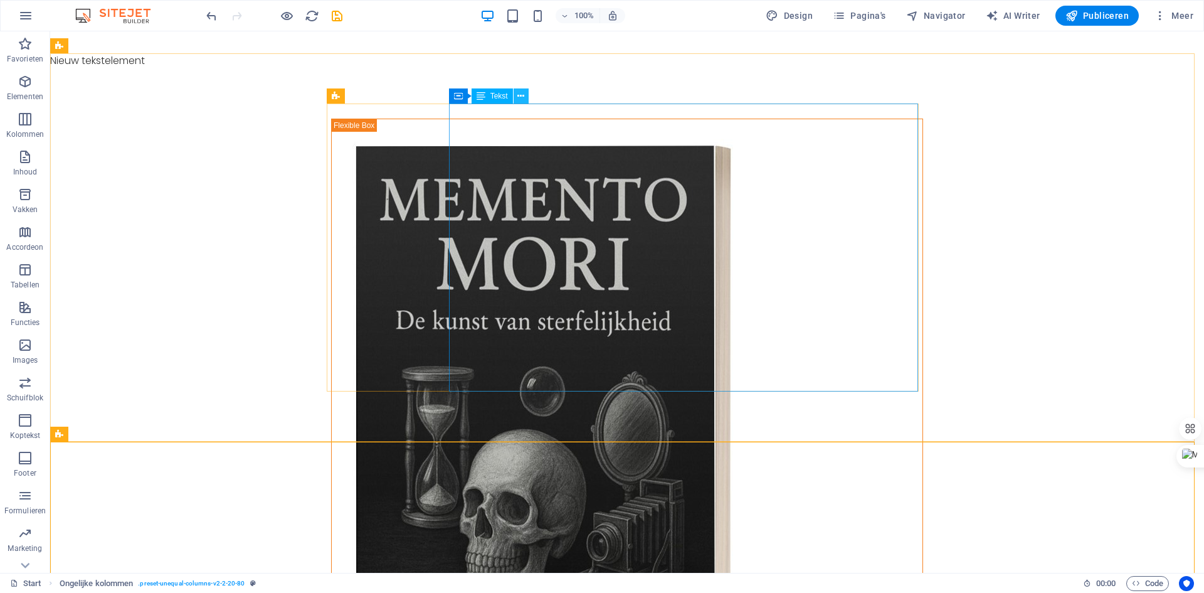
click at [521, 95] on icon at bounding box center [521, 96] width 7 height 13
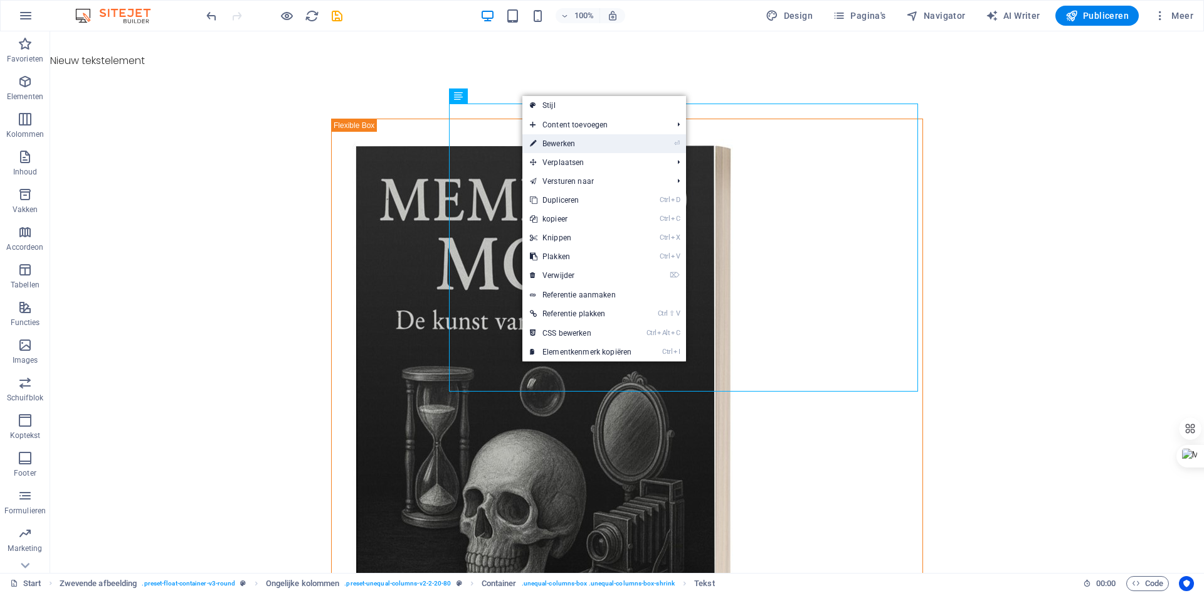
click at [562, 141] on link "⏎ Bewerken" at bounding box center [581, 143] width 117 height 19
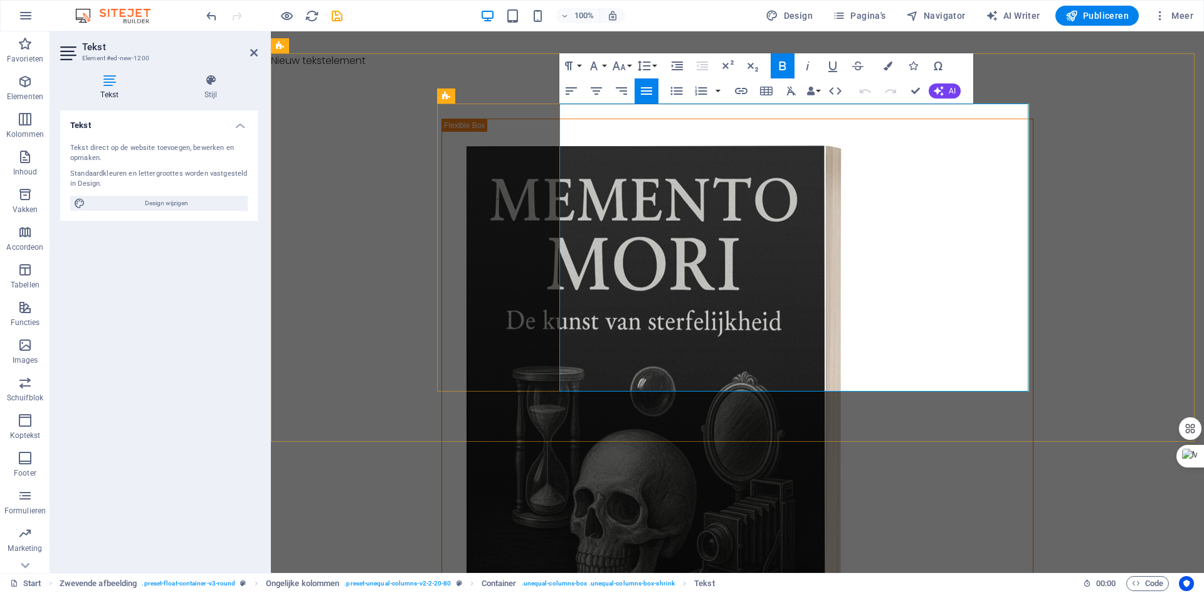
drag, startPoint x: 595, startPoint y: 366, endPoint x: 560, endPoint y: 295, distance: 79.1
click at [602, 64] on button "Font Family" at bounding box center [597, 65] width 24 height 25
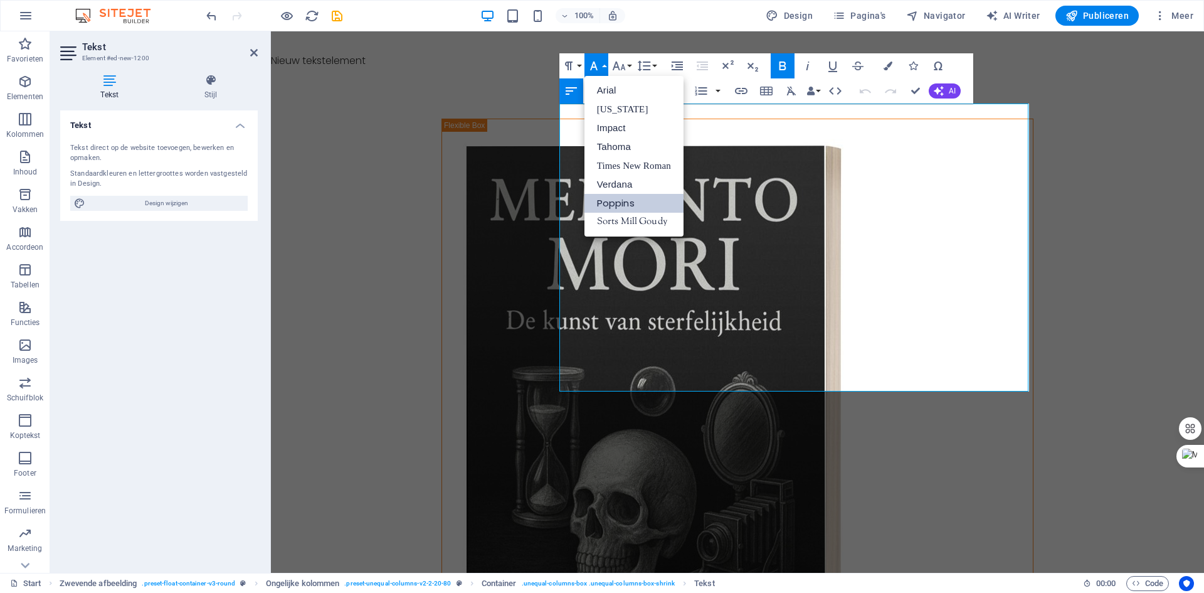
click at [602, 64] on button "Font Family" at bounding box center [597, 65] width 24 height 25
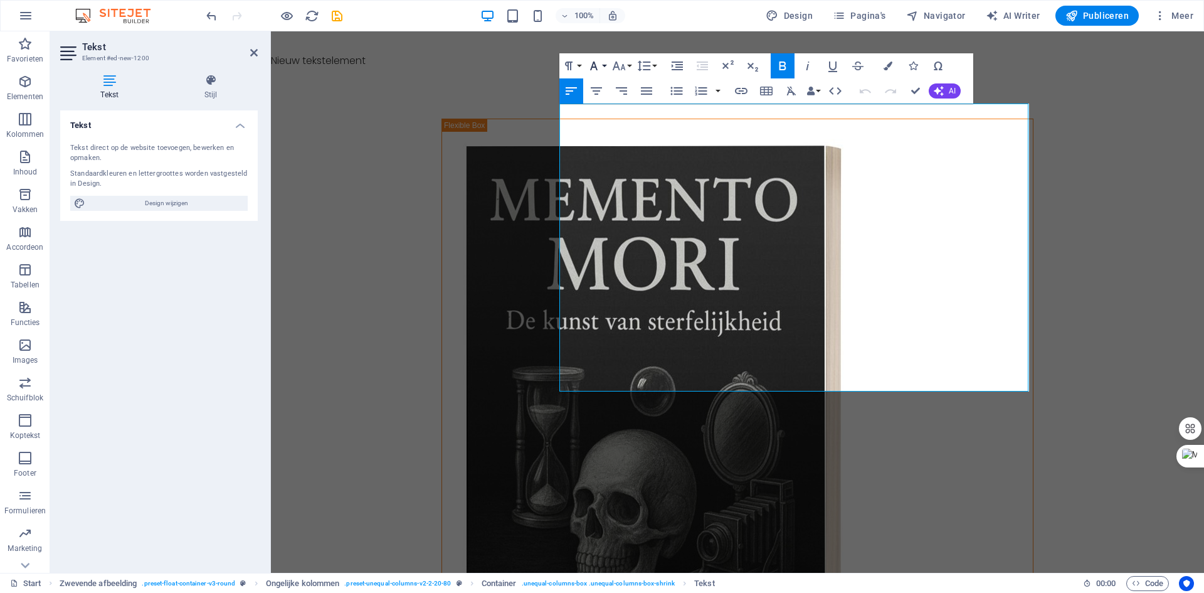
click at [602, 64] on button "Font Family" at bounding box center [597, 65] width 24 height 25
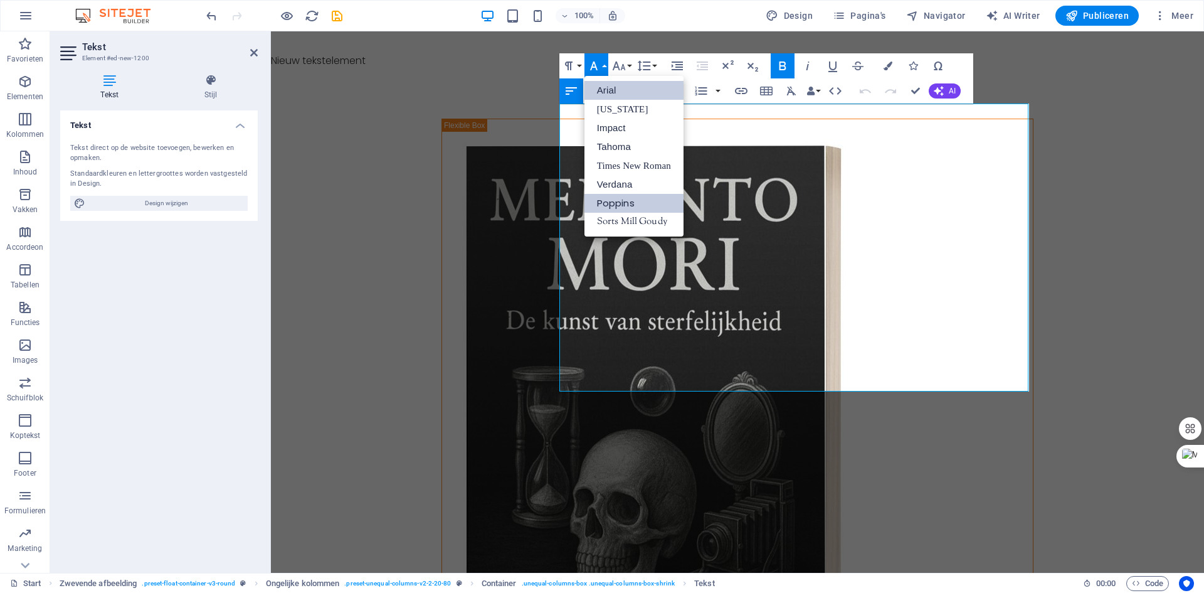
click at [605, 85] on link "Arial" at bounding box center [634, 90] width 99 height 19
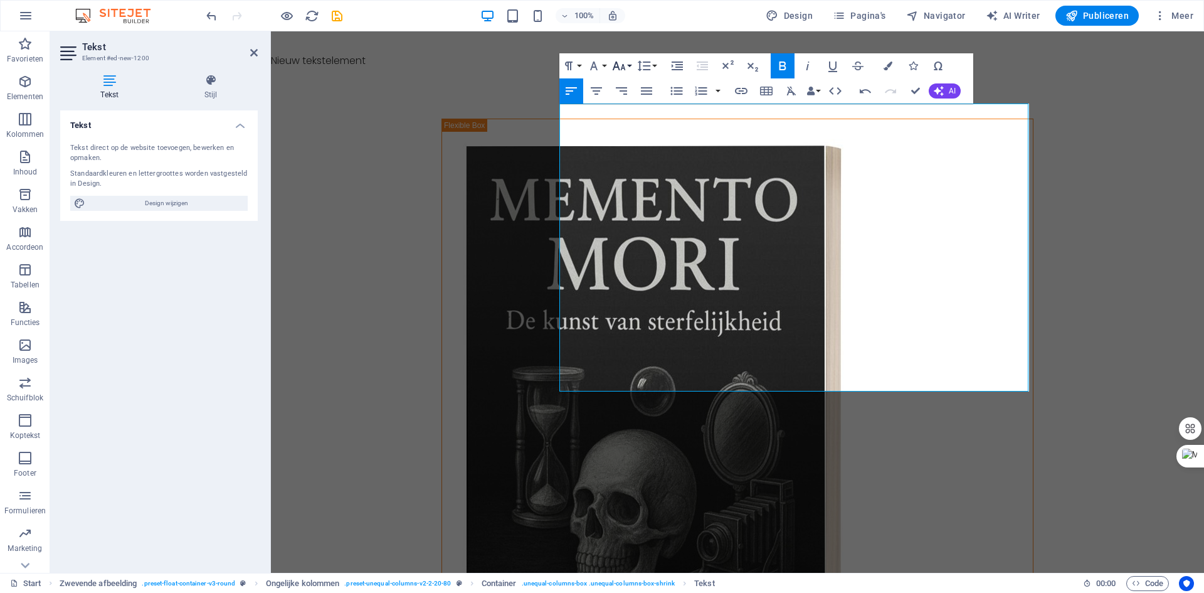
click at [630, 66] on button "Font Size" at bounding box center [622, 65] width 24 height 25
click at [578, 65] on button "Paragraph Format" at bounding box center [572, 65] width 24 height 25
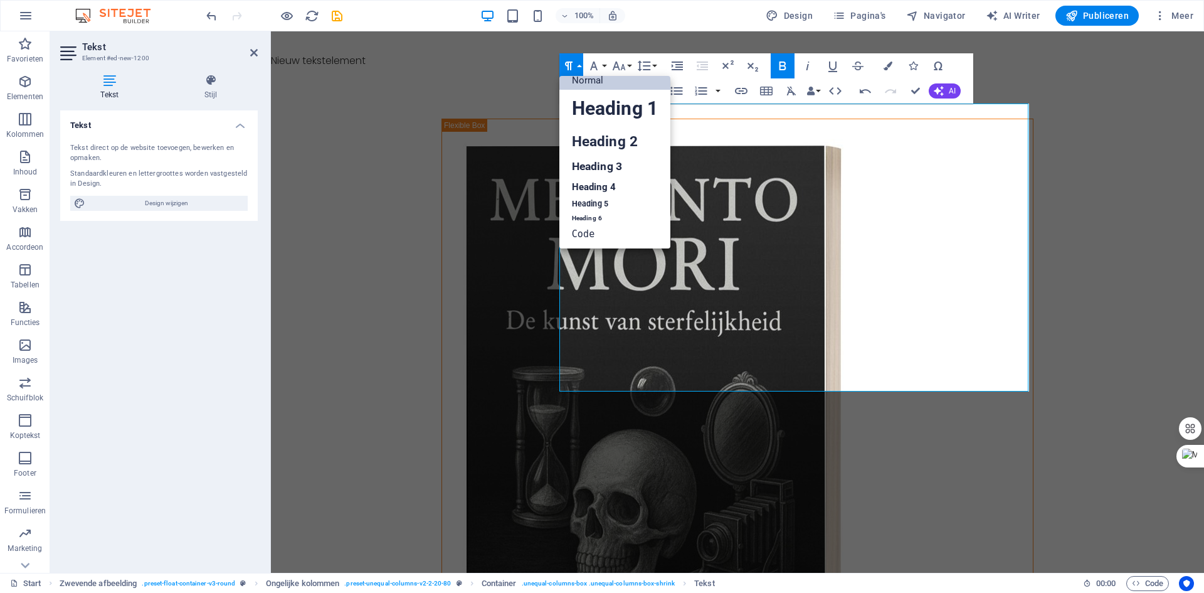
scroll to position [10, 0]
click at [578, 65] on button "Paragraph Format" at bounding box center [572, 65] width 24 height 25
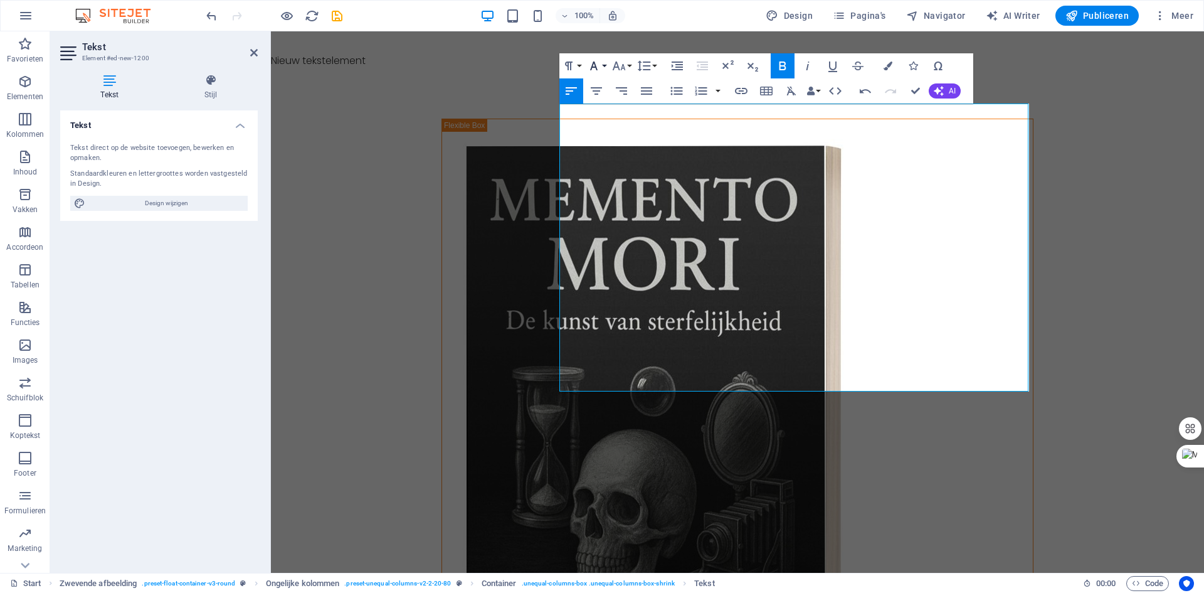
click at [604, 65] on button "Font Family" at bounding box center [597, 65] width 24 height 25
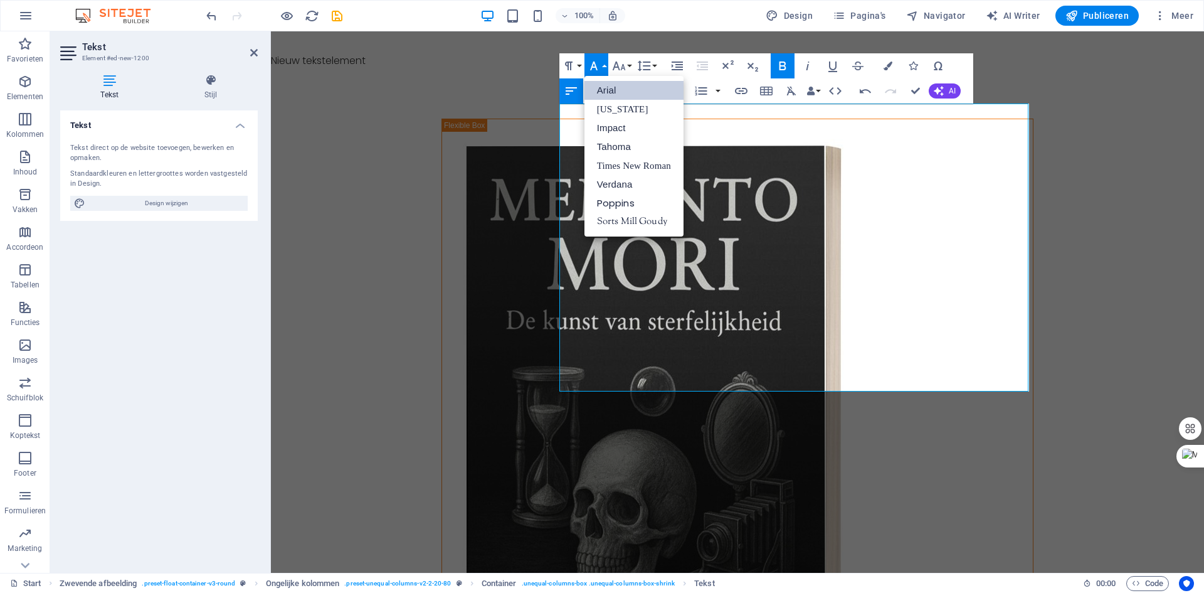
scroll to position [0, 0]
click at [604, 65] on button "Font Family" at bounding box center [597, 65] width 24 height 25
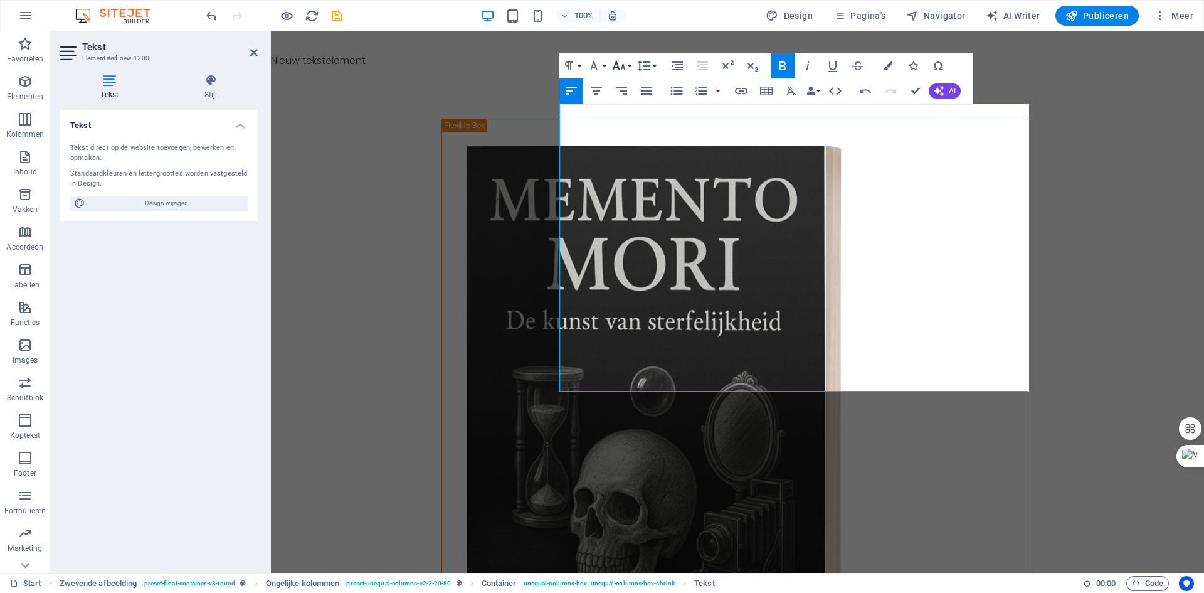
click at [632, 65] on button "Font Size" at bounding box center [622, 65] width 24 height 25
click at [656, 67] on button "Line Height" at bounding box center [647, 65] width 24 height 25
click at [785, 60] on icon "button" at bounding box center [782, 65] width 15 height 15
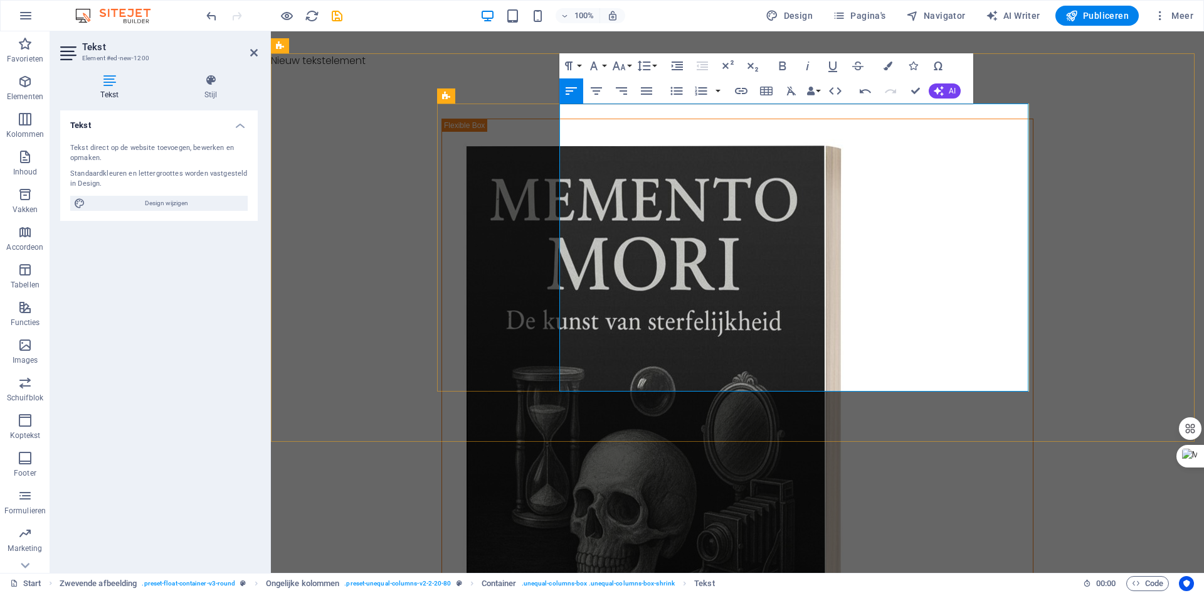
drag, startPoint x: 780, startPoint y: 111, endPoint x: 559, endPoint y: 107, distance: 221.5
click at [630, 65] on button "Font Size" at bounding box center [622, 65] width 24 height 25
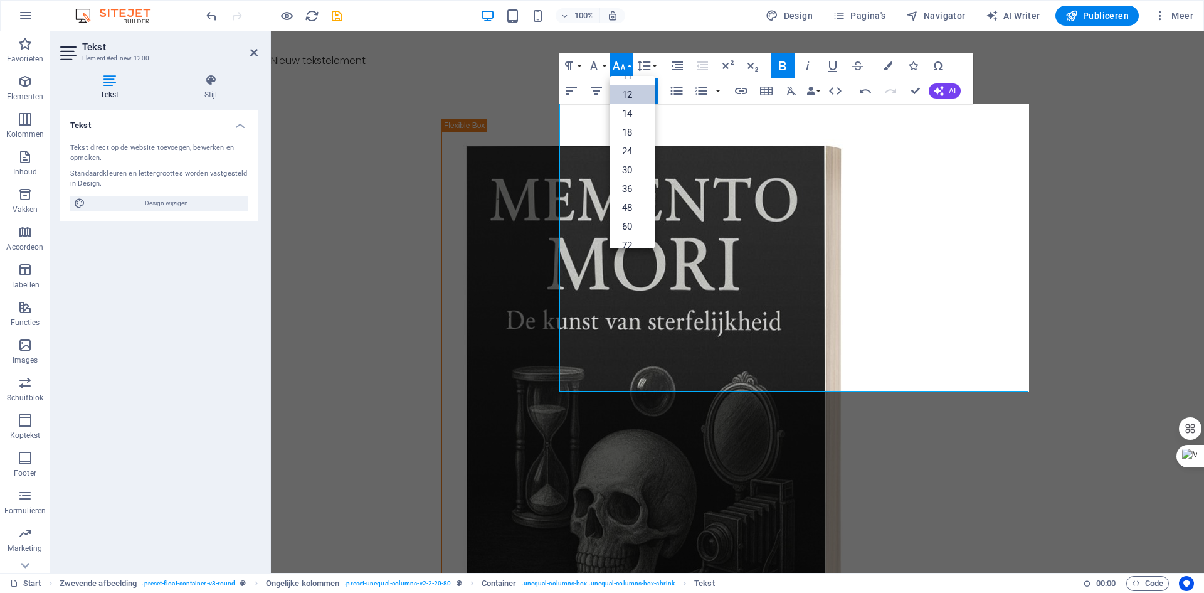
click at [629, 93] on link "12" at bounding box center [632, 94] width 45 height 19
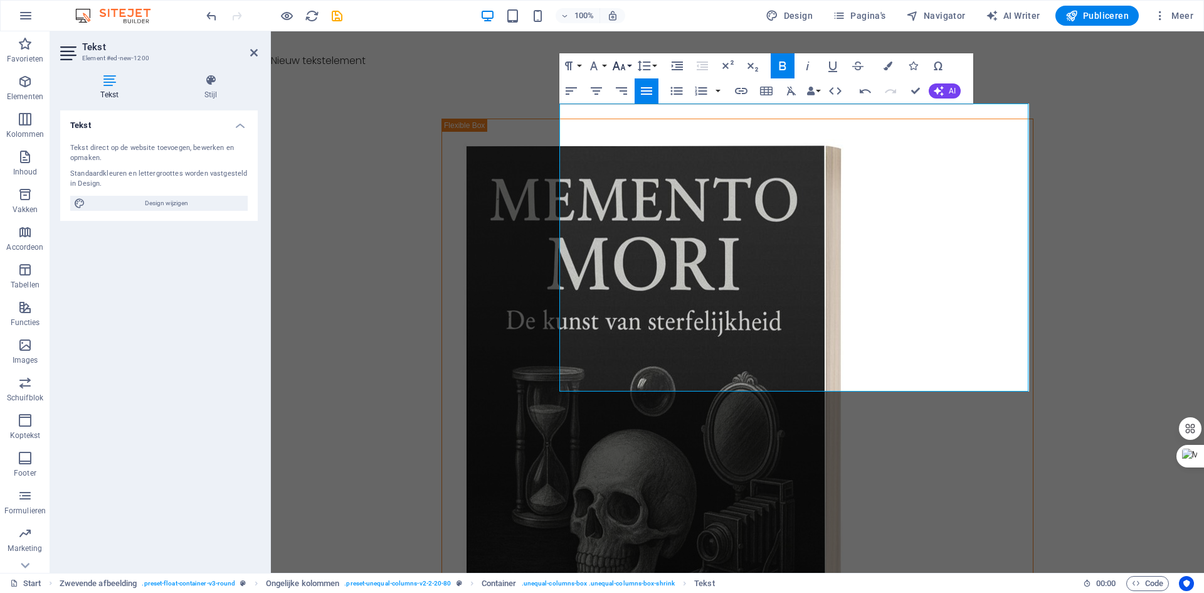
click at [632, 67] on button "Font Size" at bounding box center [622, 65] width 24 height 25
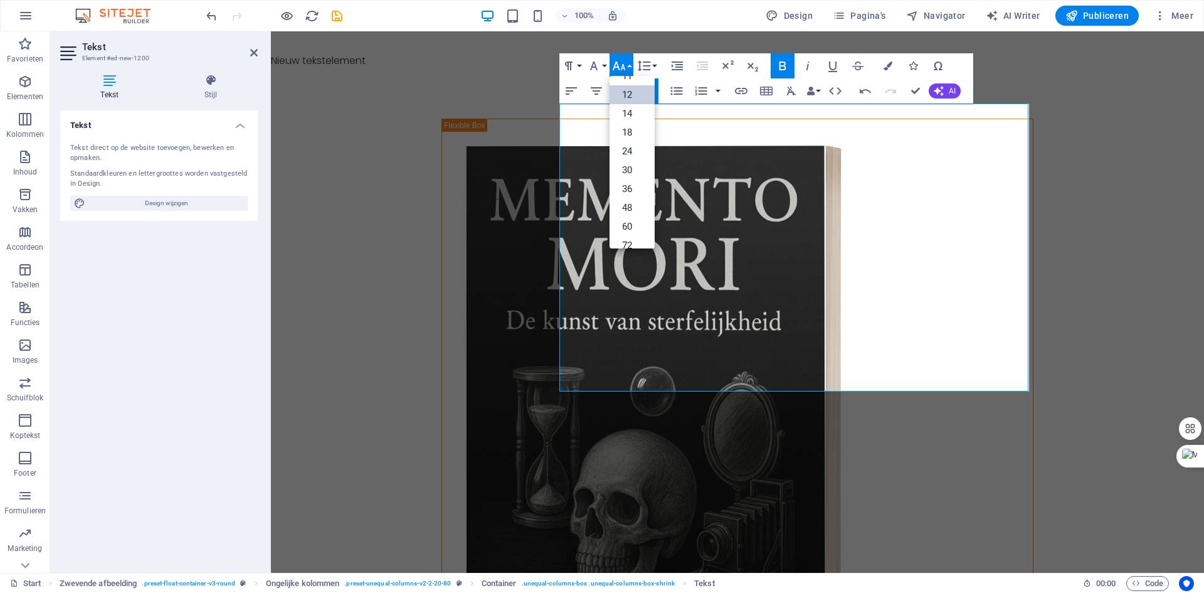
scroll to position [90, 0]
click at [627, 96] on link "14" at bounding box center [632, 94] width 45 height 19
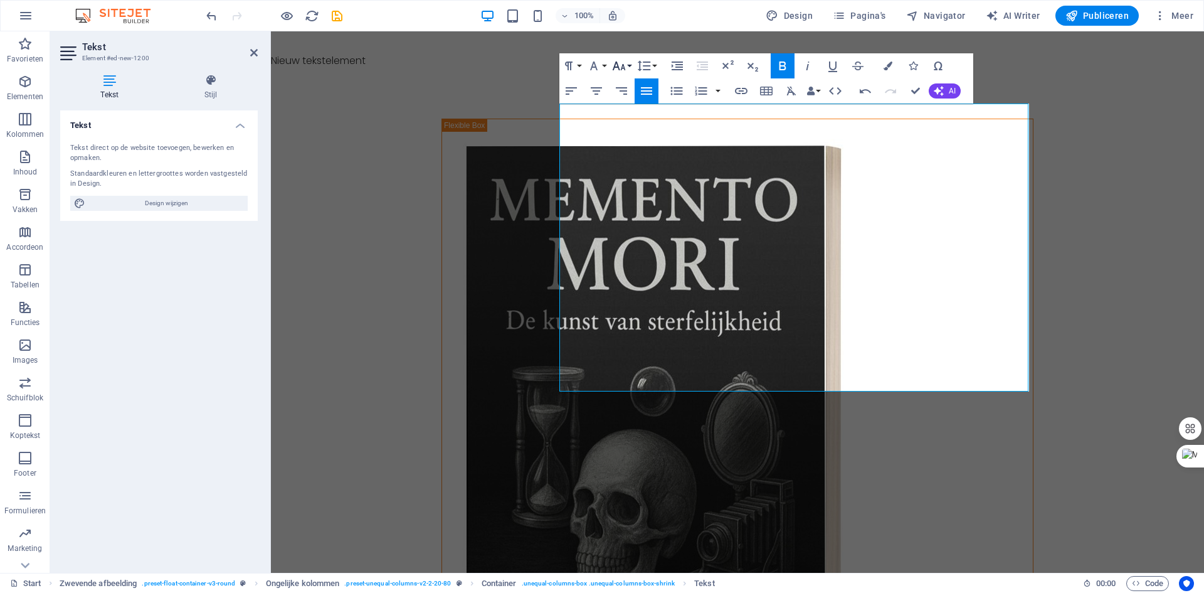
click at [632, 65] on button "Font Size" at bounding box center [622, 65] width 24 height 25
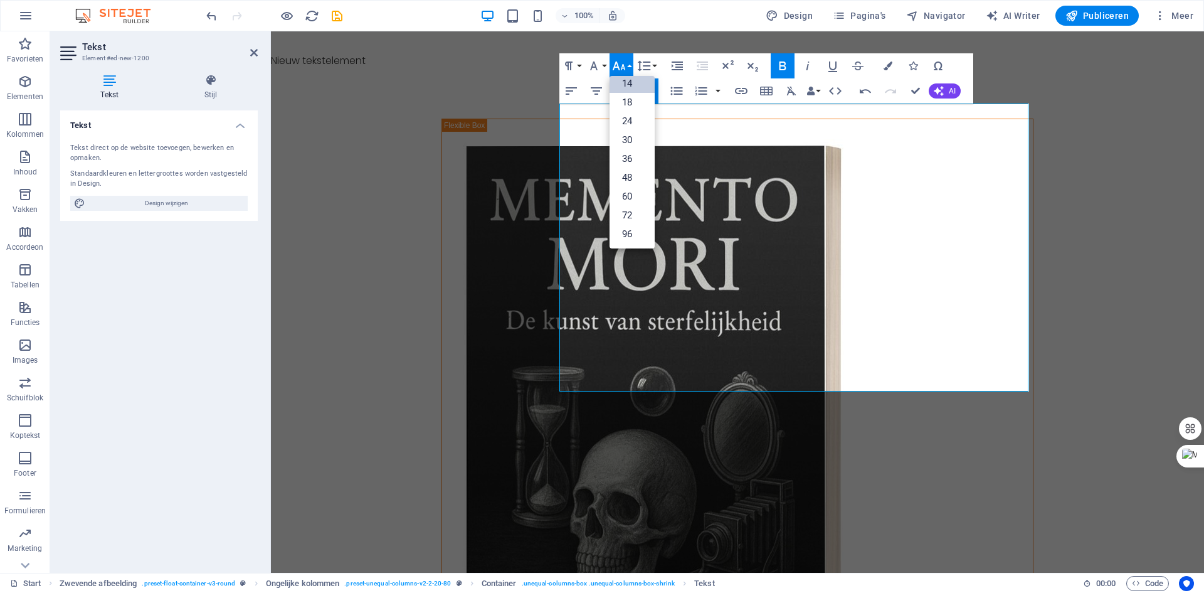
scroll to position [101, 0]
click at [635, 98] on link "18" at bounding box center [632, 102] width 45 height 19
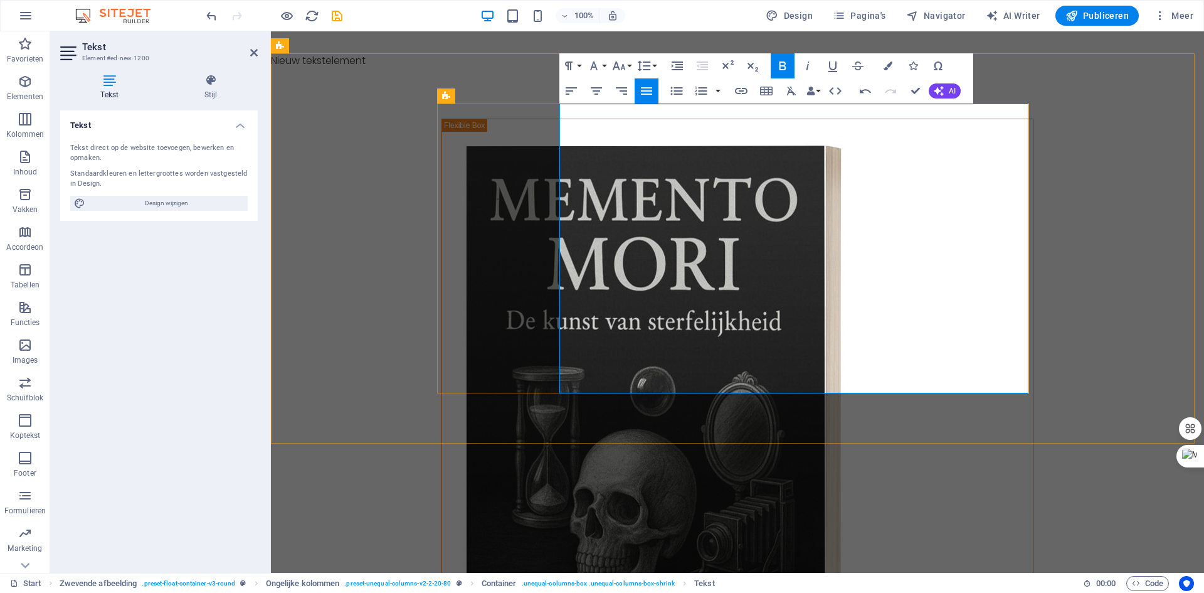
click at [1085, 124] on div "Memento Mori - De kunst van sterfelijkheid Weinig woorden dragen zoveel gewicht…" at bounding box center [737, 572] width 933 height 1009
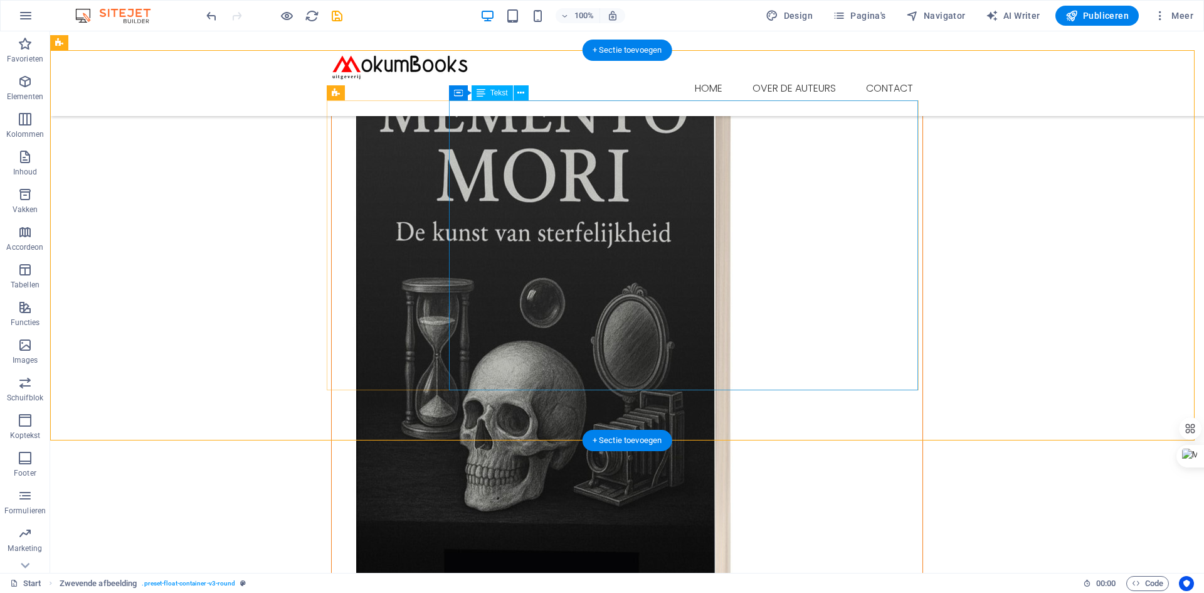
scroll to position [314, 0]
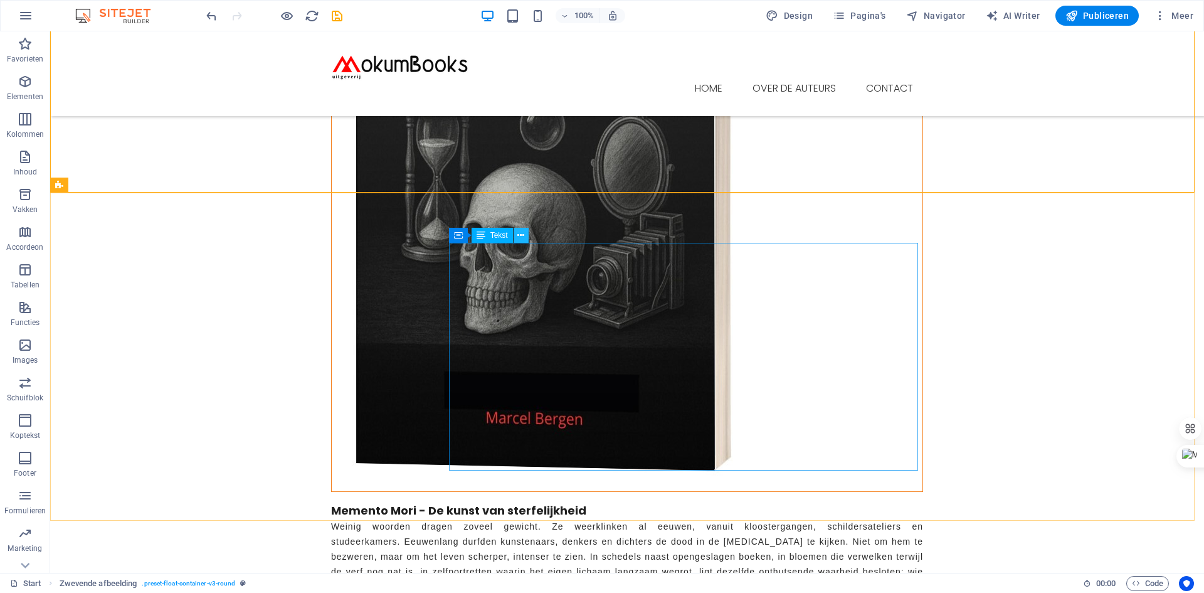
click at [522, 236] on icon at bounding box center [521, 235] width 7 height 13
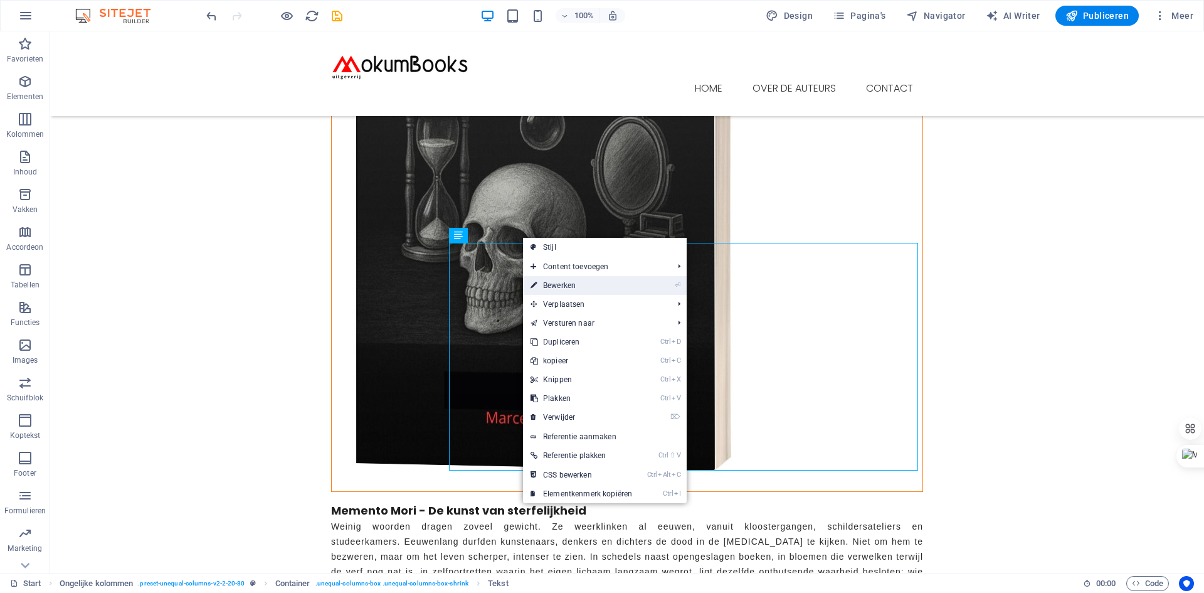
click at [565, 287] on link "⏎ Bewerken" at bounding box center [581, 285] width 117 height 19
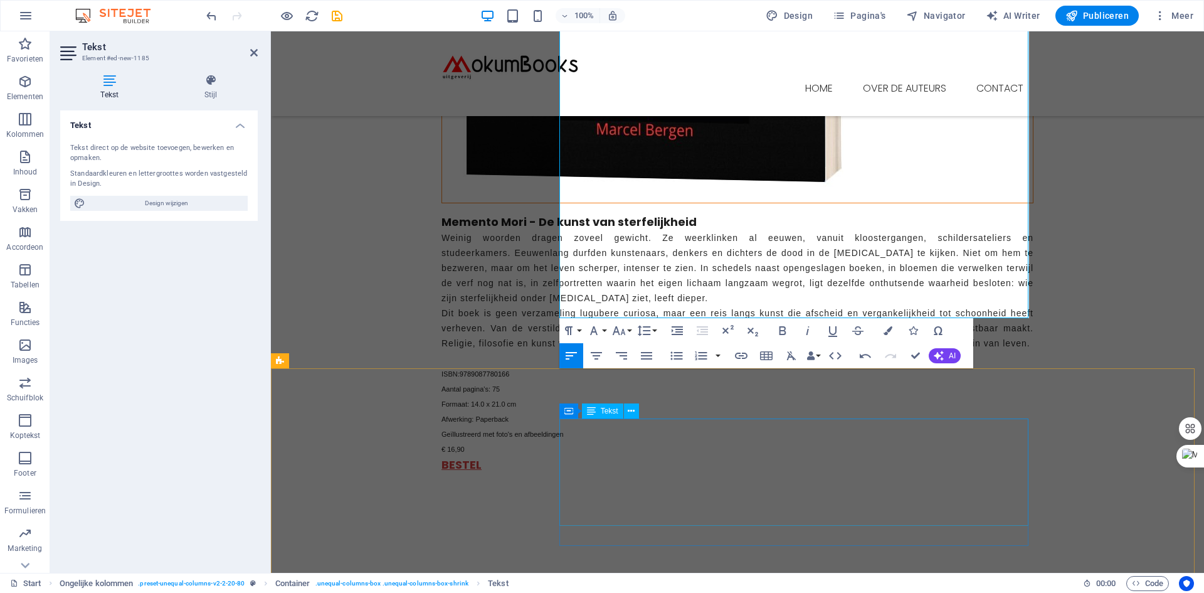
scroll to position [627, 0]
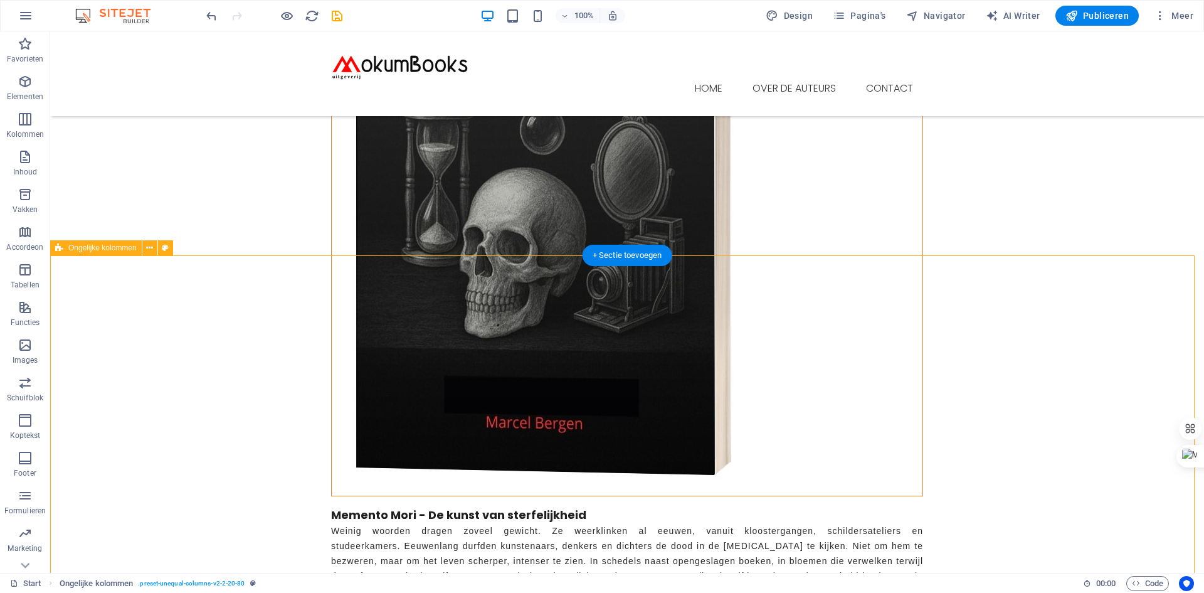
scroll to position [439, 0]
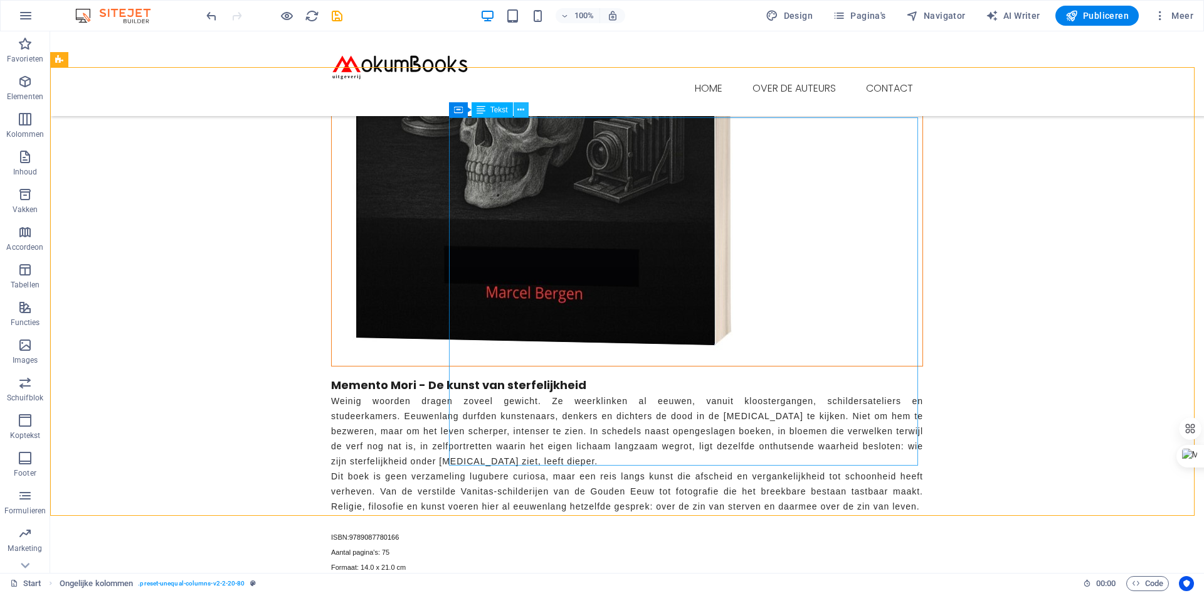
click at [524, 108] on icon at bounding box center [521, 110] width 7 height 13
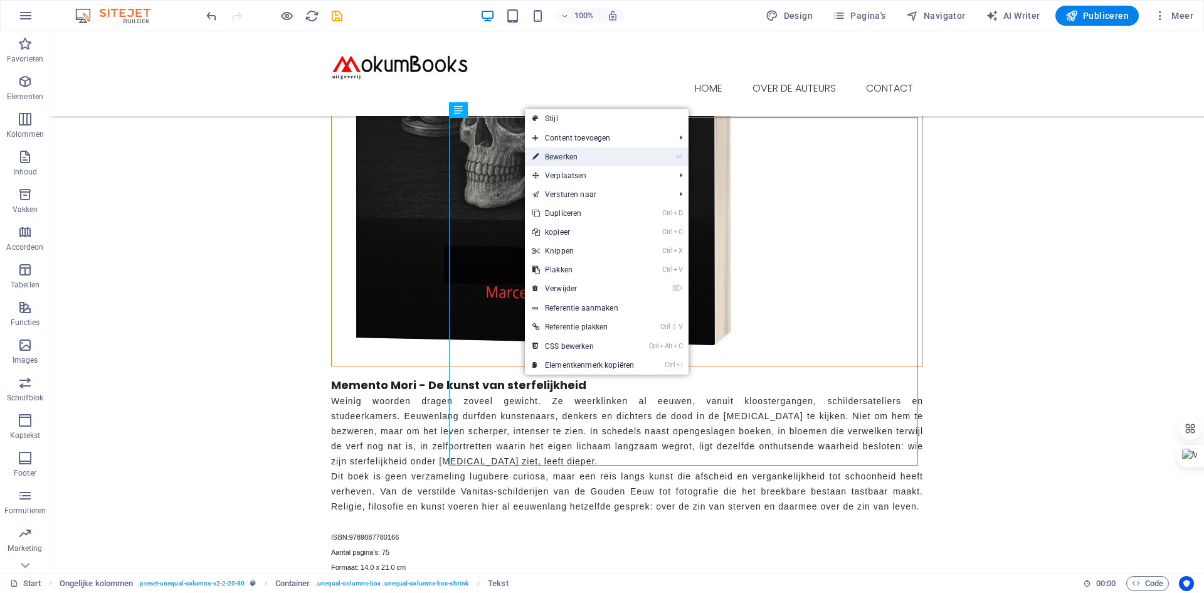
click at [564, 156] on link "⏎ Bewerken" at bounding box center [583, 156] width 117 height 19
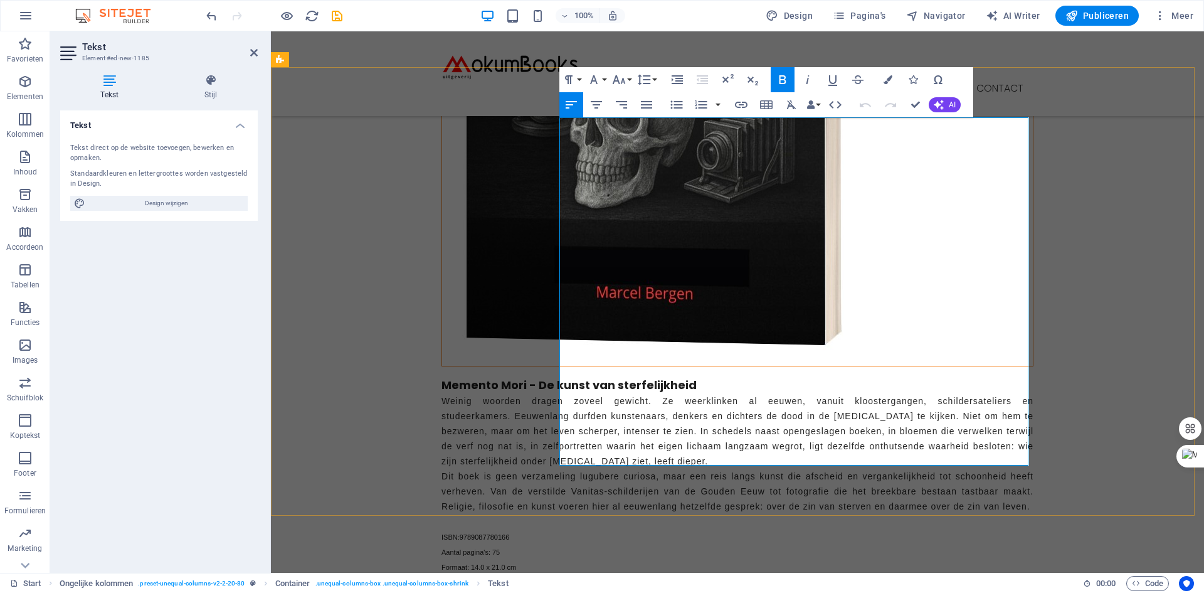
drag, startPoint x: 559, startPoint y: 367, endPoint x: 611, endPoint y: 437, distance: 87.4
click at [607, 77] on button "Font Family" at bounding box center [597, 79] width 24 height 25
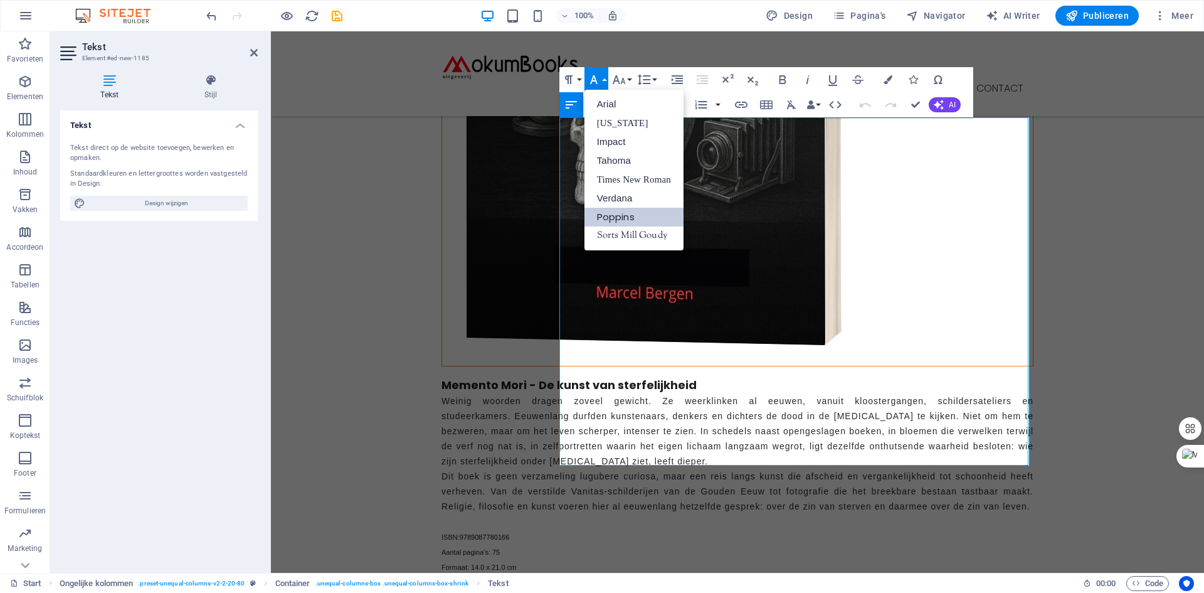
scroll to position [0, 0]
click at [606, 77] on button "Font Family" at bounding box center [597, 79] width 24 height 25
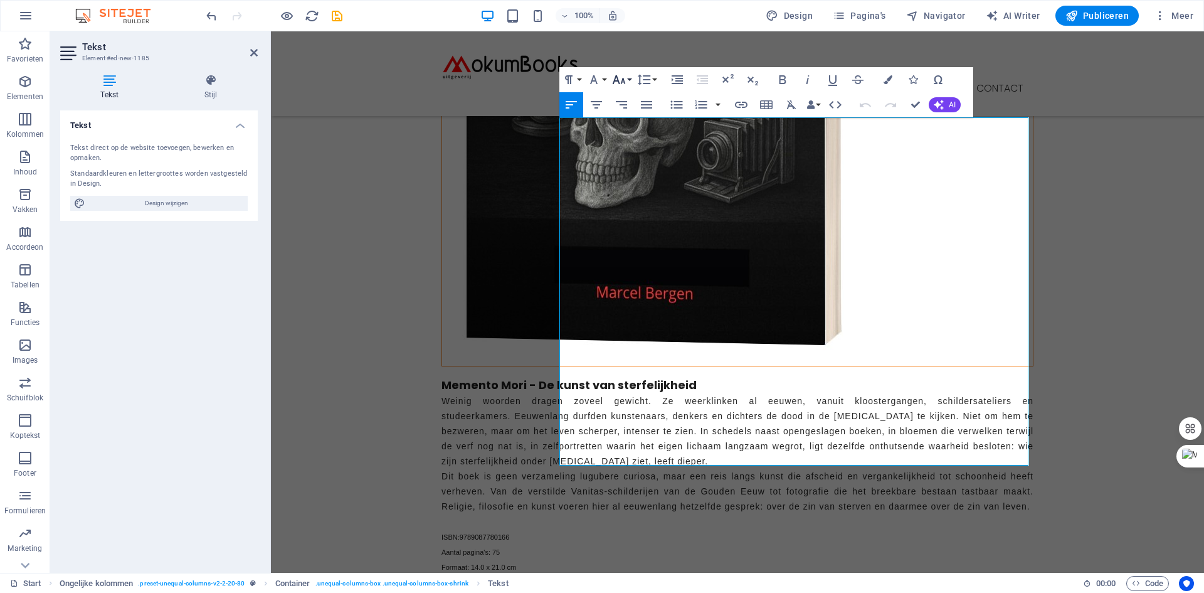
click at [632, 80] on button "Font Size" at bounding box center [622, 79] width 24 height 25
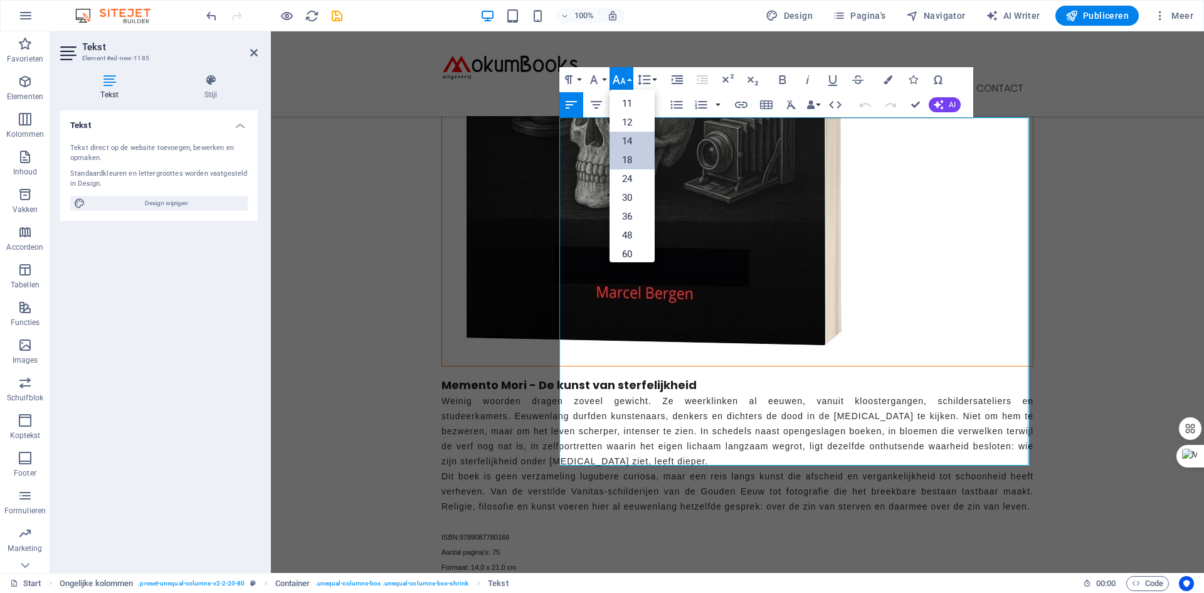
scroll to position [38, 0]
click at [630, 141] on link "12" at bounding box center [632, 141] width 45 height 19
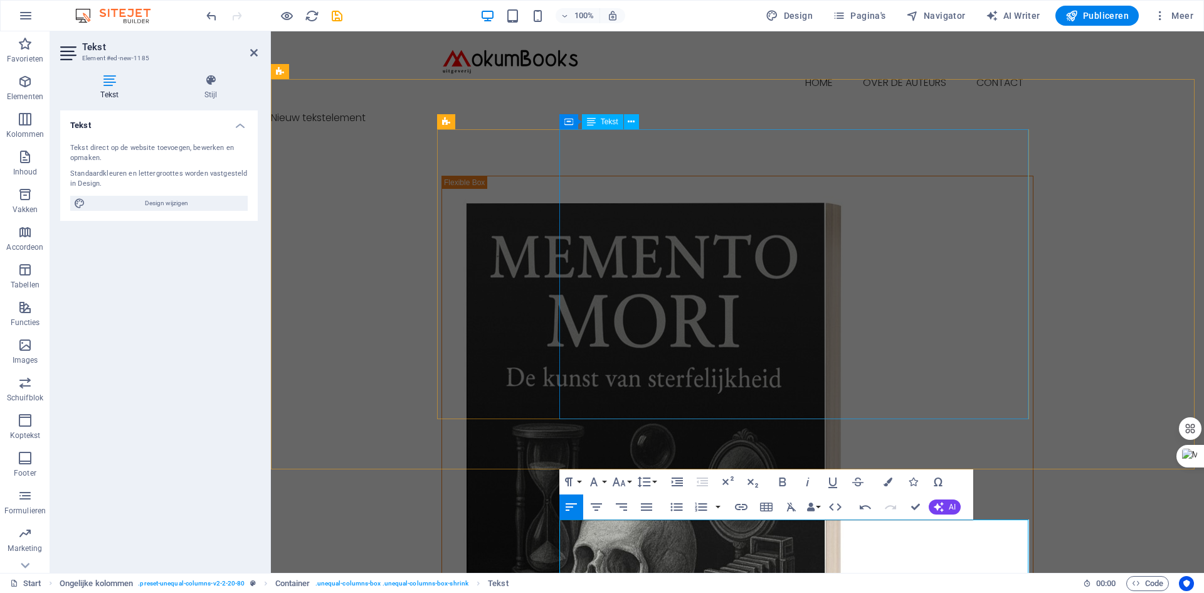
scroll to position [0, 0]
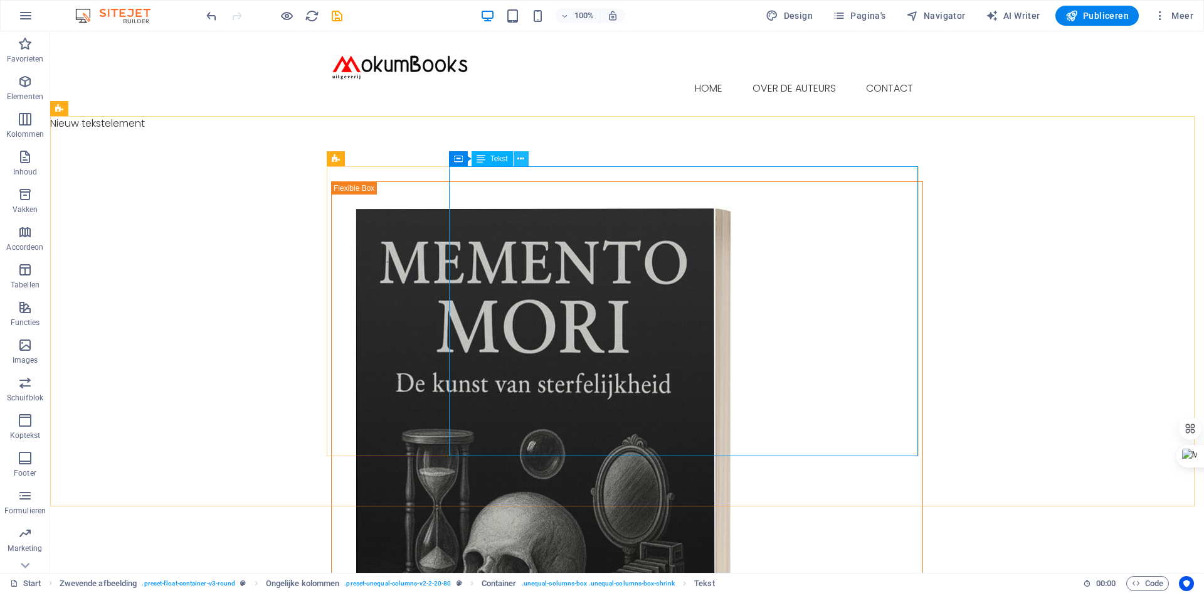
click at [524, 155] on button at bounding box center [521, 158] width 15 height 15
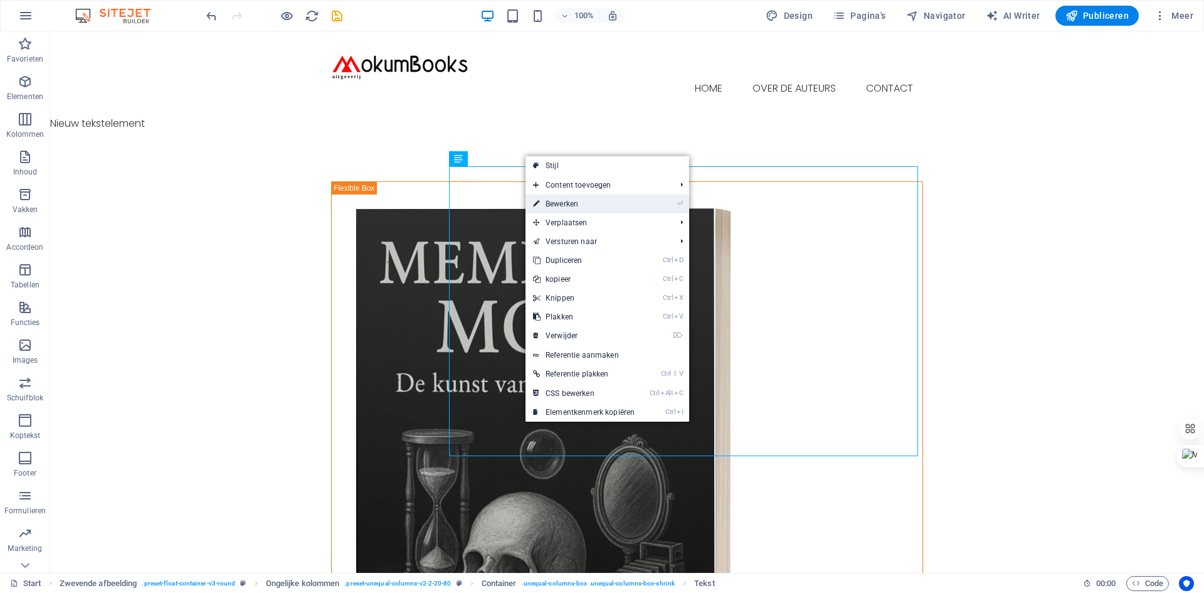
click at [563, 205] on link "⏎ Bewerken" at bounding box center [584, 203] width 117 height 19
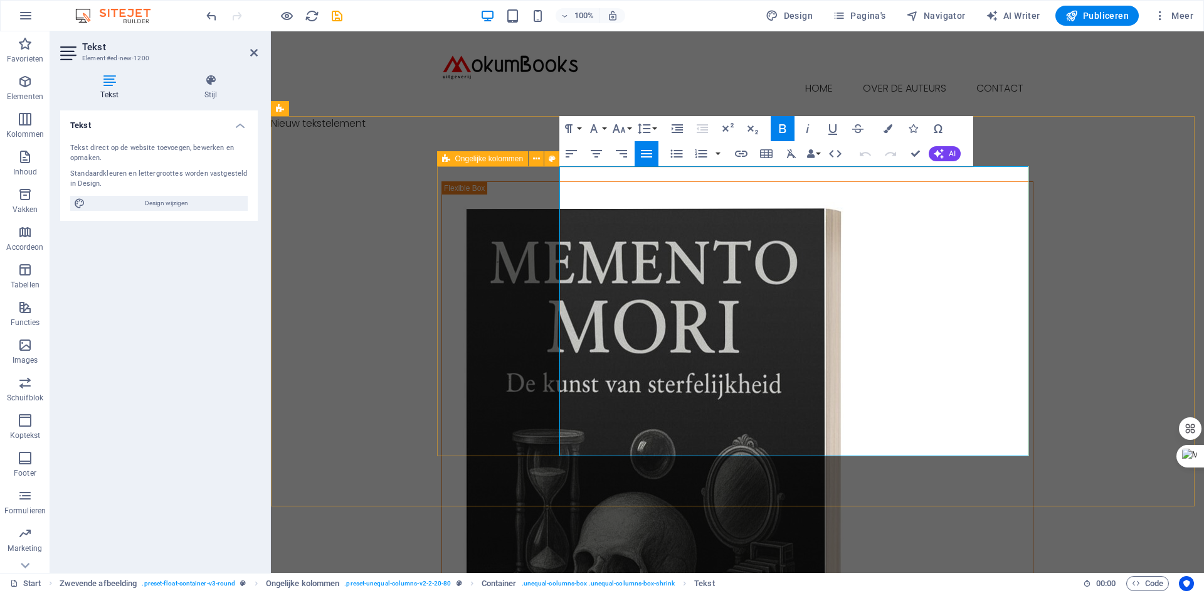
drag, startPoint x: 584, startPoint y: 435, endPoint x: 550, endPoint y: 361, distance: 81.7
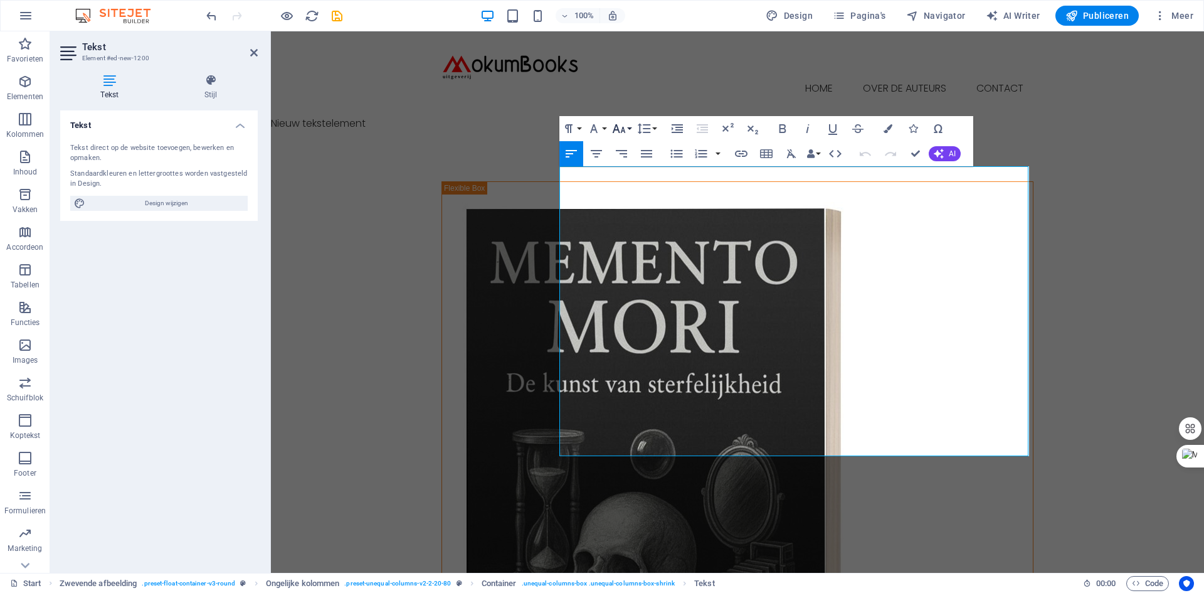
click at [632, 126] on button "Font Size" at bounding box center [622, 128] width 24 height 25
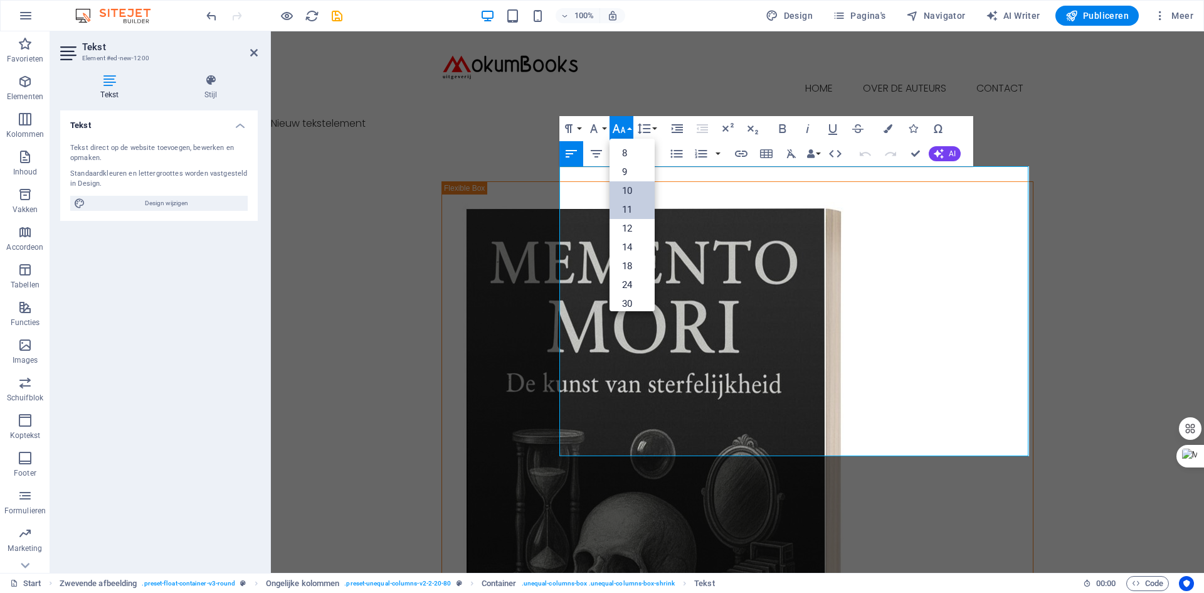
click at [628, 186] on link "10" at bounding box center [632, 190] width 45 height 19
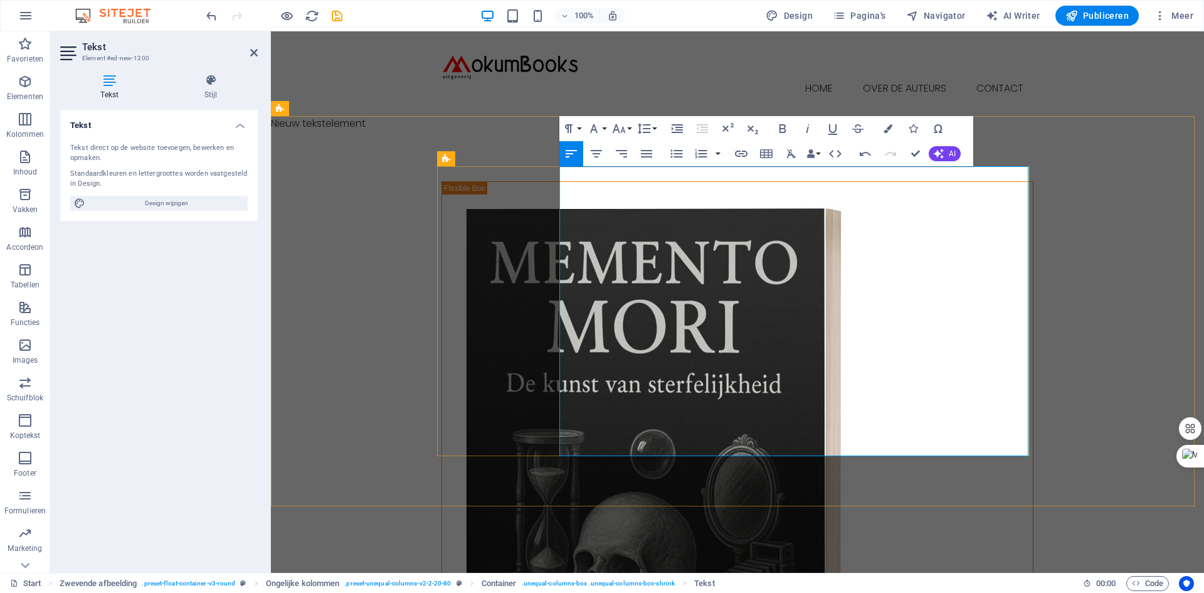
drag, startPoint x: 581, startPoint y: 432, endPoint x: 551, endPoint y: 361, distance: 77.4
click at [605, 129] on button "Font Family" at bounding box center [597, 128] width 24 height 25
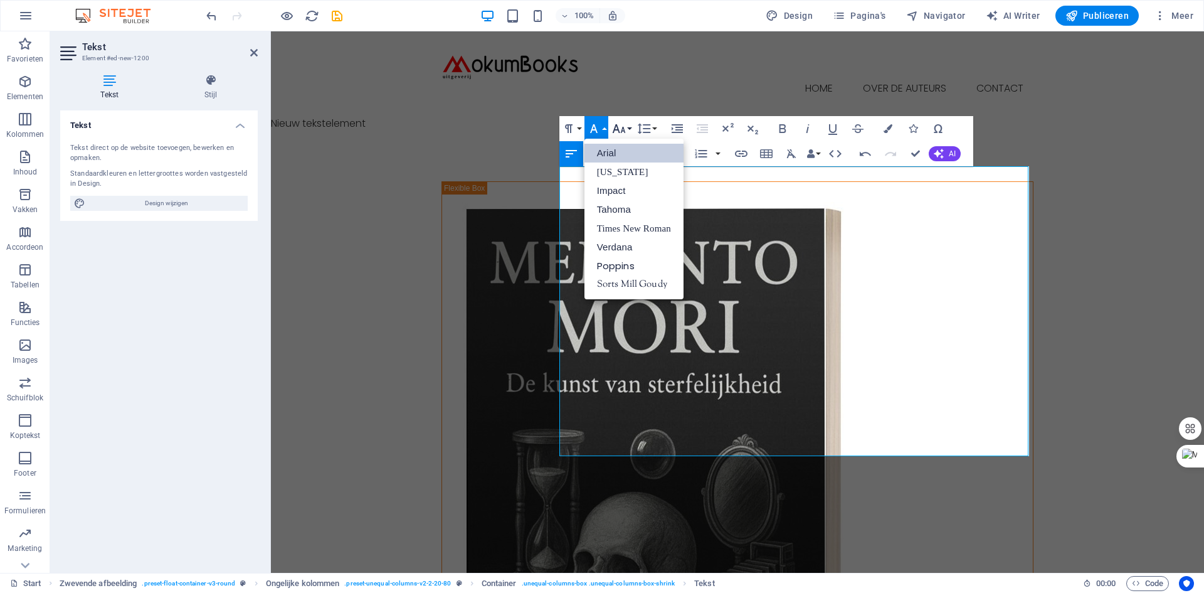
click at [631, 126] on button "Font Size" at bounding box center [622, 128] width 24 height 25
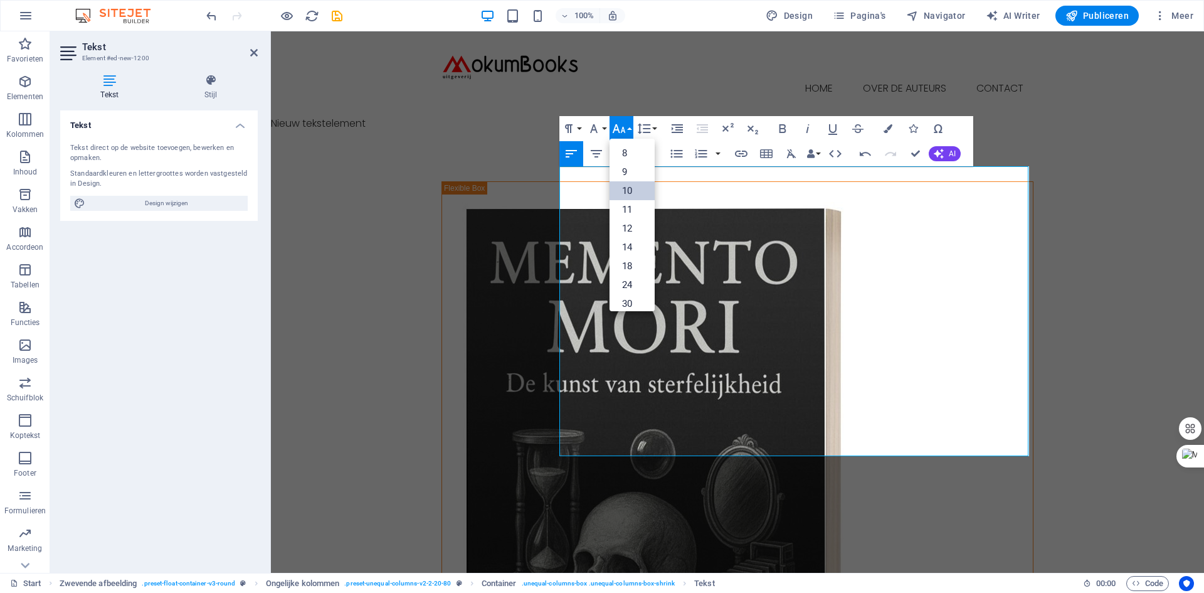
scroll to position [52, 0]
click at [624, 174] on link "12" at bounding box center [632, 176] width 45 height 19
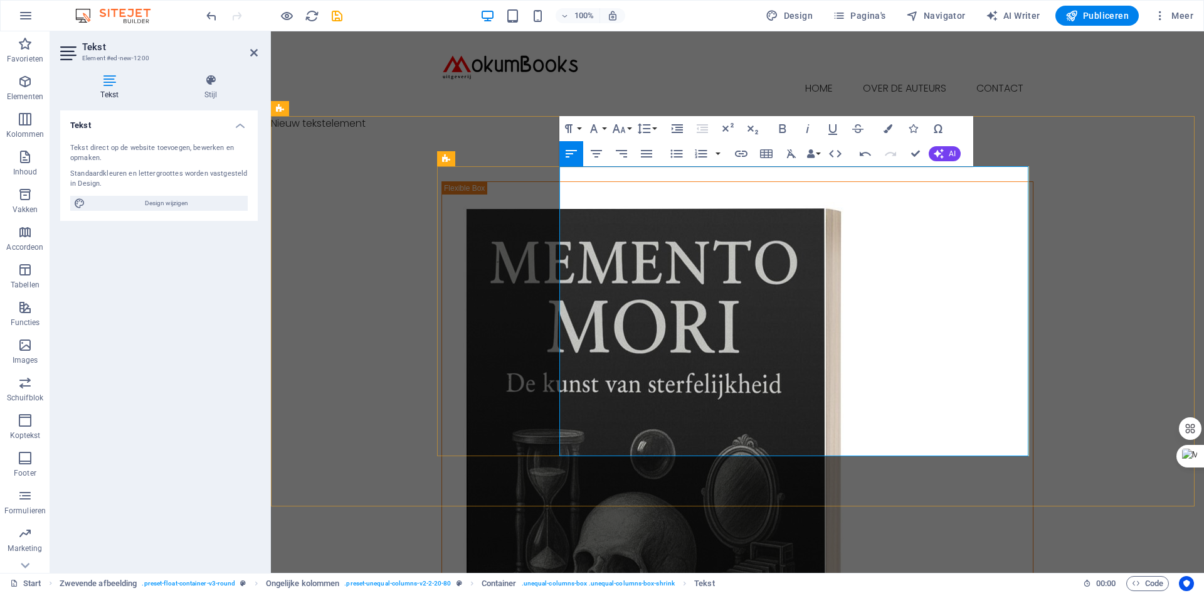
drag, startPoint x: 595, startPoint y: 450, endPoint x: 561, endPoint y: 450, distance: 33.9
click at [630, 127] on button "Font Size" at bounding box center [622, 128] width 24 height 25
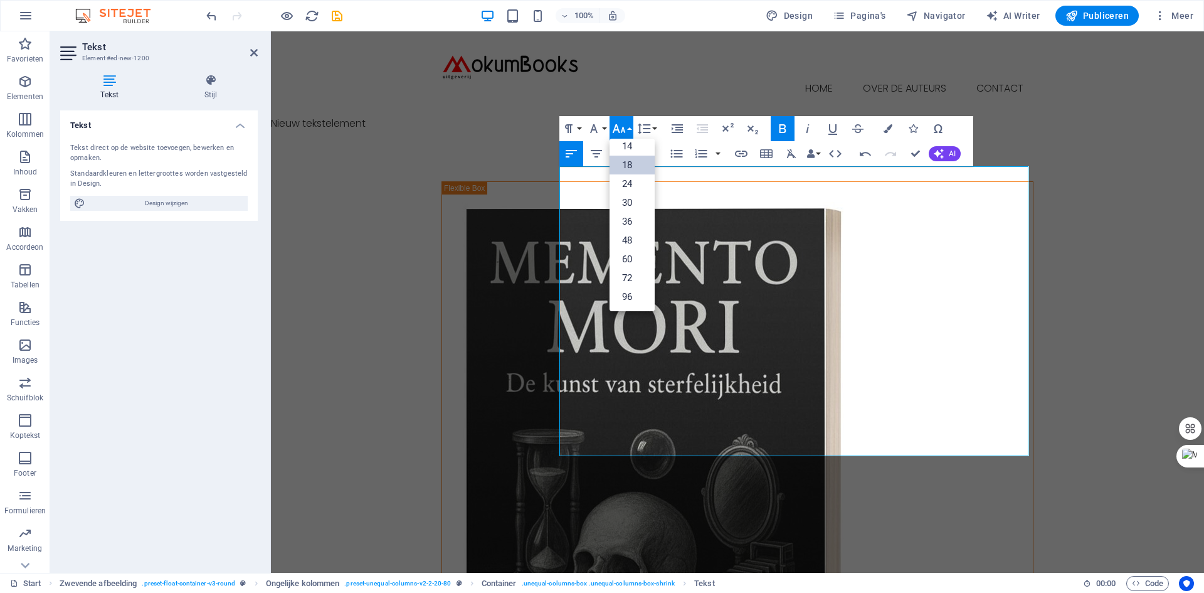
scroll to position [101, 0]
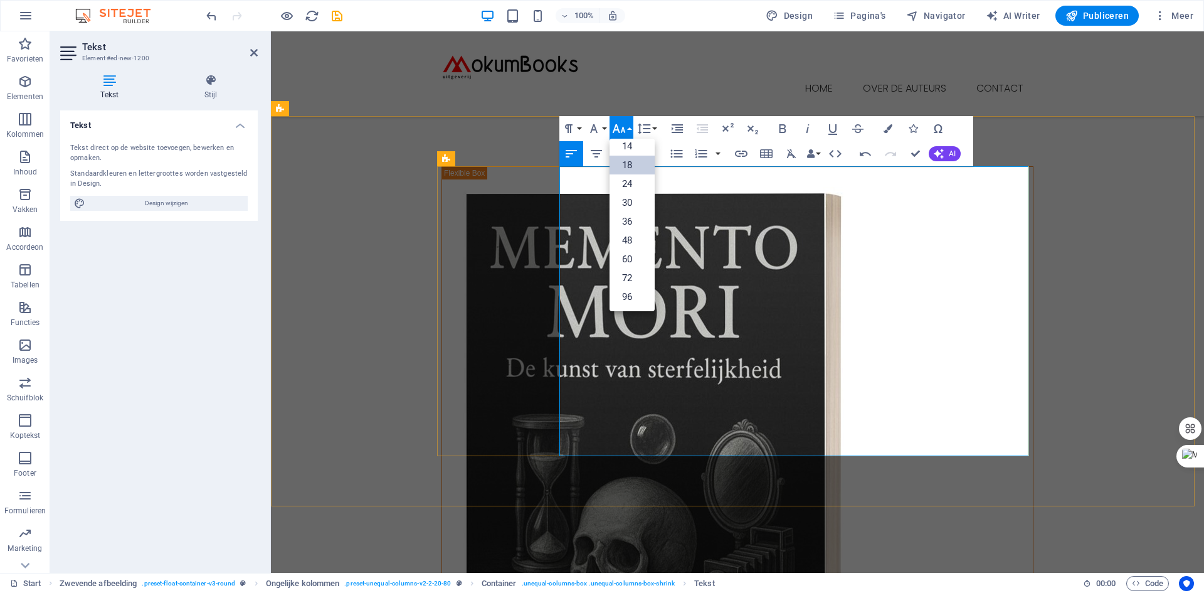
scroll to position [314, 0]
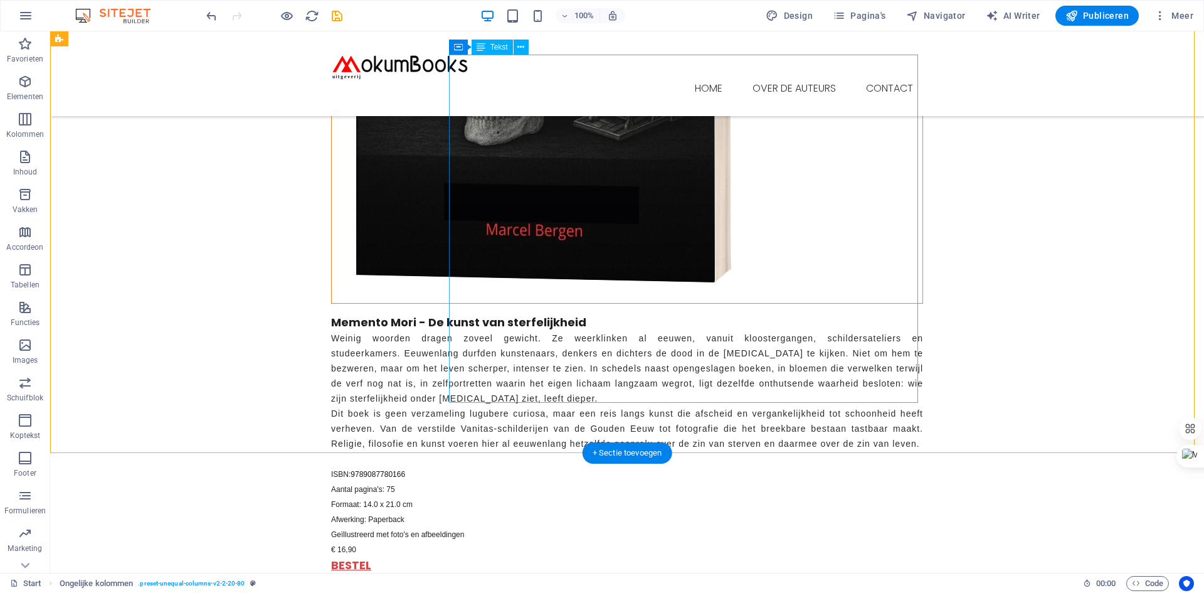
scroll to position [376, 0]
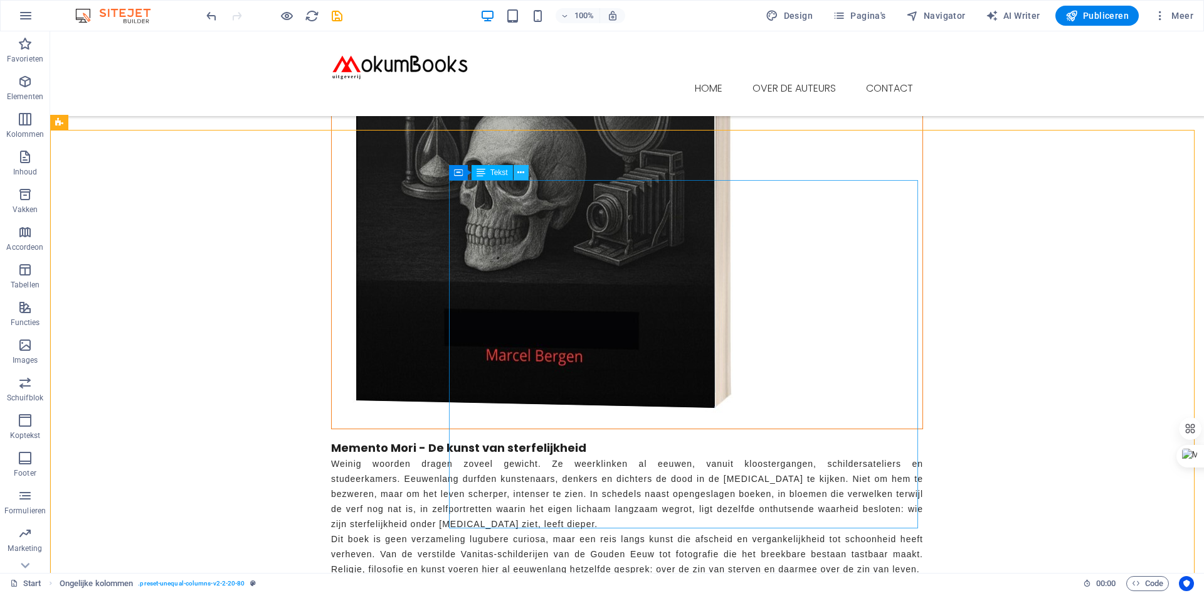
click at [523, 171] on icon at bounding box center [521, 172] width 7 height 13
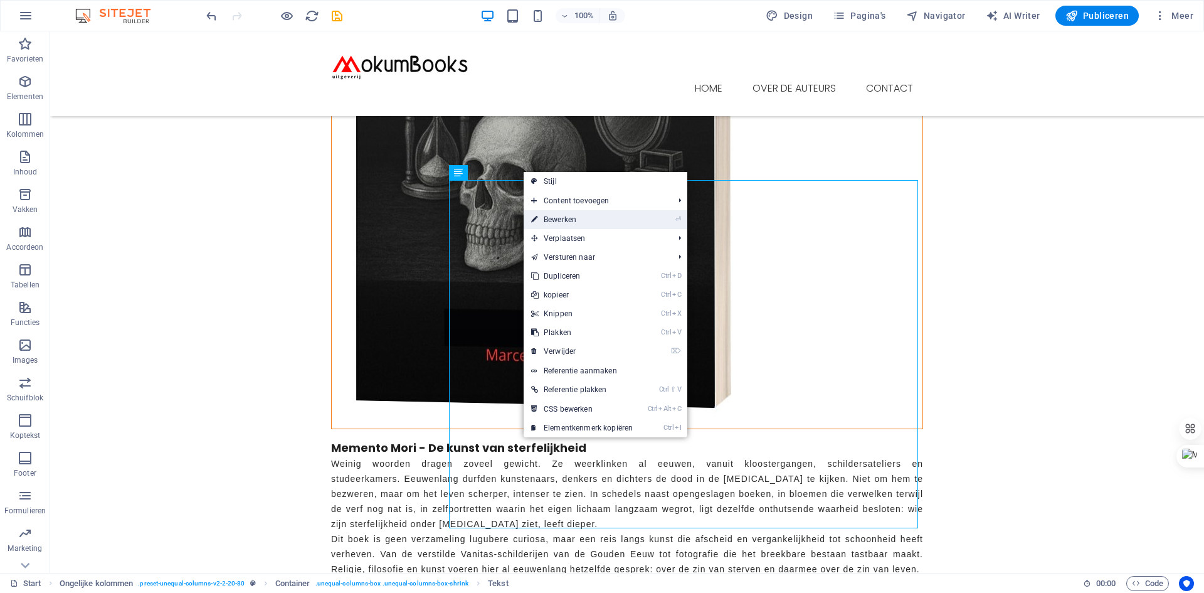
click at [564, 219] on link "⏎ Bewerken" at bounding box center [582, 219] width 117 height 19
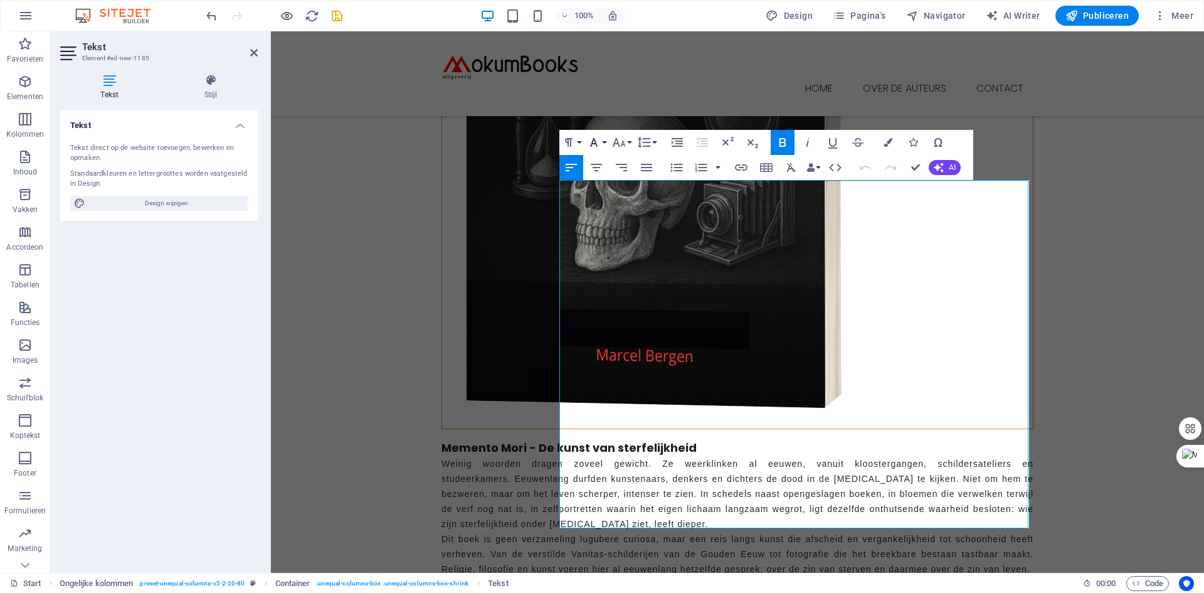
click at [607, 141] on button "Font Family" at bounding box center [597, 142] width 24 height 25
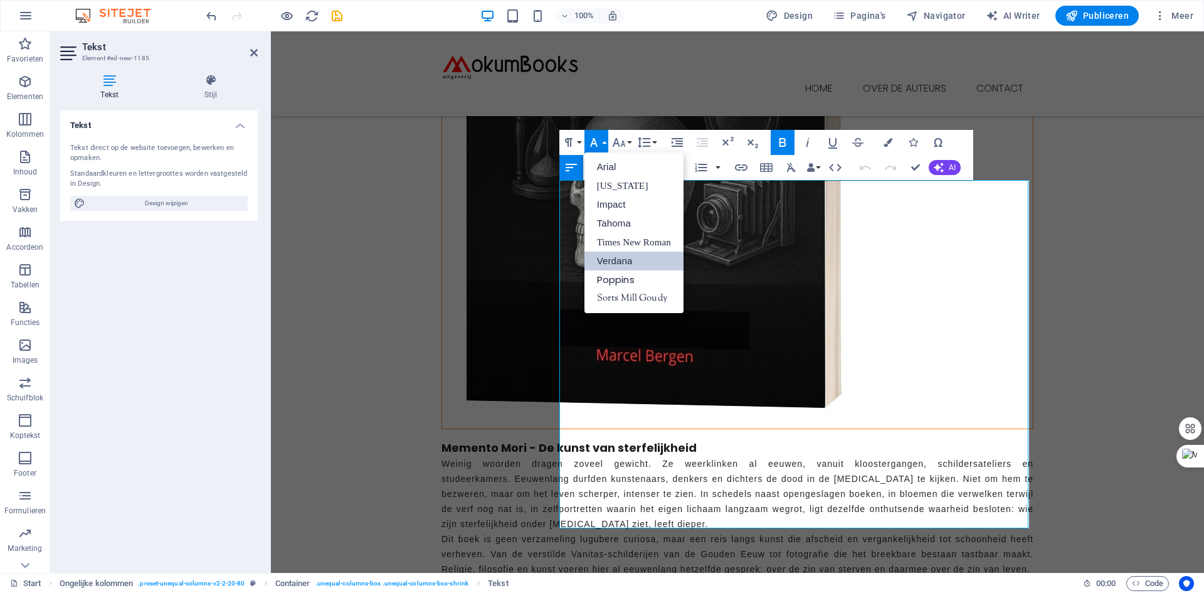
scroll to position [0, 0]
click at [607, 172] on link "Arial" at bounding box center [634, 166] width 99 height 19
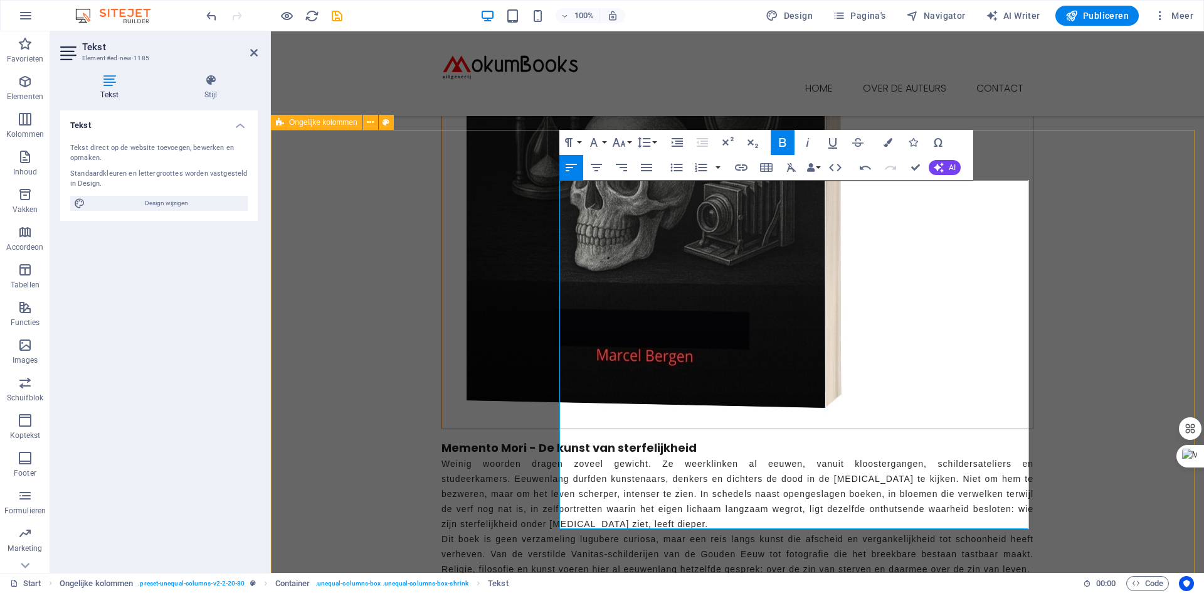
drag, startPoint x: 592, startPoint y: 504, endPoint x: 550, endPoint y: 433, distance: 82.4
click at [630, 140] on button "Font Size" at bounding box center [622, 142] width 24 height 25
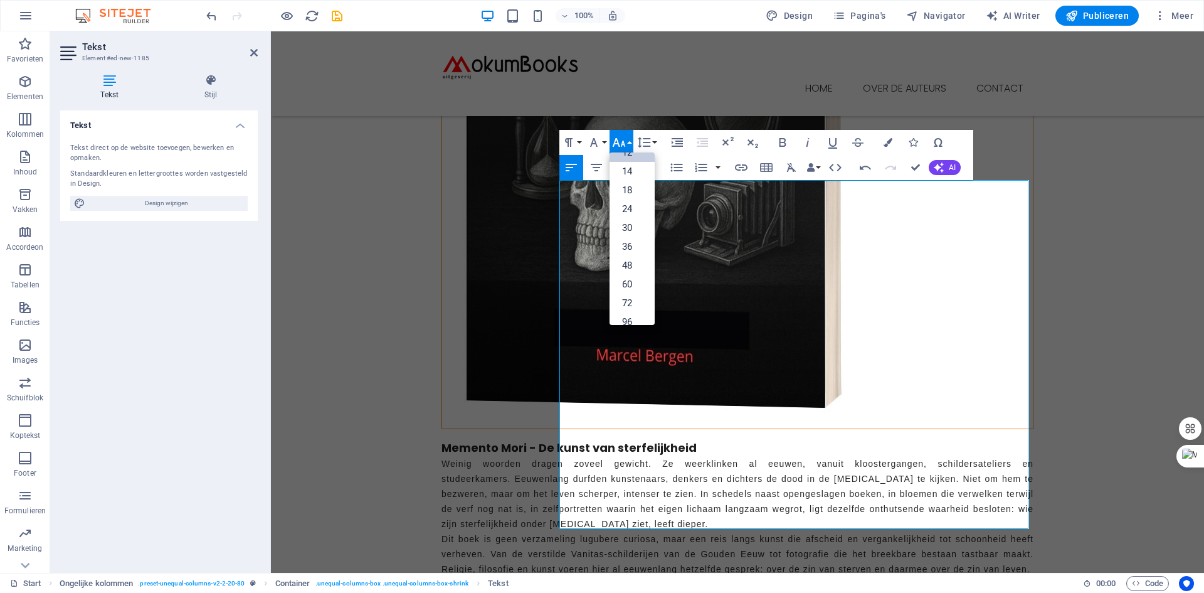
click at [630, 152] on link "12" at bounding box center [632, 152] width 45 height 19
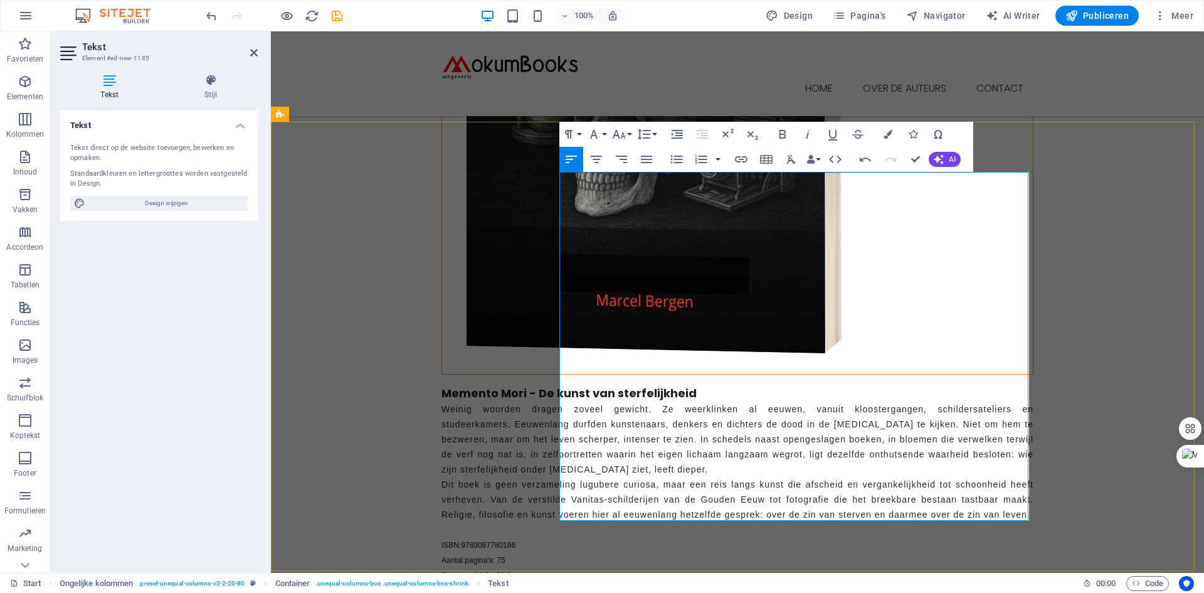
scroll to position [502, 0]
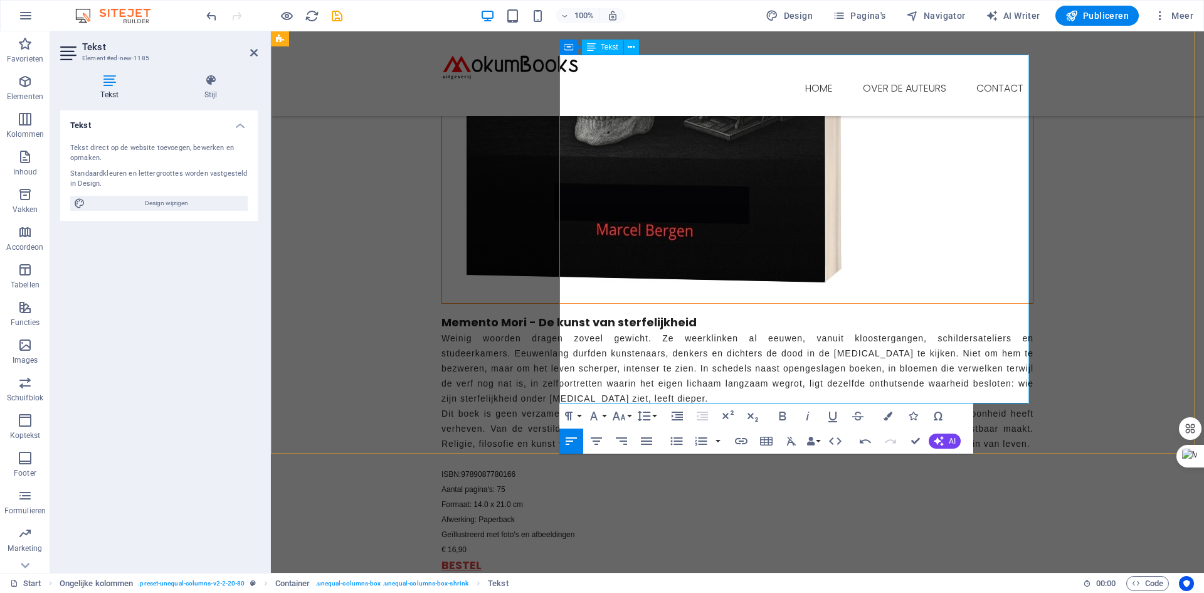
drag, startPoint x: 592, startPoint y: 395, endPoint x: 558, endPoint y: 395, distance: 33.9
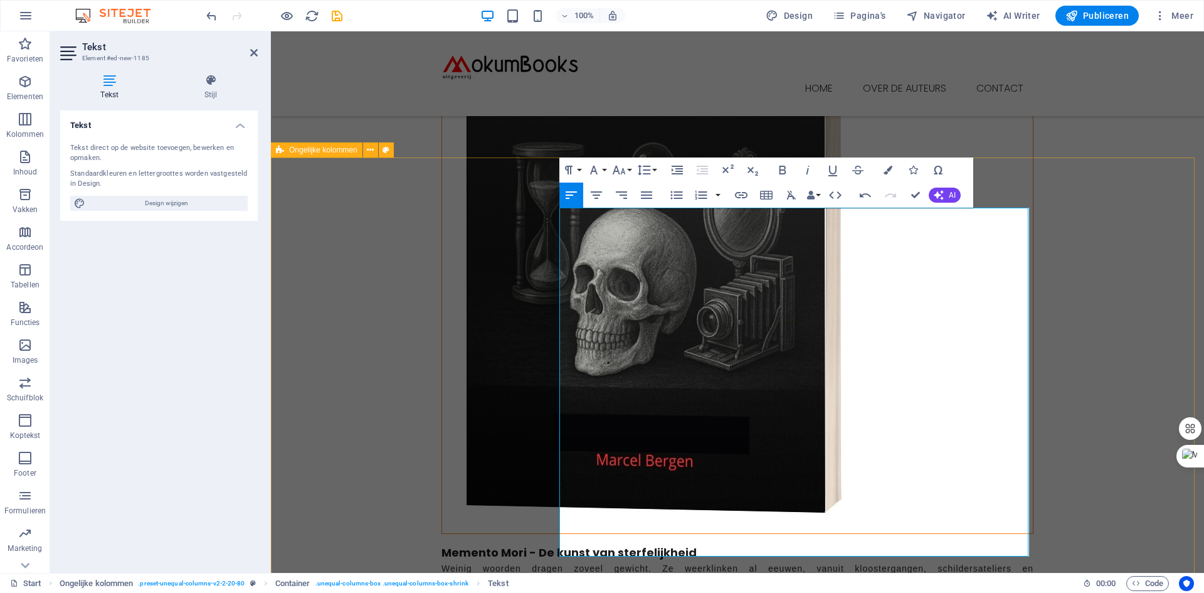
scroll to position [251, 0]
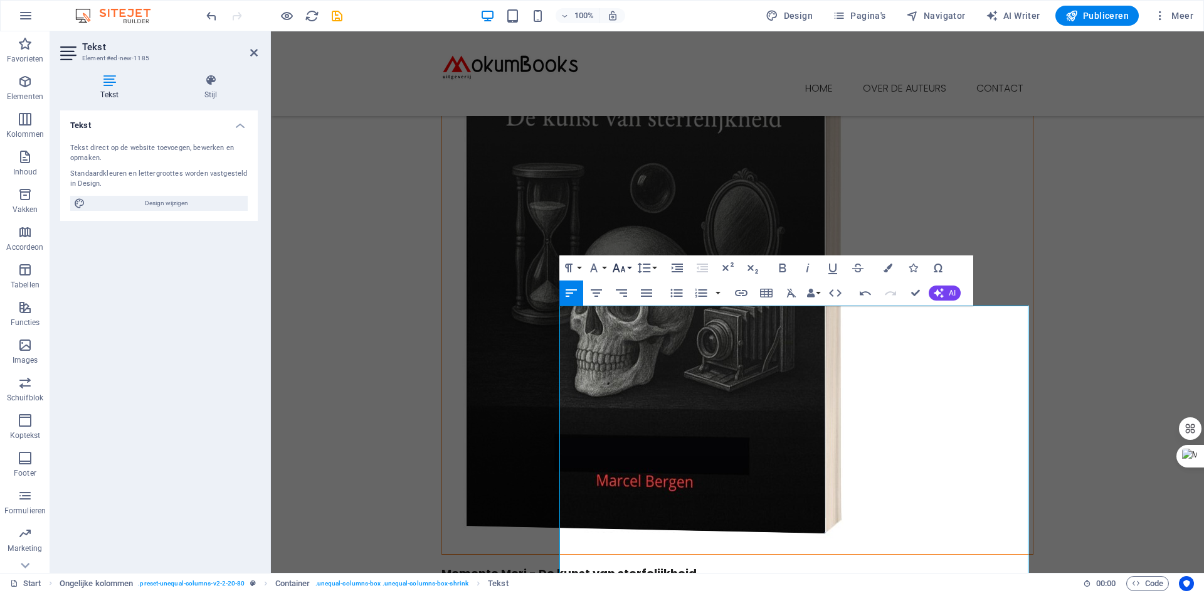
click at [630, 267] on button "Font Size" at bounding box center [622, 267] width 24 height 25
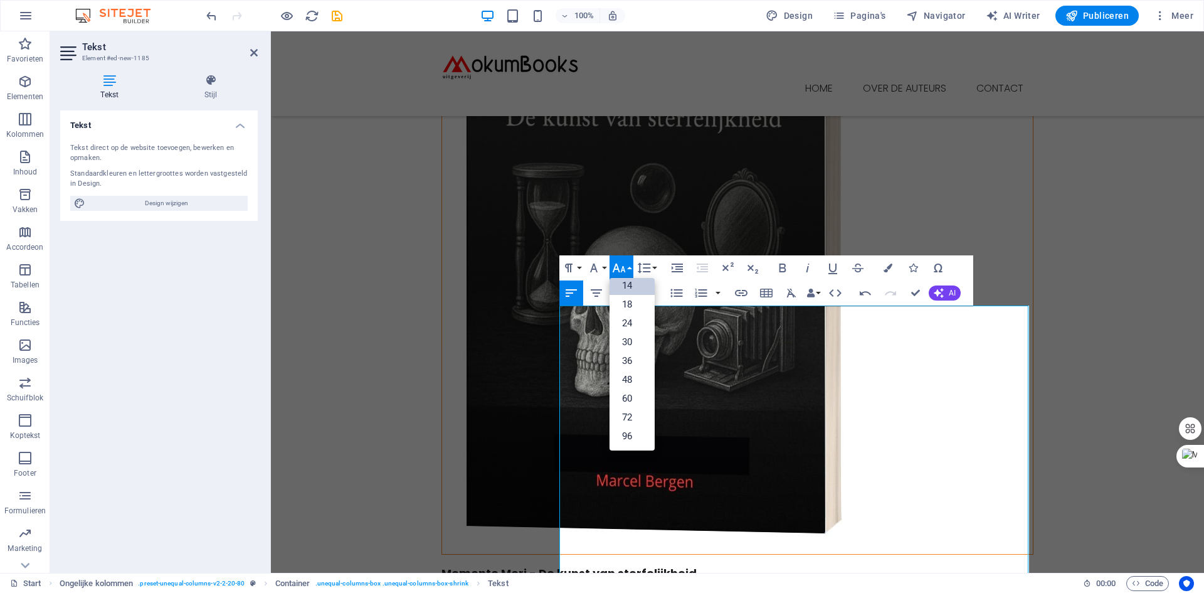
scroll to position [101, 0]
click at [630, 302] on link "18" at bounding box center [632, 304] width 45 height 19
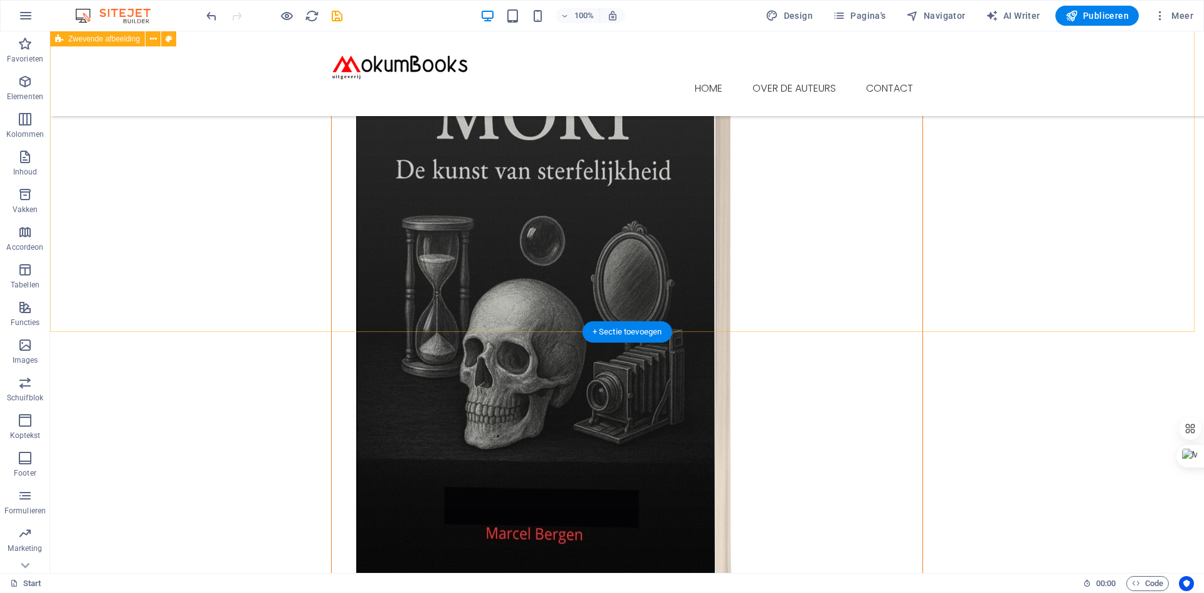
scroll to position [314, 0]
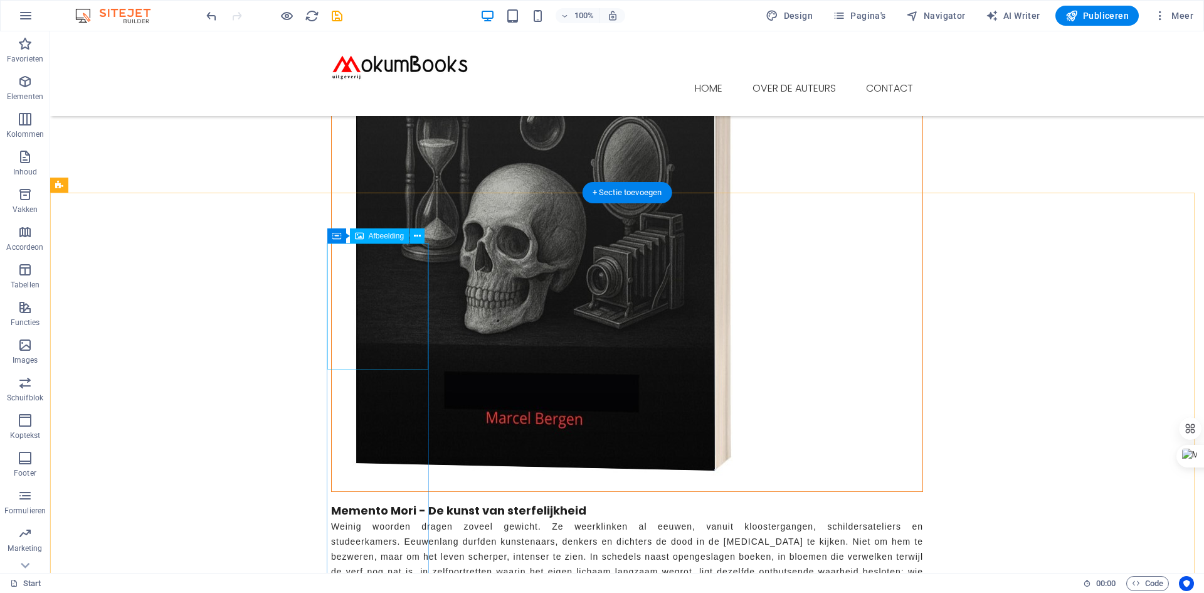
click at [420, 233] on icon at bounding box center [417, 236] width 7 height 13
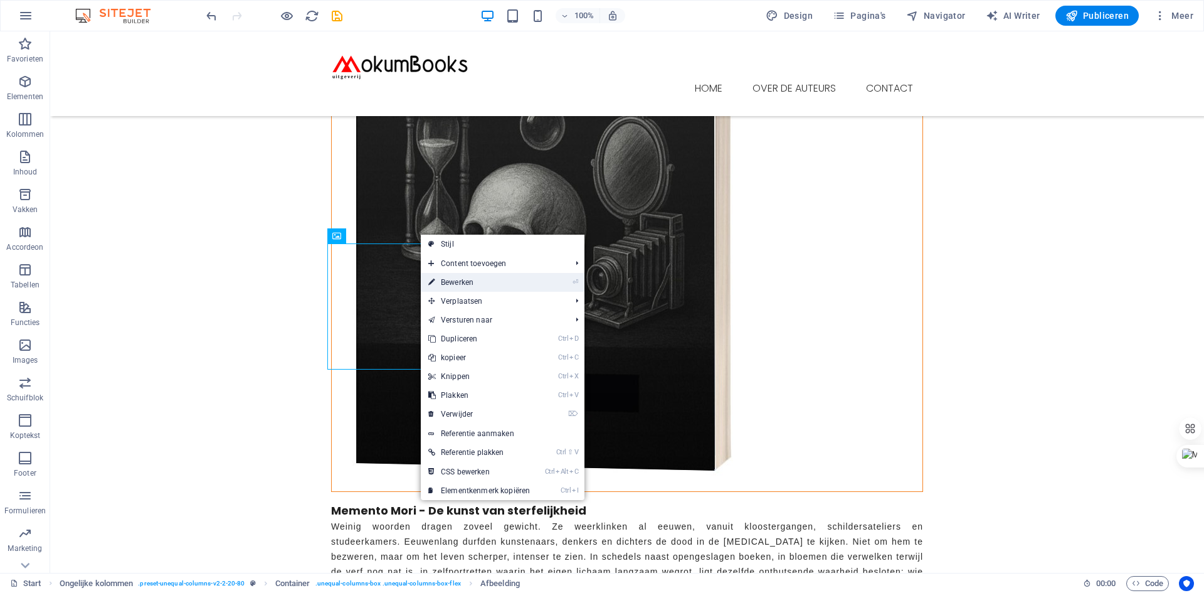
click at [460, 281] on link "⏎ Bewerken" at bounding box center [479, 282] width 117 height 19
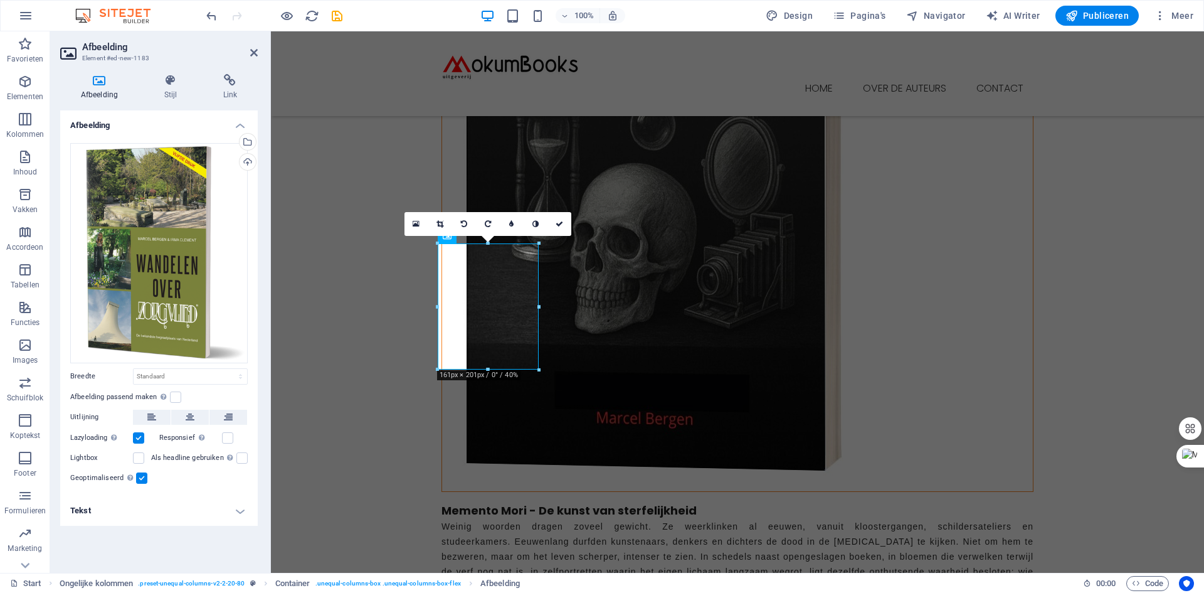
click at [102, 80] on icon at bounding box center [99, 80] width 78 height 13
click at [417, 220] on icon at bounding box center [416, 224] width 7 height 9
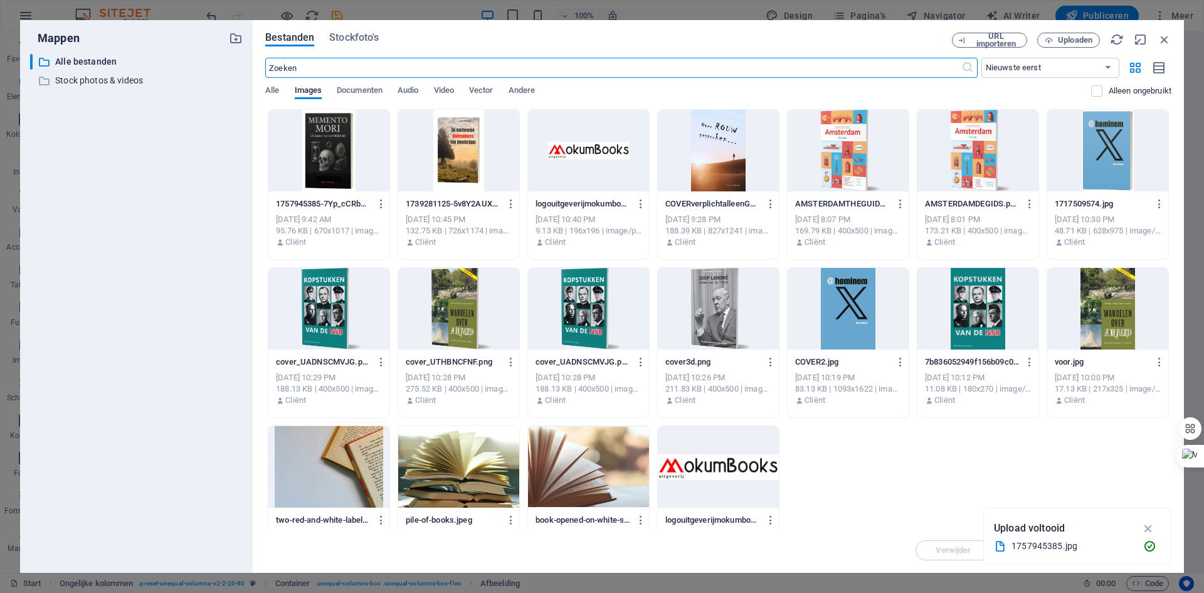
click at [462, 143] on div at bounding box center [458, 151] width 121 height 82
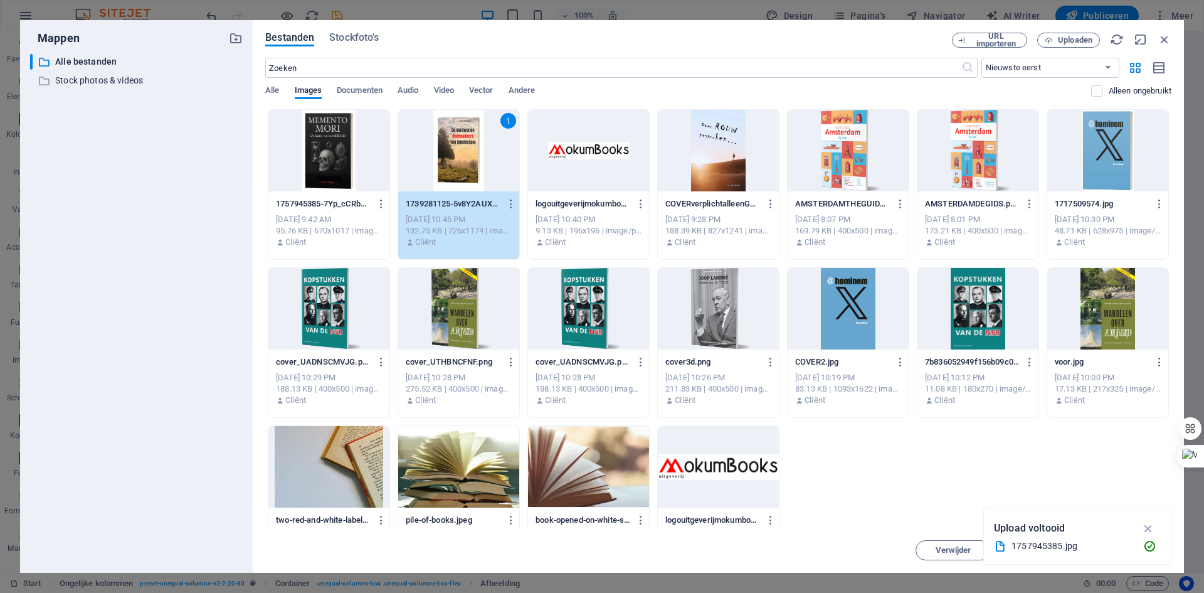
click at [462, 143] on div "1" at bounding box center [458, 151] width 121 height 82
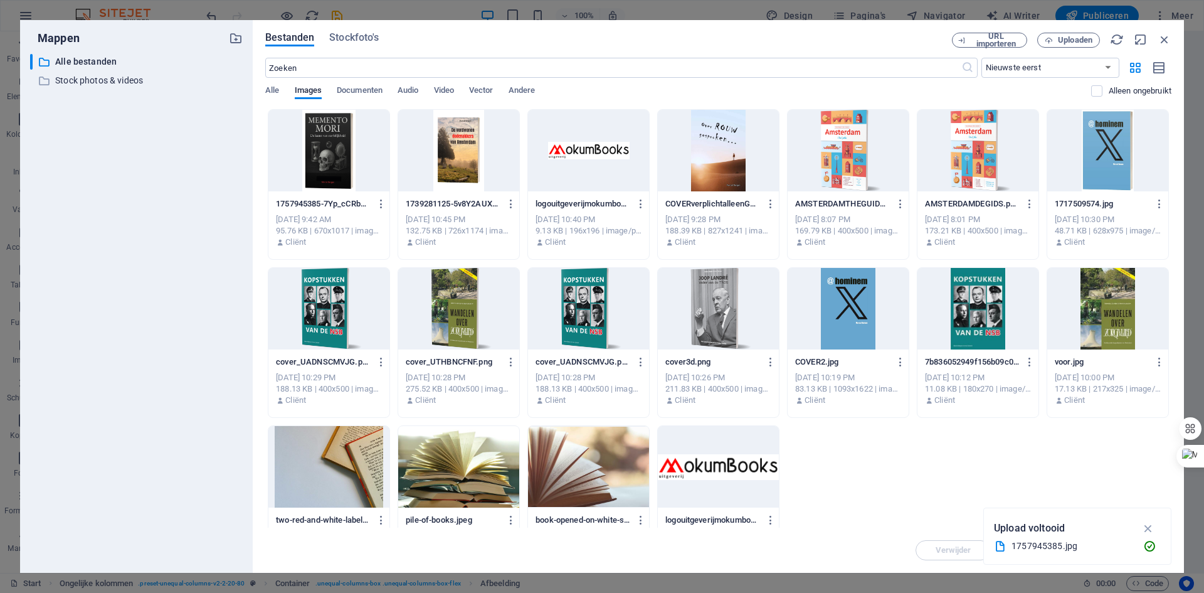
click at [462, 143] on div at bounding box center [458, 151] width 121 height 82
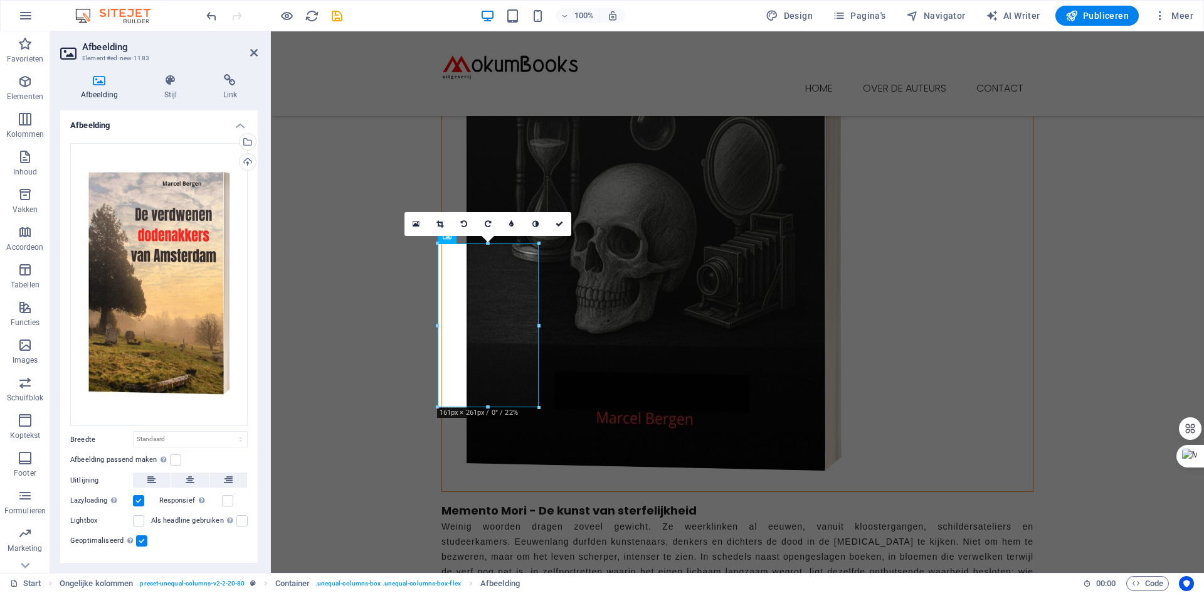
scroll to position [787, 0]
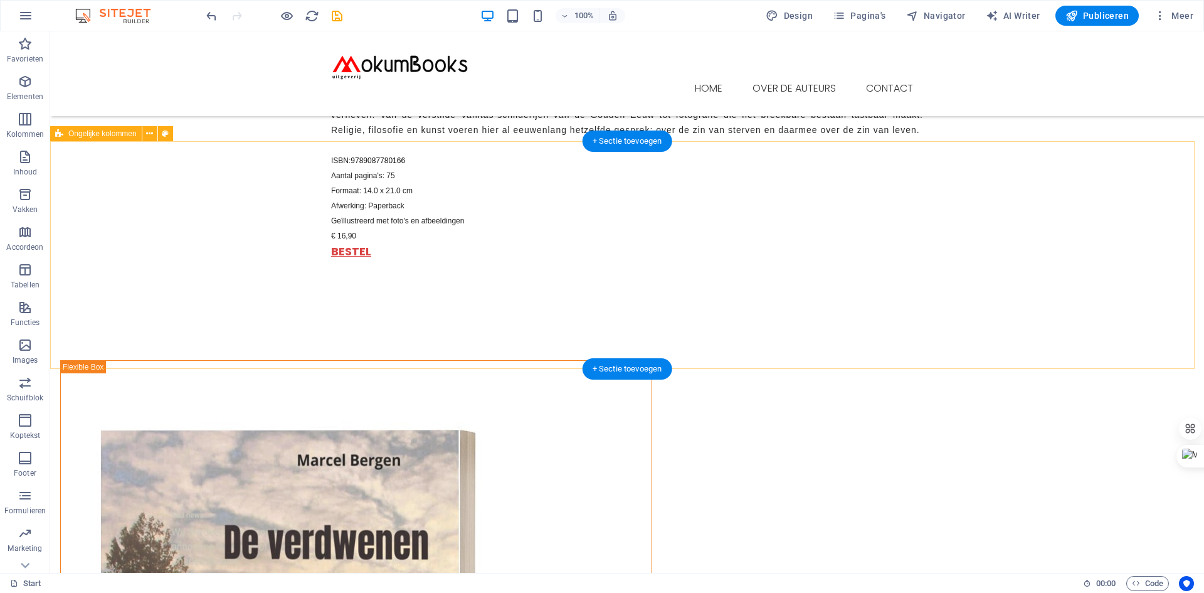
scroll to position [1317, 0]
